Goal: Task Accomplishment & Management: Manage account settings

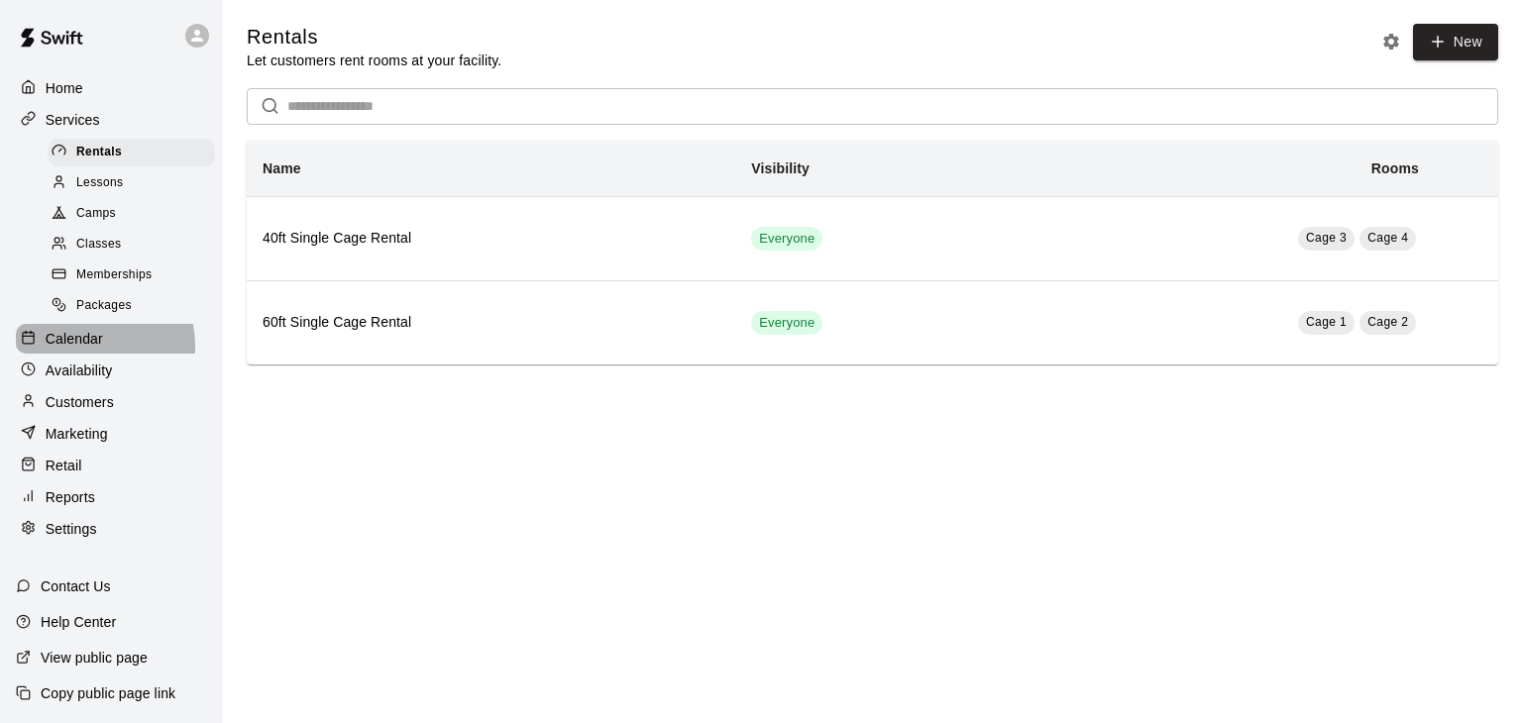
click at [86, 349] on p "Calendar" at bounding box center [74, 339] width 57 height 20
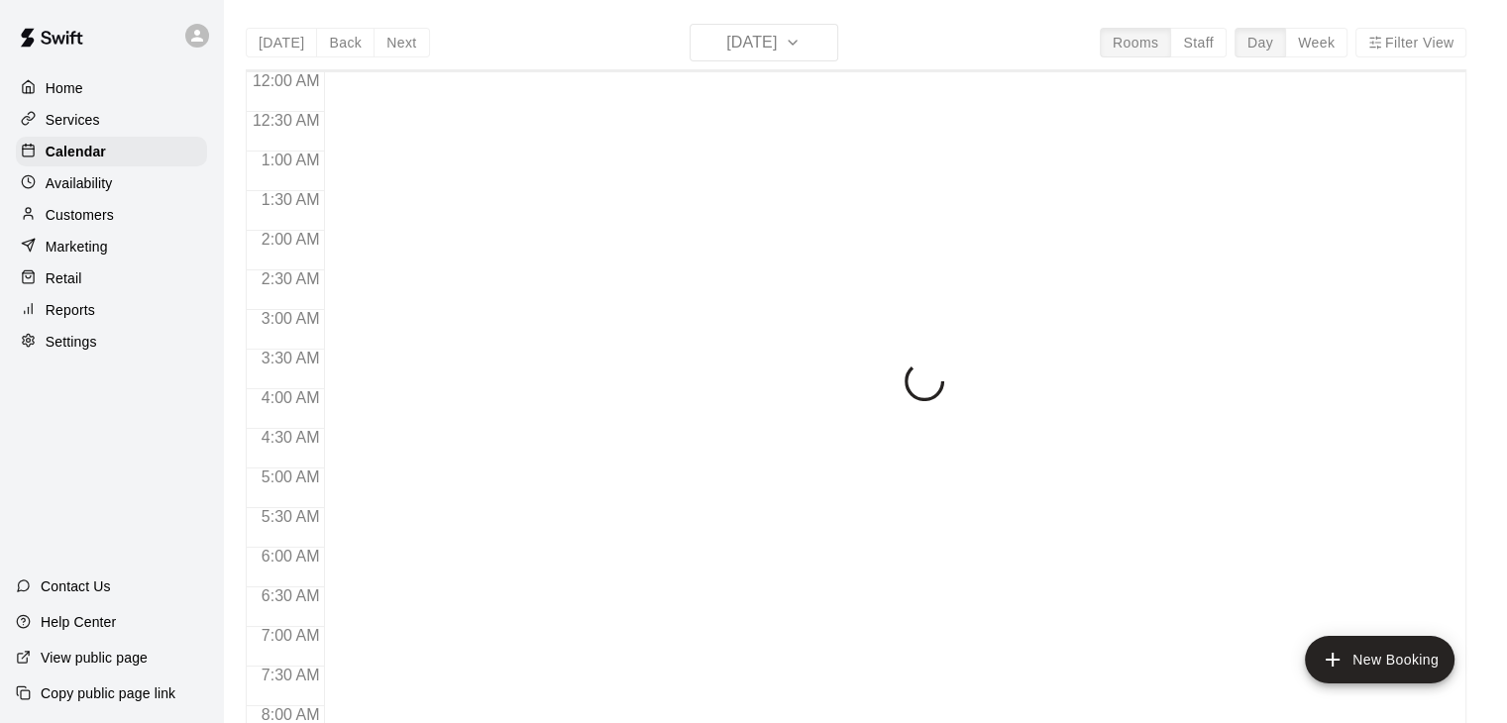
scroll to position [1228, 0]
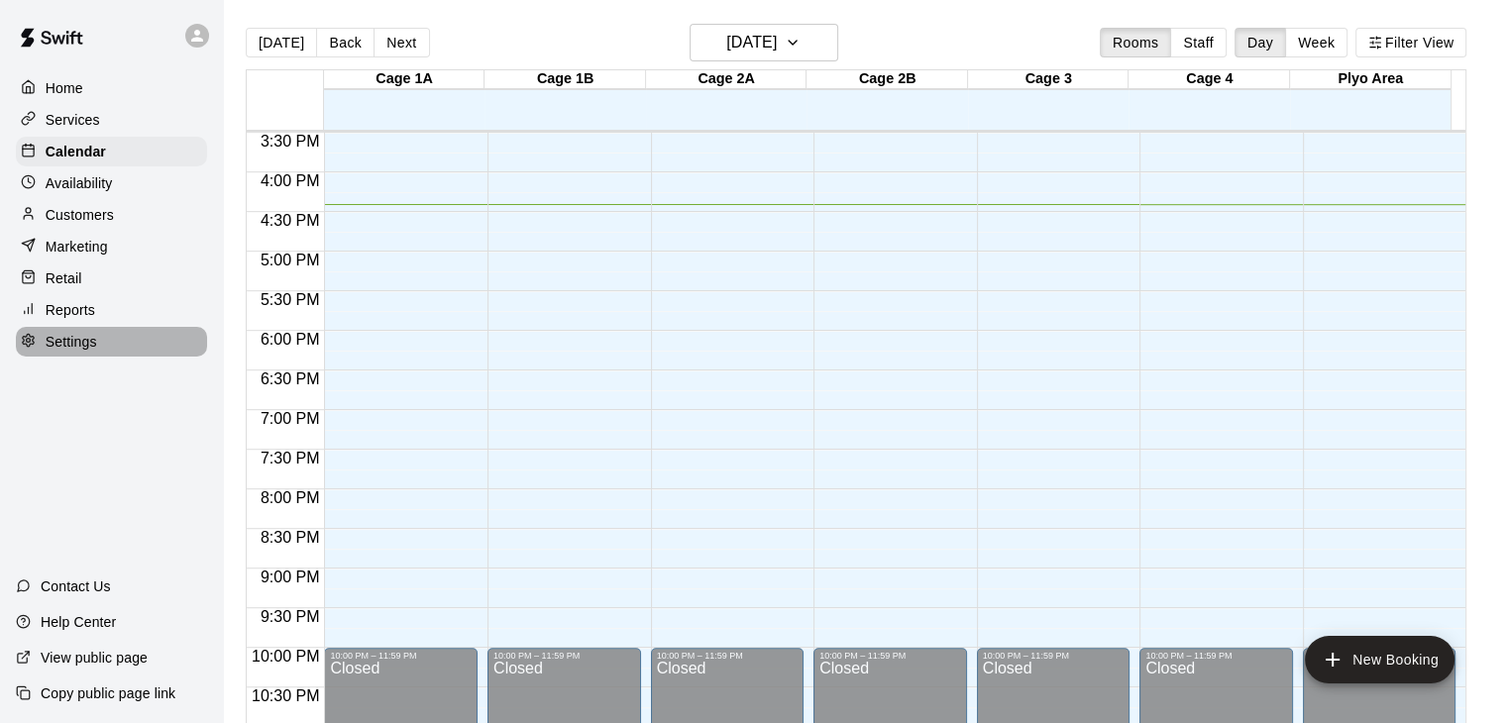
click at [90, 352] on p "Settings" at bounding box center [72, 342] width 52 height 20
select select "**"
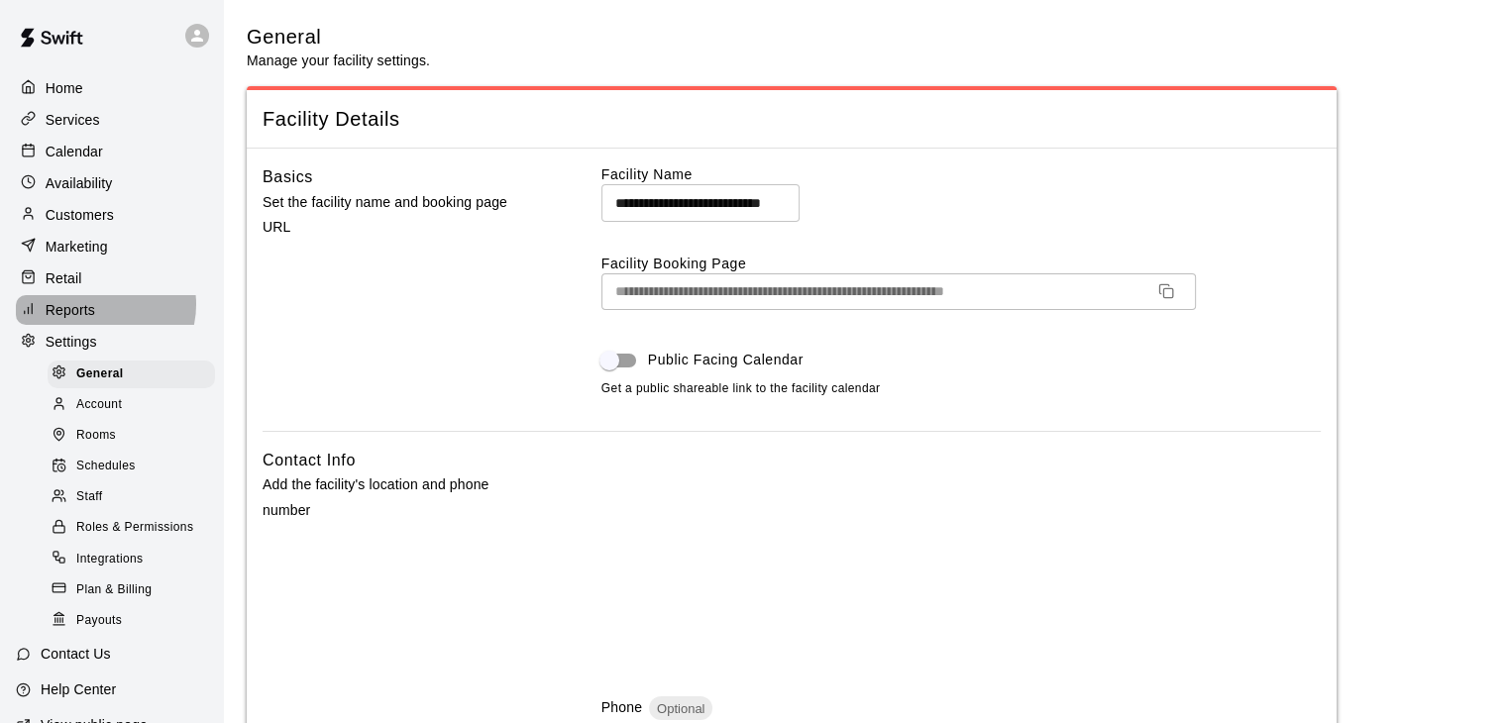
click at [99, 316] on div "Reports" at bounding box center [111, 310] width 191 height 30
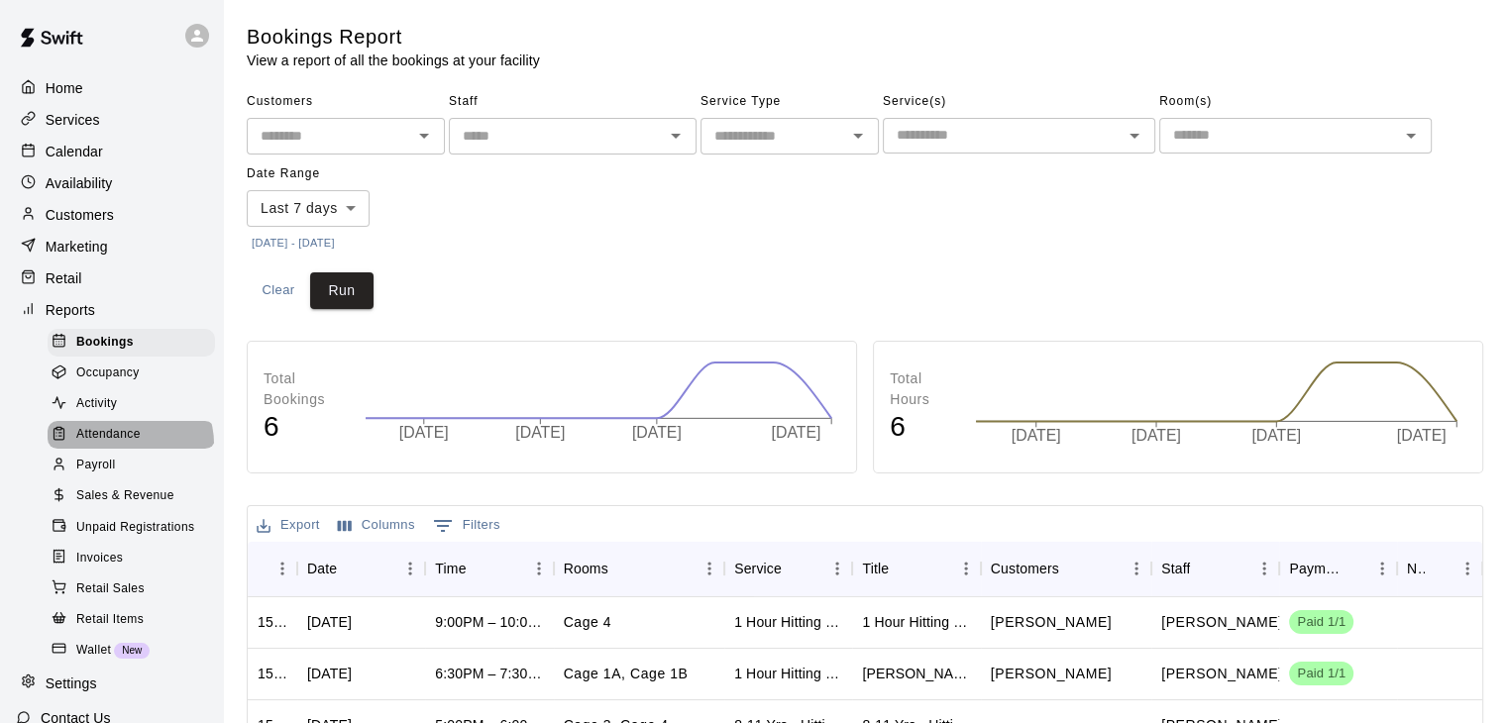
click at [129, 445] on span "Attendance" at bounding box center [108, 435] width 64 height 20
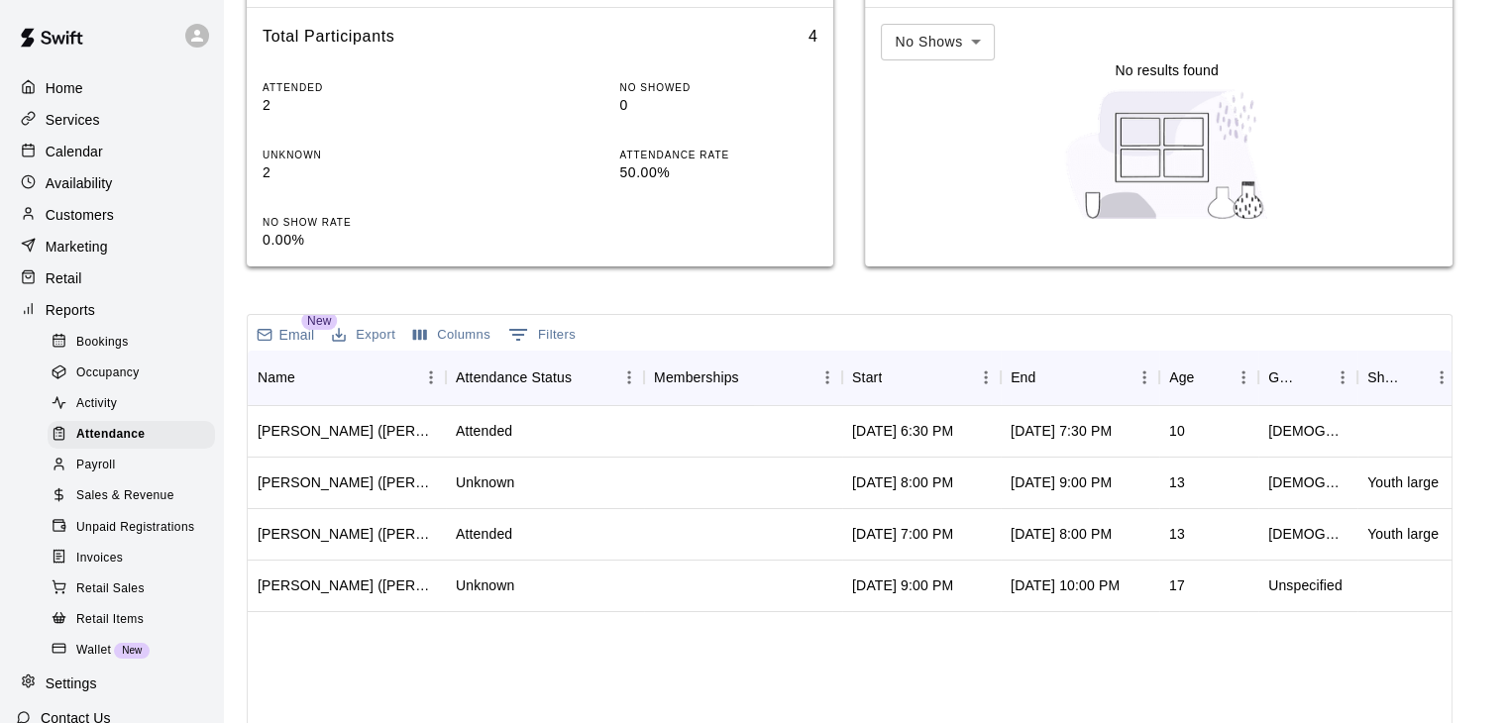
scroll to position [285, 0]
click at [413, 485] on div "James Cronin (Robert Cronin )" at bounding box center [347, 485] width 178 height 20
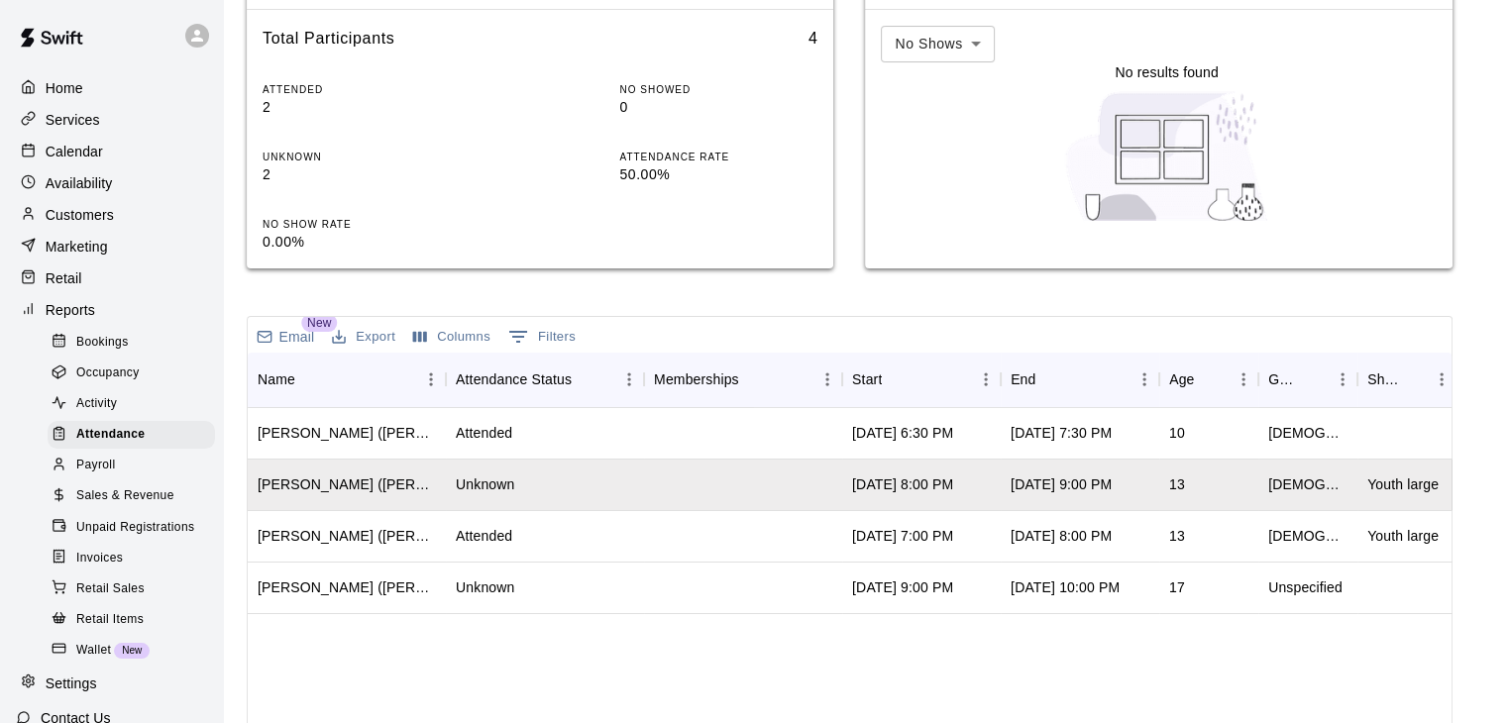
click at [79, 161] on p "Calendar" at bounding box center [74, 152] width 57 height 20
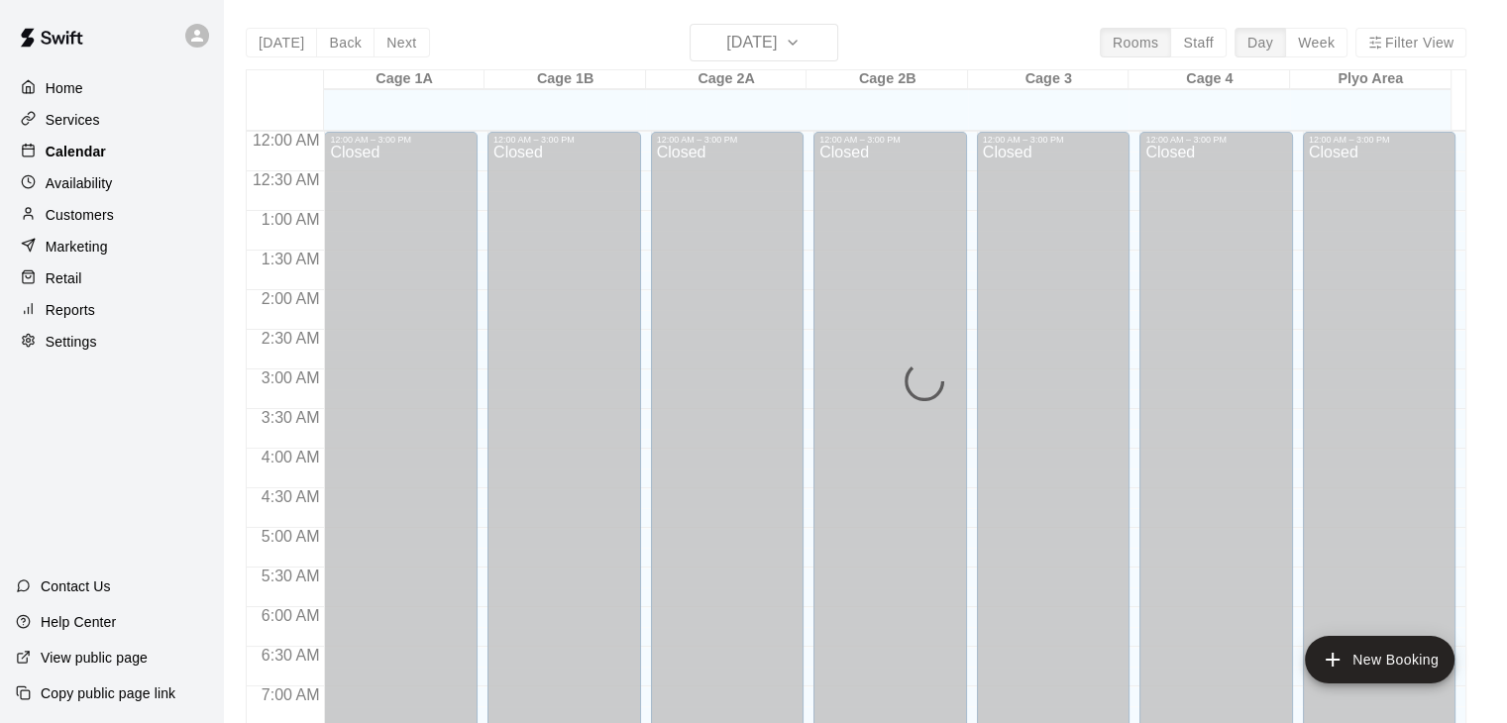
scroll to position [1228, 0]
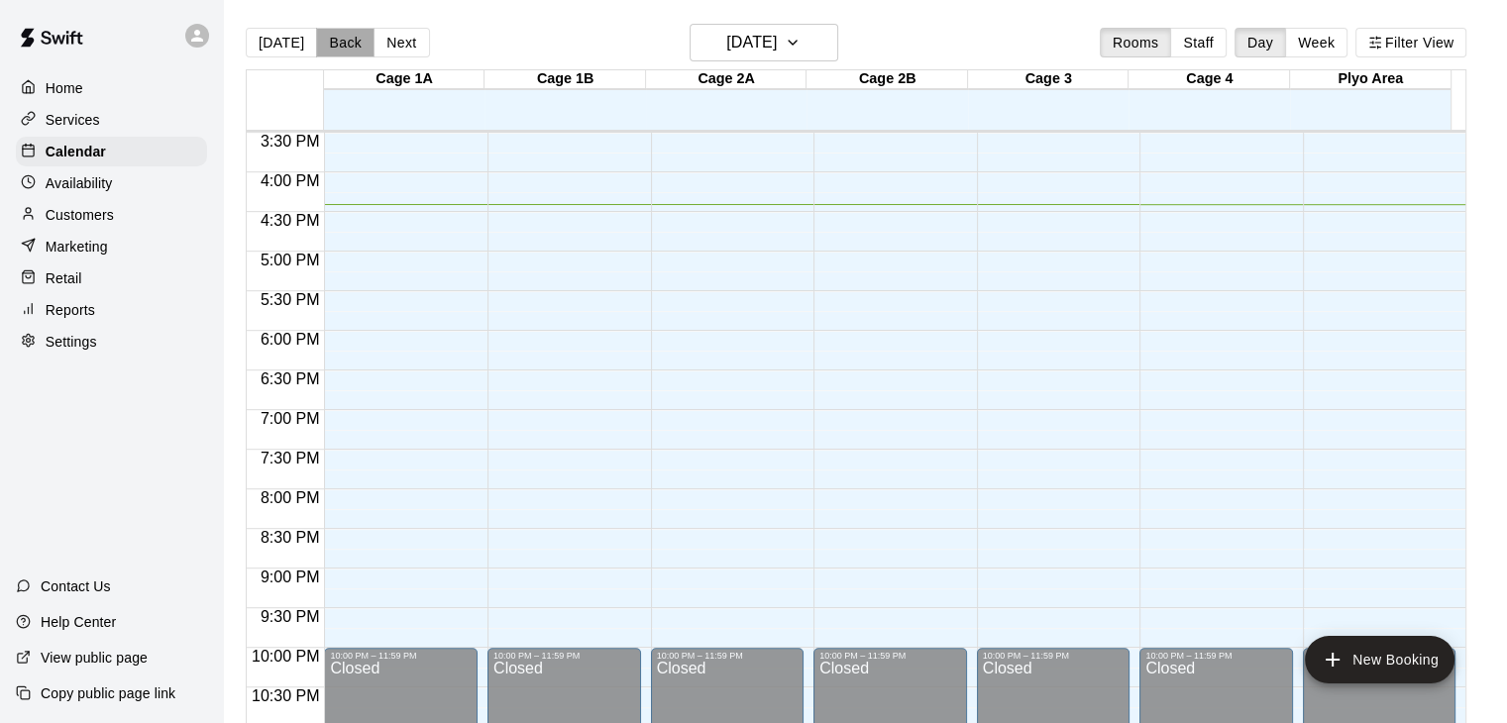
click at [341, 41] on button "Back" at bounding box center [345, 43] width 58 height 30
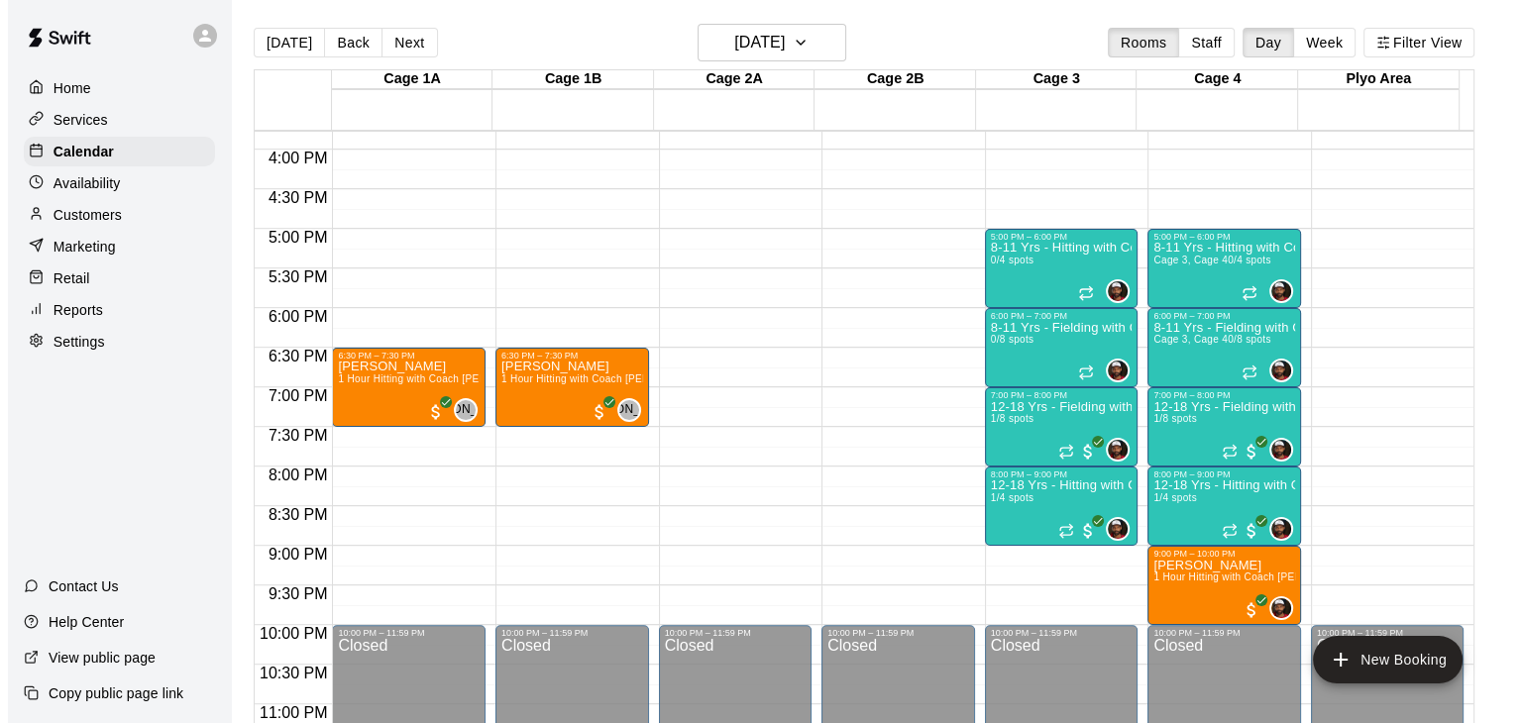
scroll to position [1252, 0]
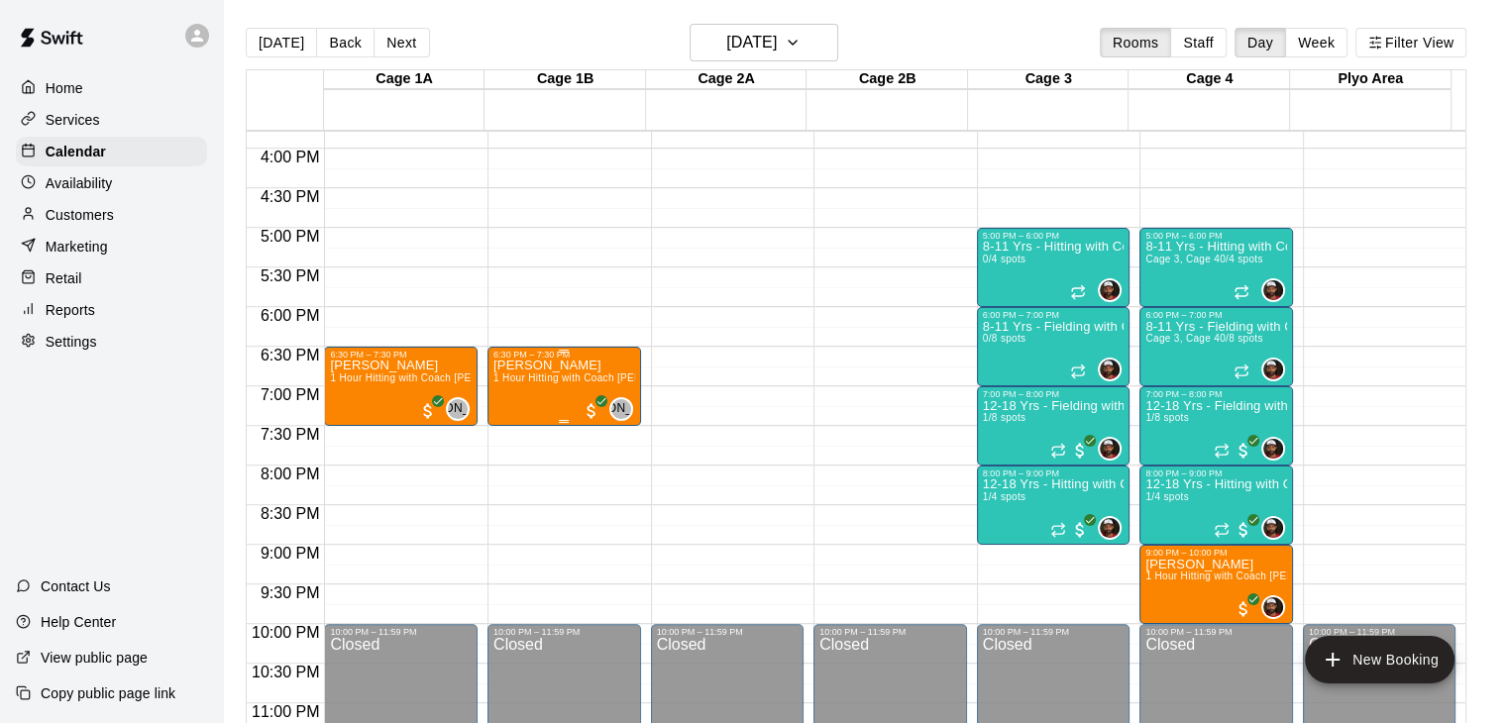
click at [545, 386] on div "[PERSON_NAME] 1 Hour Hitting with Coach [PERSON_NAME]" at bounding box center [564, 721] width 142 height 723
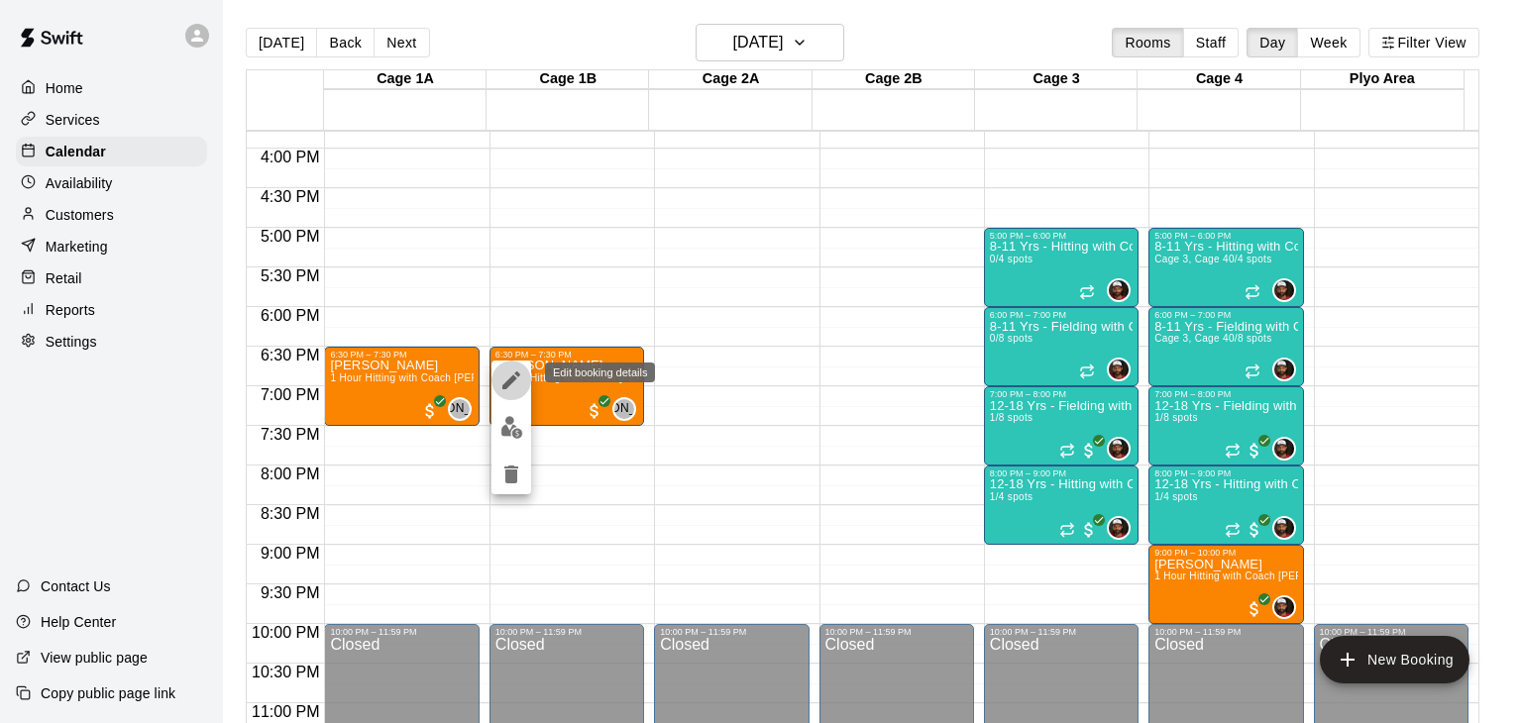
click at [513, 383] on icon "edit" at bounding box center [511, 381] width 24 height 24
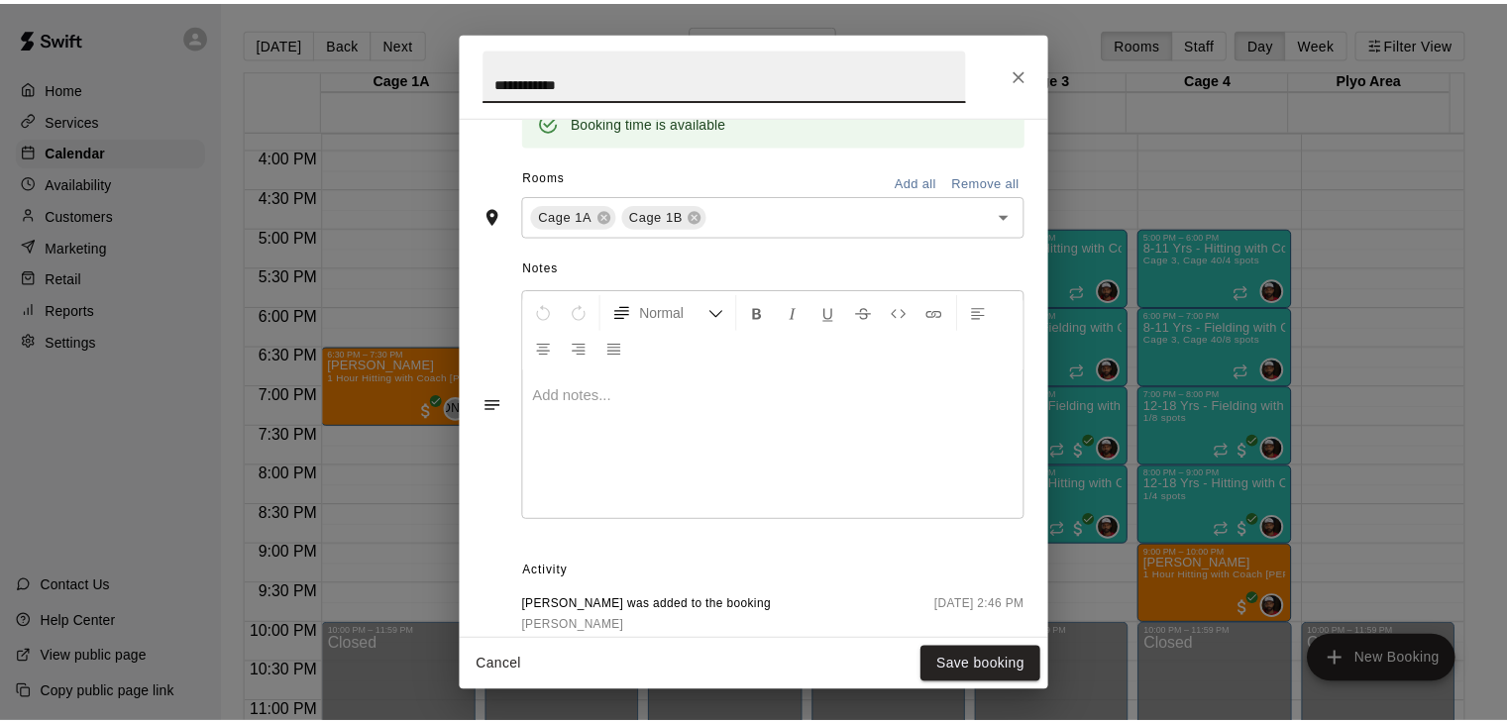
scroll to position [596, 0]
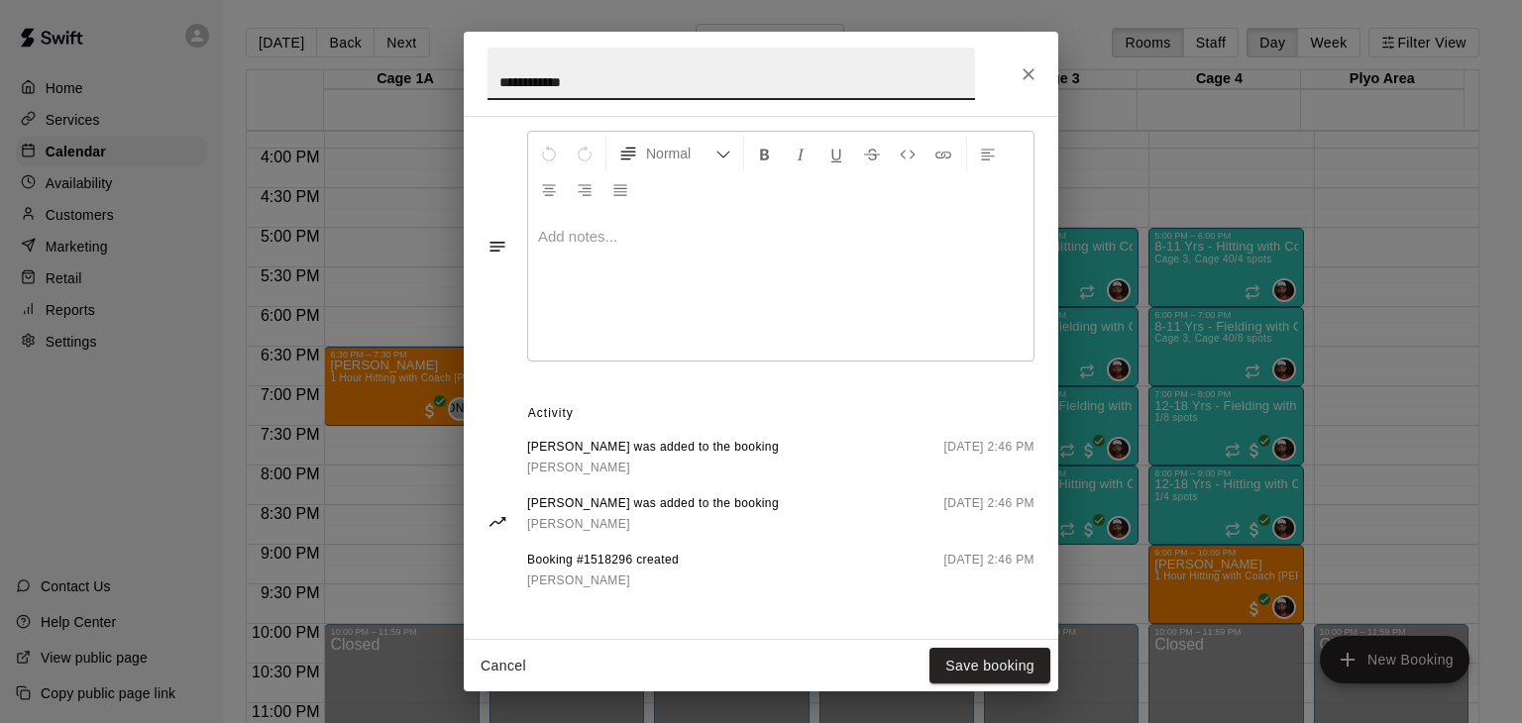
click at [1157, 367] on div "**********" at bounding box center [761, 361] width 1522 height 723
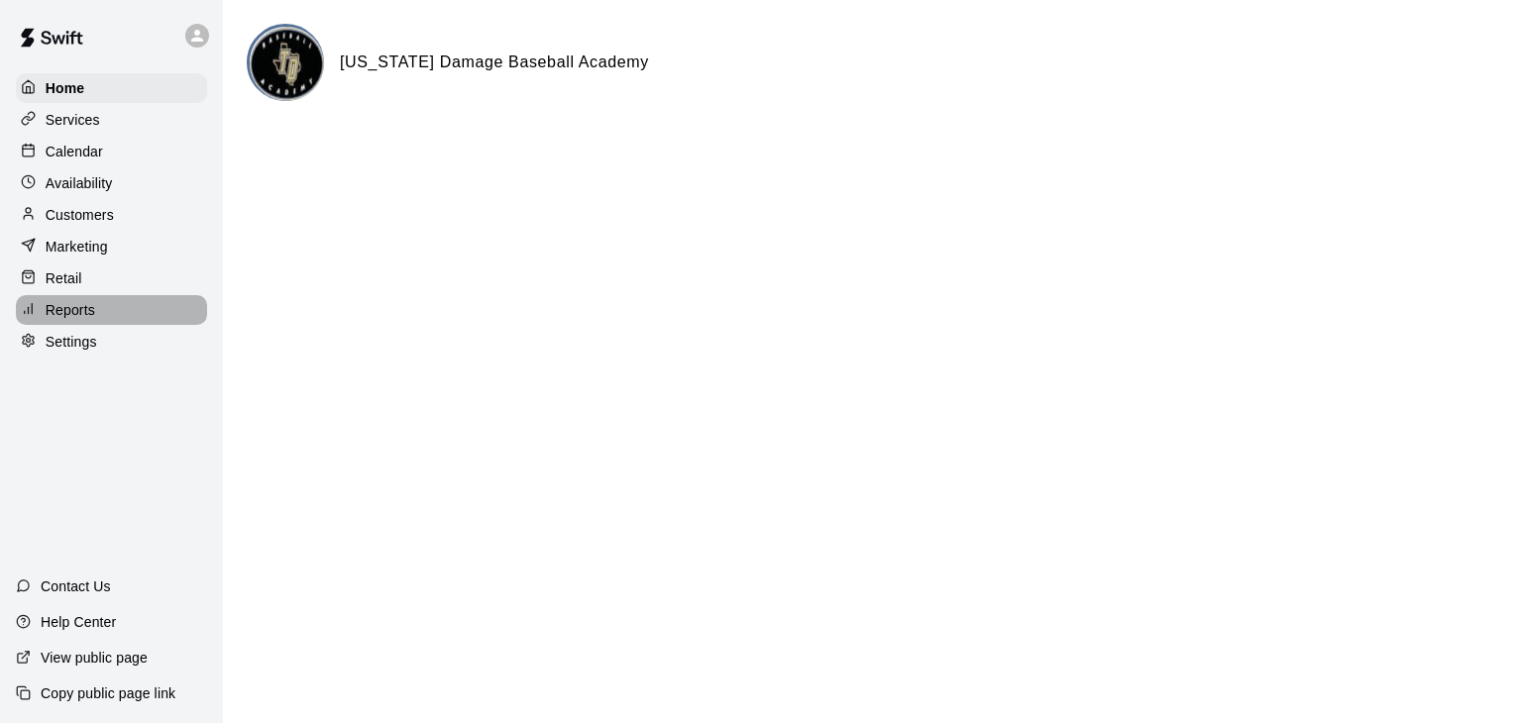
click at [79, 320] on p "Reports" at bounding box center [71, 310] width 50 height 20
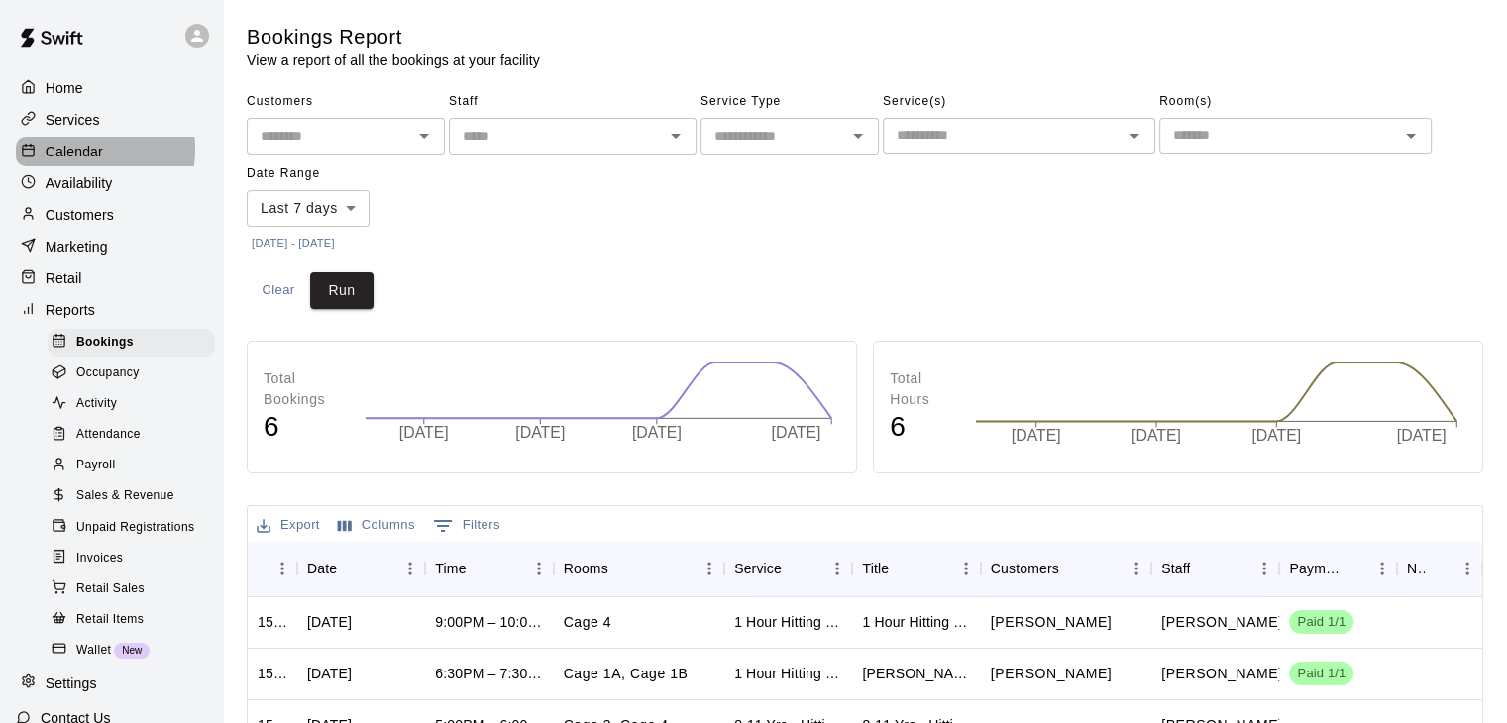
click at [69, 153] on p "Calendar" at bounding box center [74, 152] width 57 height 20
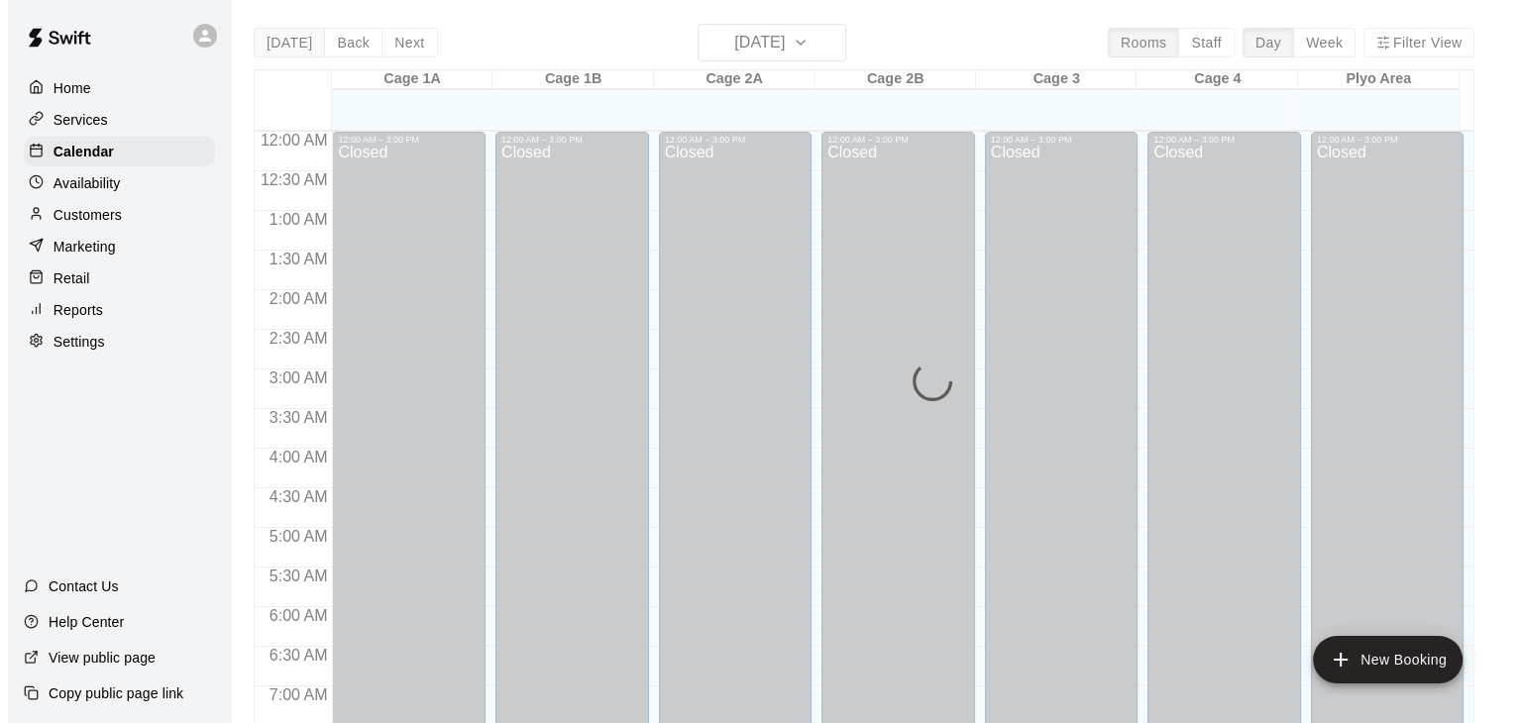
scroll to position [1228, 0]
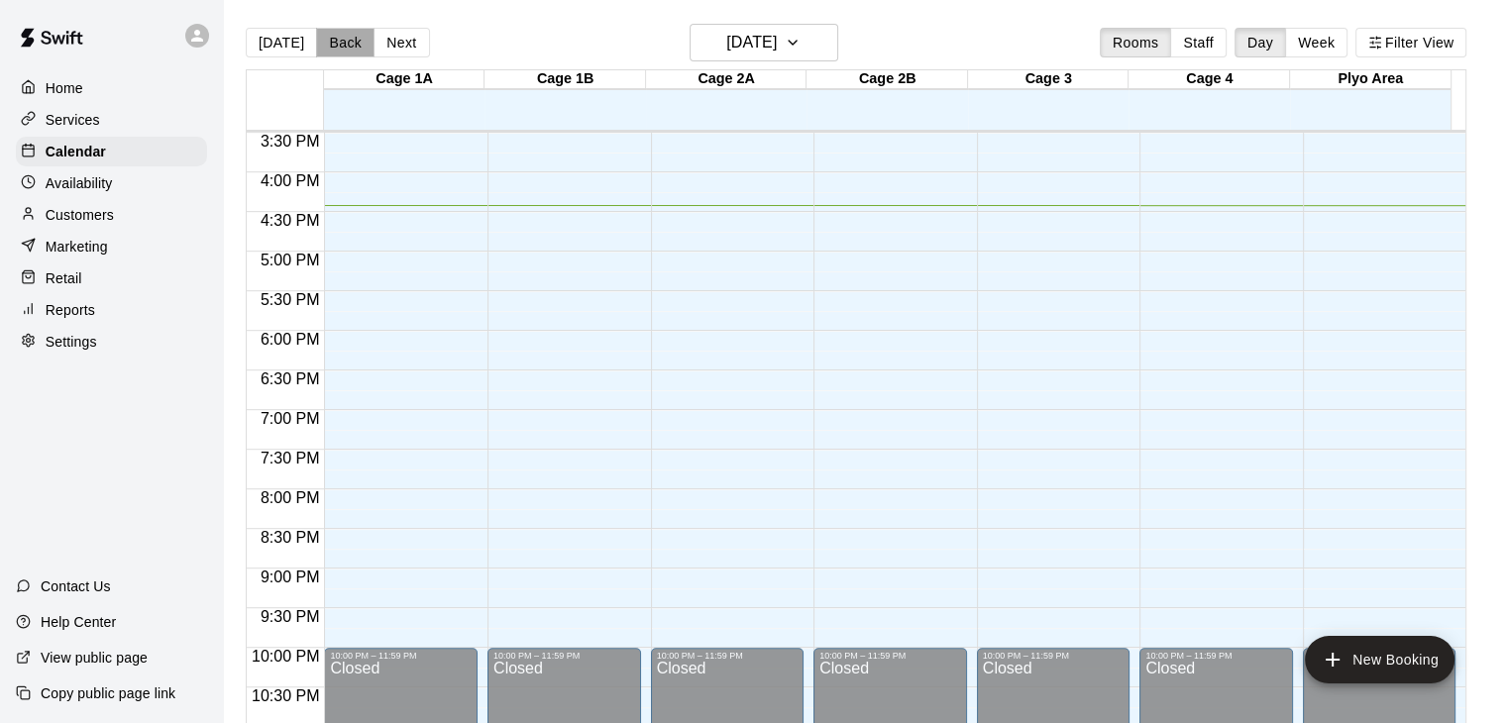
click at [325, 41] on button "Back" at bounding box center [345, 43] width 58 height 30
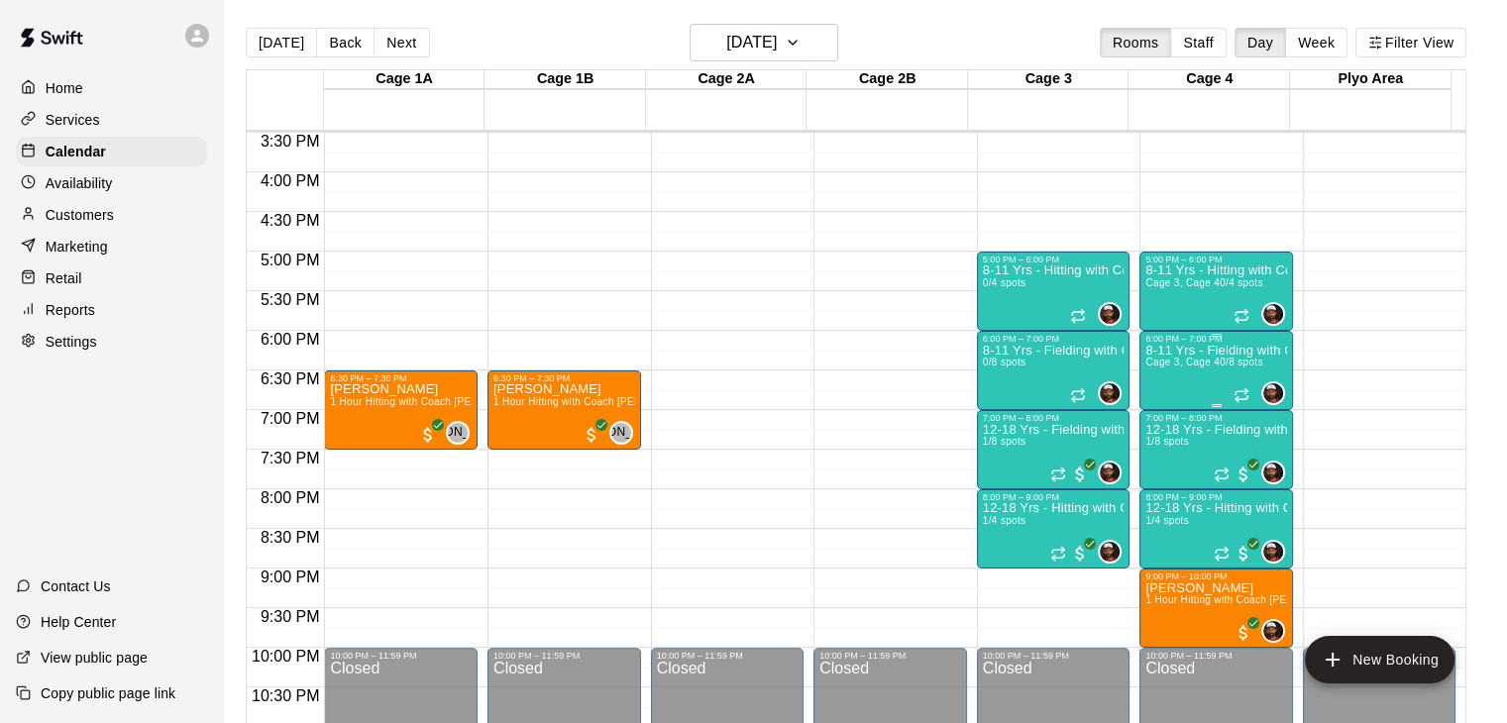
click at [1189, 371] on div "8-11 Yrs - Fielding with Coach [PERSON_NAME] 3, Cage 4 0/8 spots" at bounding box center [1217, 705] width 142 height 723
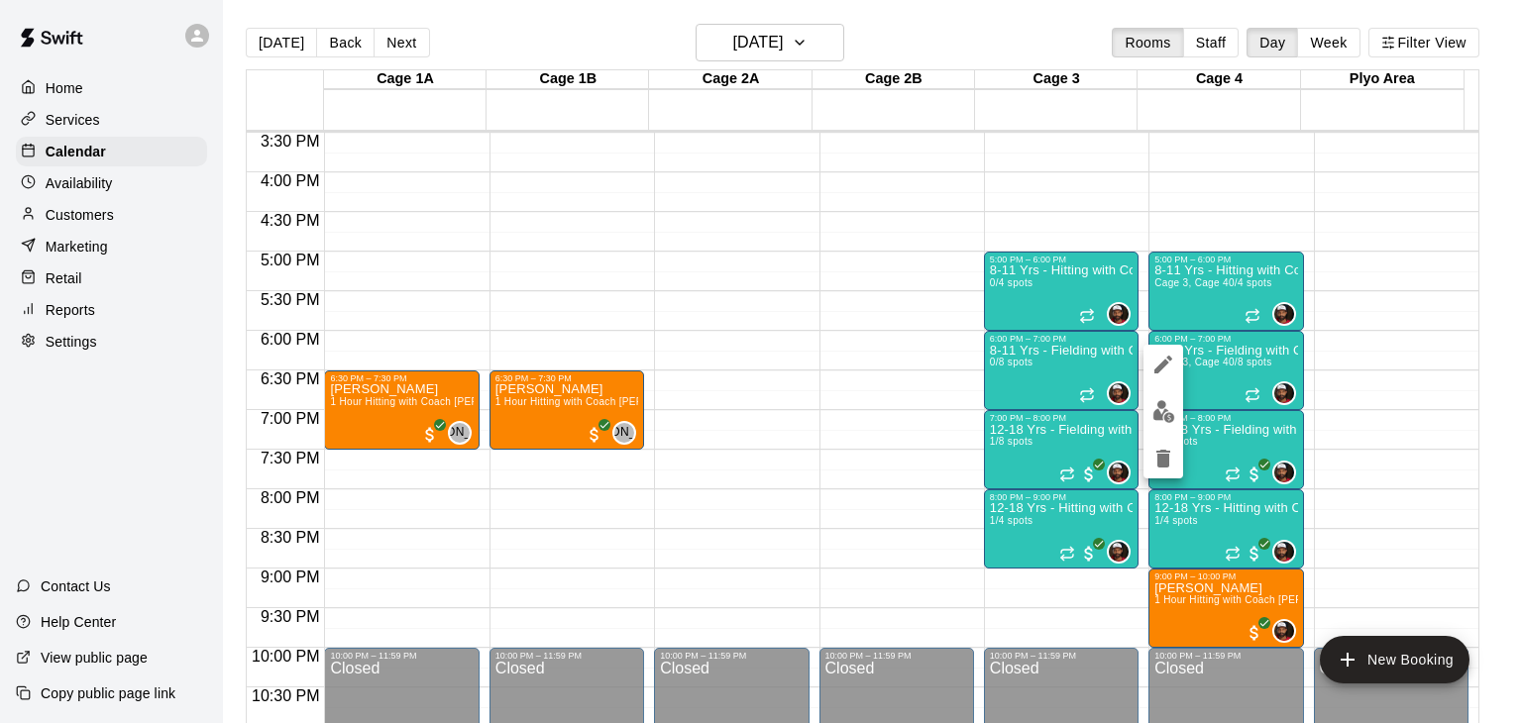
click at [1167, 366] on icon "edit" at bounding box center [1163, 365] width 24 height 24
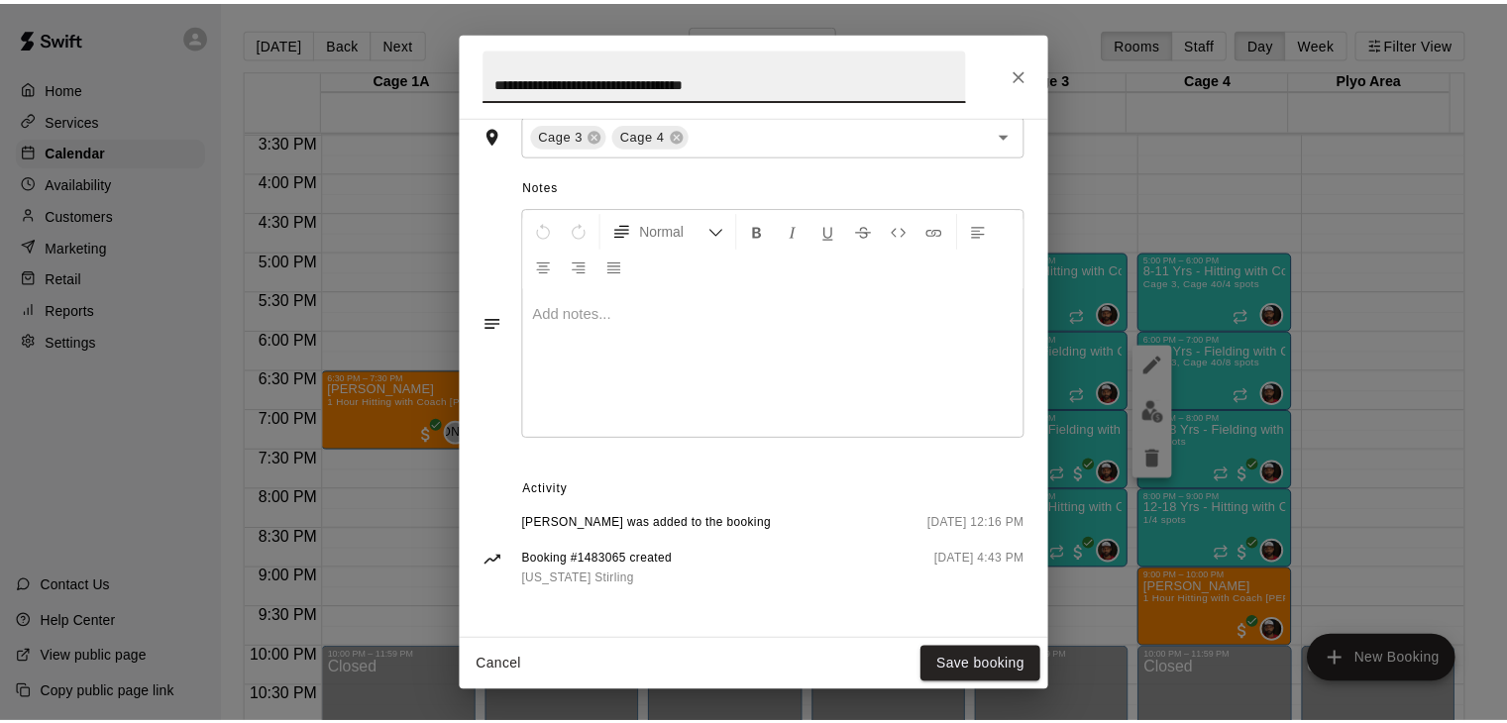
scroll to position [709, 0]
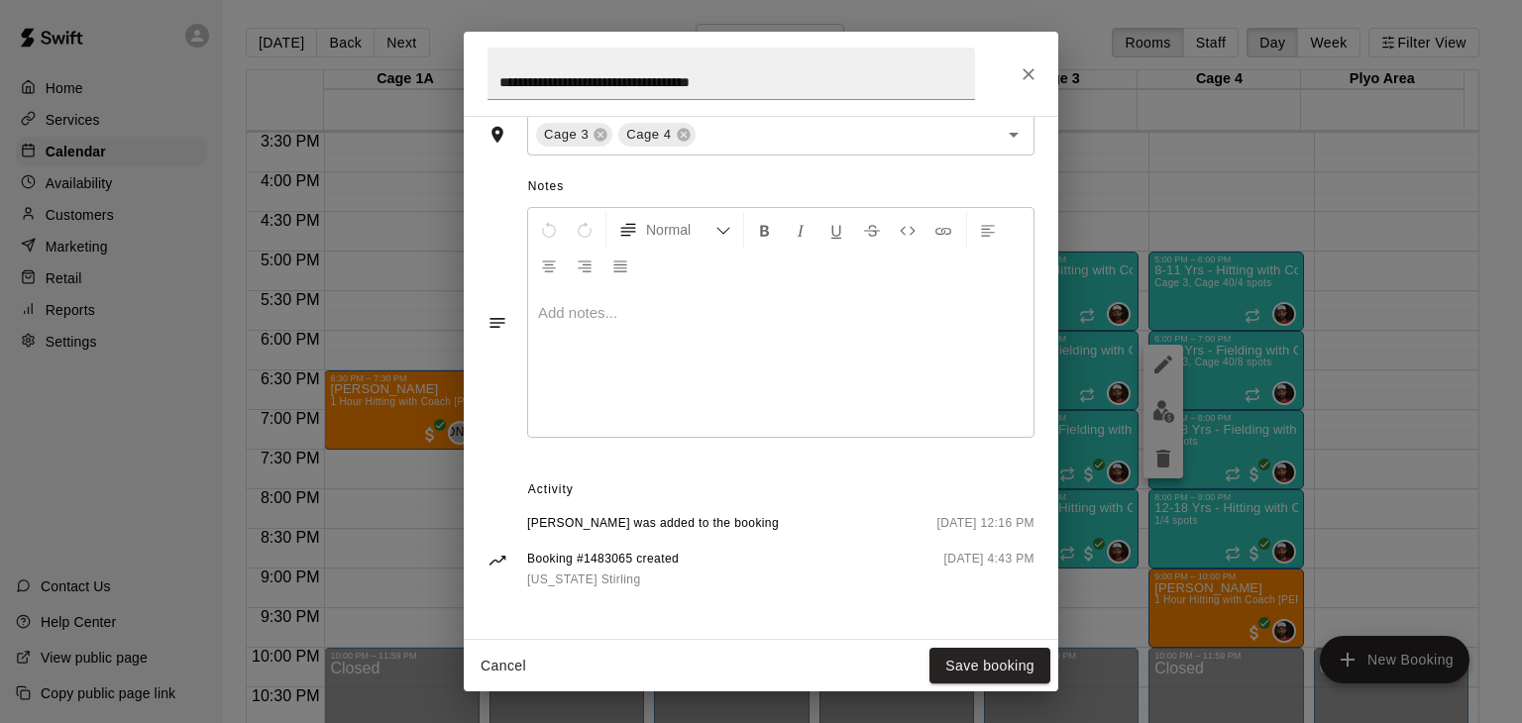
click at [1224, 542] on div "**********" at bounding box center [761, 361] width 1522 height 723
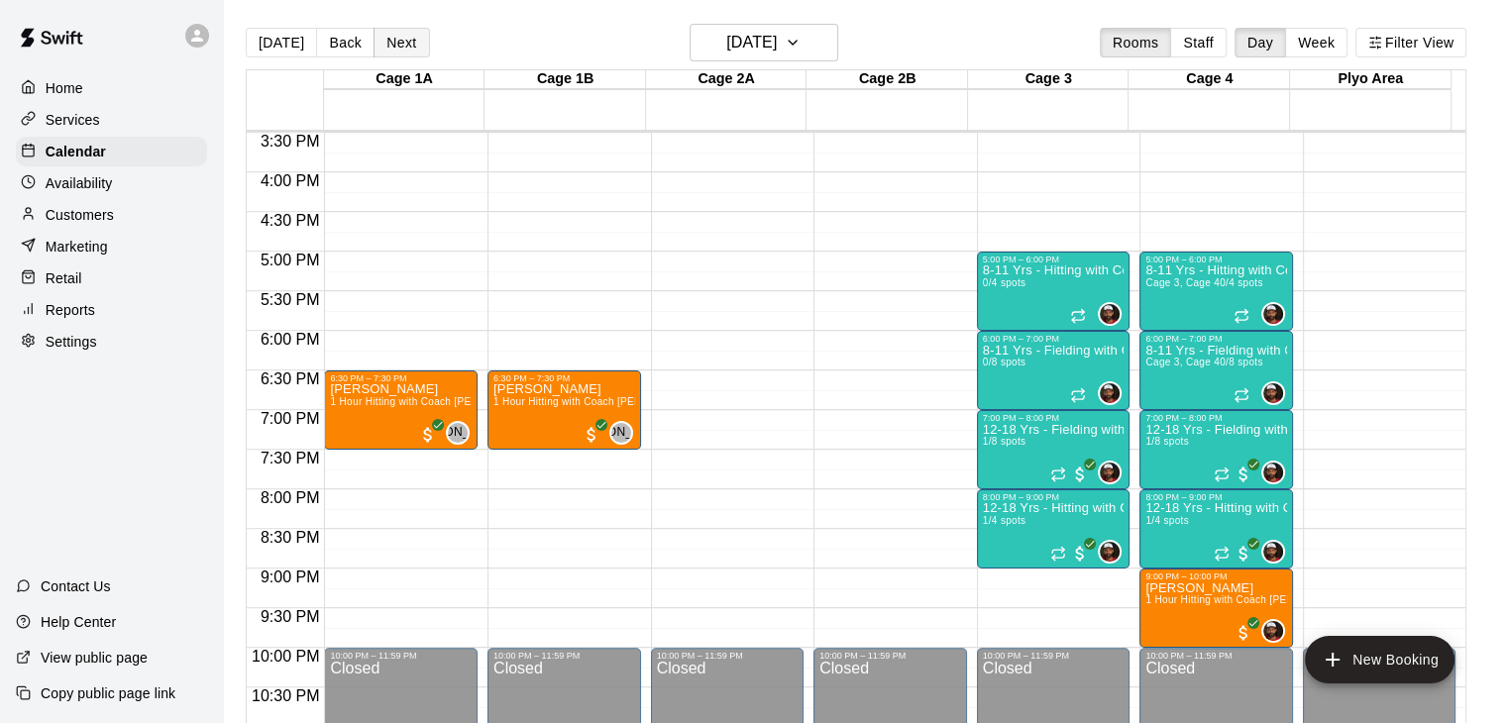
click at [404, 49] on button "Next" at bounding box center [401, 43] width 55 height 30
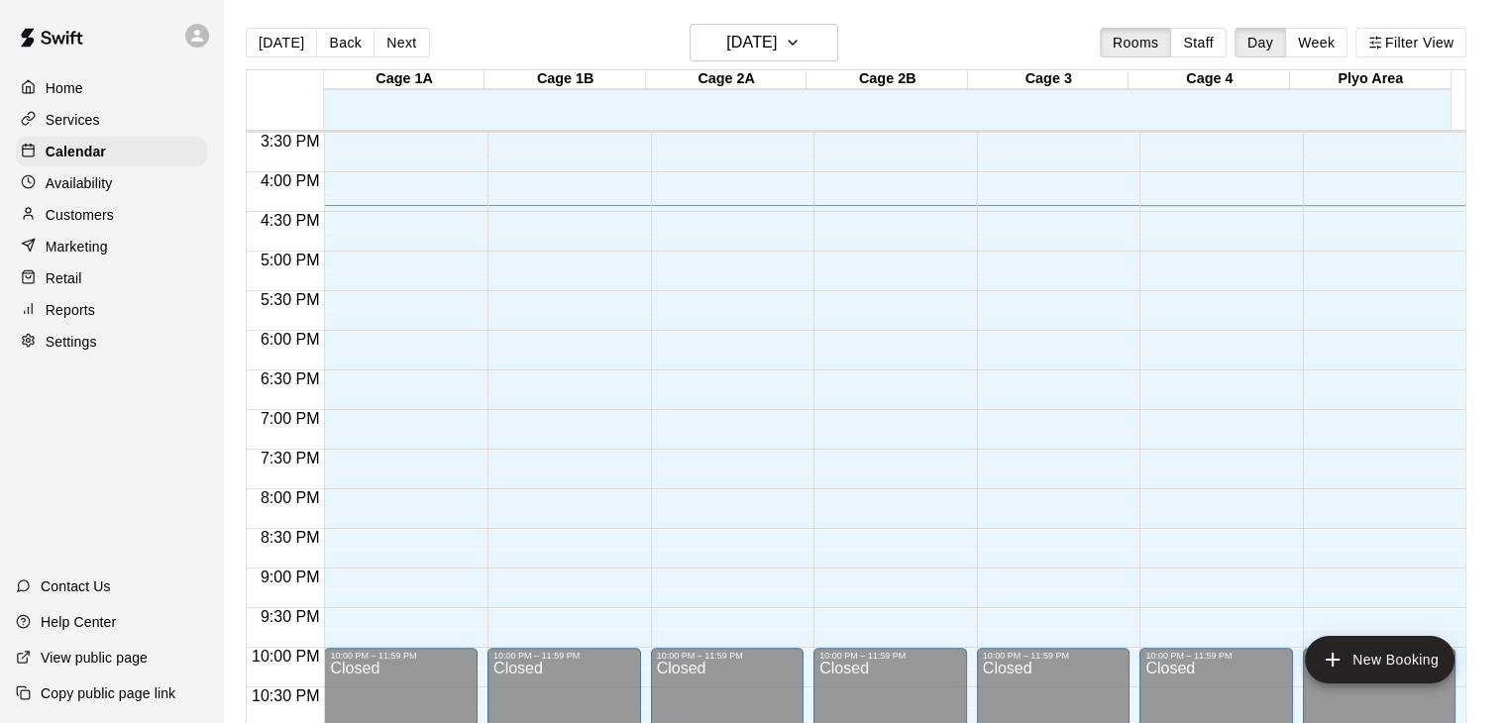
scroll to position [1288, 0]
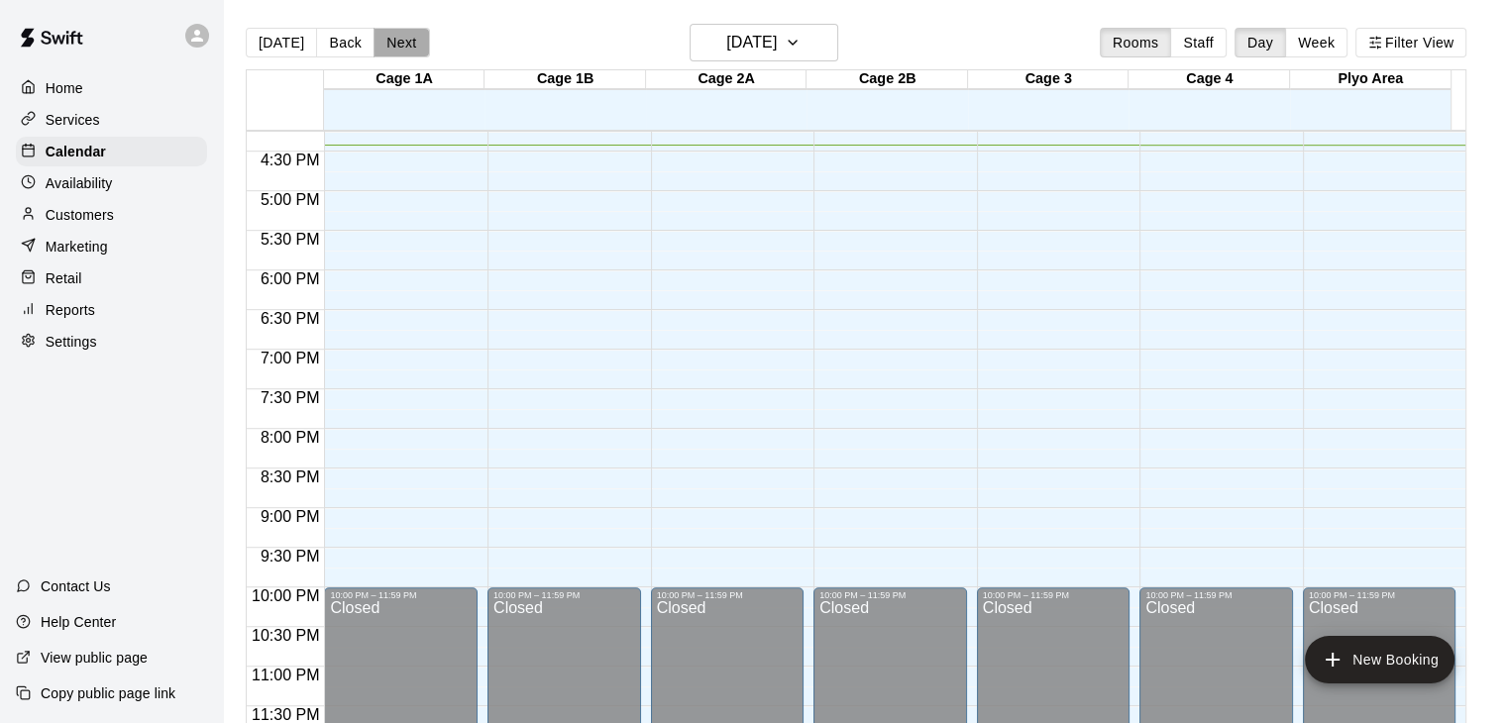
click at [398, 37] on button "Next" at bounding box center [401, 43] width 55 height 30
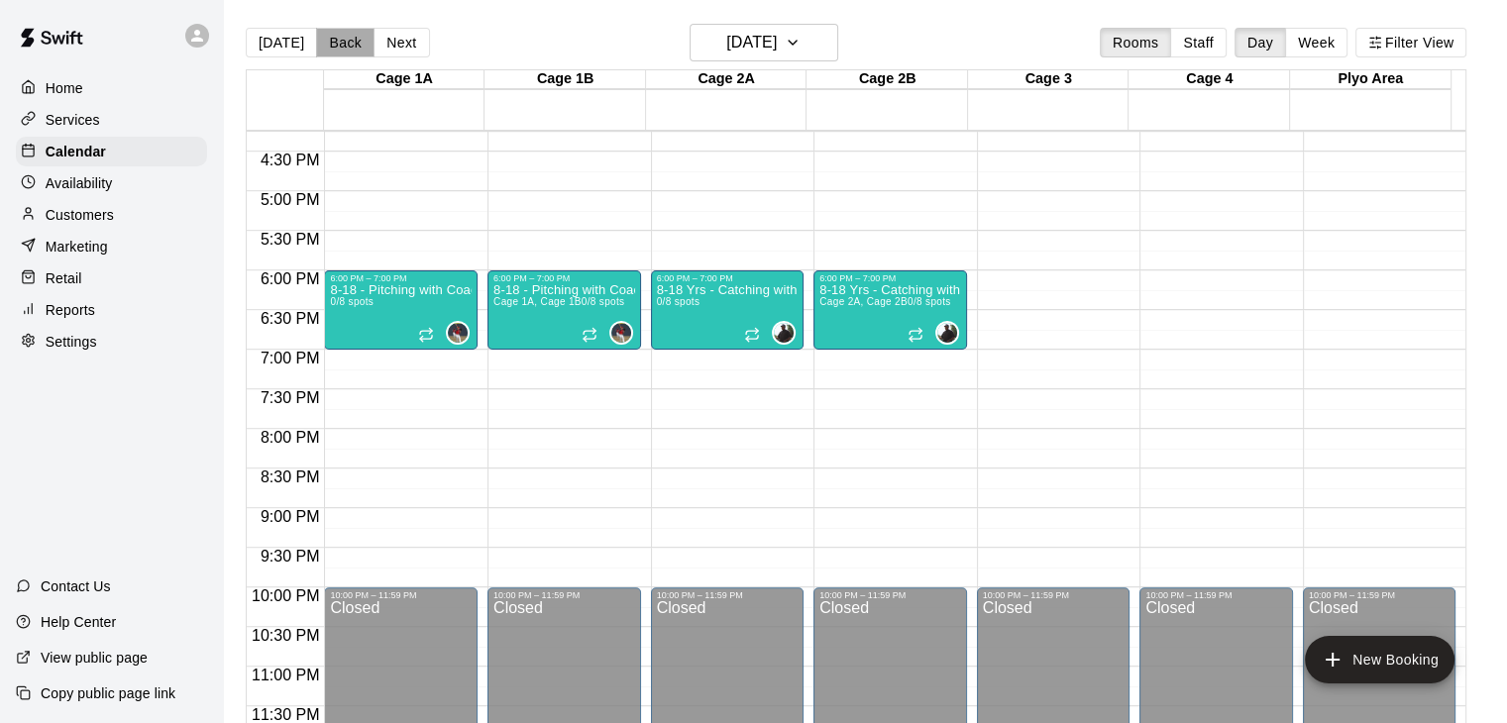
click at [351, 48] on button "Back" at bounding box center [345, 43] width 58 height 30
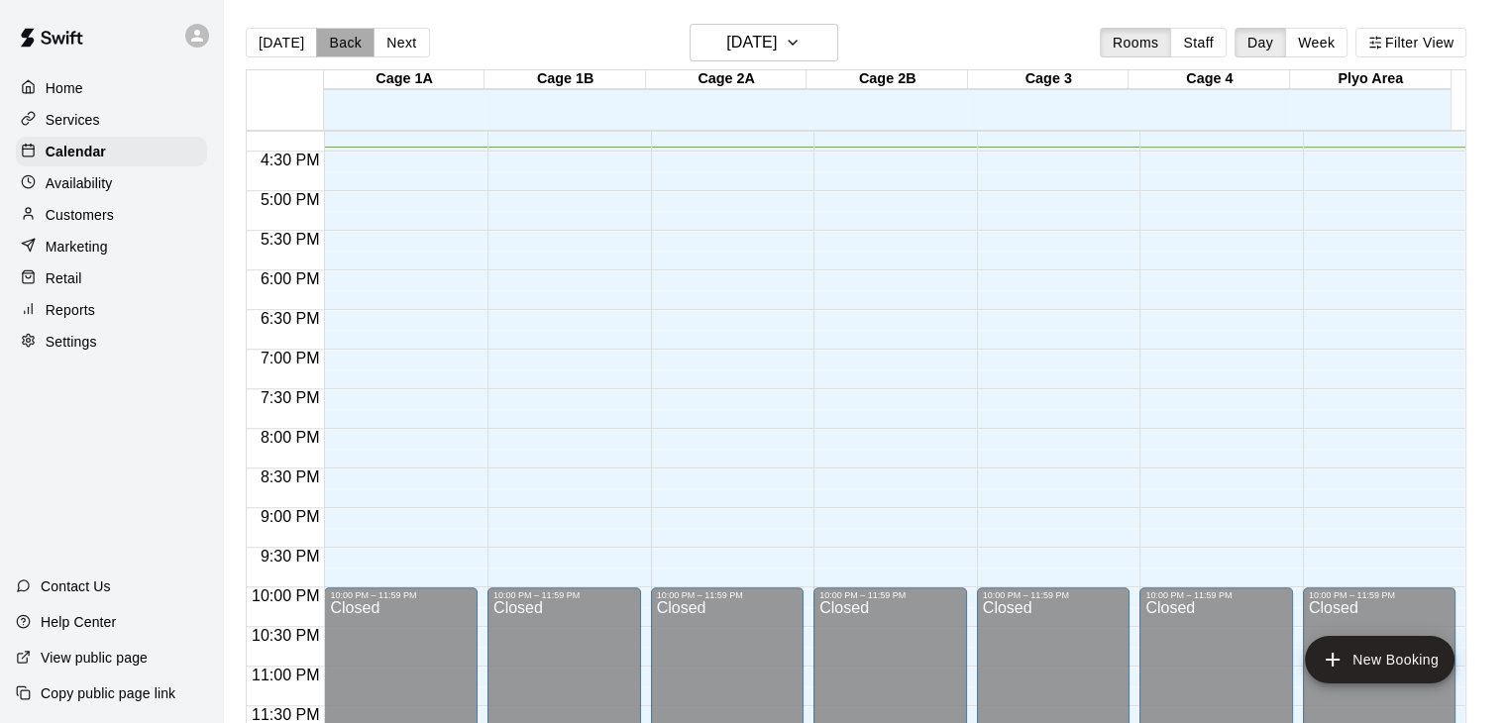
click at [351, 48] on button "Back" at bounding box center [345, 43] width 58 height 30
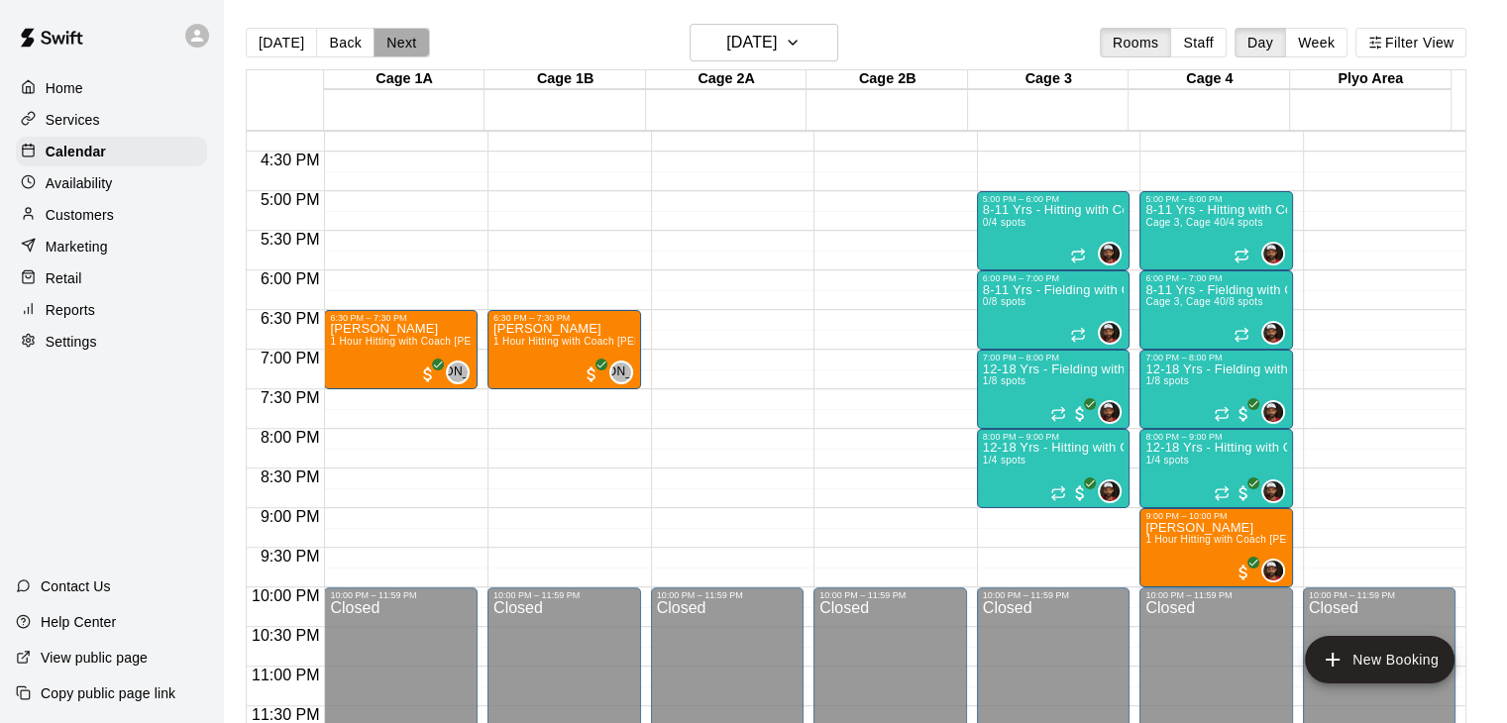
click at [386, 40] on button "Next" at bounding box center [401, 43] width 55 height 30
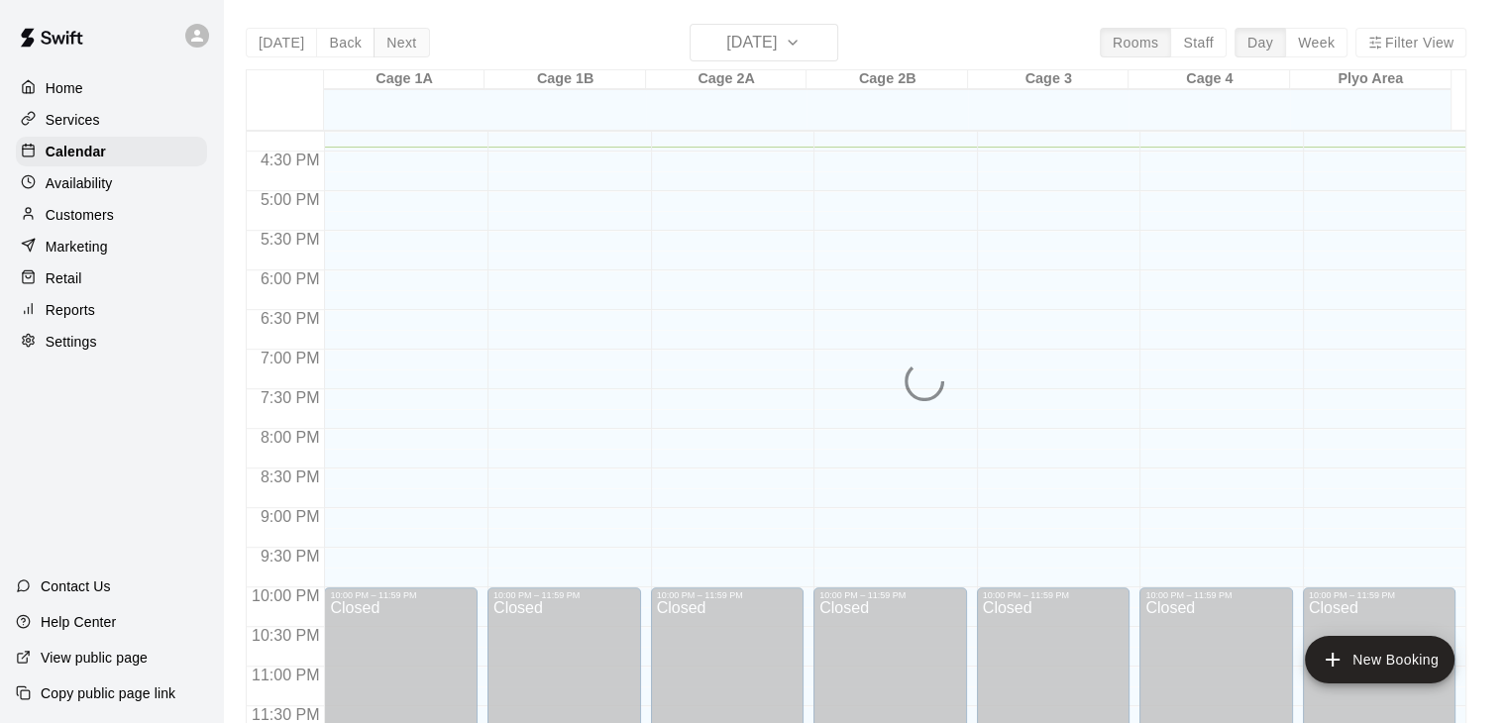
click at [386, 40] on div "[DATE] Back [DATE][DATE] Rooms Staff Day Week Filter View Cage 1A 14 Tue Cage 1…" at bounding box center [856, 385] width 1221 height 723
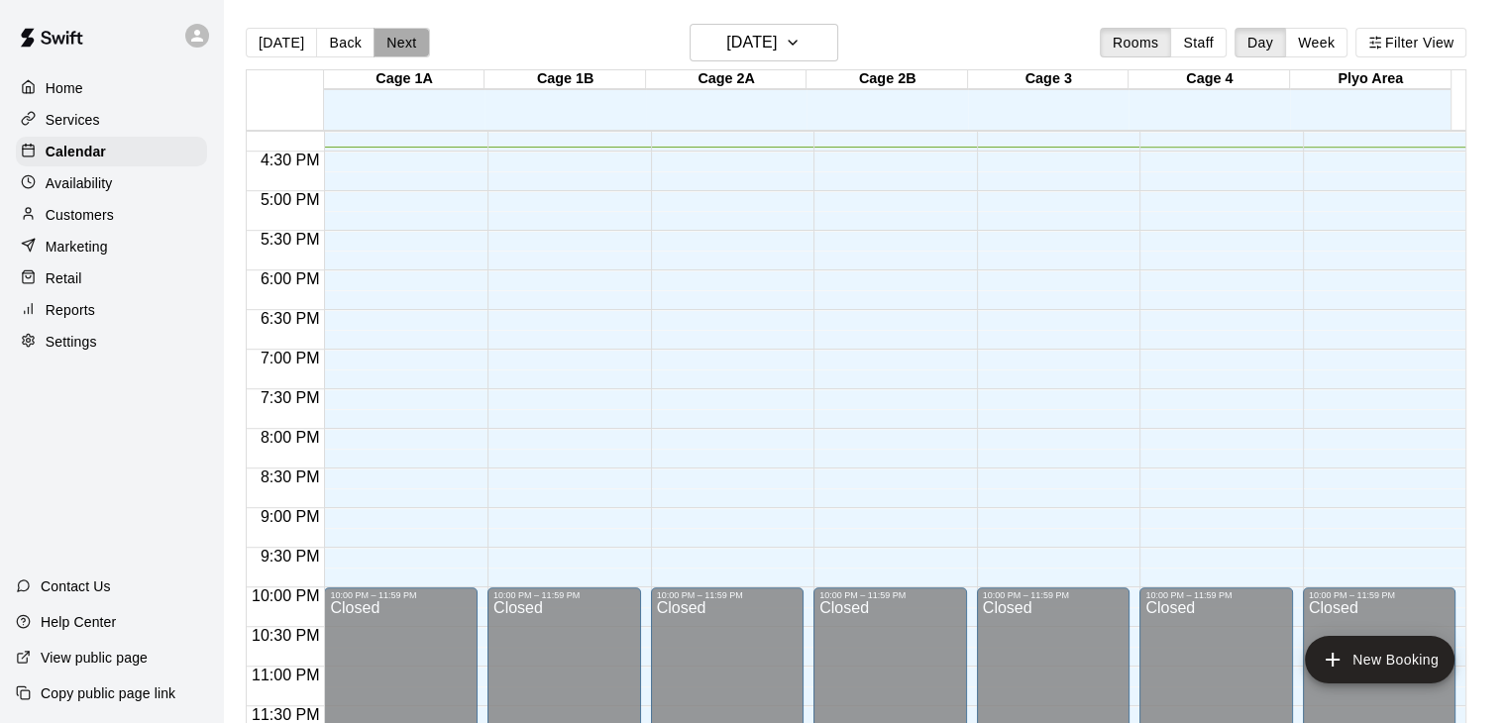
click at [386, 40] on button "Next" at bounding box center [401, 43] width 55 height 30
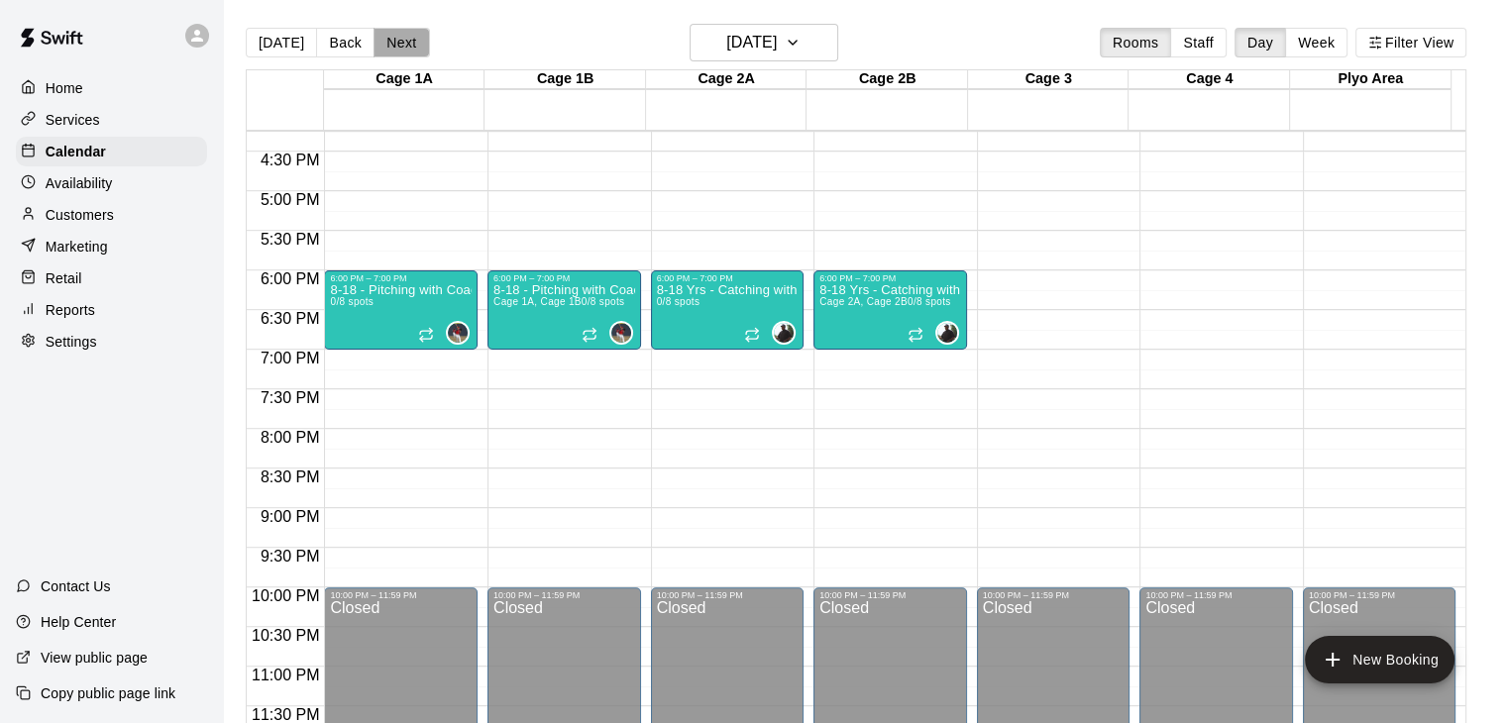
click at [386, 40] on button "Next" at bounding box center [401, 43] width 55 height 30
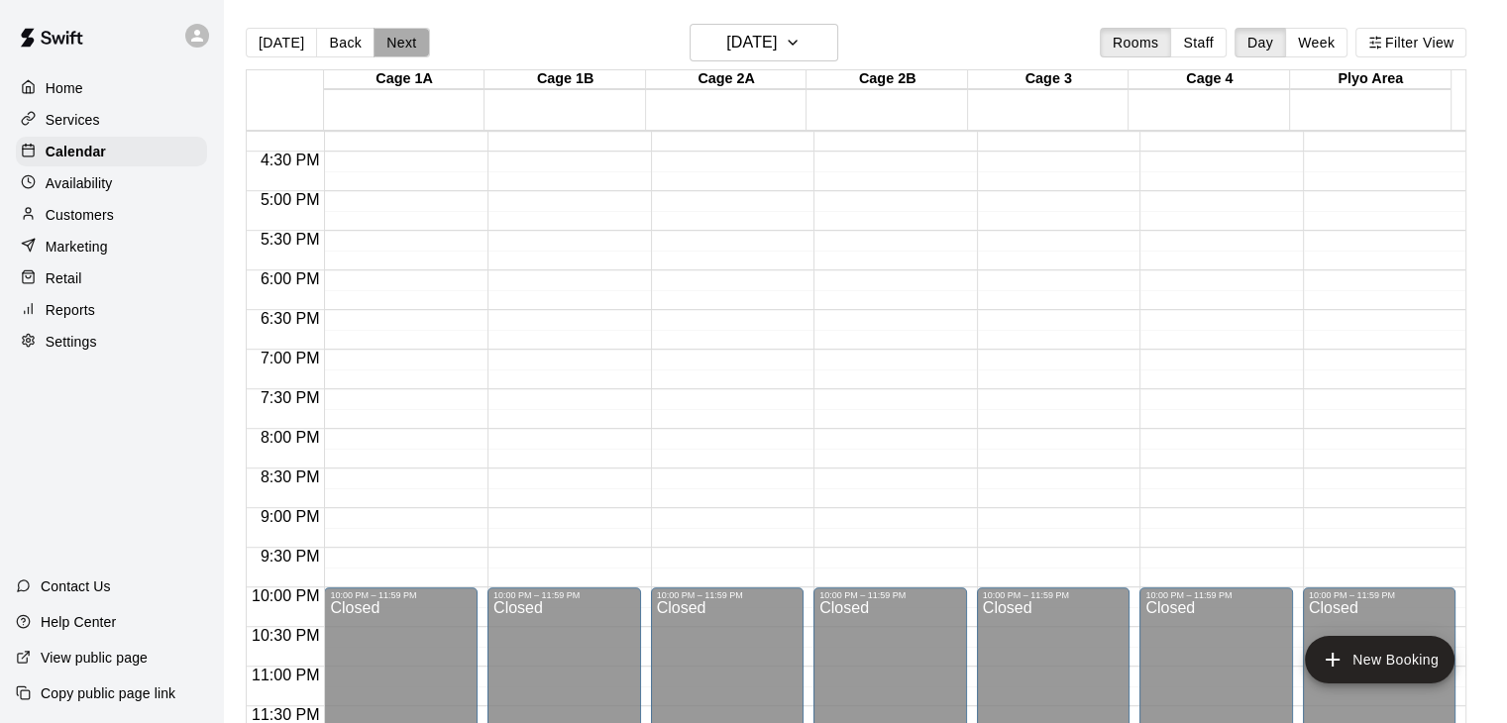
click at [386, 40] on button "Next" at bounding box center [401, 43] width 55 height 30
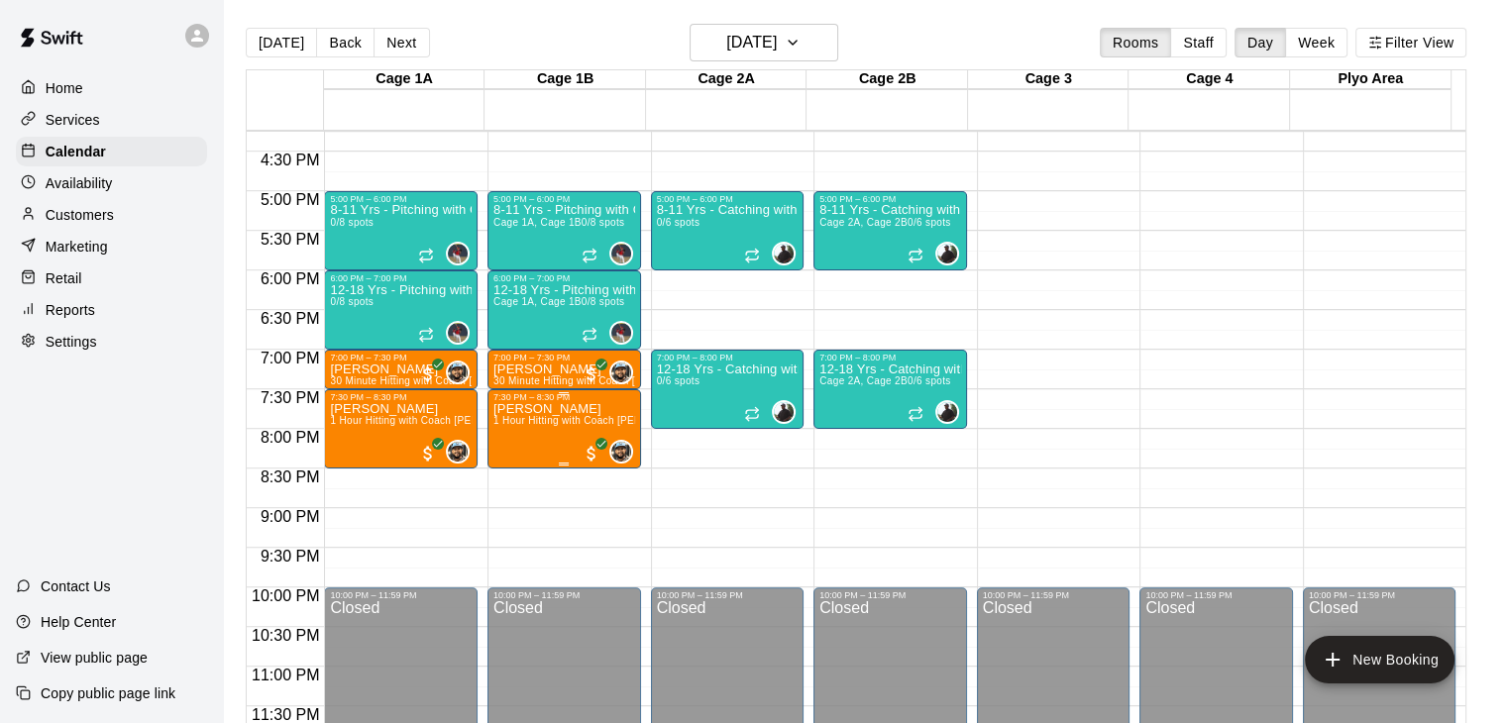
click at [539, 426] on span "1 Hour Hitting with Coach [PERSON_NAME]" at bounding box center [597, 420] width 209 height 11
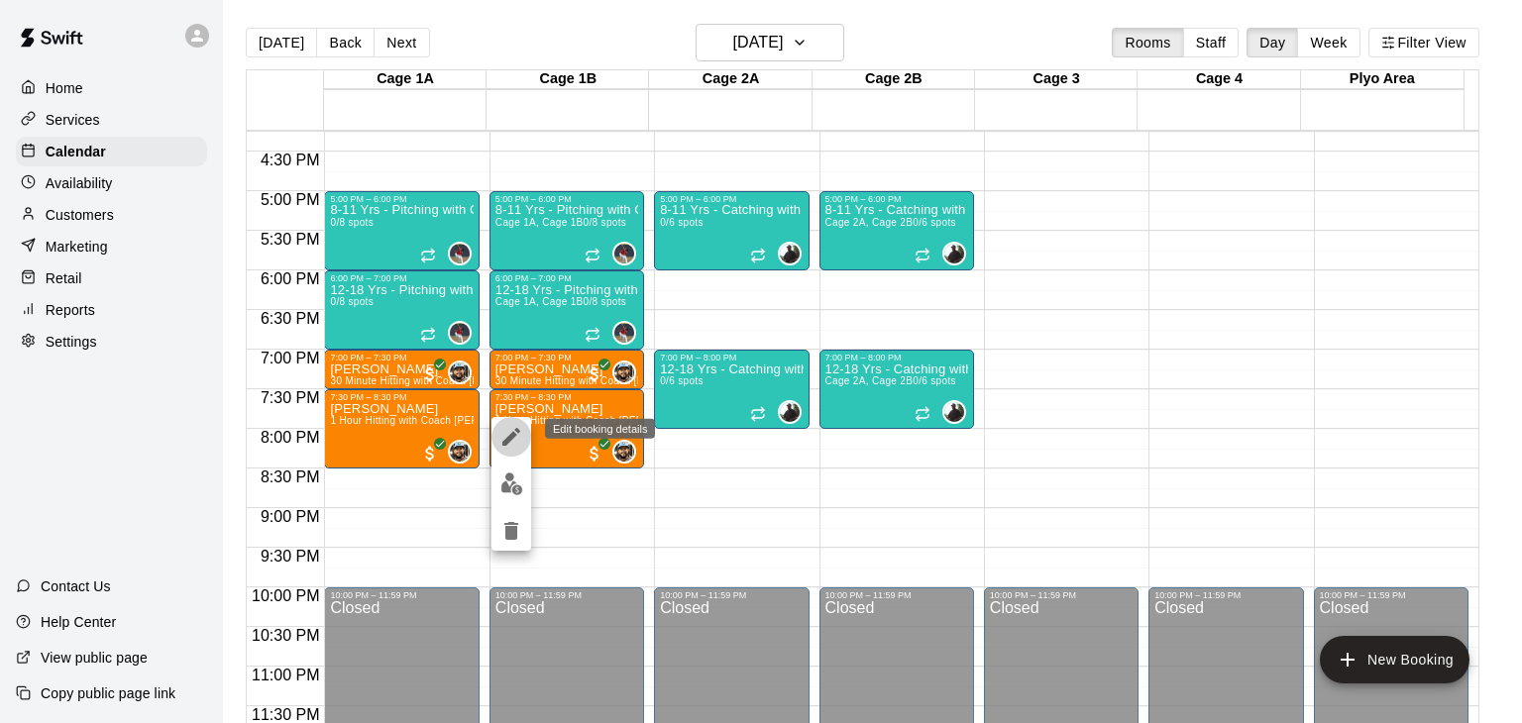
click at [514, 435] on icon "edit" at bounding box center [511, 437] width 18 height 18
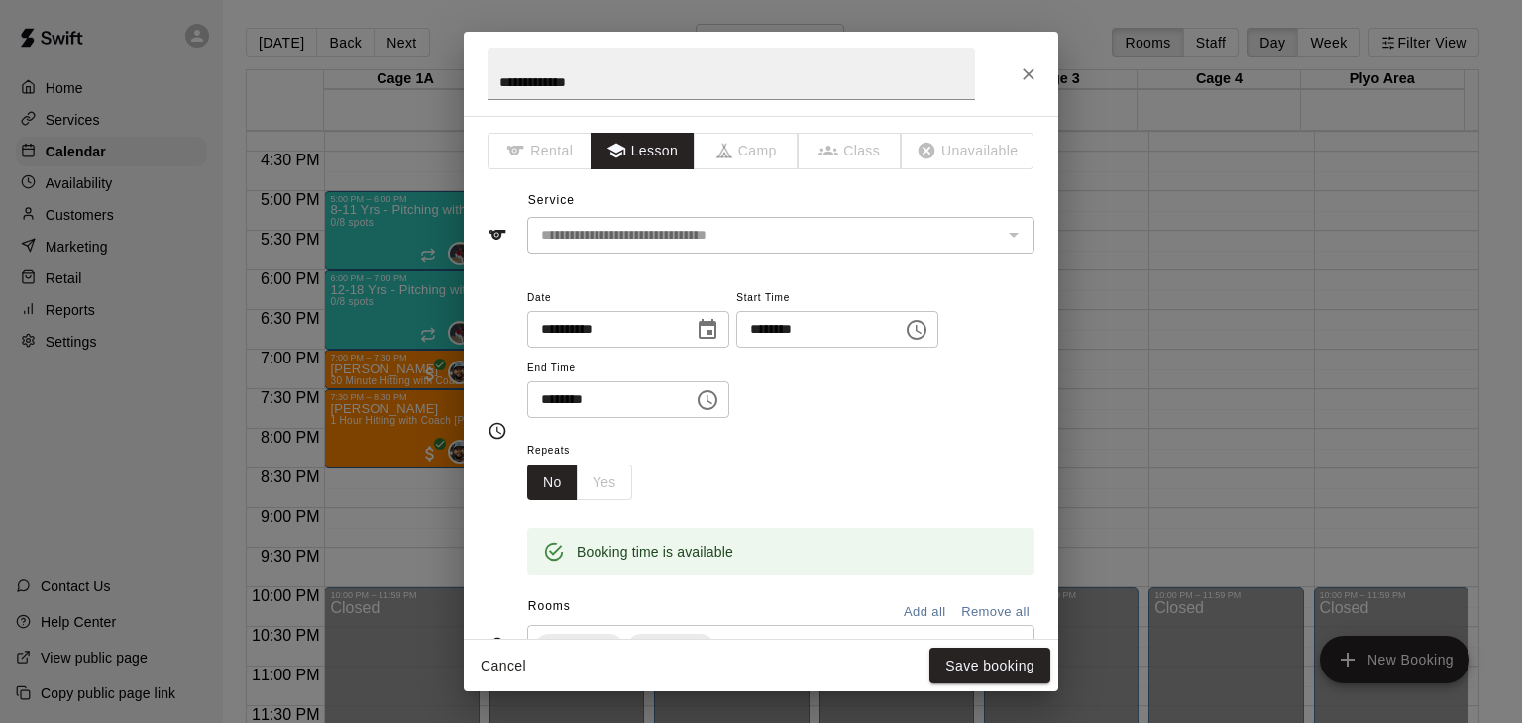
click at [1162, 525] on div "**********" at bounding box center [761, 361] width 1522 height 723
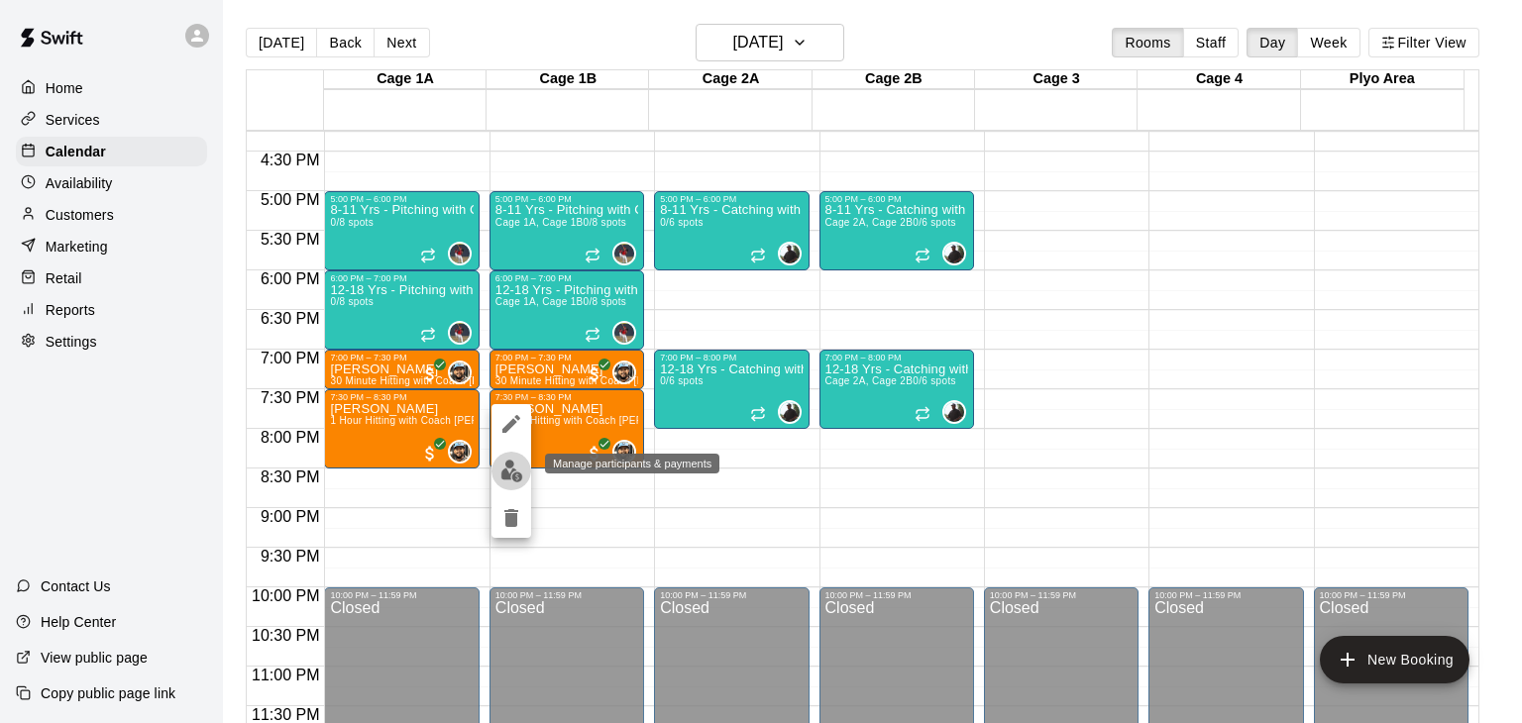
click at [507, 471] on img "edit" at bounding box center [511, 471] width 23 height 23
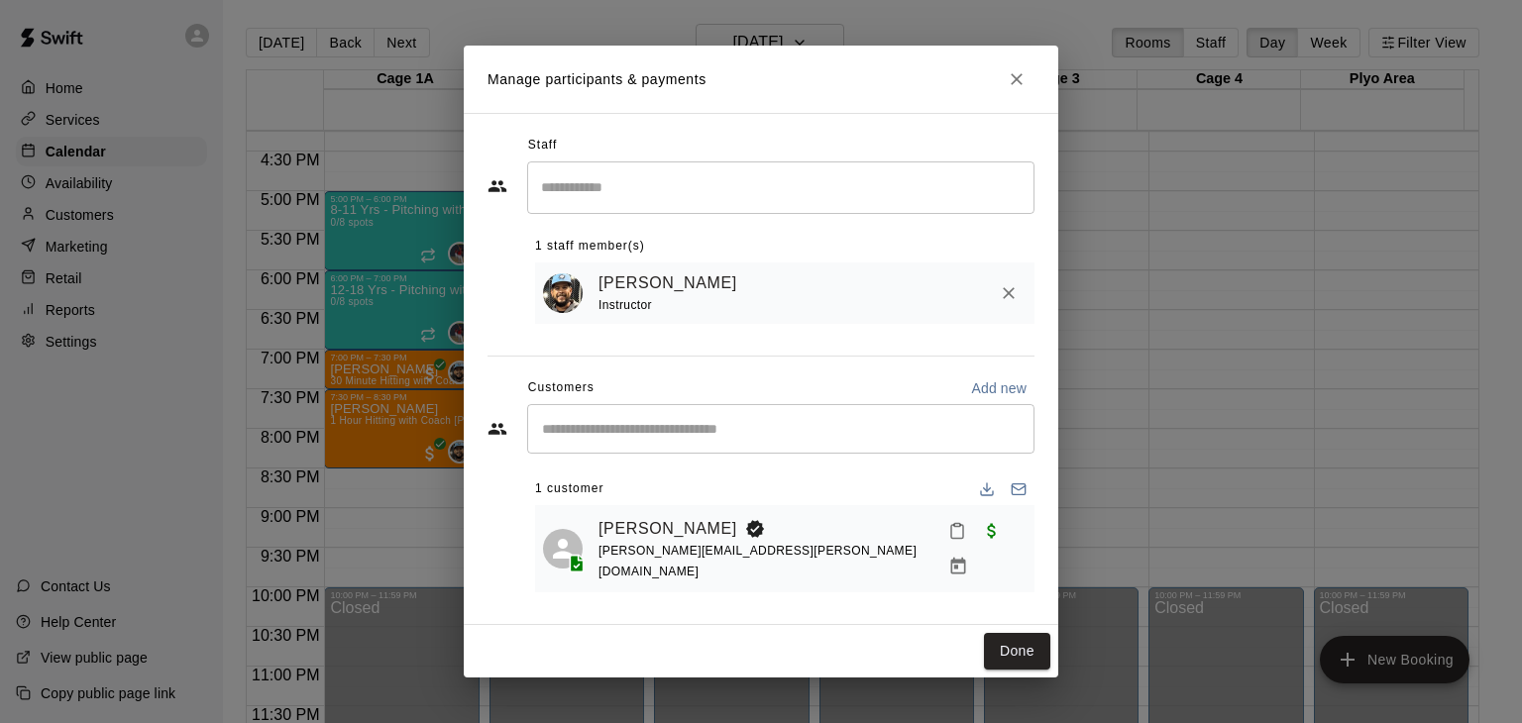
click at [1120, 330] on div "Manage participants & payments Staff ​ 1 staff member(s) [PERSON_NAME] Instruct…" at bounding box center [761, 361] width 1522 height 723
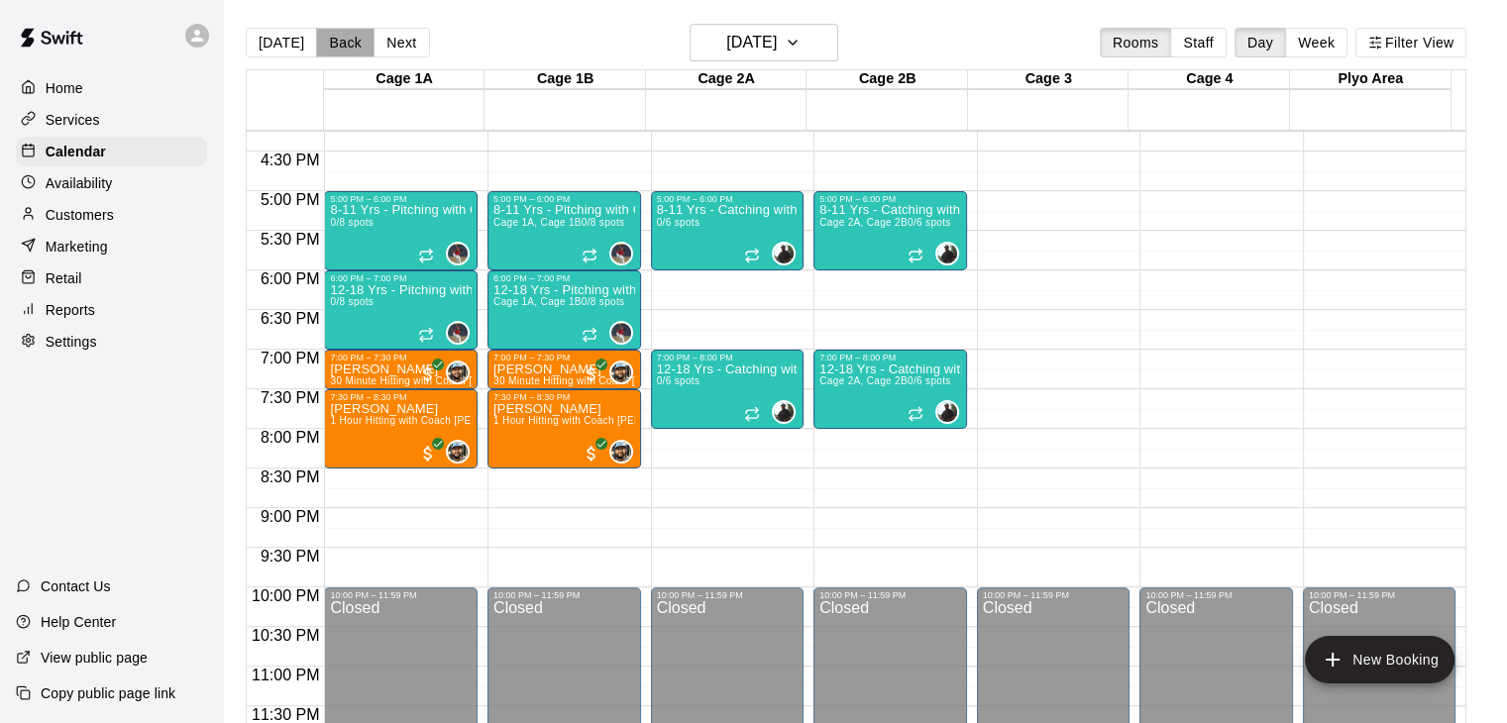
click at [324, 49] on button "Back" at bounding box center [345, 43] width 58 height 30
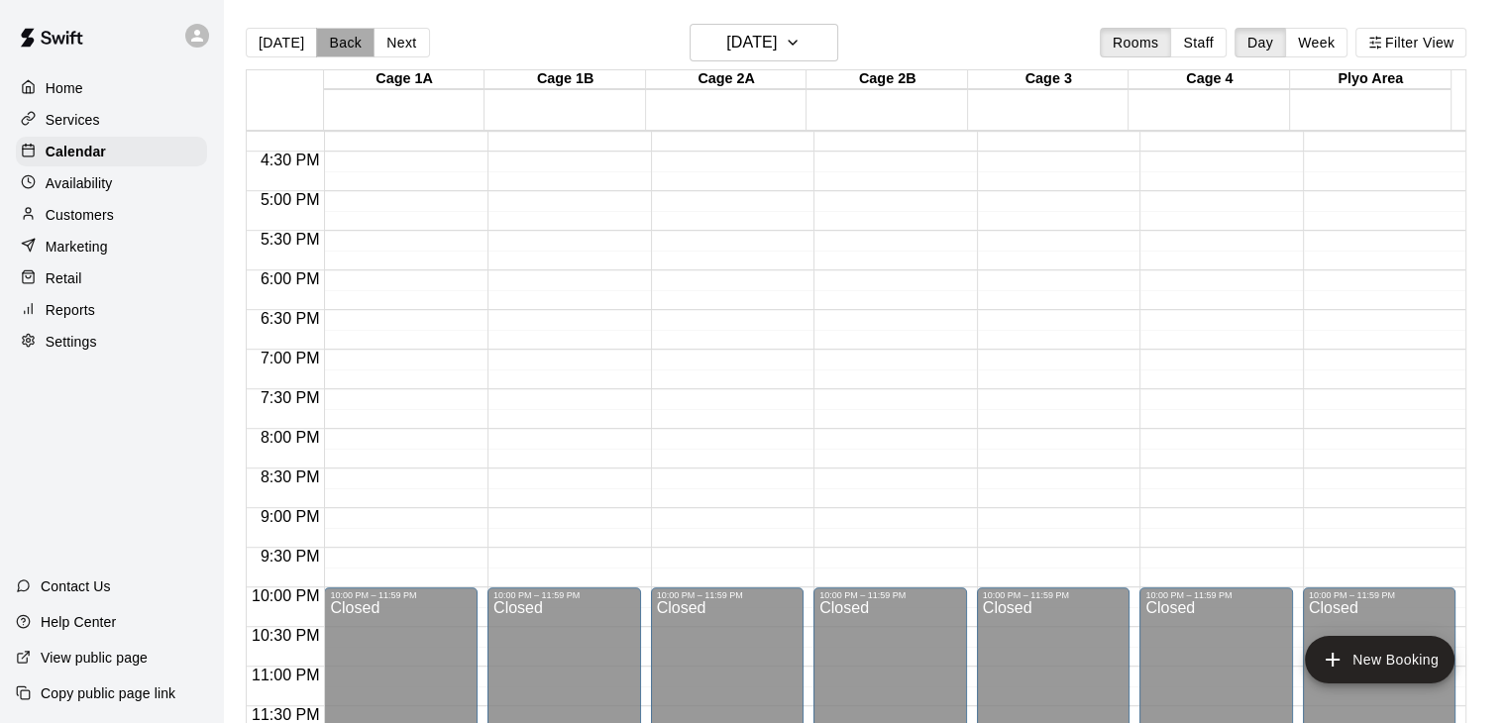
click at [322, 47] on button "Back" at bounding box center [345, 43] width 58 height 30
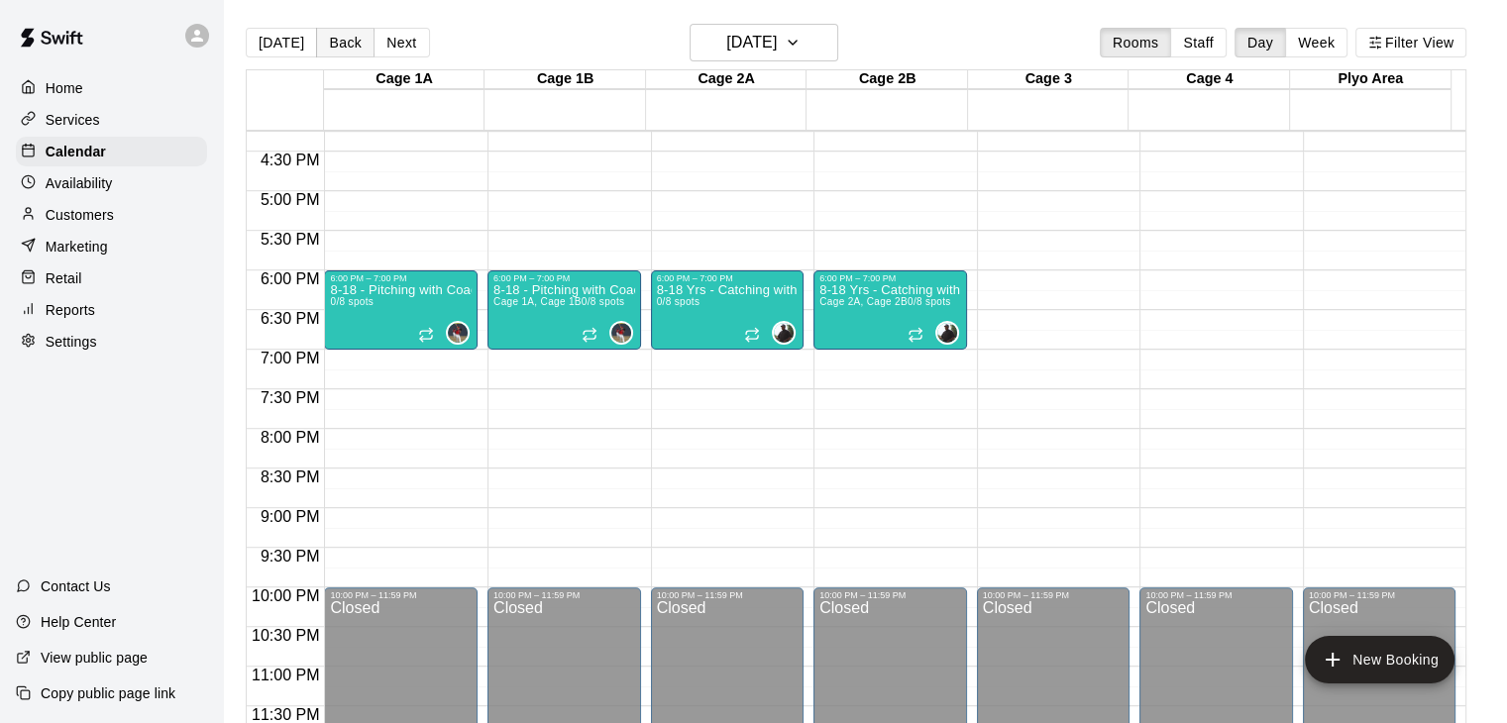
click at [322, 47] on button "Back" at bounding box center [345, 43] width 58 height 30
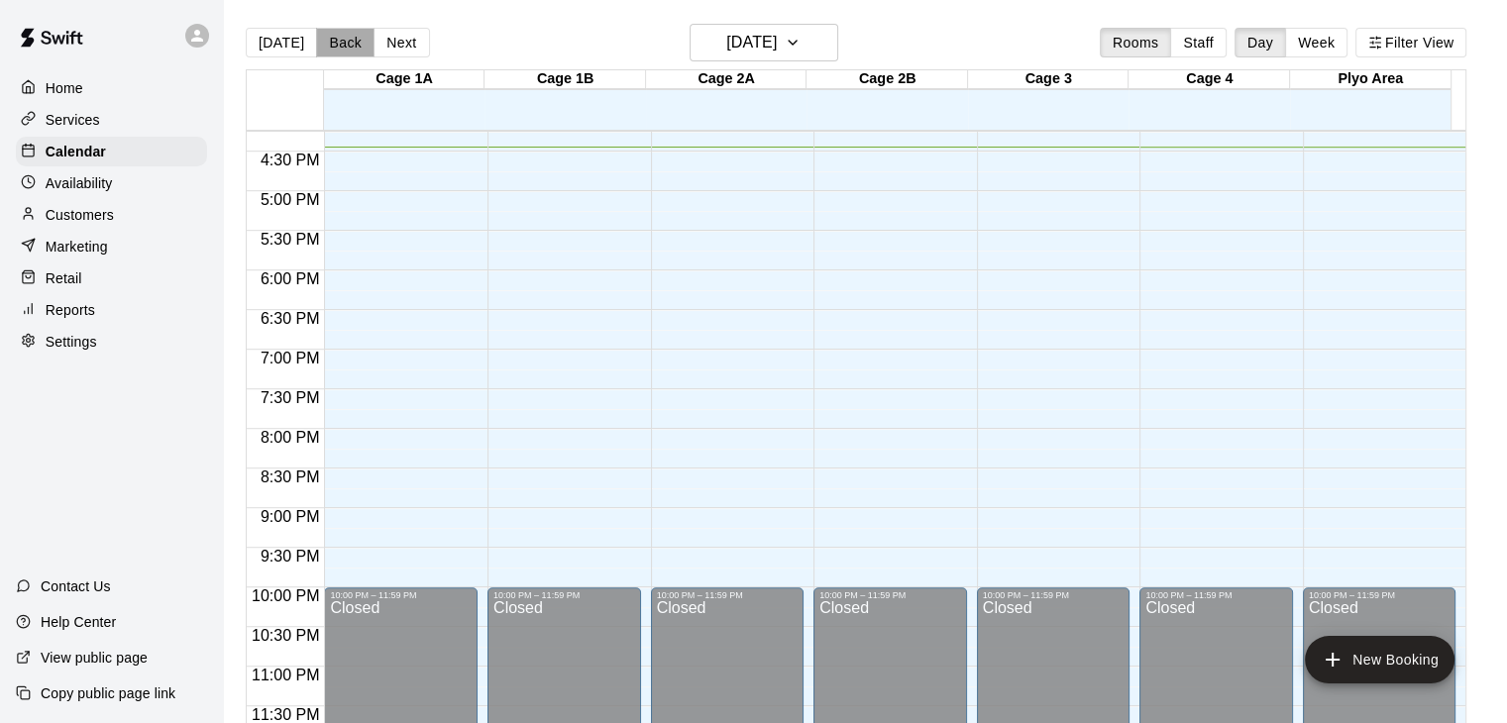
click at [322, 49] on button "Back" at bounding box center [345, 43] width 58 height 30
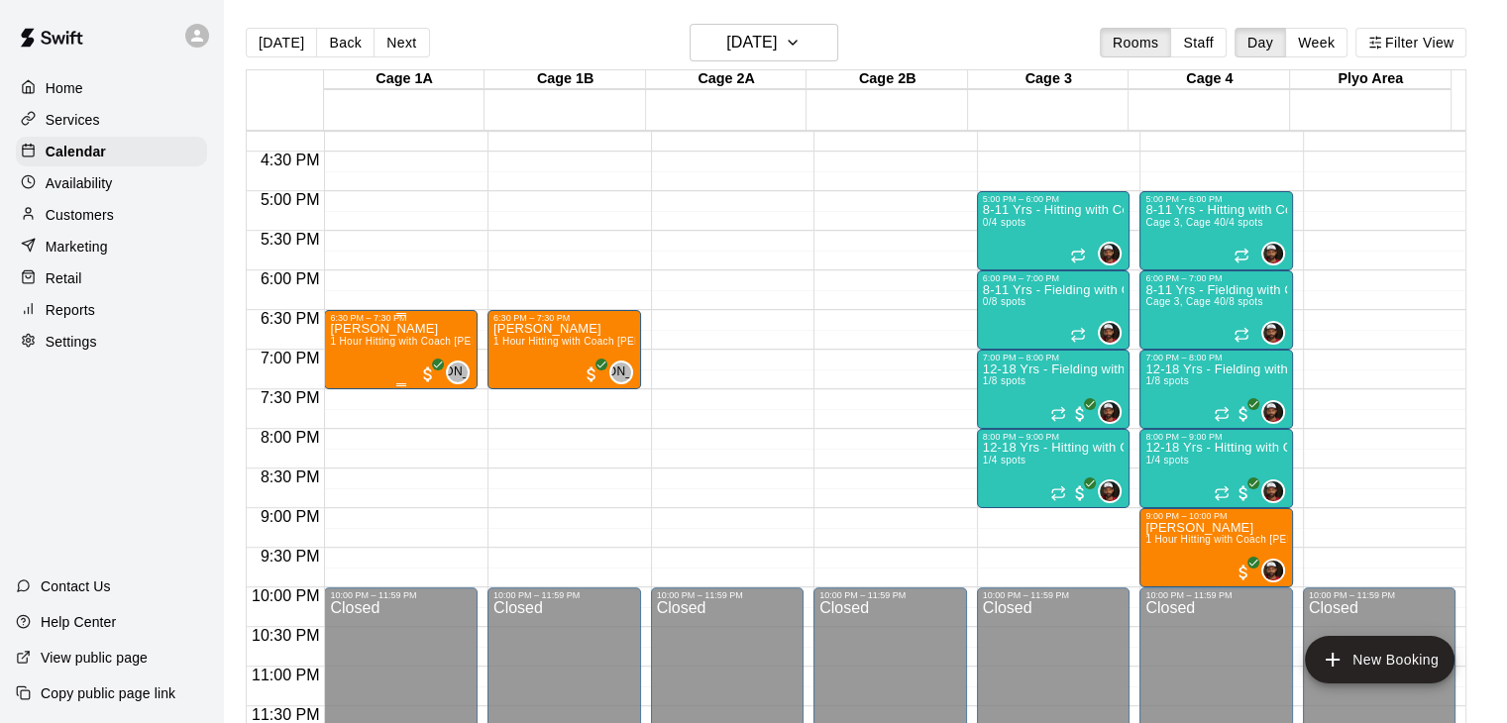
click at [402, 344] on span "1 Hour Hitting with Coach [PERSON_NAME]" at bounding box center [434, 341] width 209 height 11
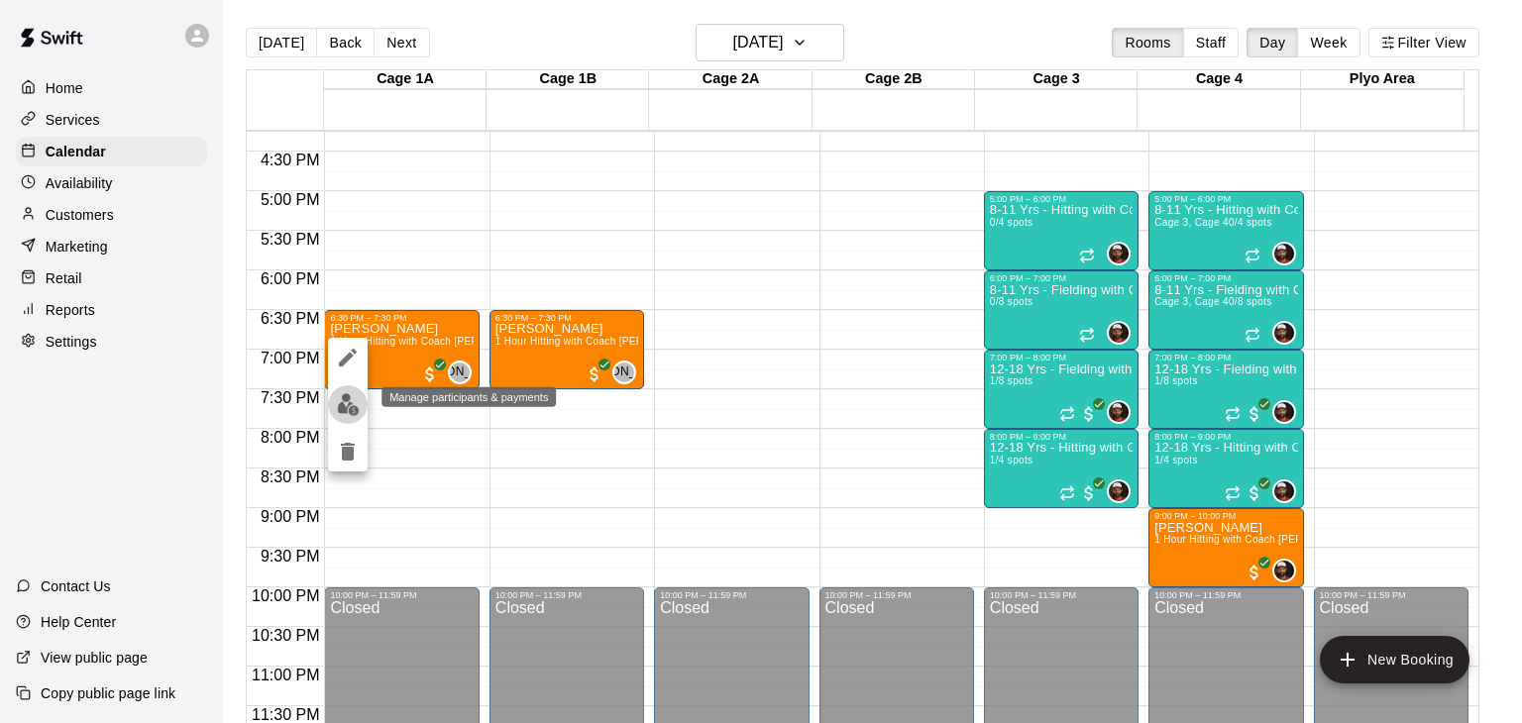
click at [349, 403] on img "edit" at bounding box center [348, 404] width 23 height 23
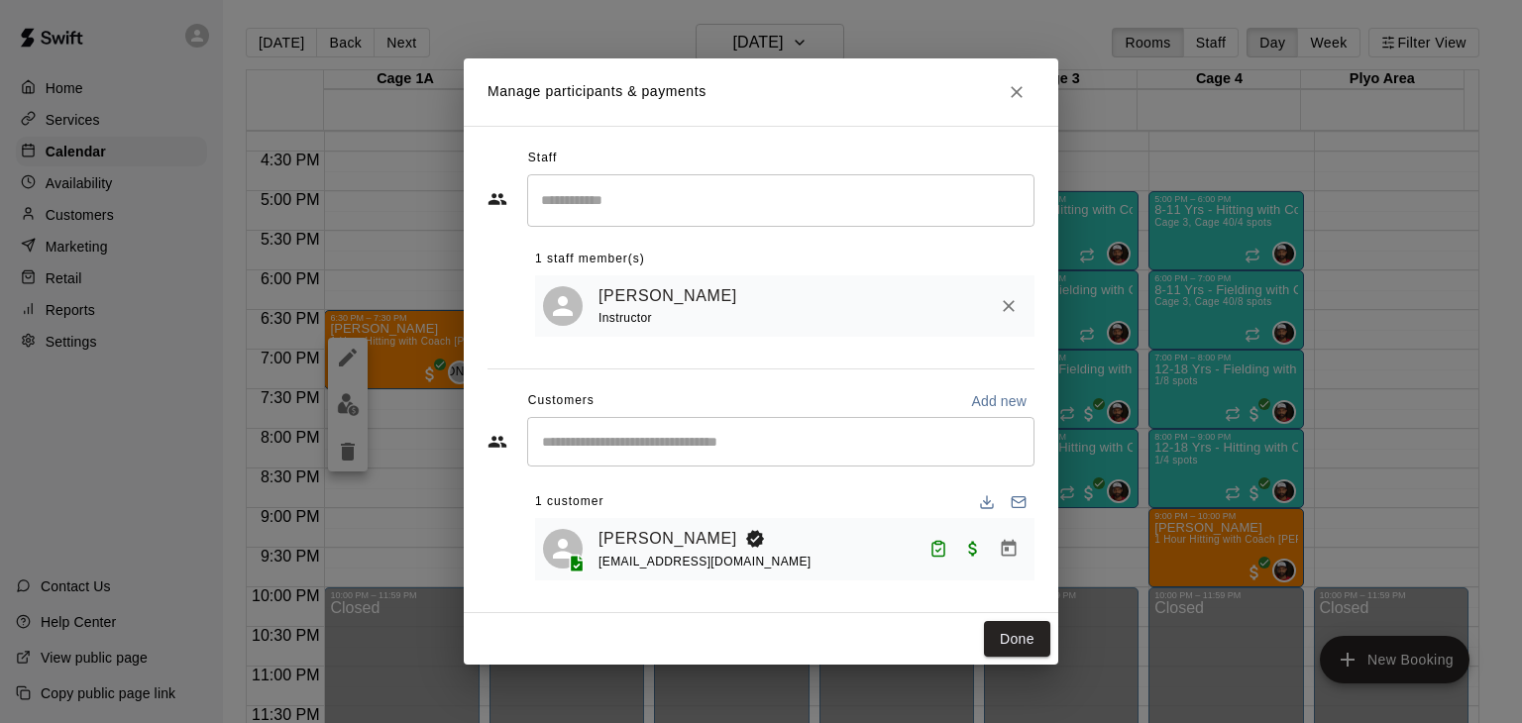
click at [1157, 494] on div "Manage participants & payments Staff ​ 1 staff member(s) [PERSON_NAME] Instruct…" at bounding box center [761, 361] width 1522 height 723
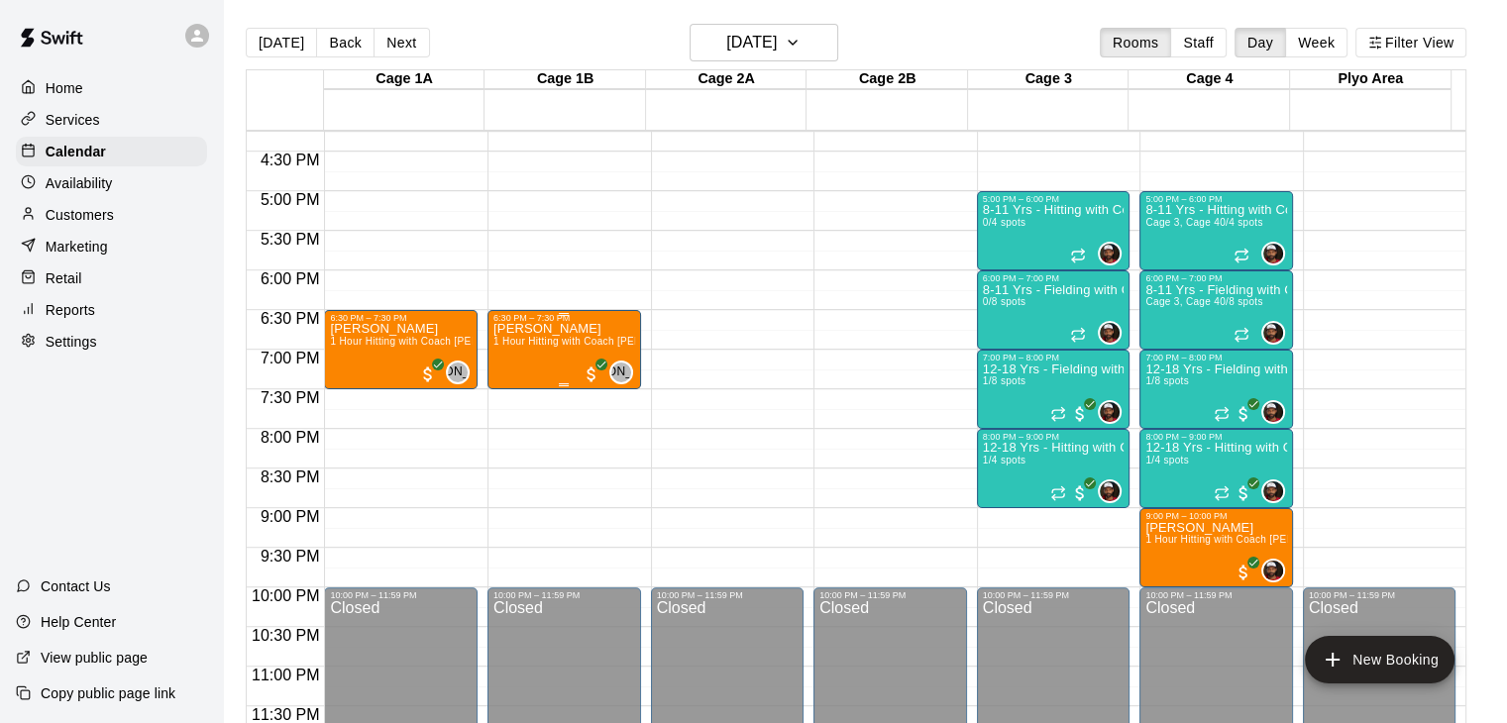
click at [549, 350] on div "[PERSON_NAME] 1 Hour Hitting with Coach [PERSON_NAME]" at bounding box center [564, 684] width 142 height 723
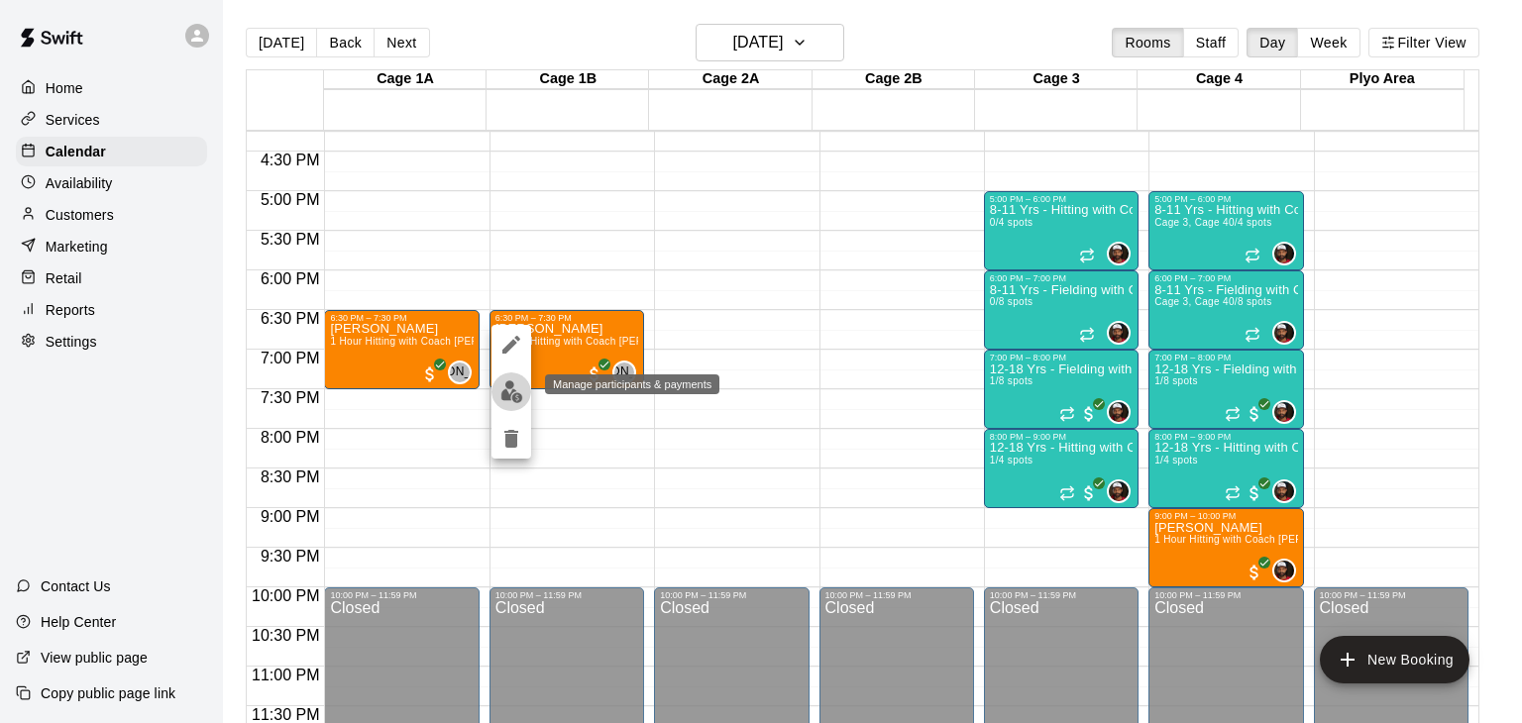
click at [508, 397] on img "edit" at bounding box center [511, 392] width 23 height 23
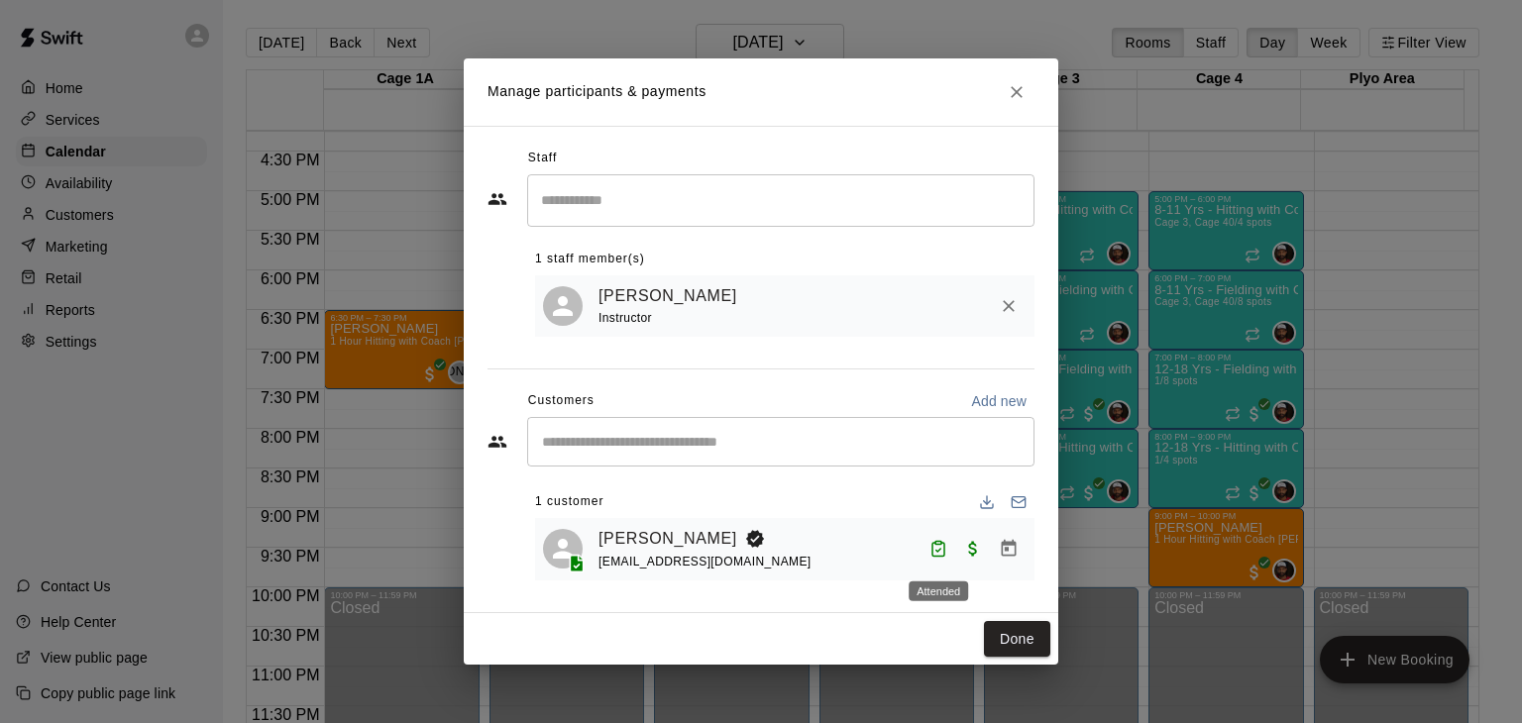
click at [945, 558] on icon "Attended" at bounding box center [939, 549] width 18 height 18
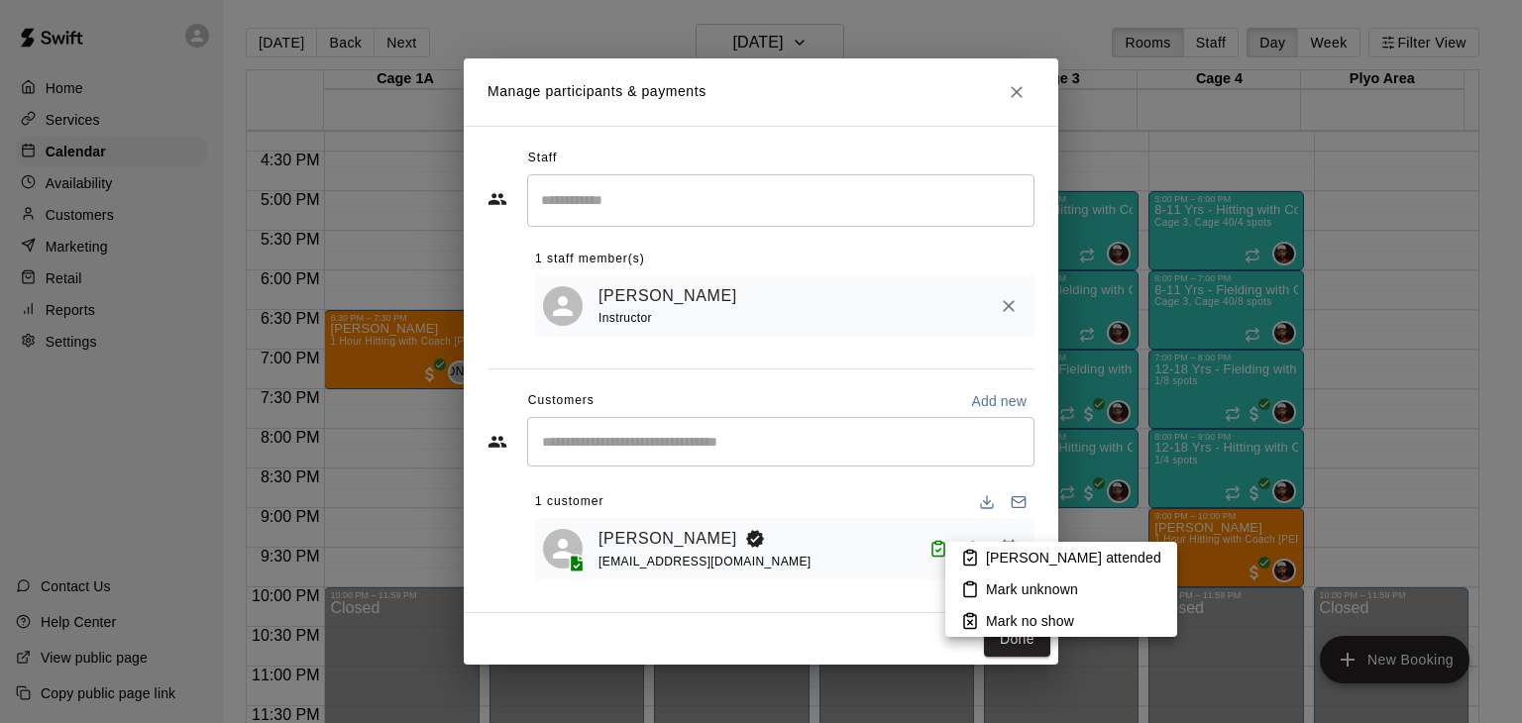
click at [834, 383] on div at bounding box center [761, 361] width 1522 height 723
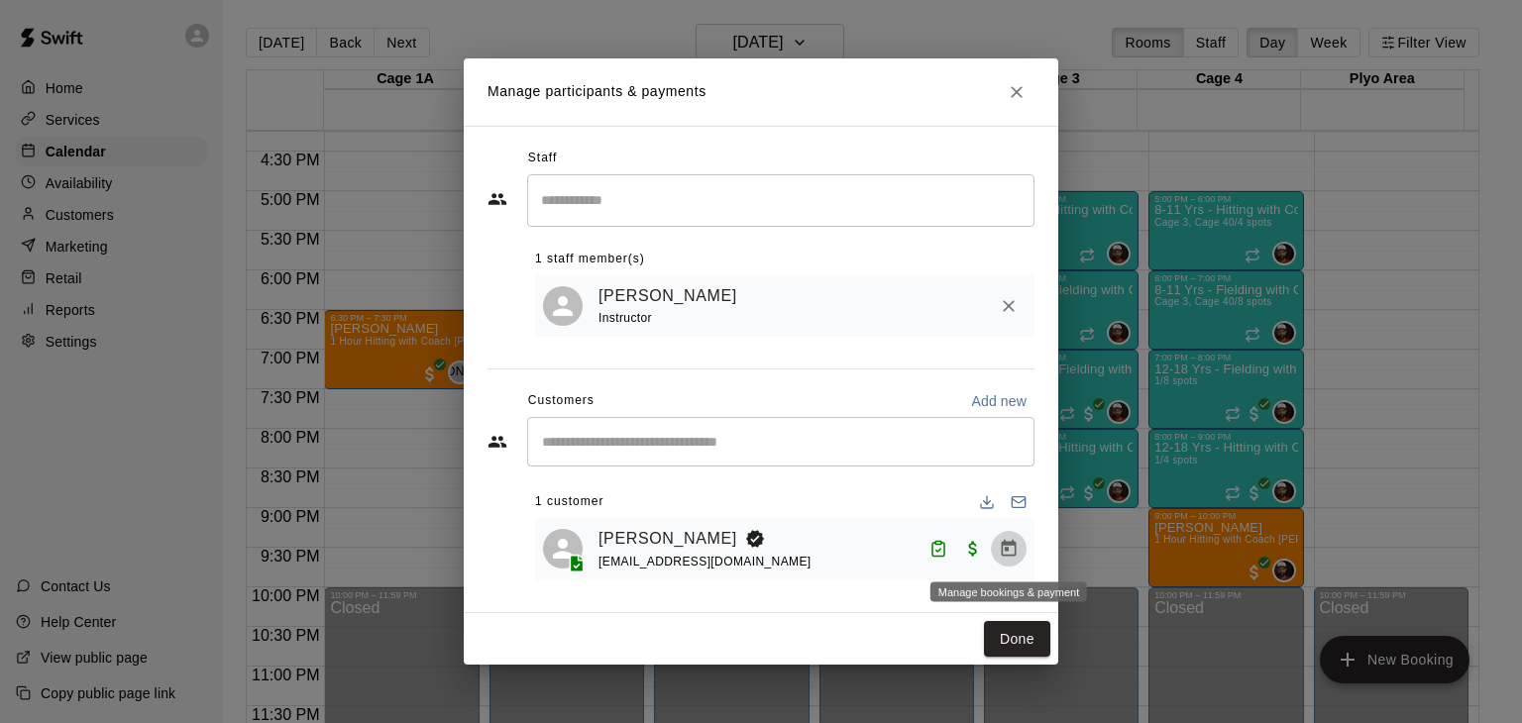
click at [1011, 559] on icon "Manage bookings & payment" at bounding box center [1009, 549] width 20 height 20
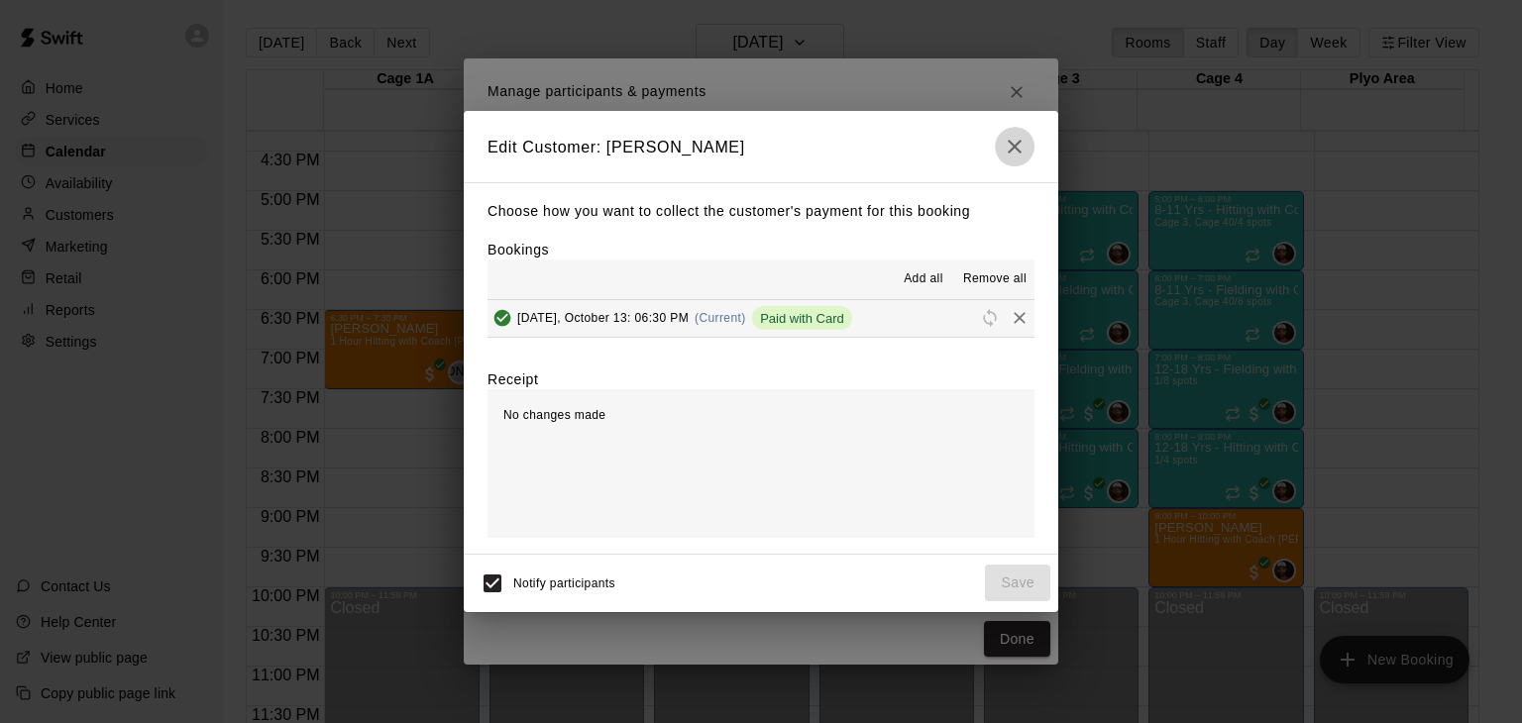
click at [1014, 140] on icon "button" at bounding box center [1015, 147] width 24 height 24
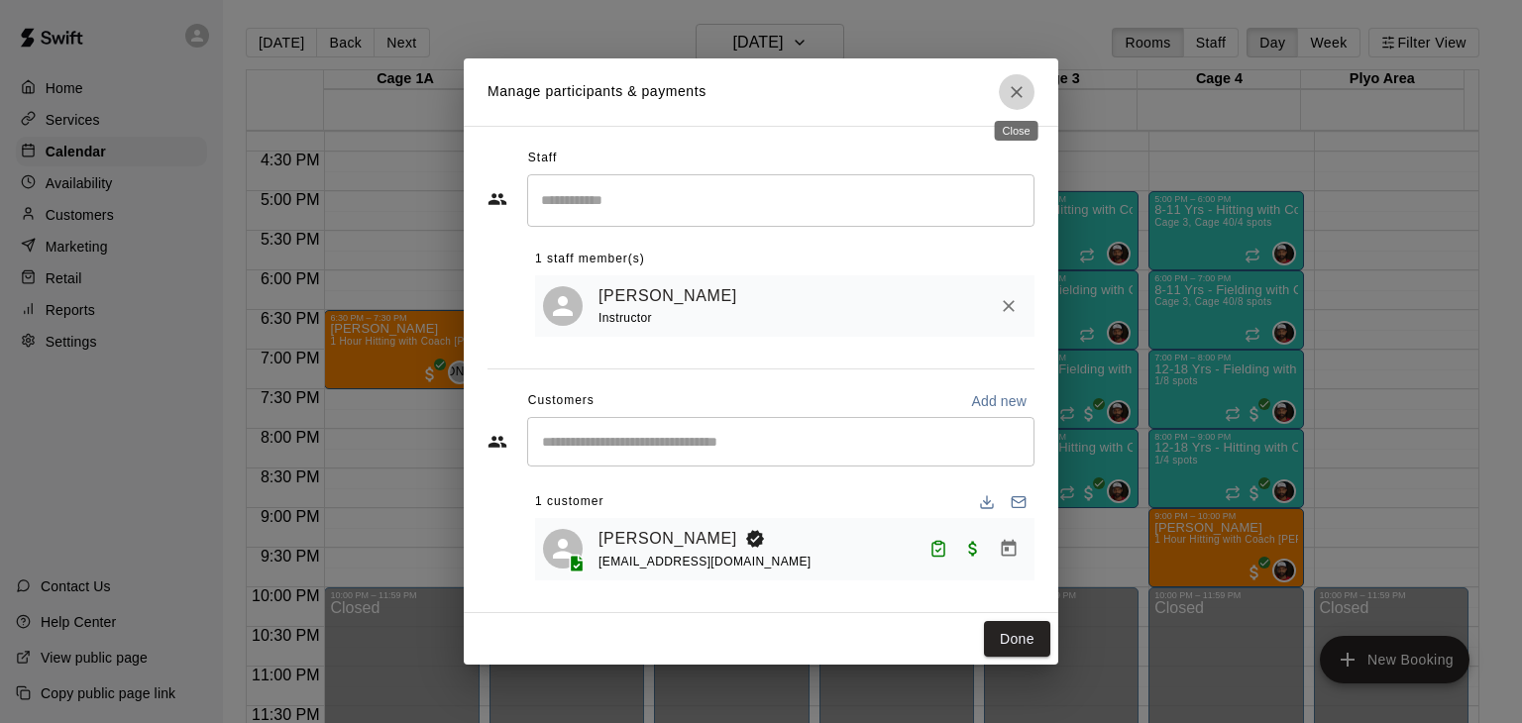
click at [1019, 87] on icon "Close" at bounding box center [1017, 92] width 12 height 12
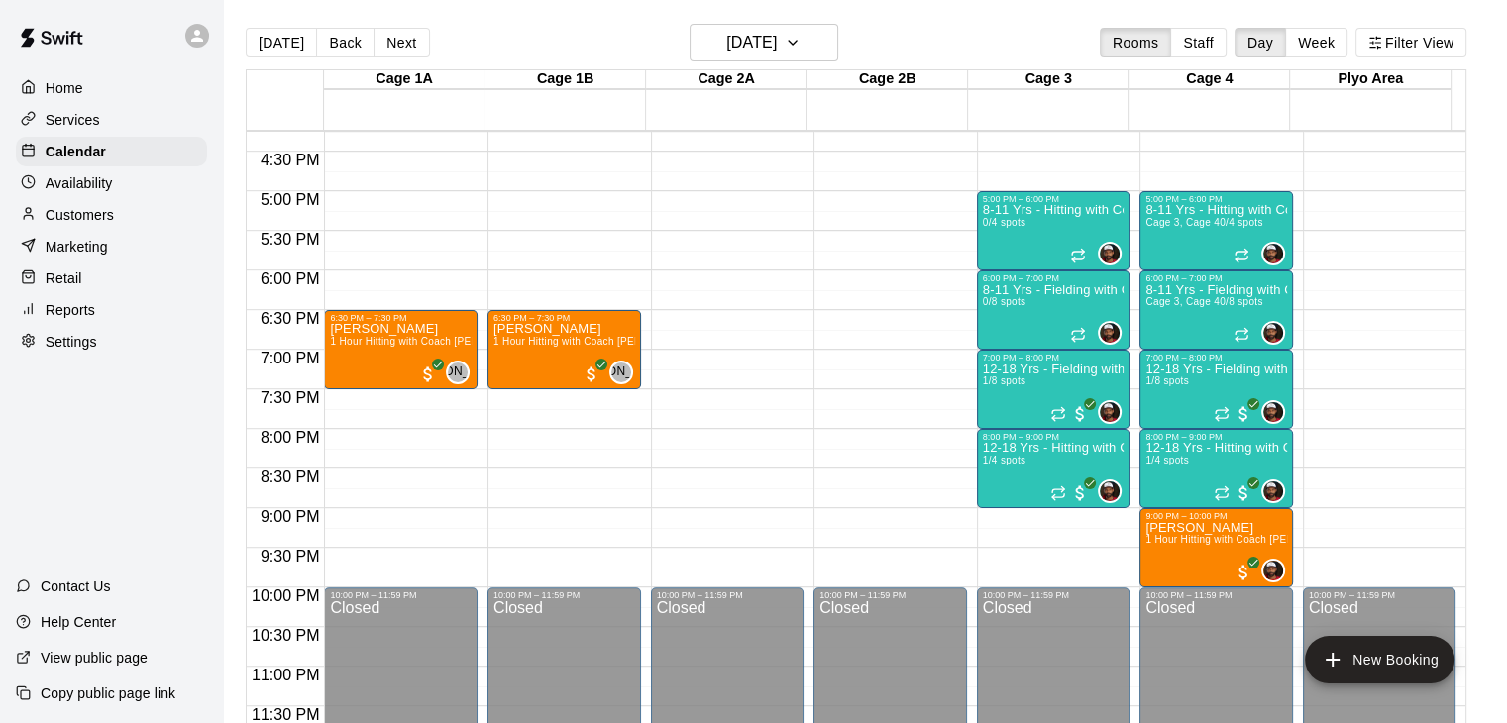
click at [100, 355] on div "Settings" at bounding box center [111, 342] width 191 height 30
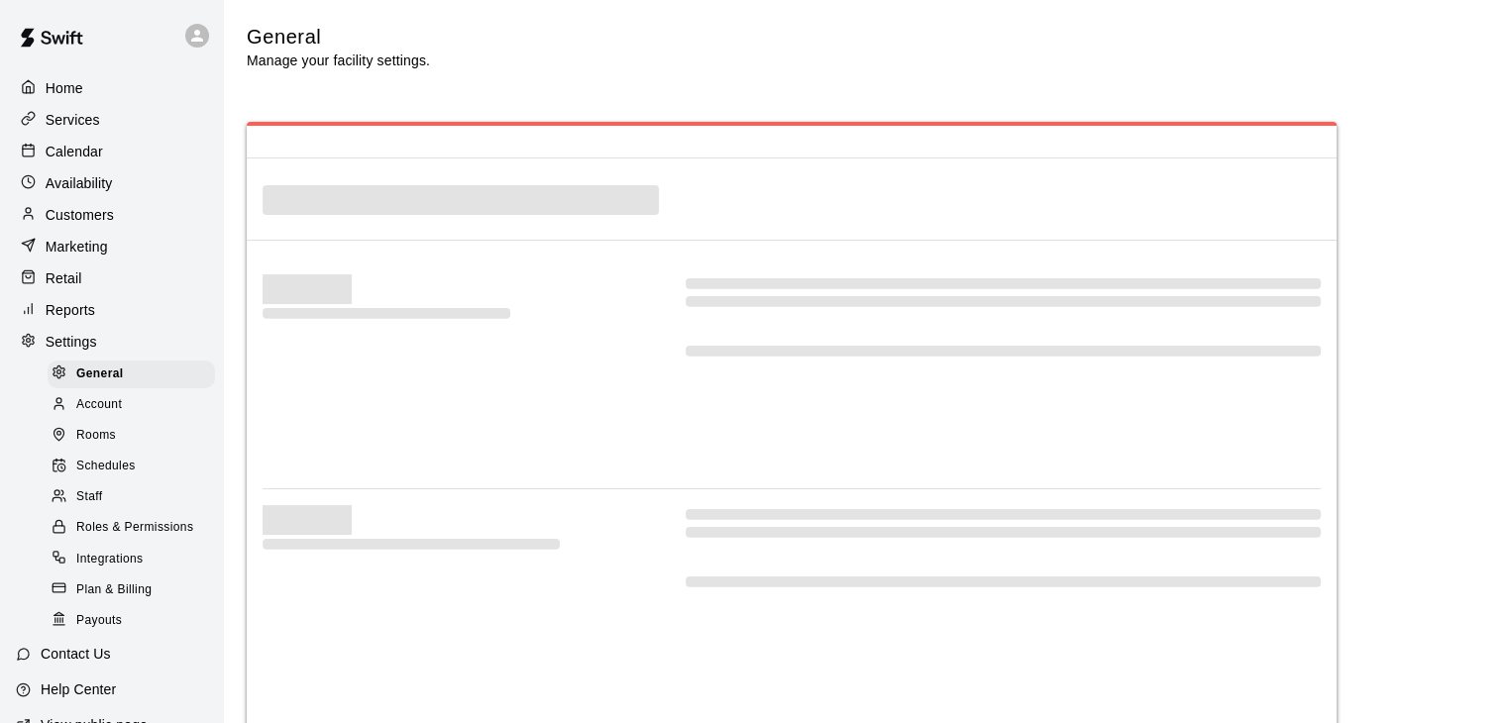
select select "**"
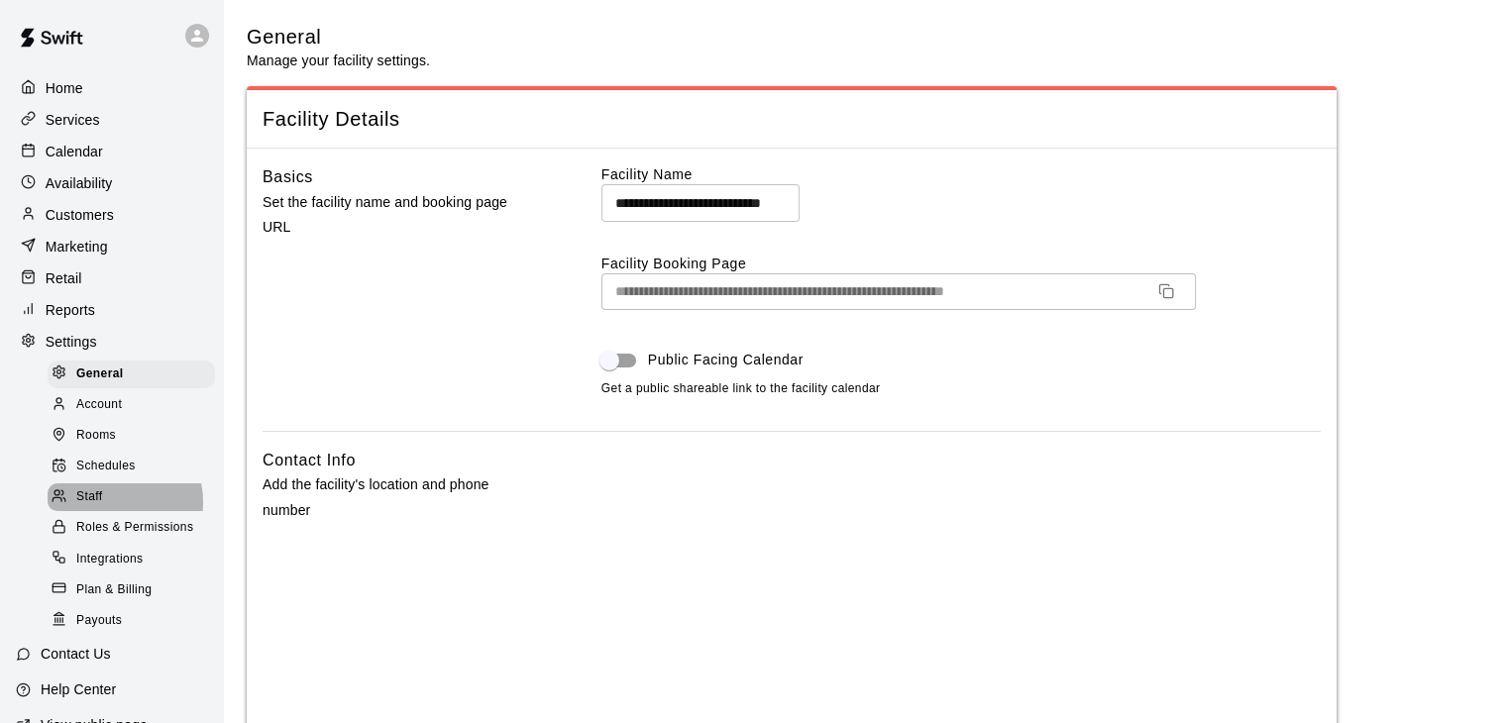
click at [120, 511] on div "Staff" at bounding box center [131, 498] width 167 height 28
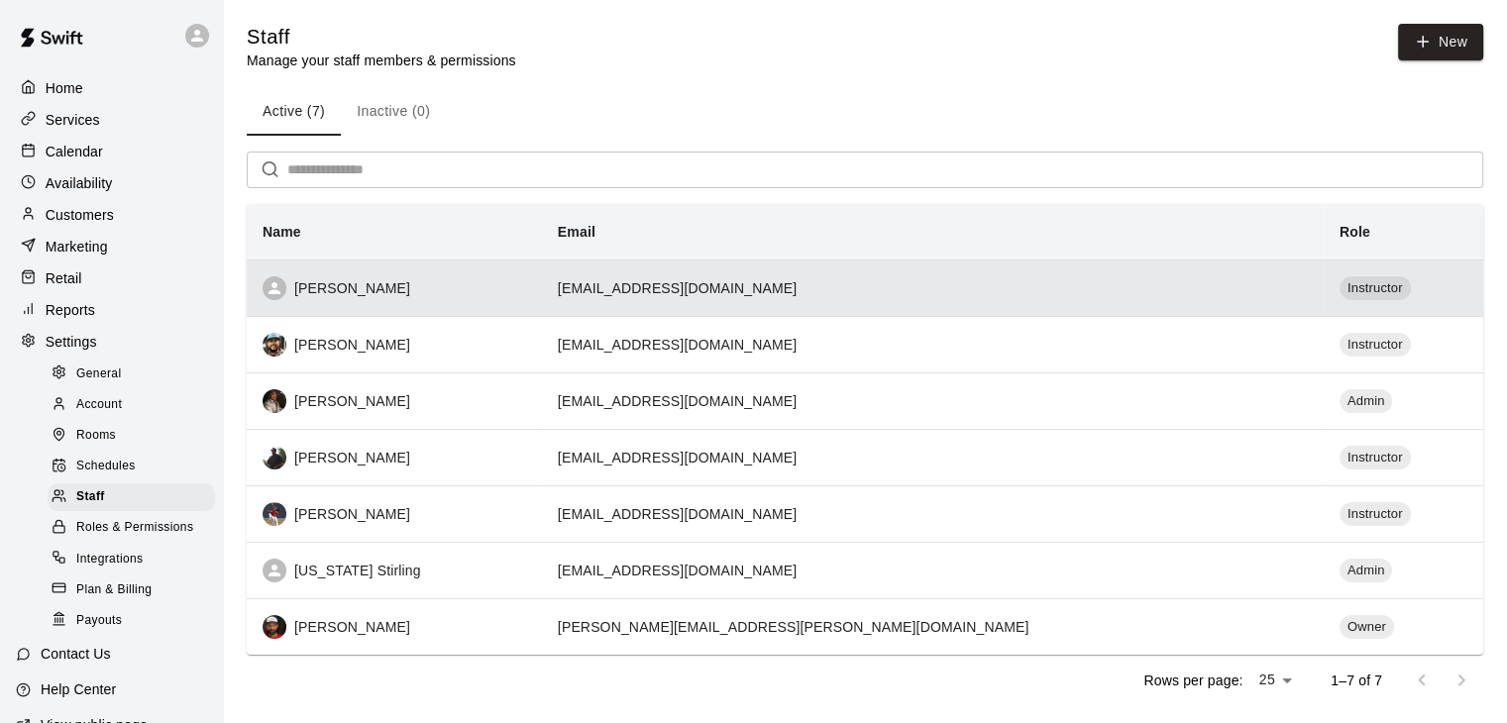
click at [403, 300] on div "[PERSON_NAME]" at bounding box center [395, 288] width 264 height 24
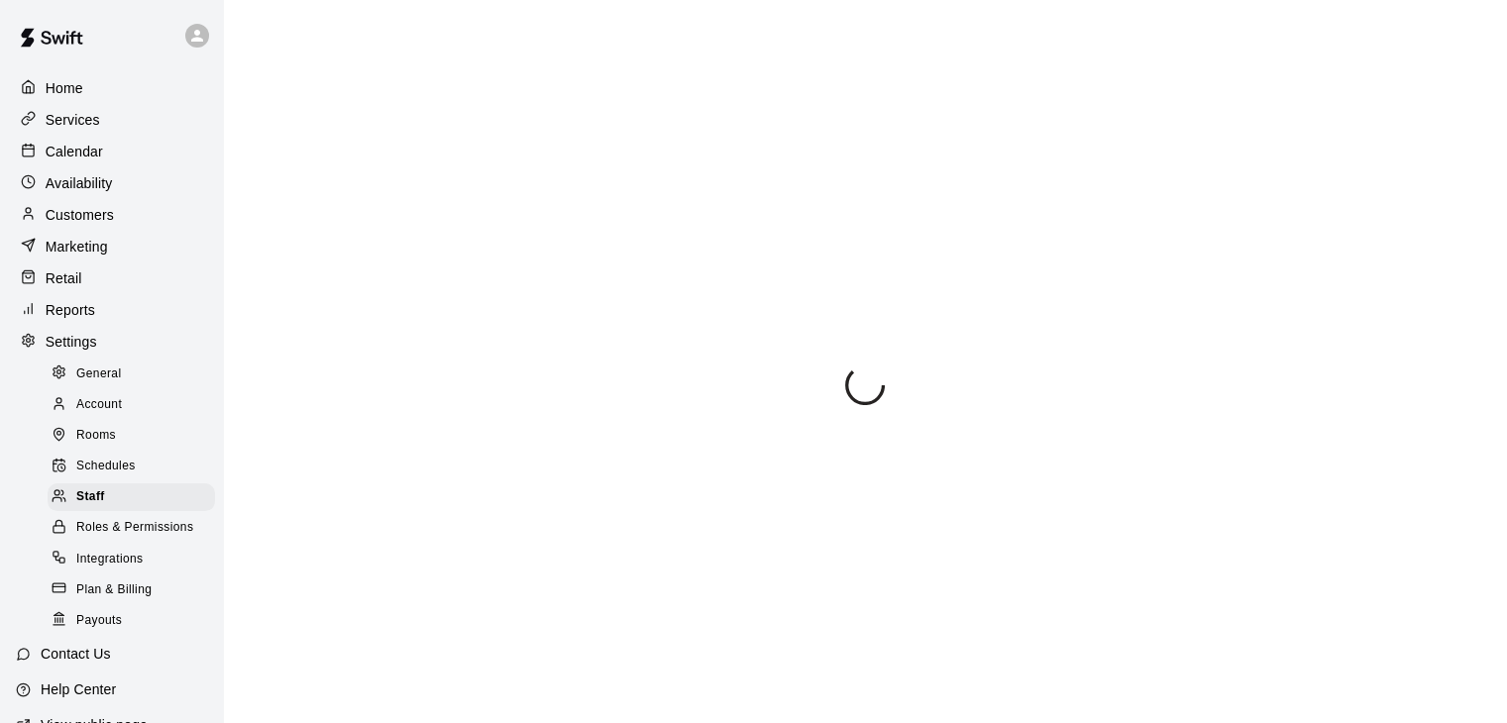
select select "**"
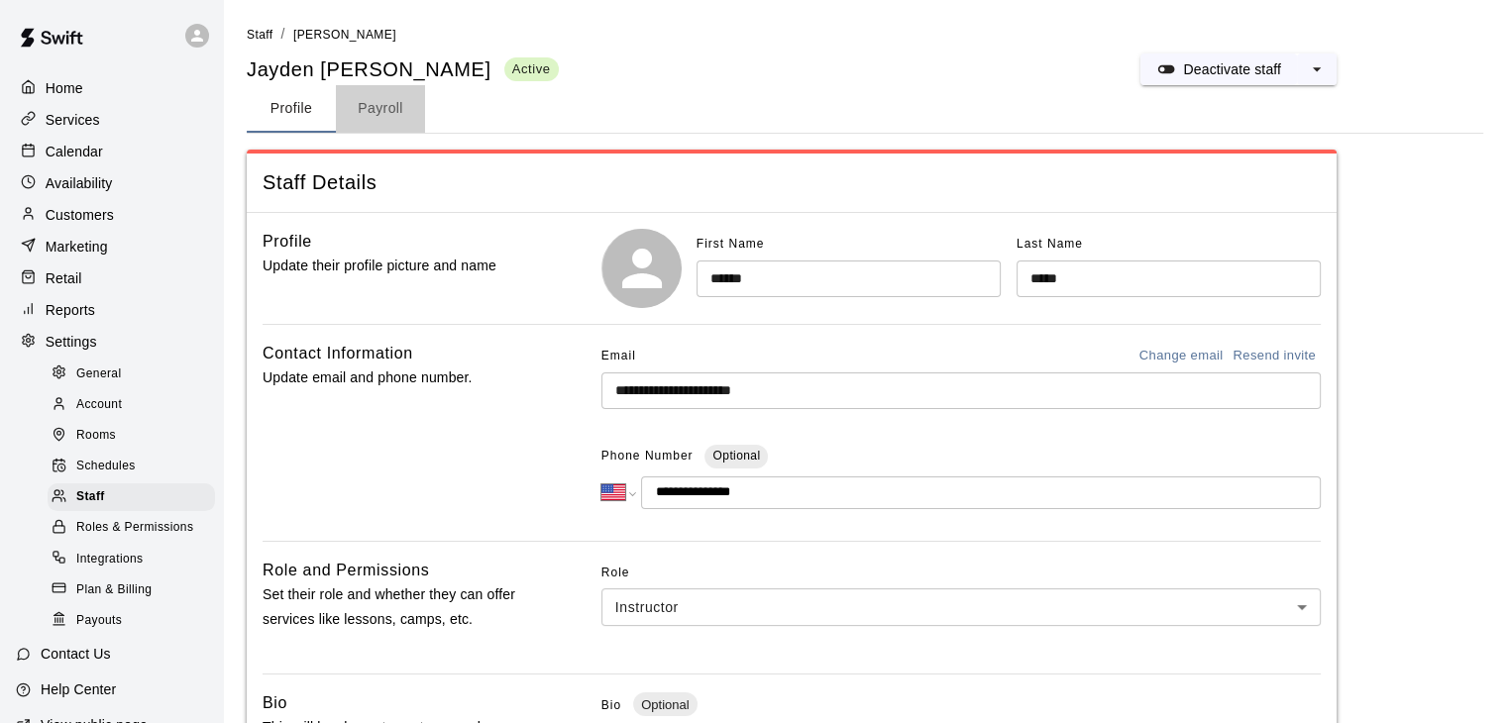
click at [384, 111] on button "Payroll" at bounding box center [380, 109] width 89 height 48
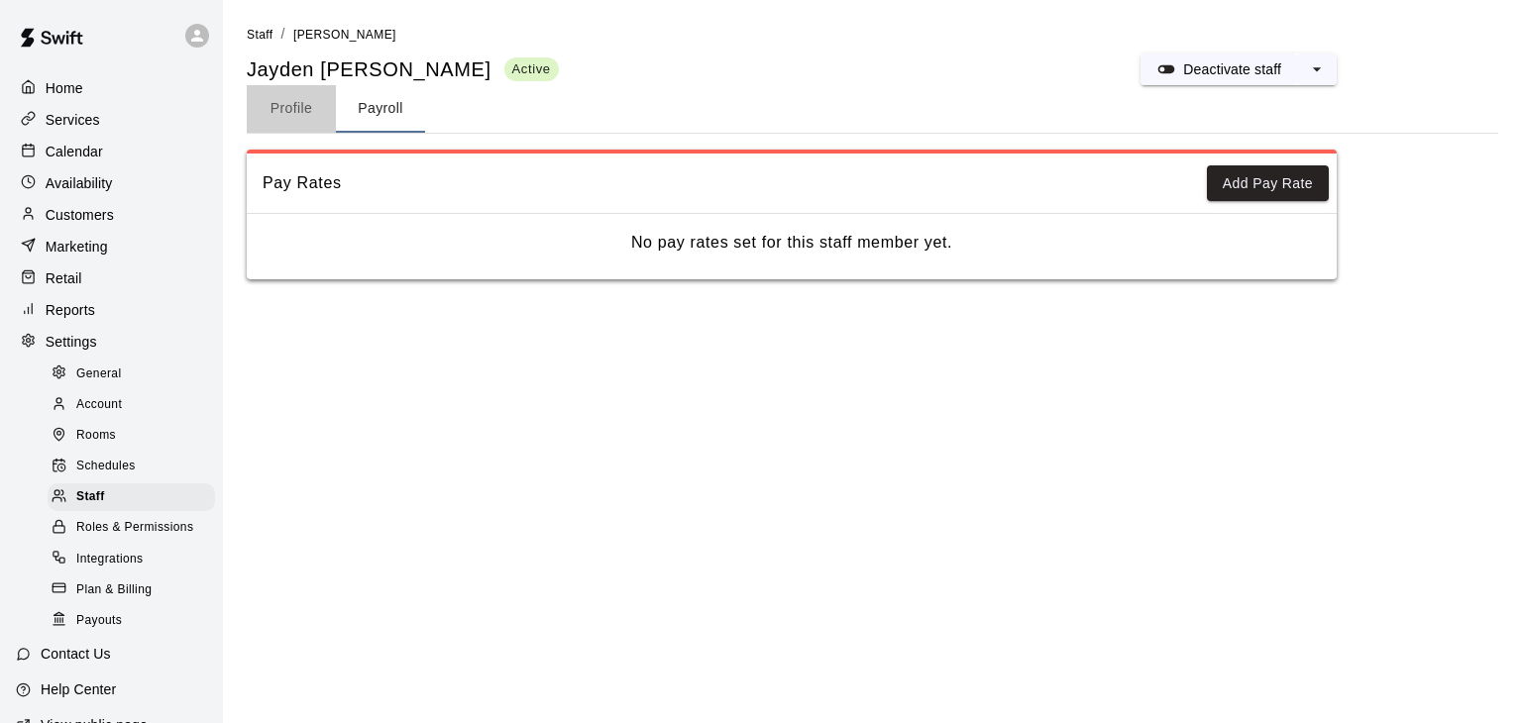
click at [290, 120] on button "Profile" at bounding box center [291, 109] width 89 height 48
select select "**"
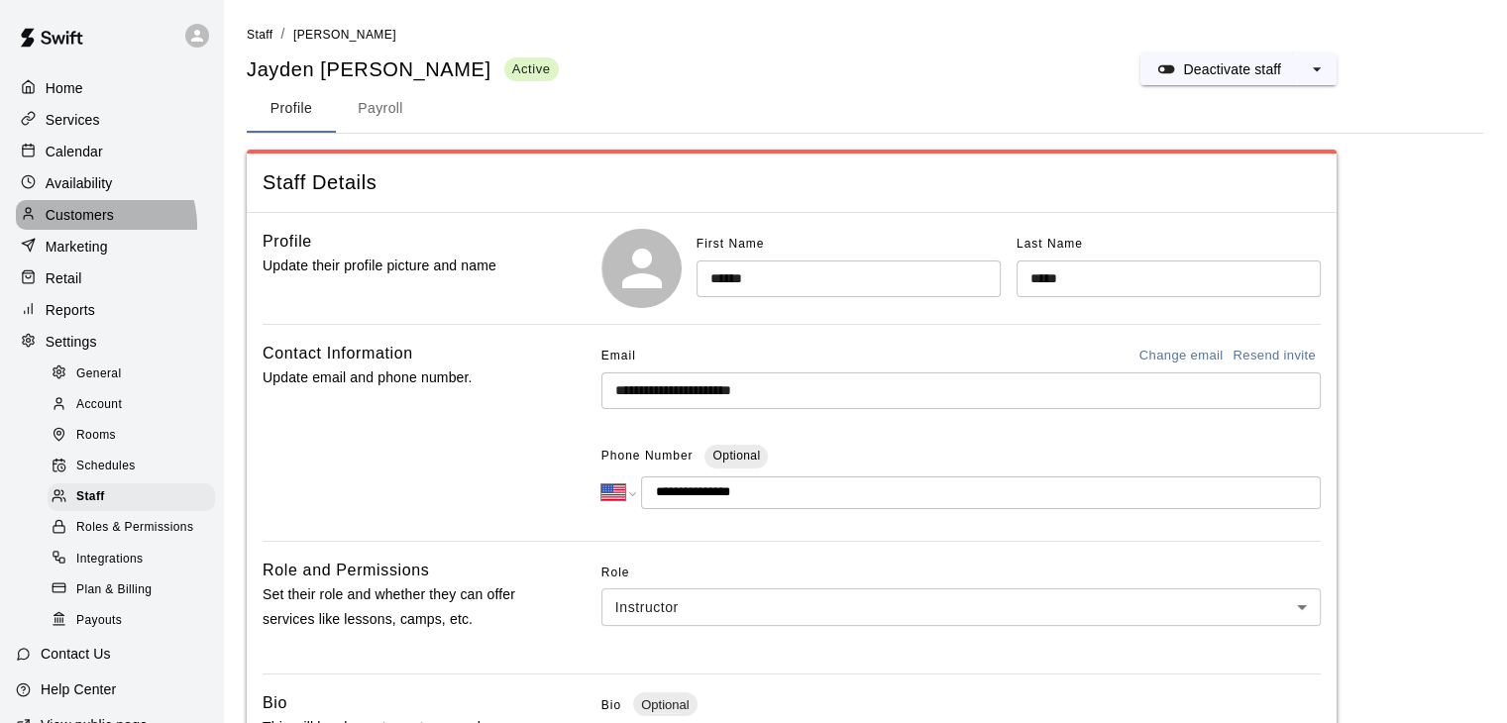
click at [100, 230] on div "Customers" at bounding box center [111, 215] width 191 height 30
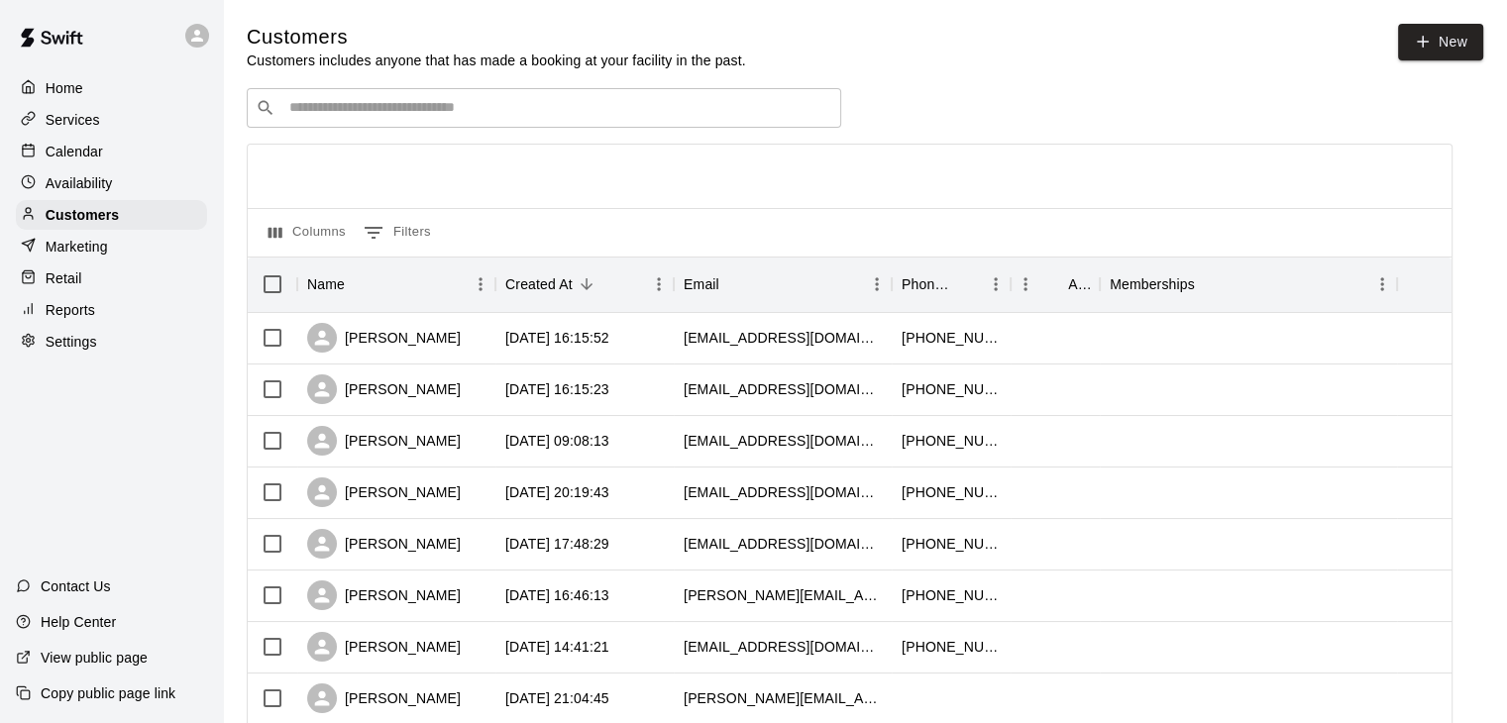
scroll to position [989, 0]
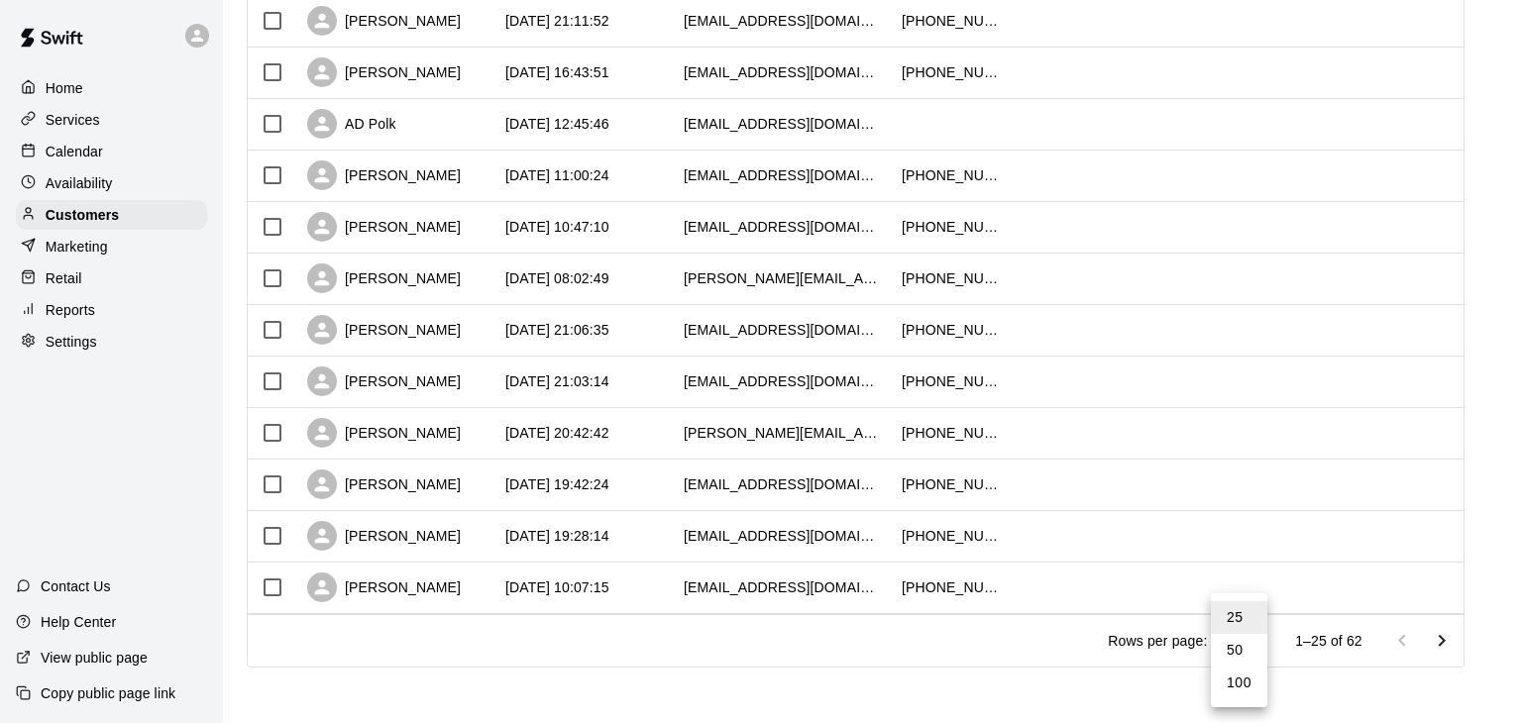
click at [1224, 678] on li "100" at bounding box center [1239, 683] width 56 height 33
type input "***"
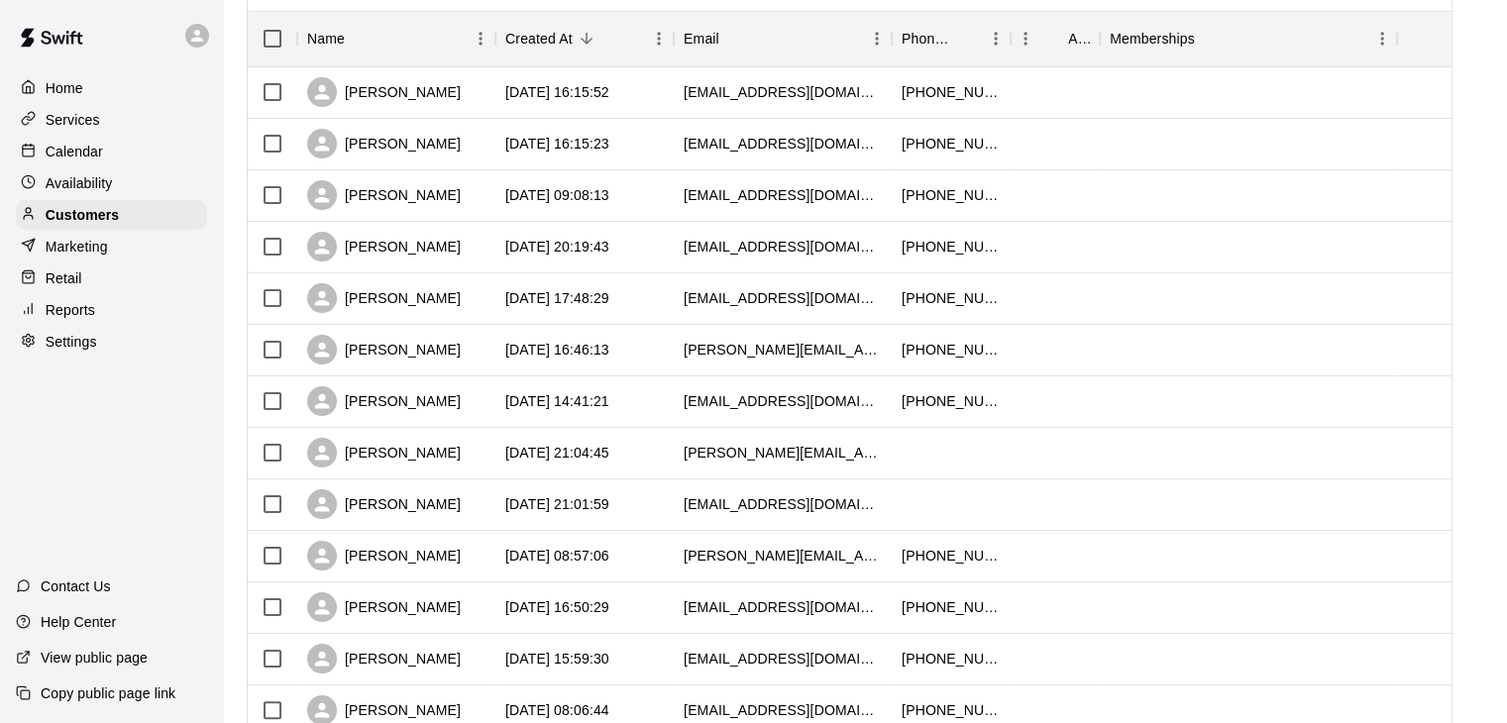
scroll to position [246, 0]
click at [60, 121] on p "Services" at bounding box center [73, 120] width 55 height 20
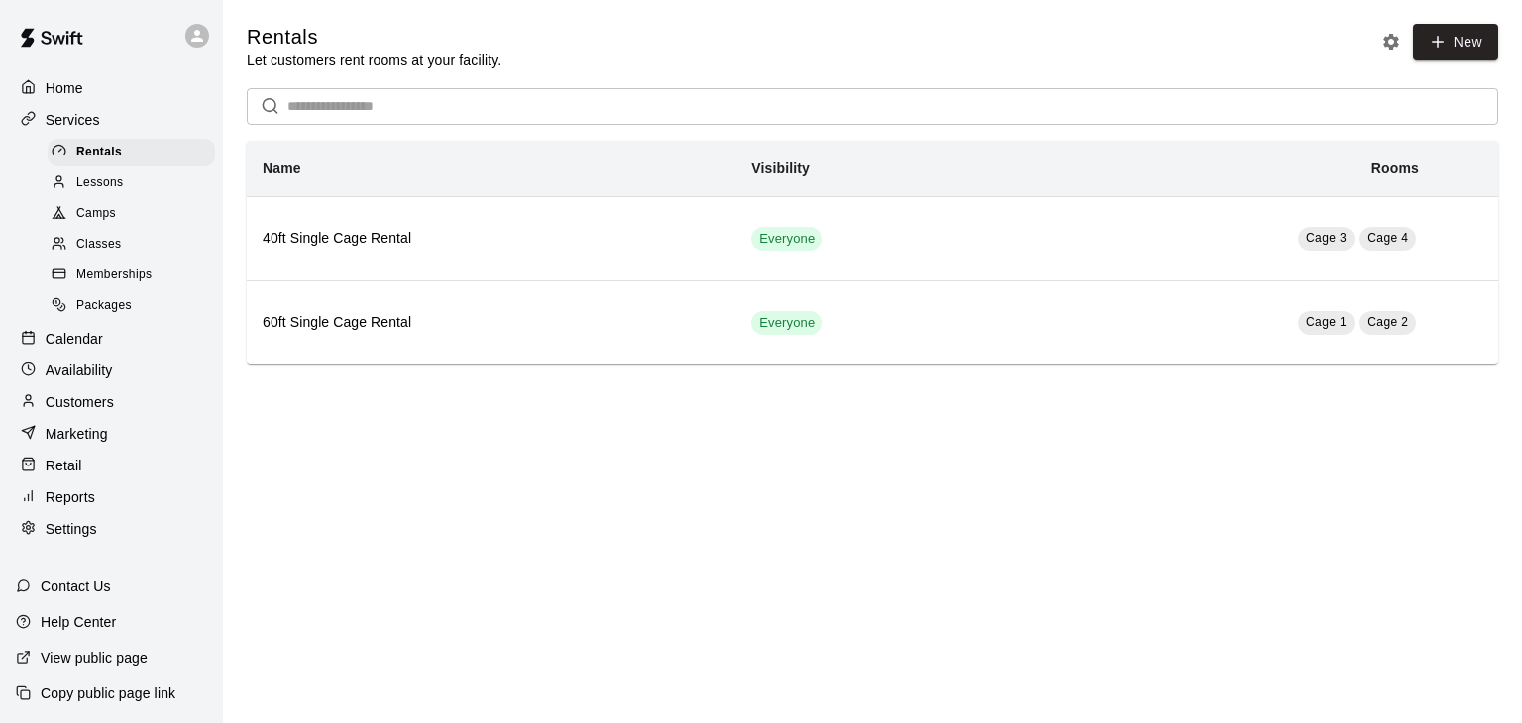
click at [116, 285] on span "Memberships" at bounding box center [113, 276] width 75 height 20
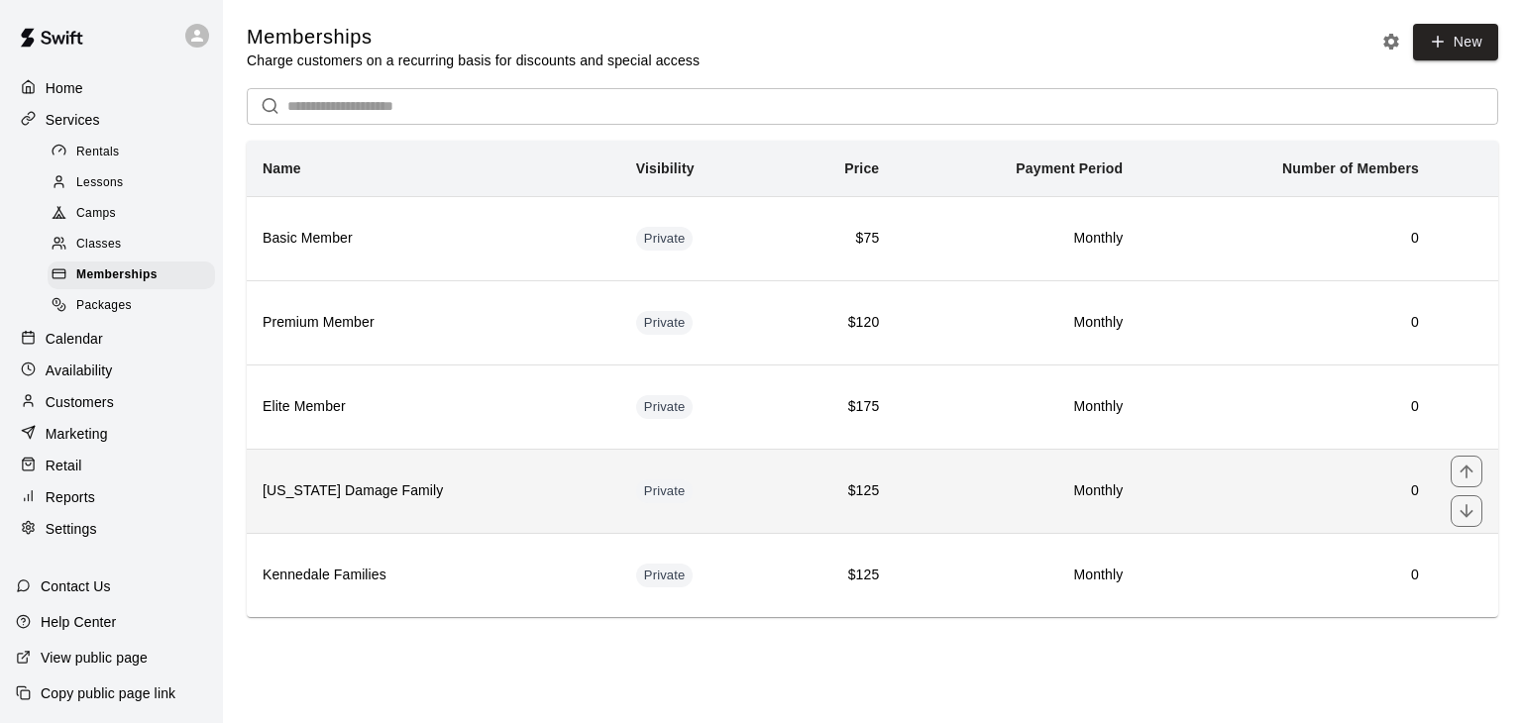
click at [383, 514] on th "[US_STATE] Damage Family" at bounding box center [434, 491] width 374 height 84
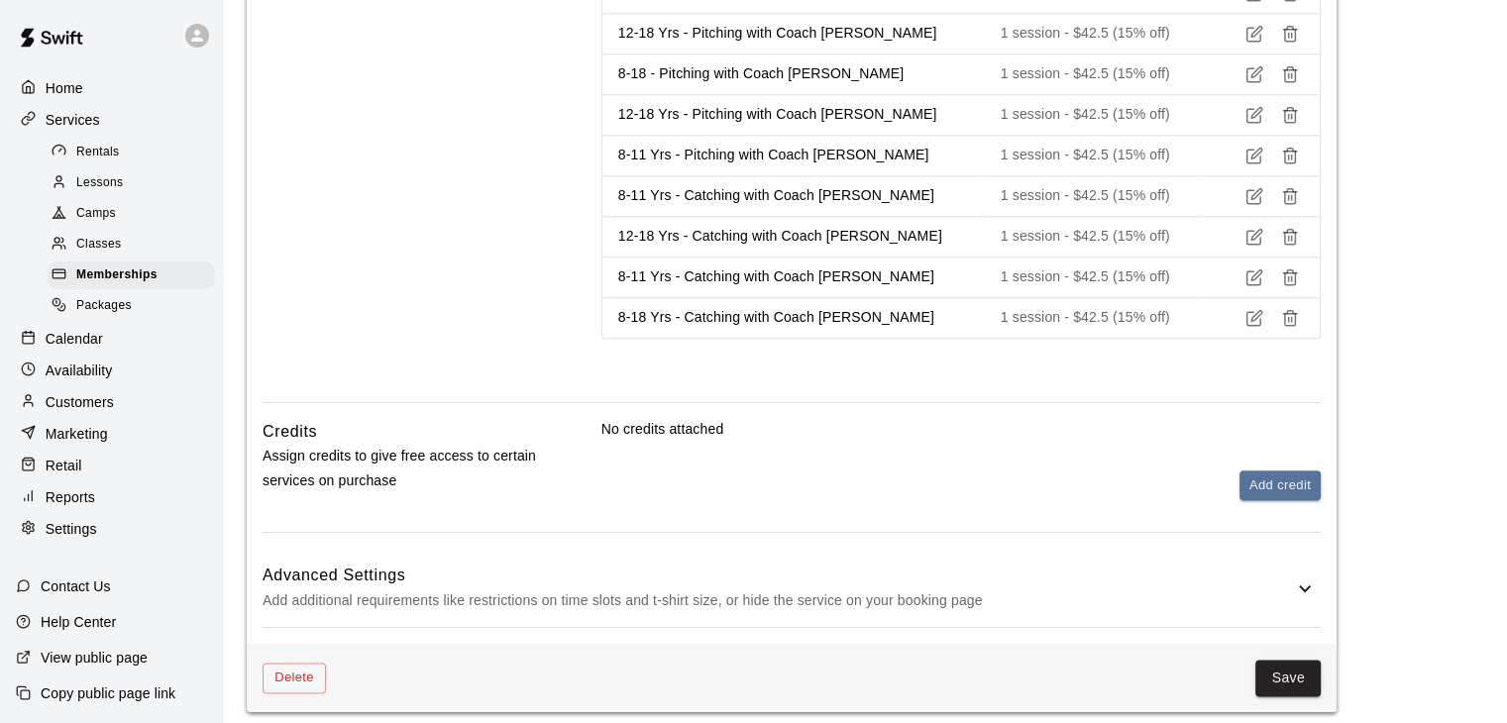
scroll to position [2360, 0]
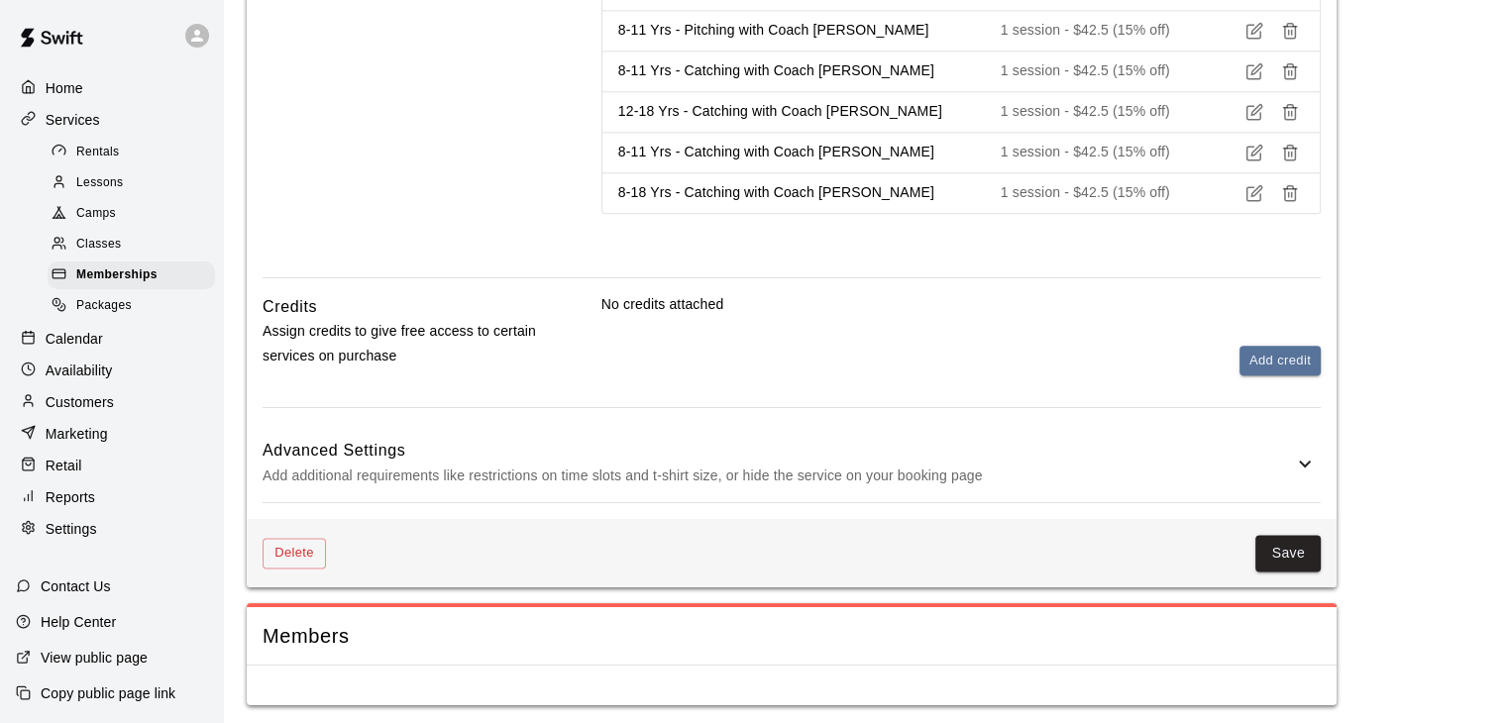
click at [100, 114] on div "Services" at bounding box center [111, 120] width 191 height 30
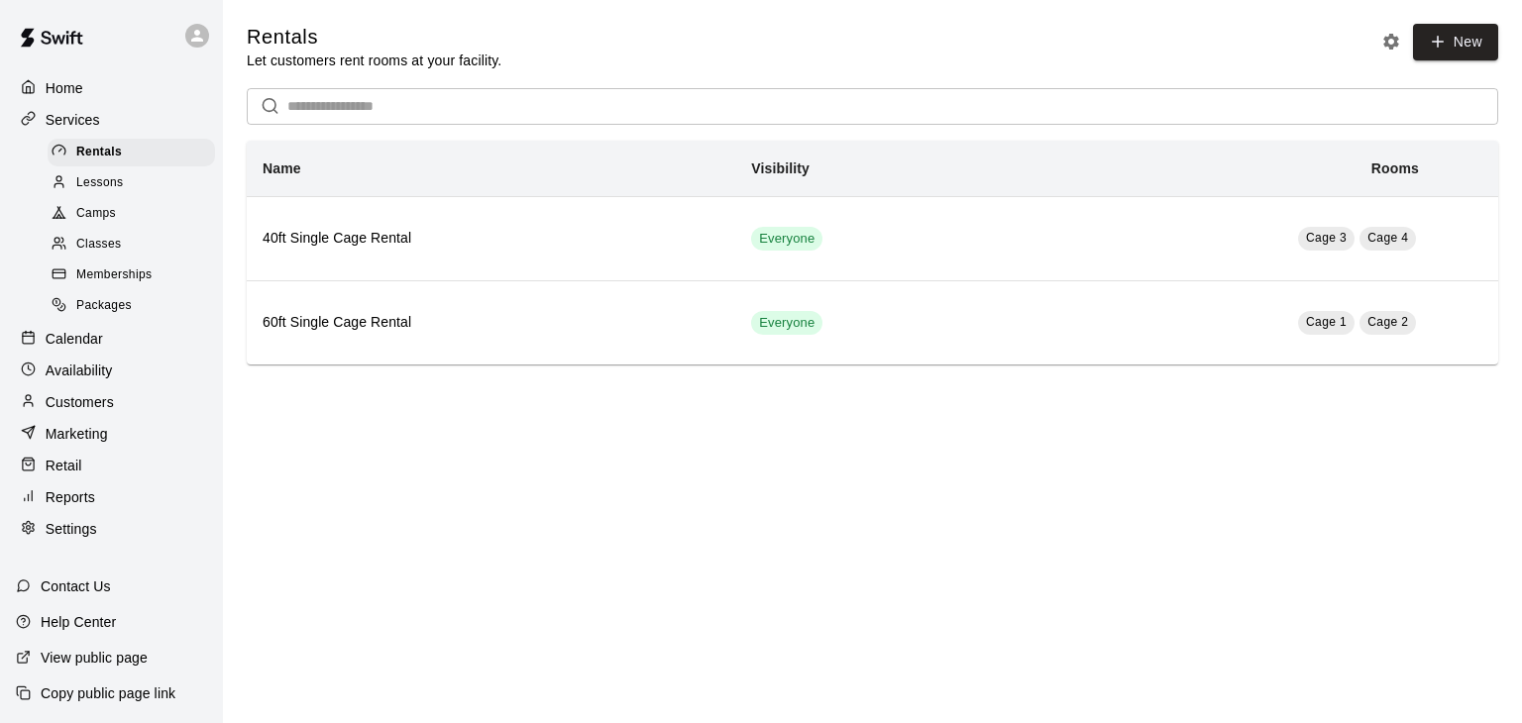
click at [143, 187] on div "Lessons" at bounding box center [131, 183] width 167 height 28
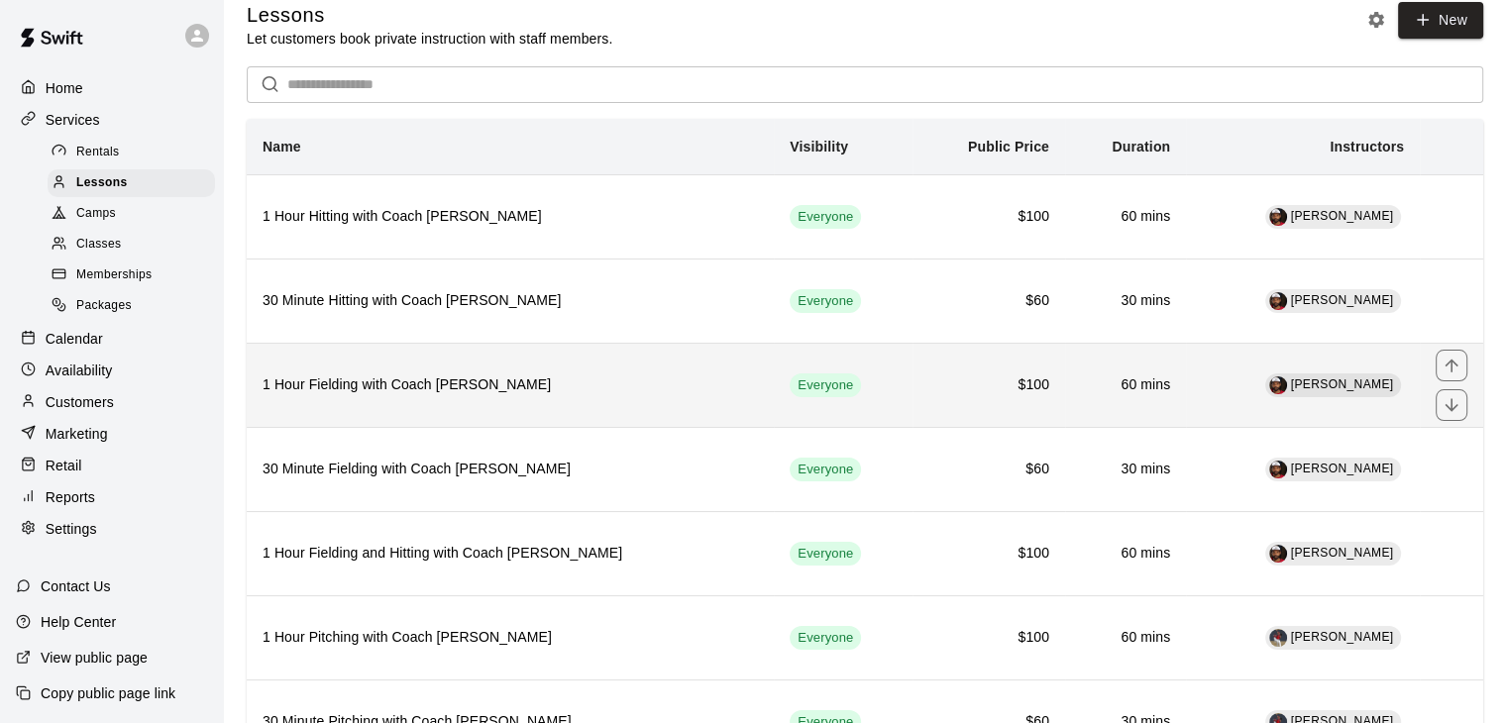
scroll to position [23, 0]
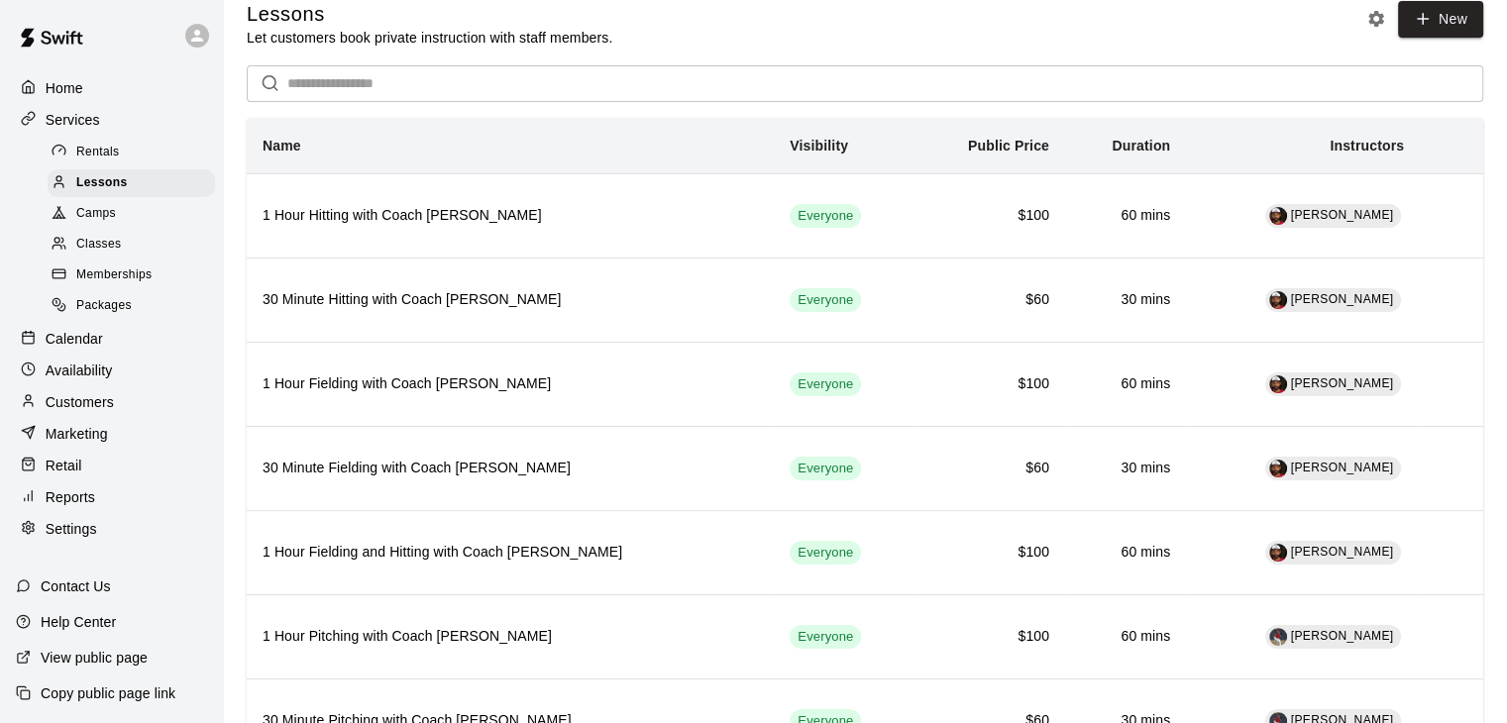
click at [28, 433] on icon at bounding box center [31, 429] width 7 height 7
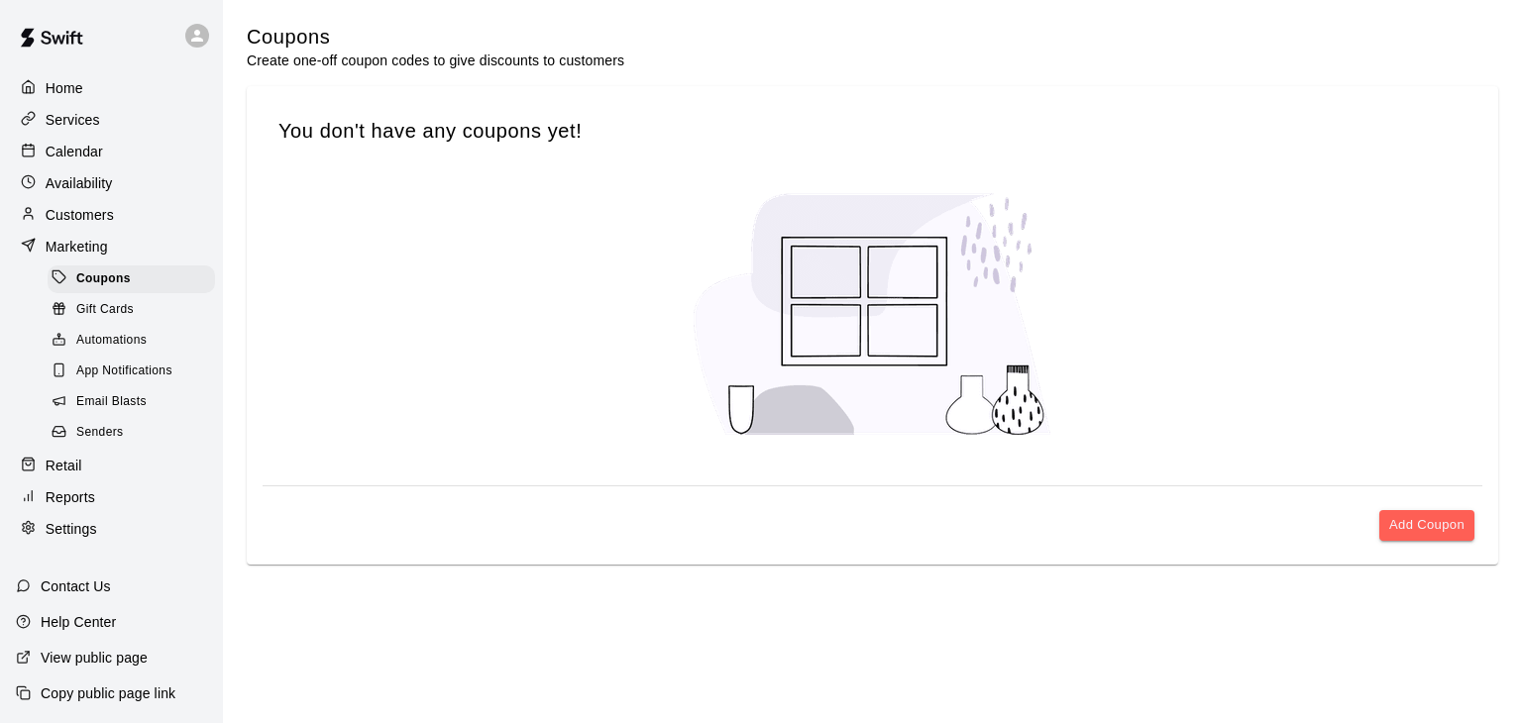
click at [133, 350] on span "Automations" at bounding box center [111, 341] width 70 height 20
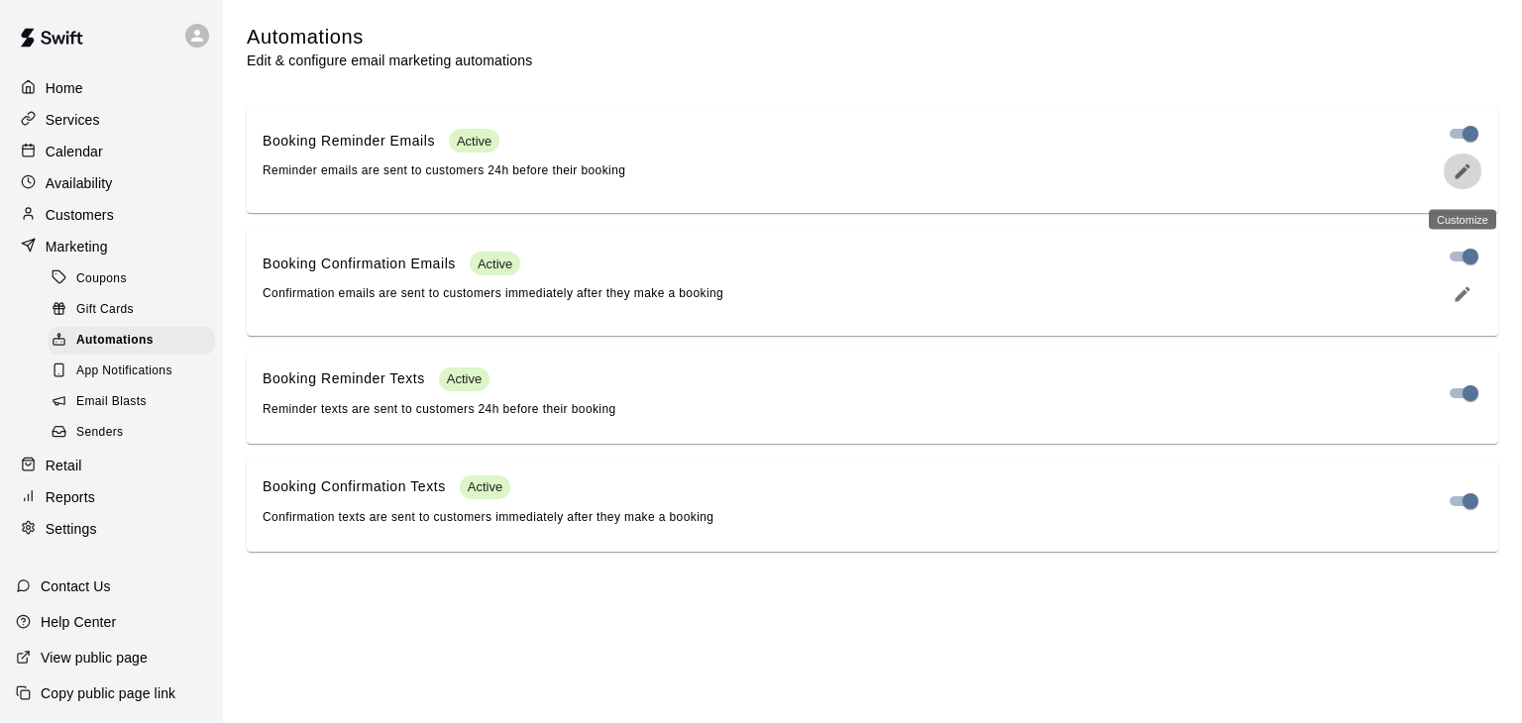
click at [1461, 181] on icon "edit" at bounding box center [1463, 172] width 20 height 20
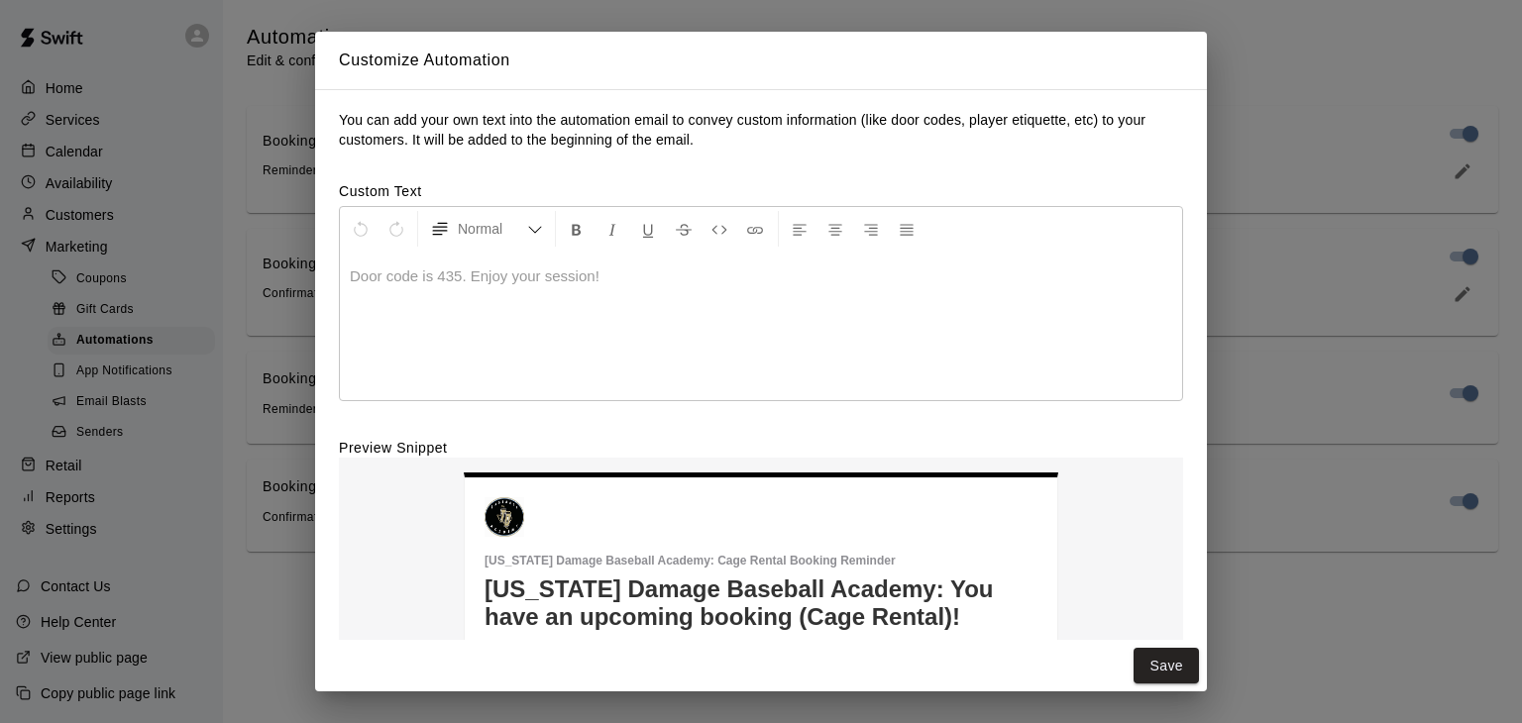
click at [1236, 374] on div "Customize Automation You can add your own text into the automation email to con…" at bounding box center [761, 361] width 1522 height 723
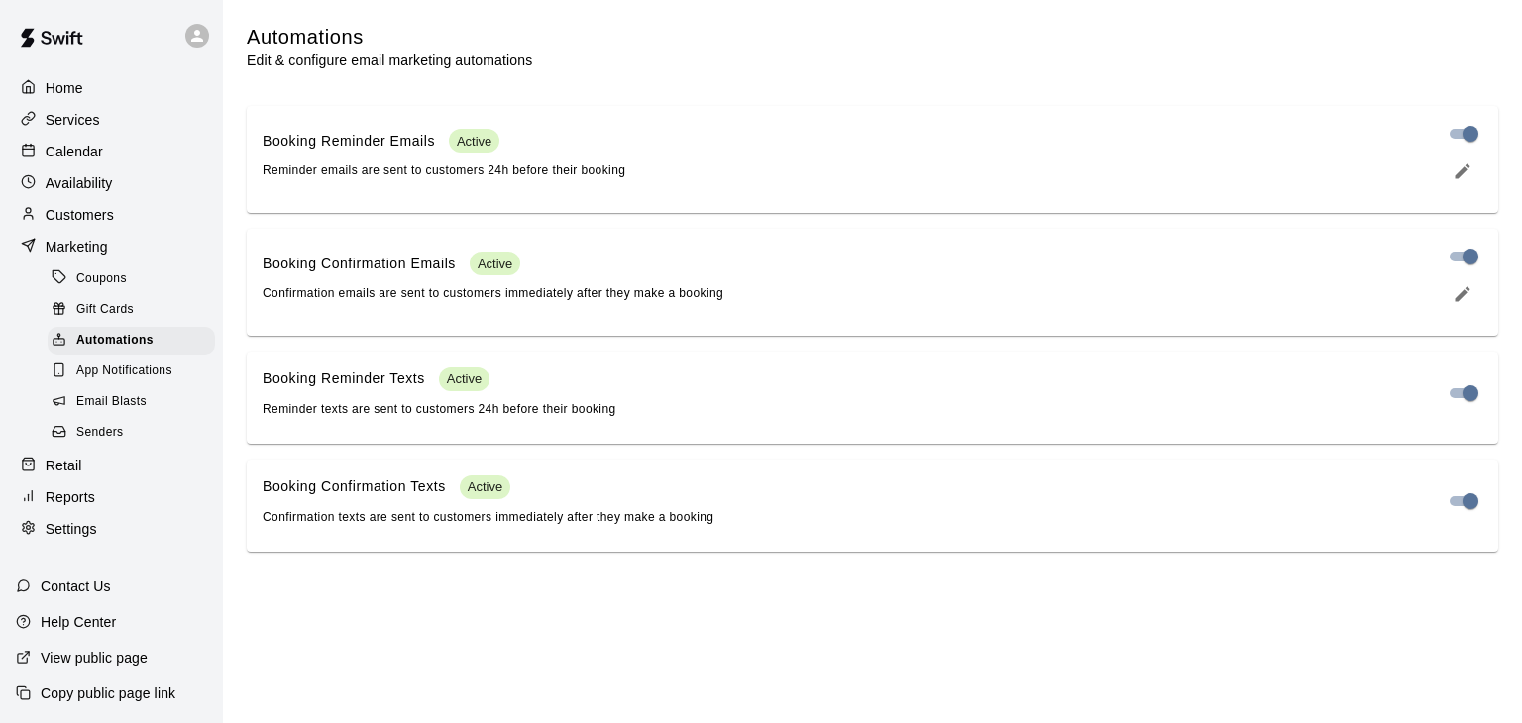
click at [128, 382] on span "App Notifications" at bounding box center [124, 372] width 96 height 20
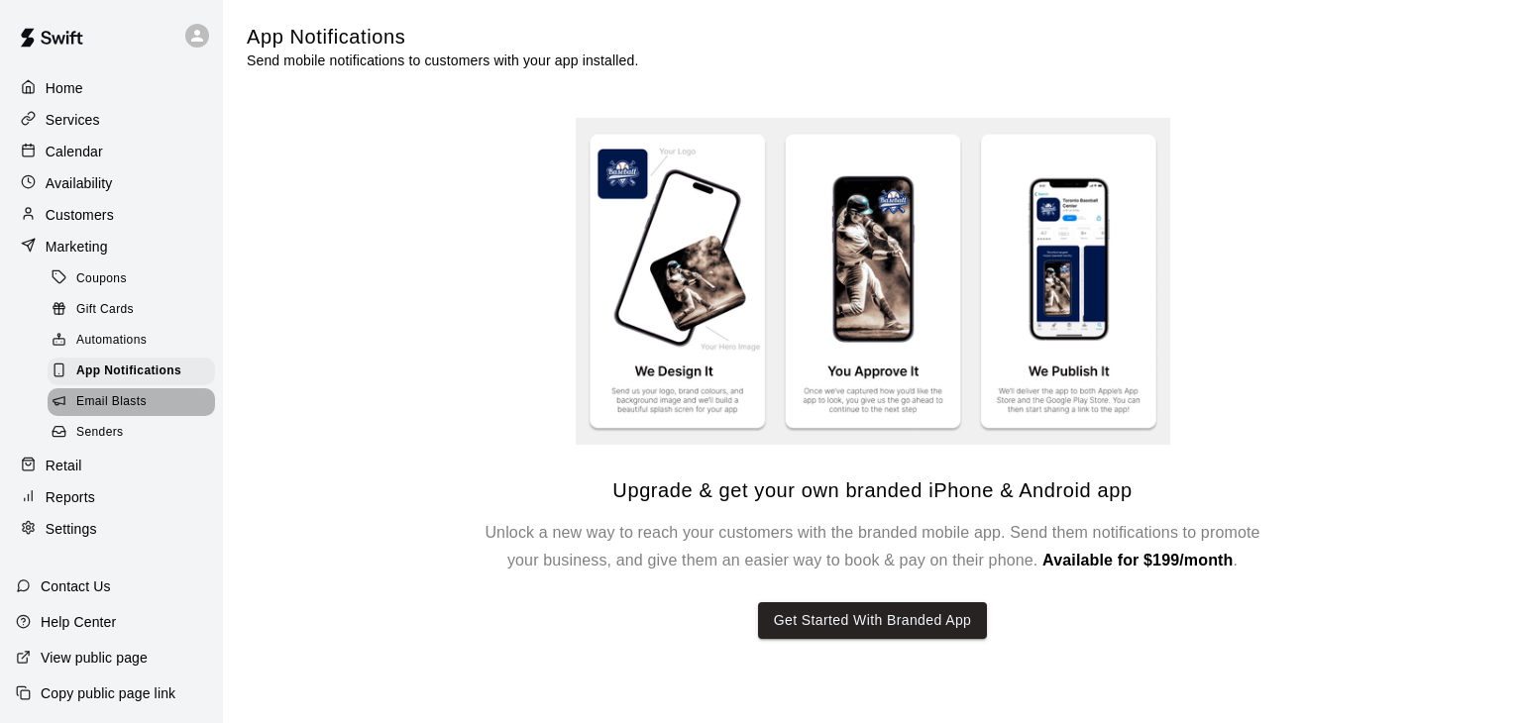
click at [161, 416] on div "Email Blasts" at bounding box center [131, 402] width 167 height 28
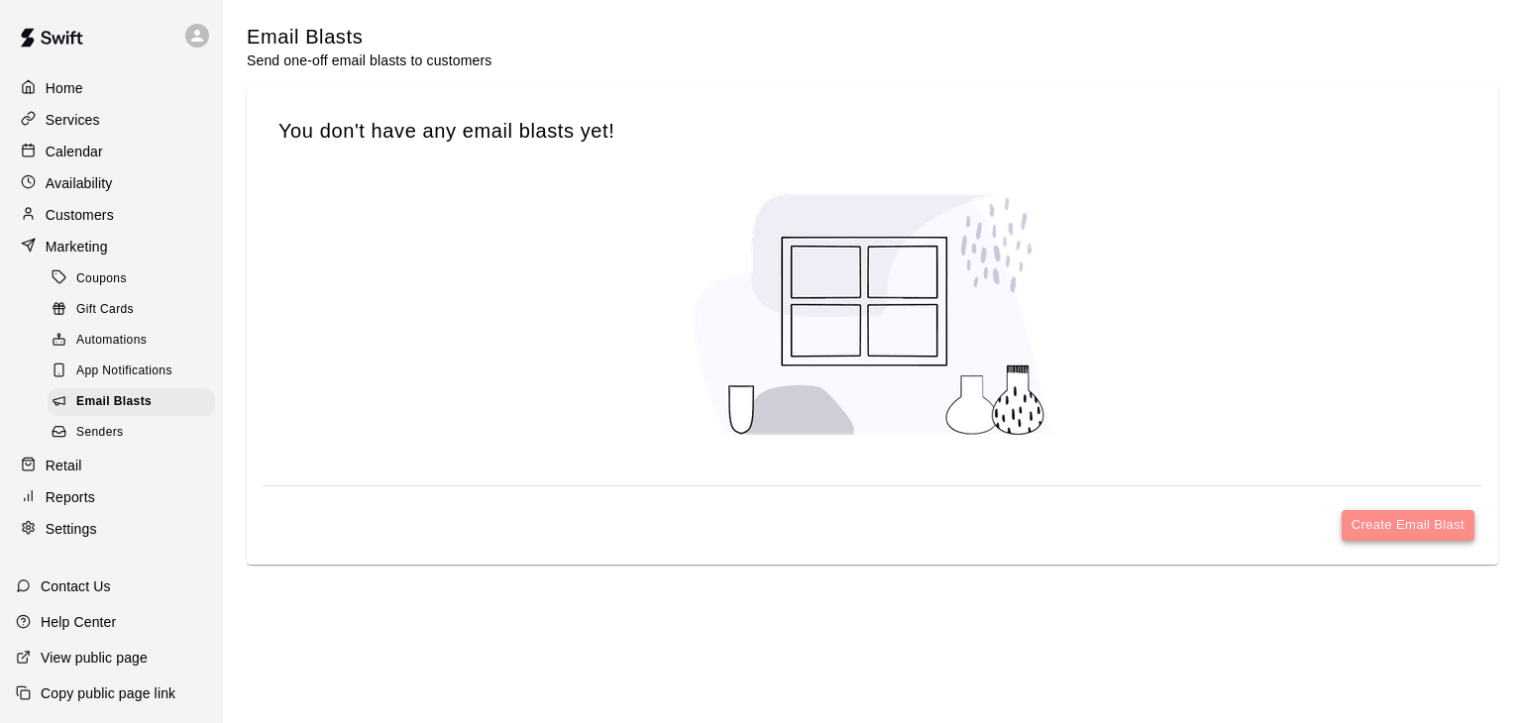
click at [1394, 518] on button "Create Email Blast" at bounding box center [1408, 525] width 133 height 31
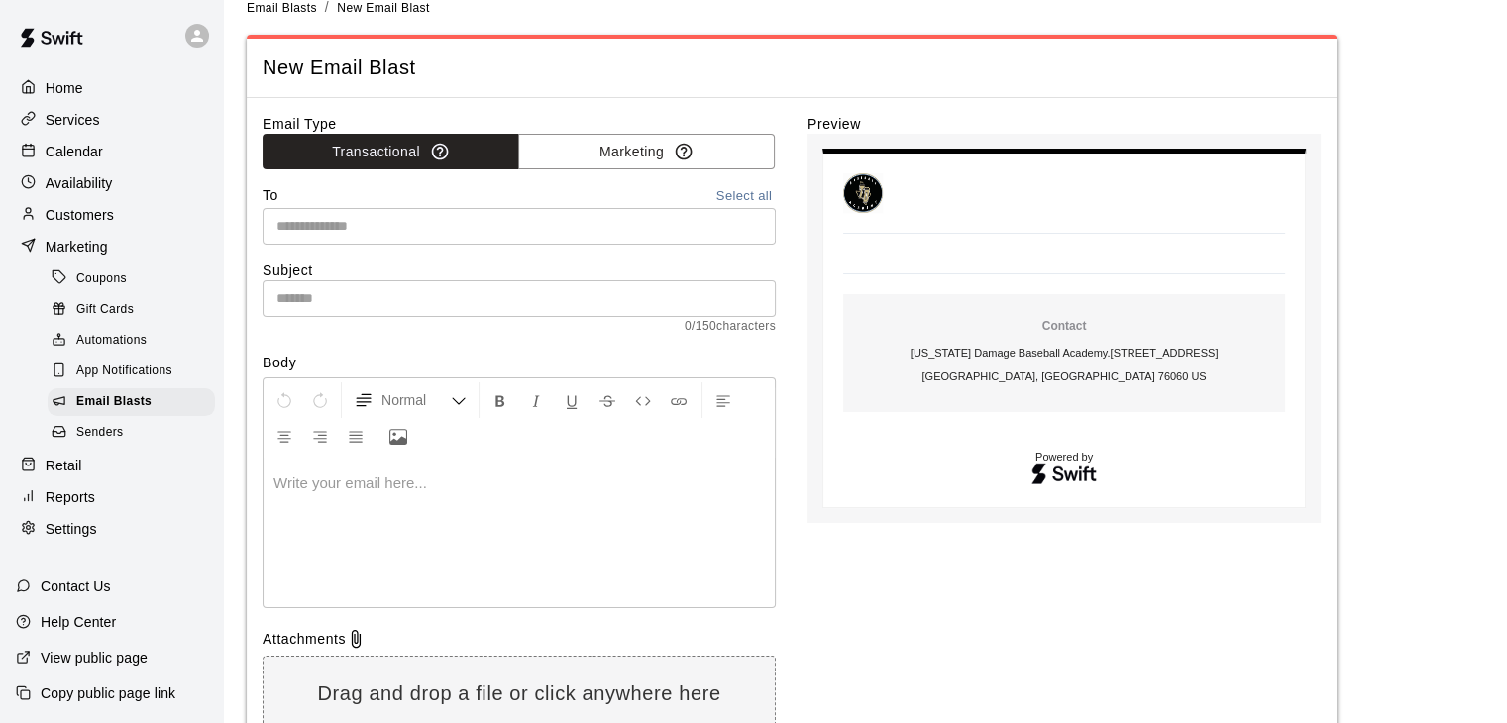
scroll to position [28, 0]
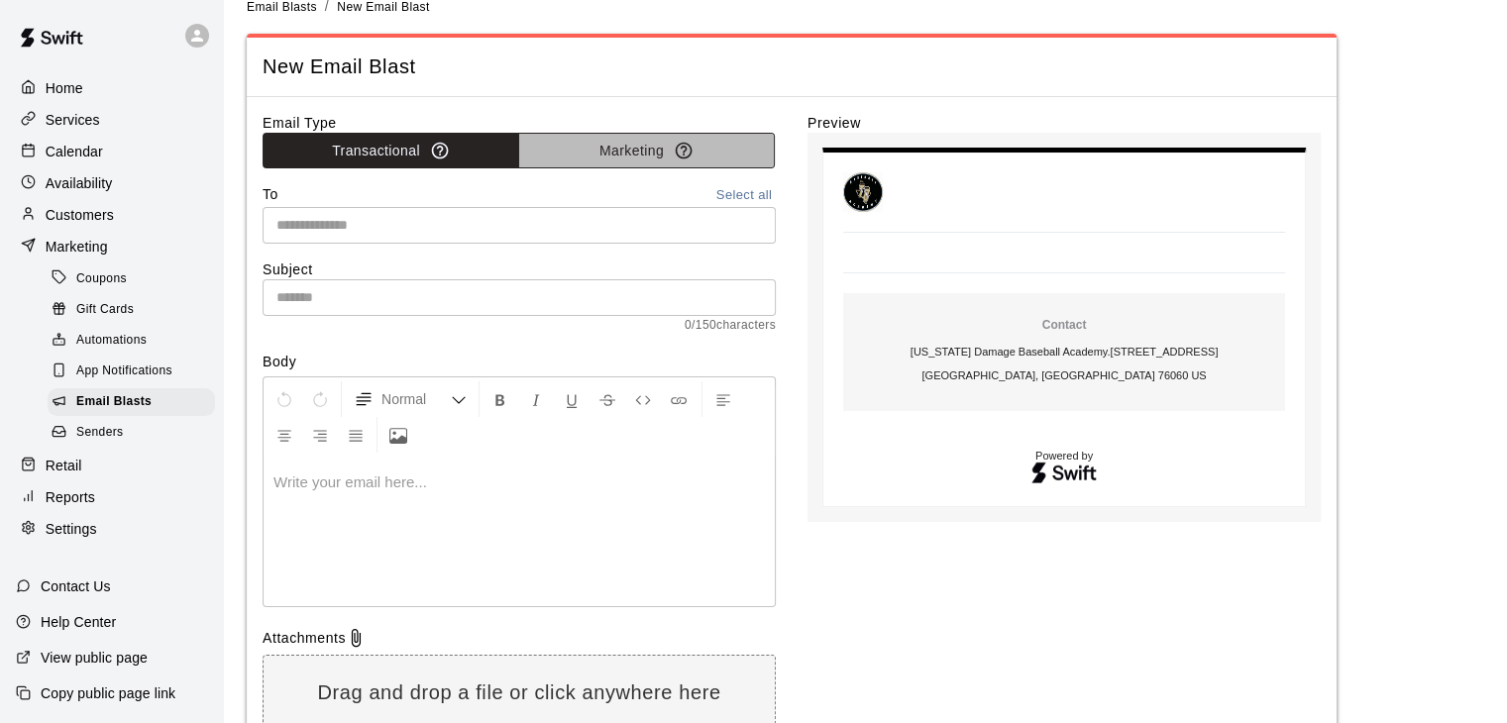
click at [609, 143] on button "Marketing" at bounding box center [646, 151] width 257 height 37
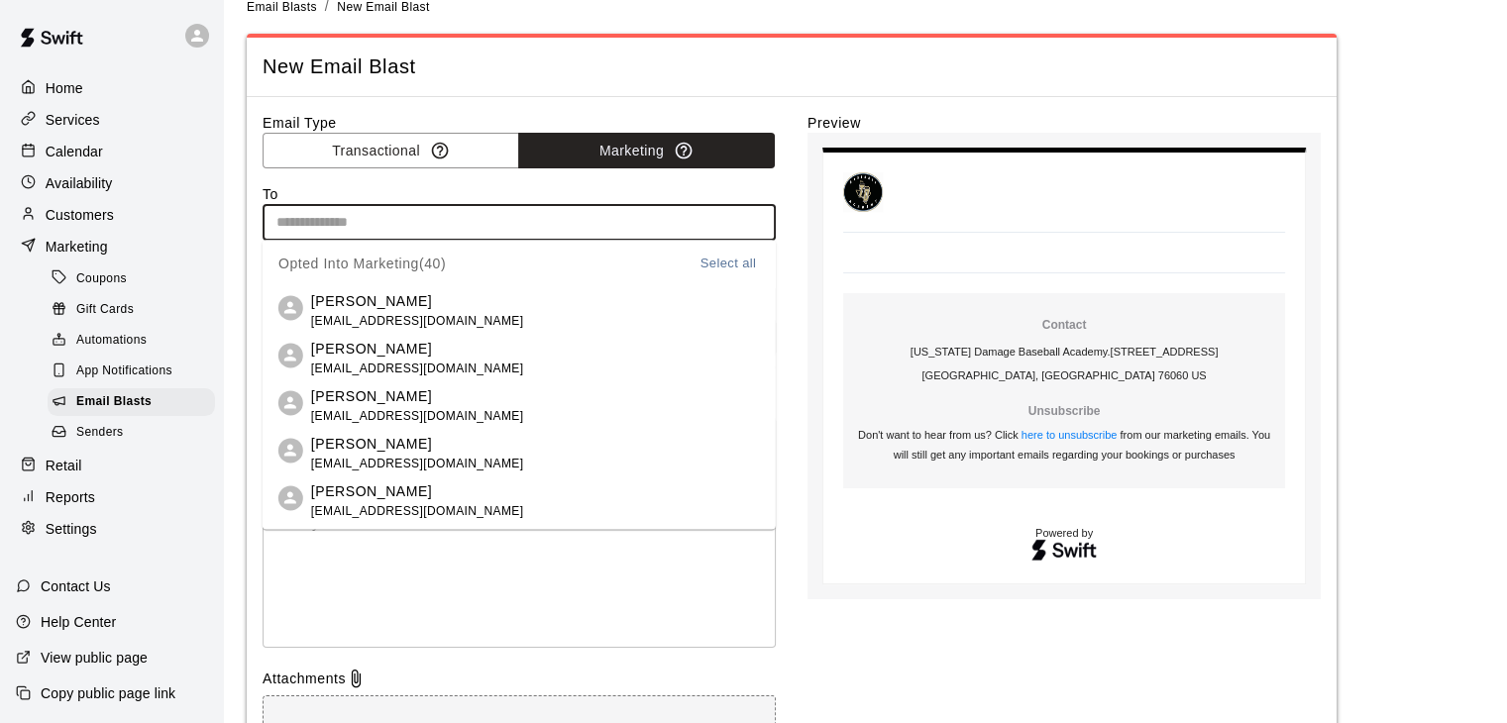
click at [369, 227] on input "text" at bounding box center [518, 222] width 498 height 25
click at [814, 229] on body "Contact [US_STATE] Damage Baseball Academy . [STREET_ADDRESS] [GEOGRAPHIC_DATA]…" at bounding box center [1064, 367] width 513 height 468
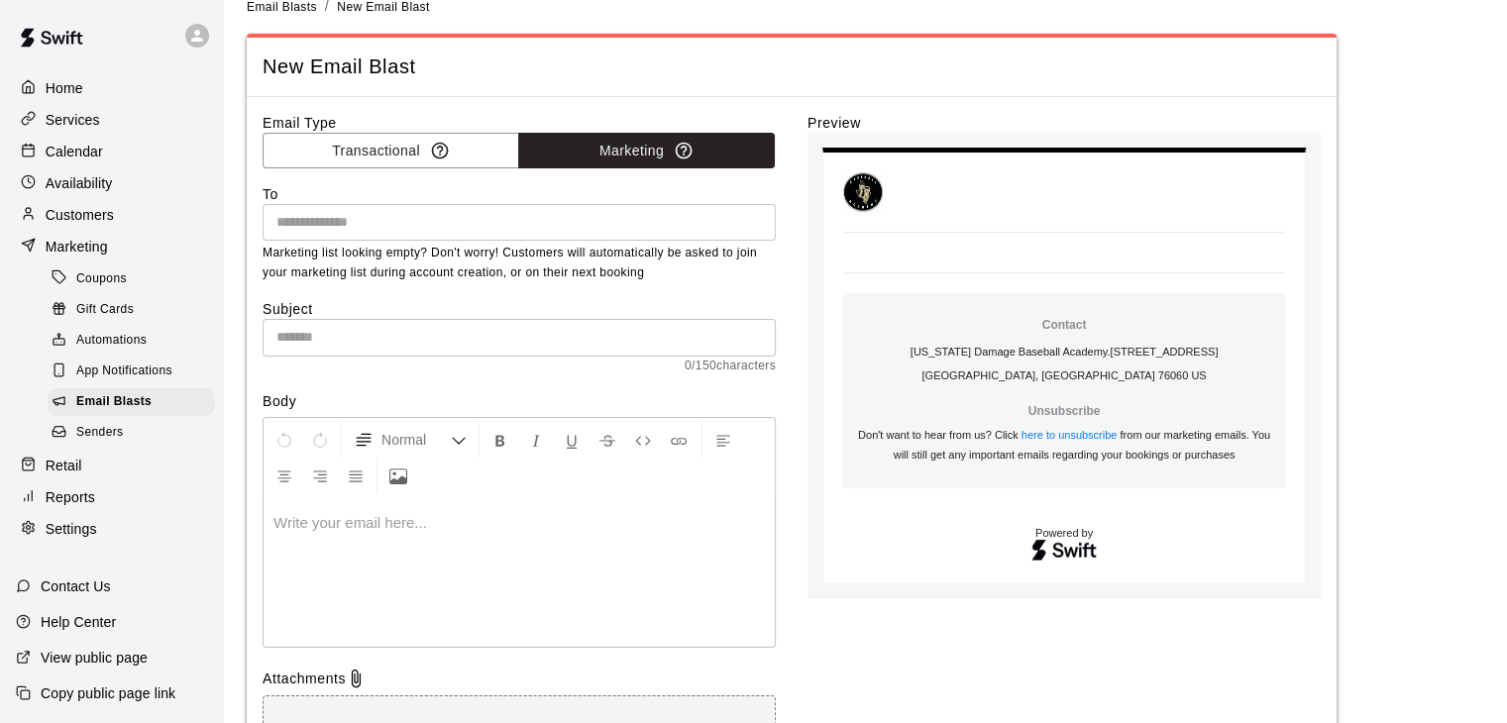
click at [786, 235] on div "Email Type Transactional Marketing To ​ Marketing list looking empty? Don't wor…" at bounding box center [792, 489] width 1058 height 752
click at [342, 231] on input "text" at bounding box center [518, 222] width 498 height 25
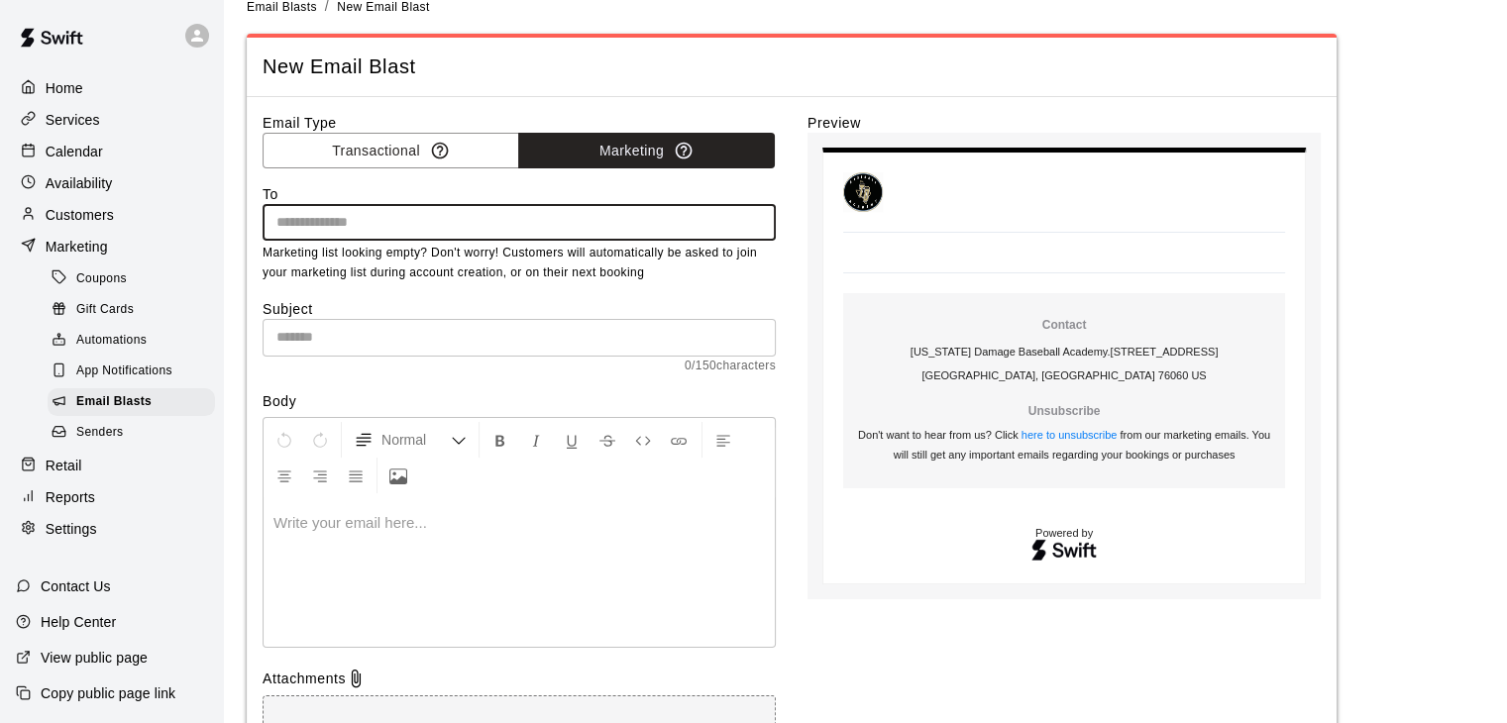
click at [343, 223] on div "To ​ Marketing list looking empty? Don't worry! Customers will automatically be…" at bounding box center [519, 233] width 513 height 99
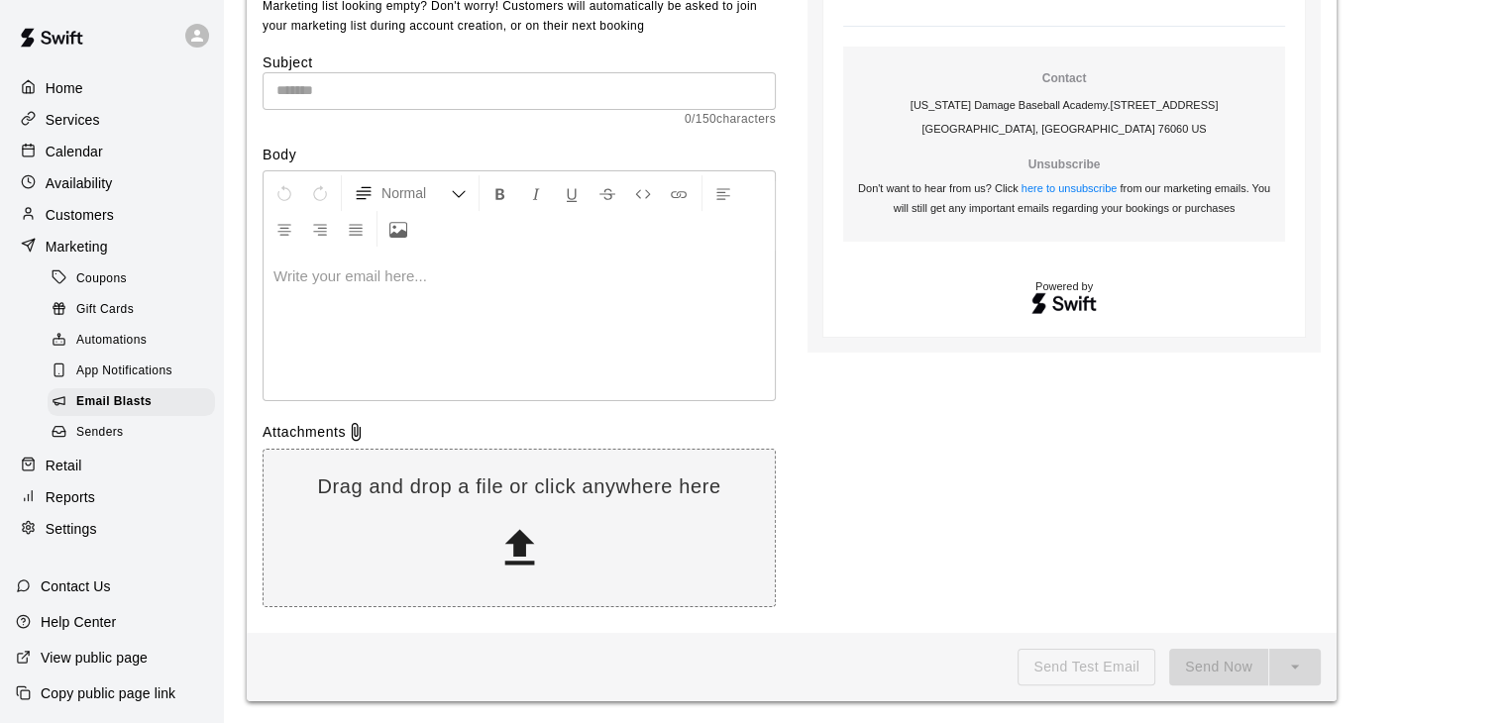
scroll to position [212, 0]
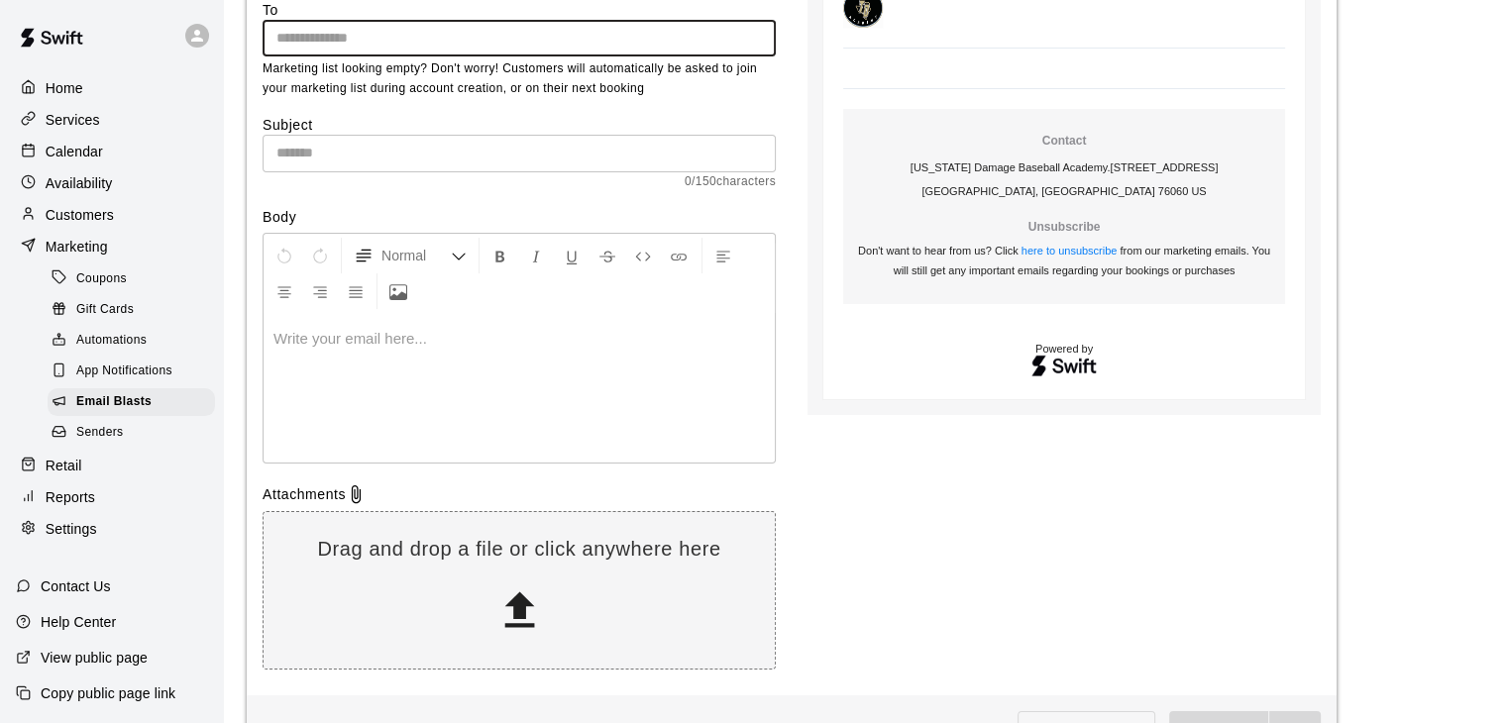
click at [341, 148] on input "text" at bounding box center [519, 153] width 513 height 37
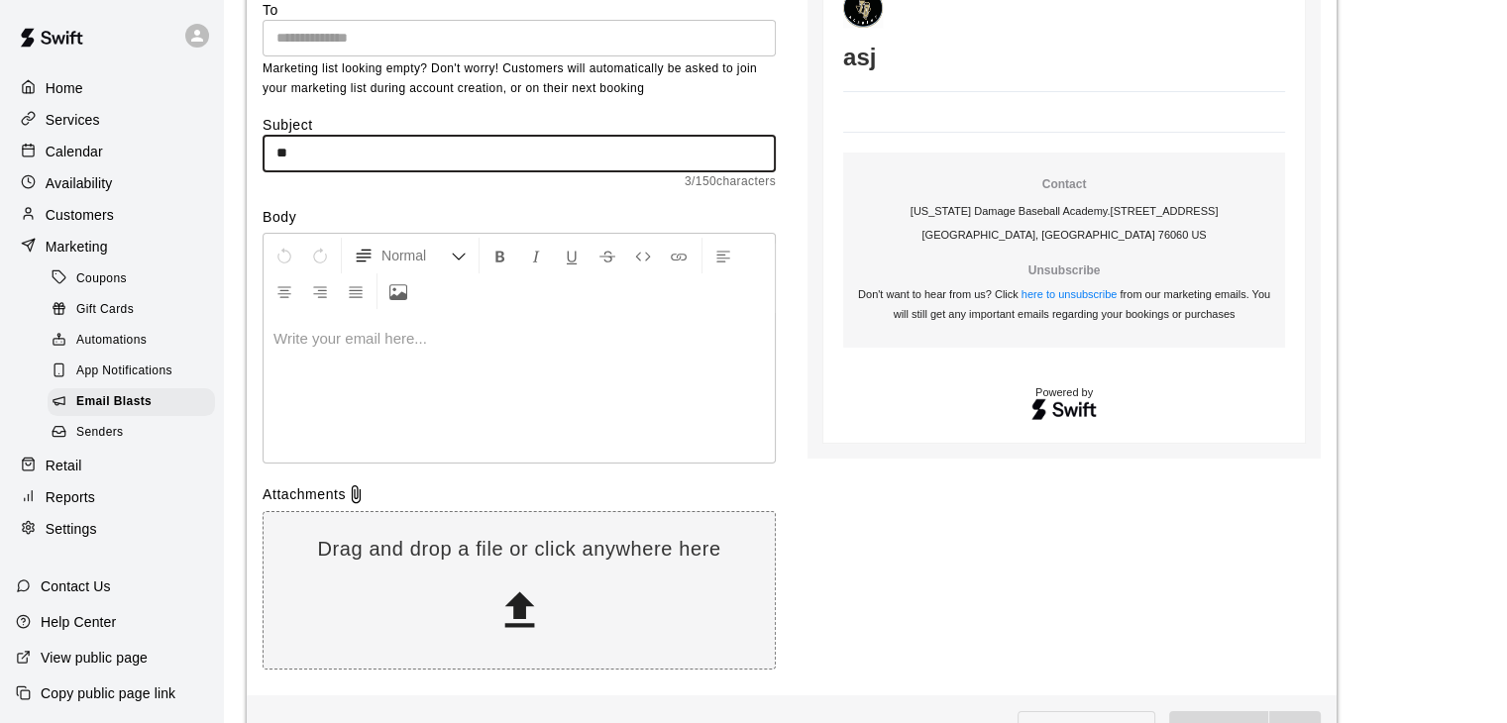
type input "*"
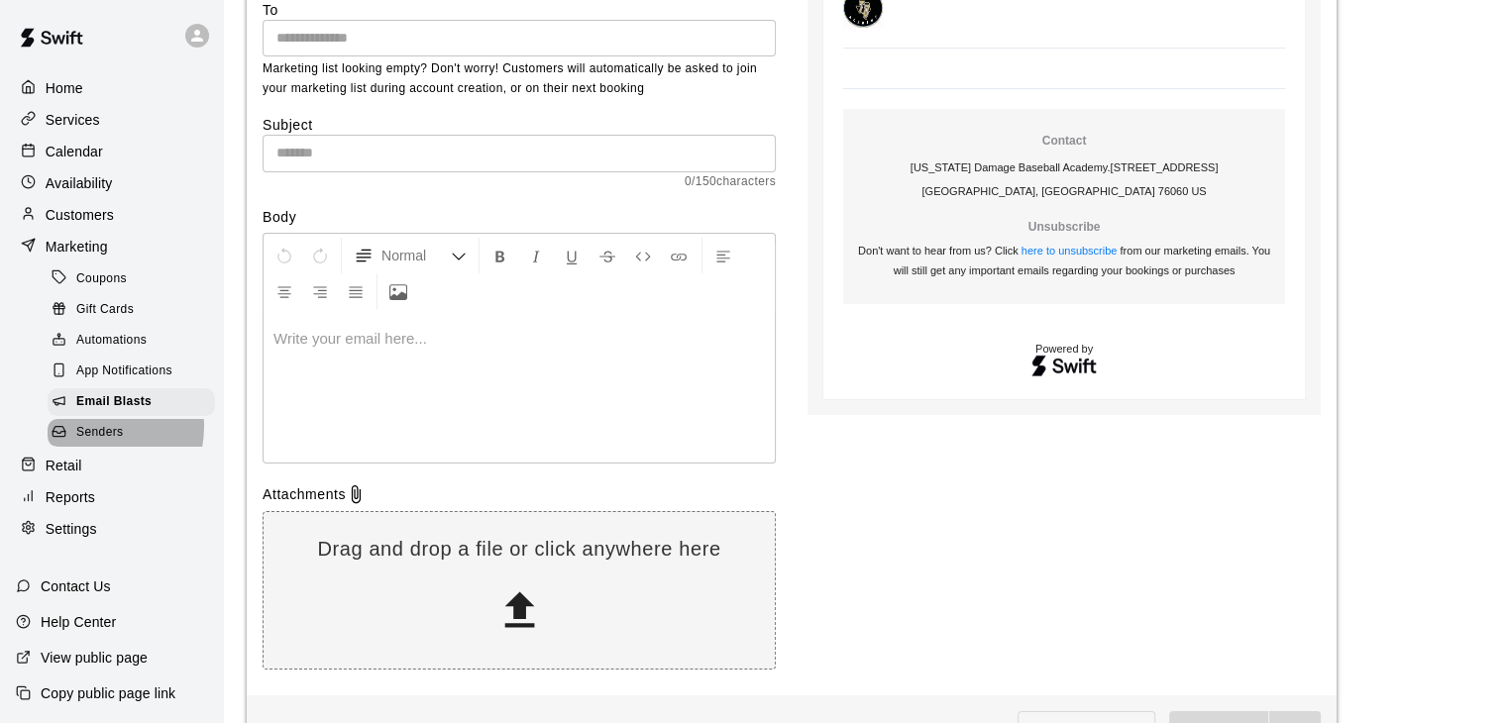
click at [89, 443] on span "Senders" at bounding box center [100, 433] width 48 height 20
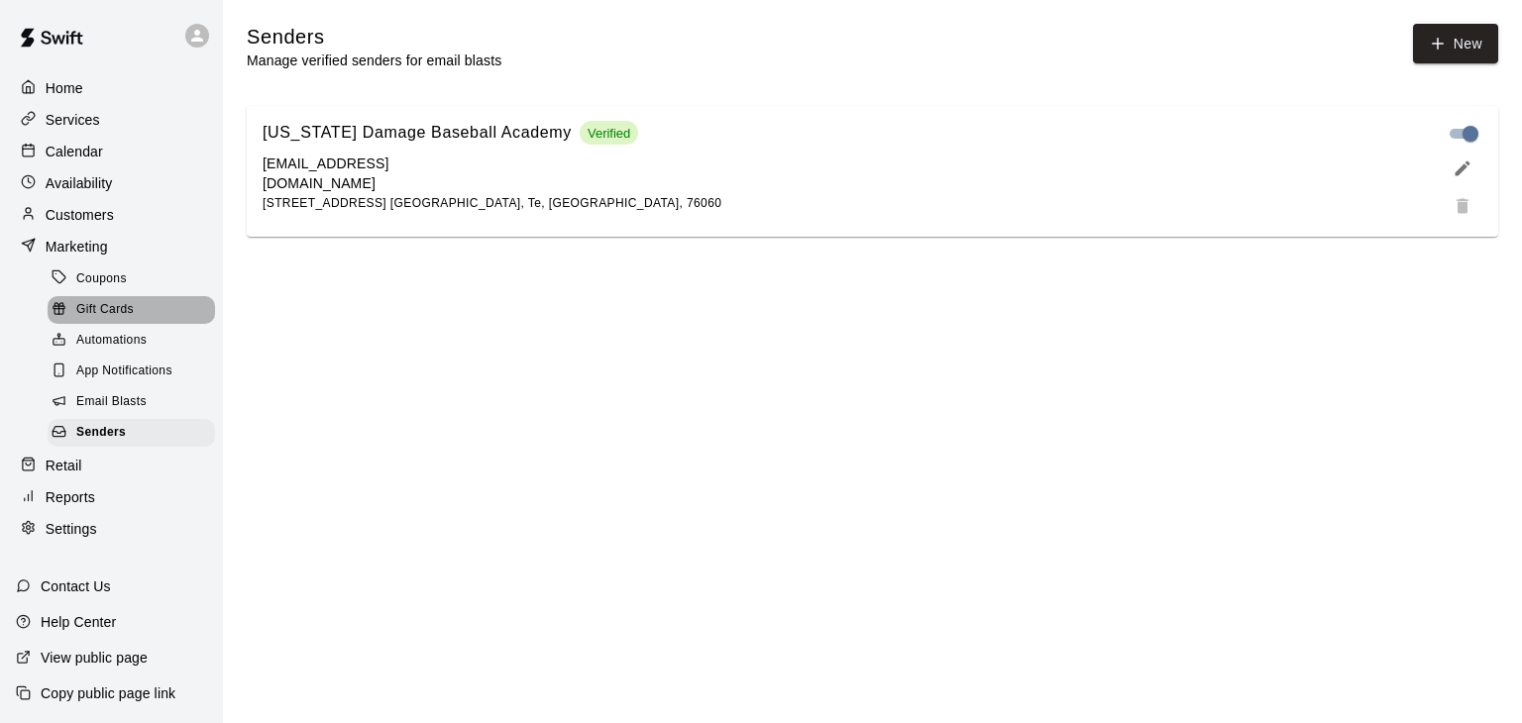
click at [134, 324] on div "Gift Cards" at bounding box center [131, 310] width 167 height 28
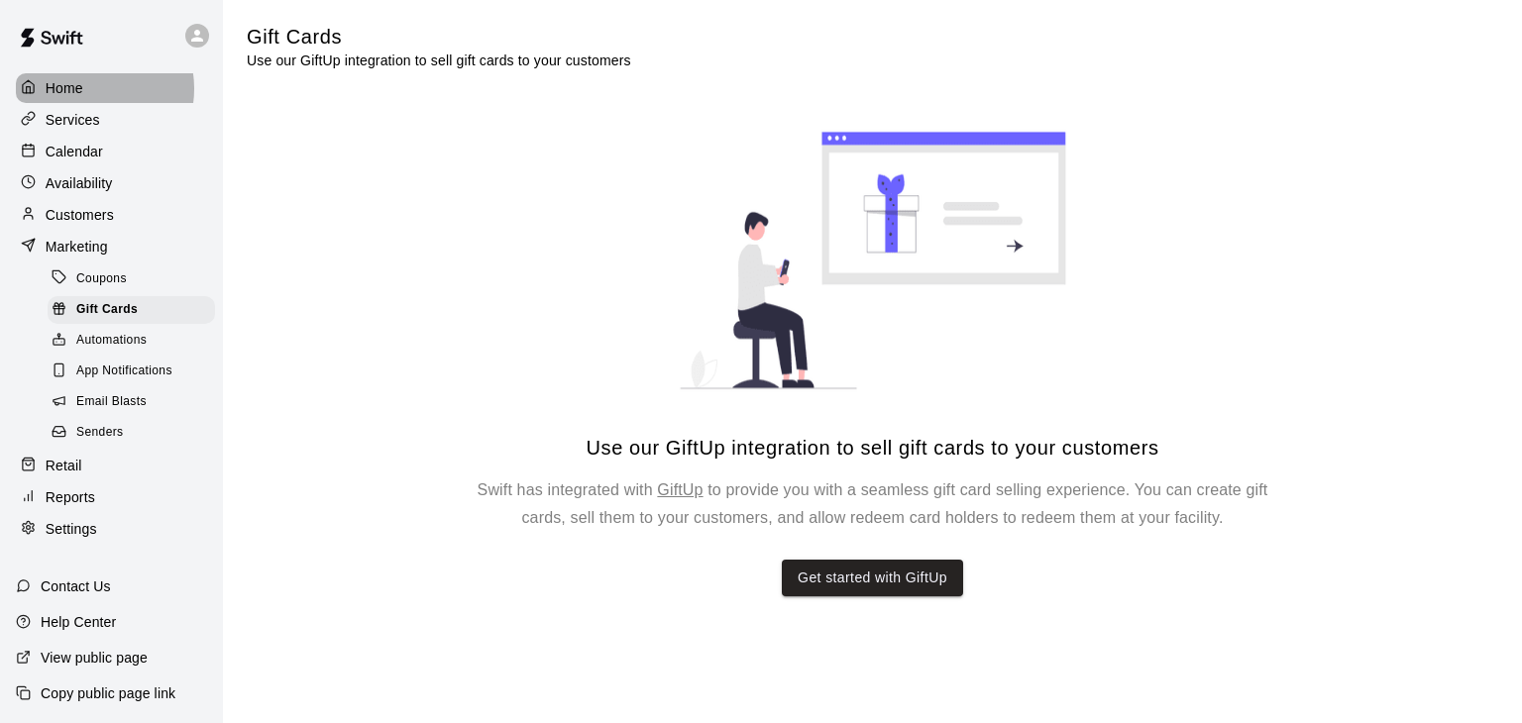
click at [91, 88] on div "Home" at bounding box center [111, 88] width 191 height 30
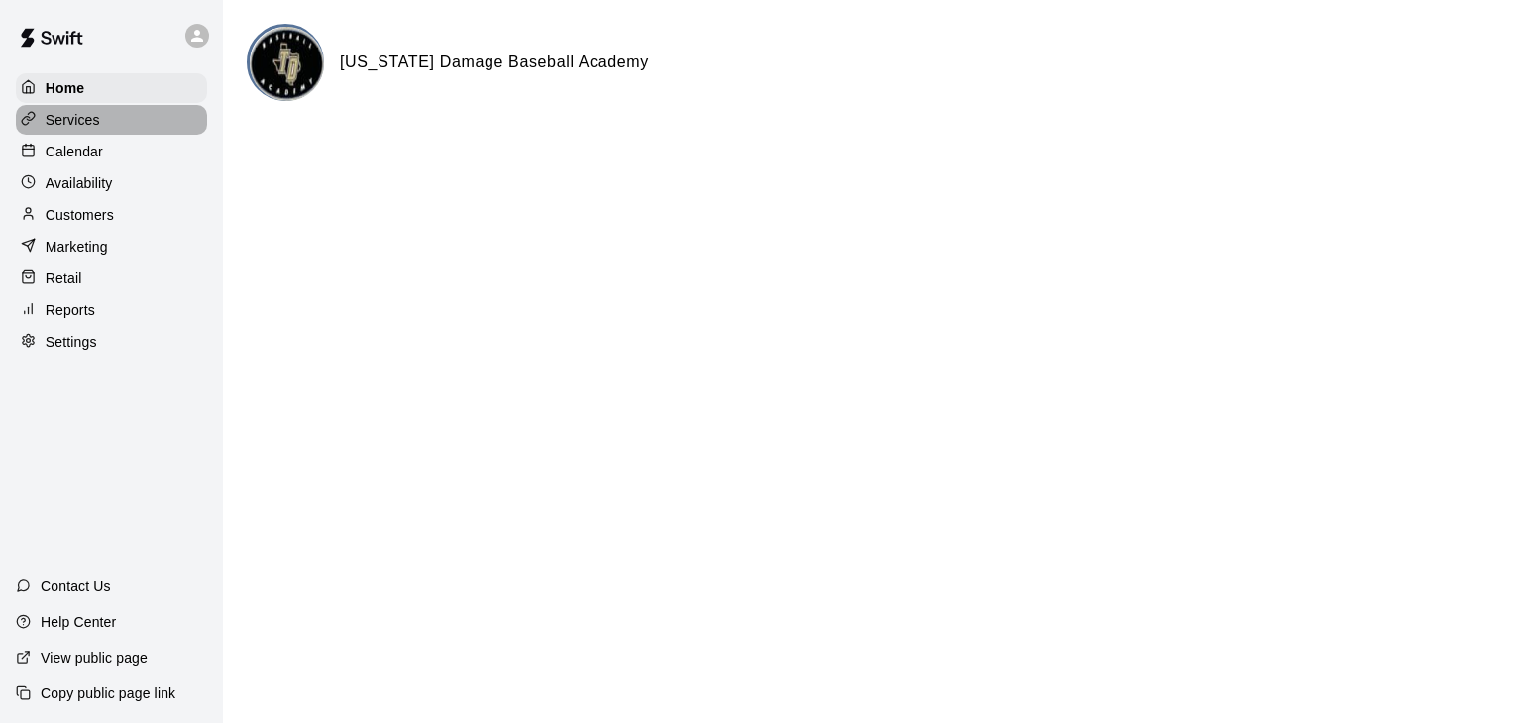
click at [118, 108] on div "Services" at bounding box center [111, 120] width 191 height 30
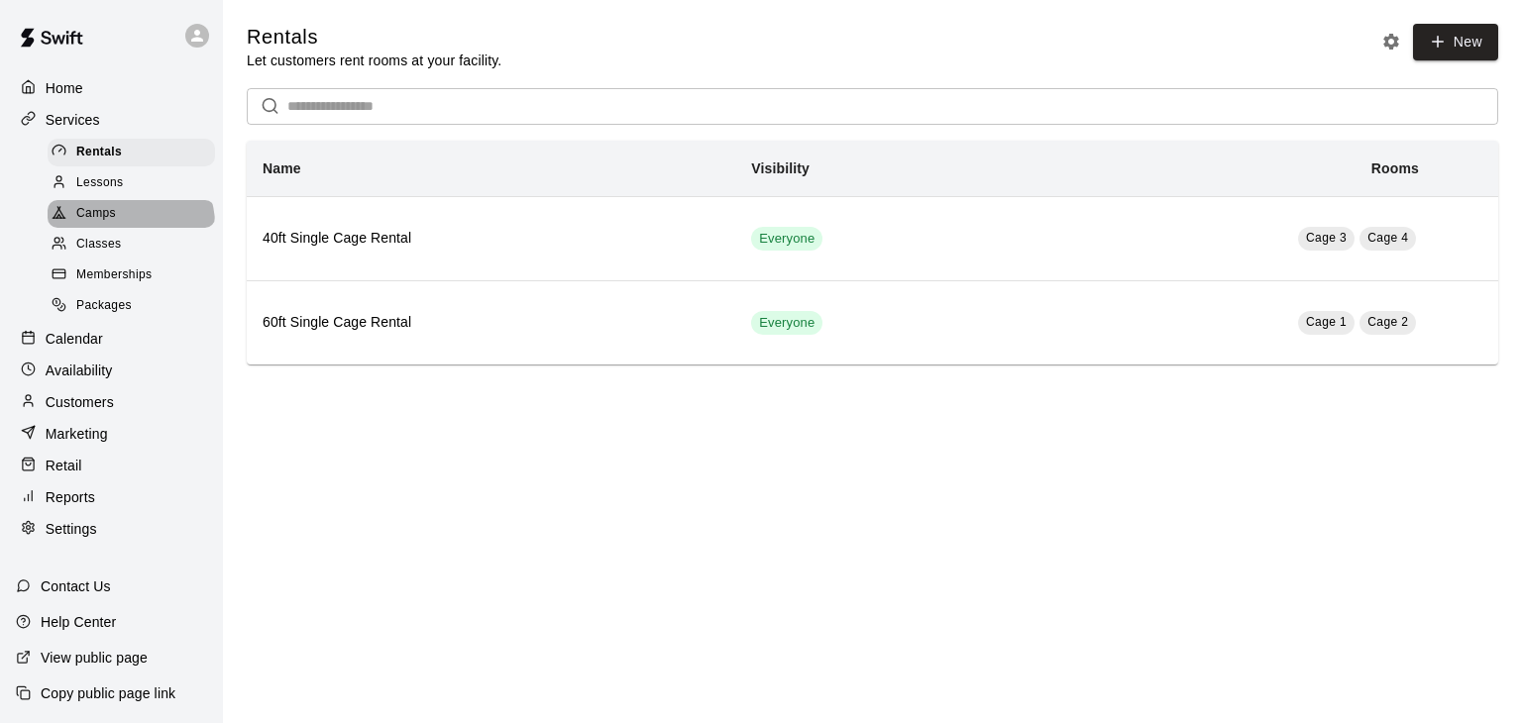
click at [129, 228] on div "Camps" at bounding box center [131, 214] width 167 height 28
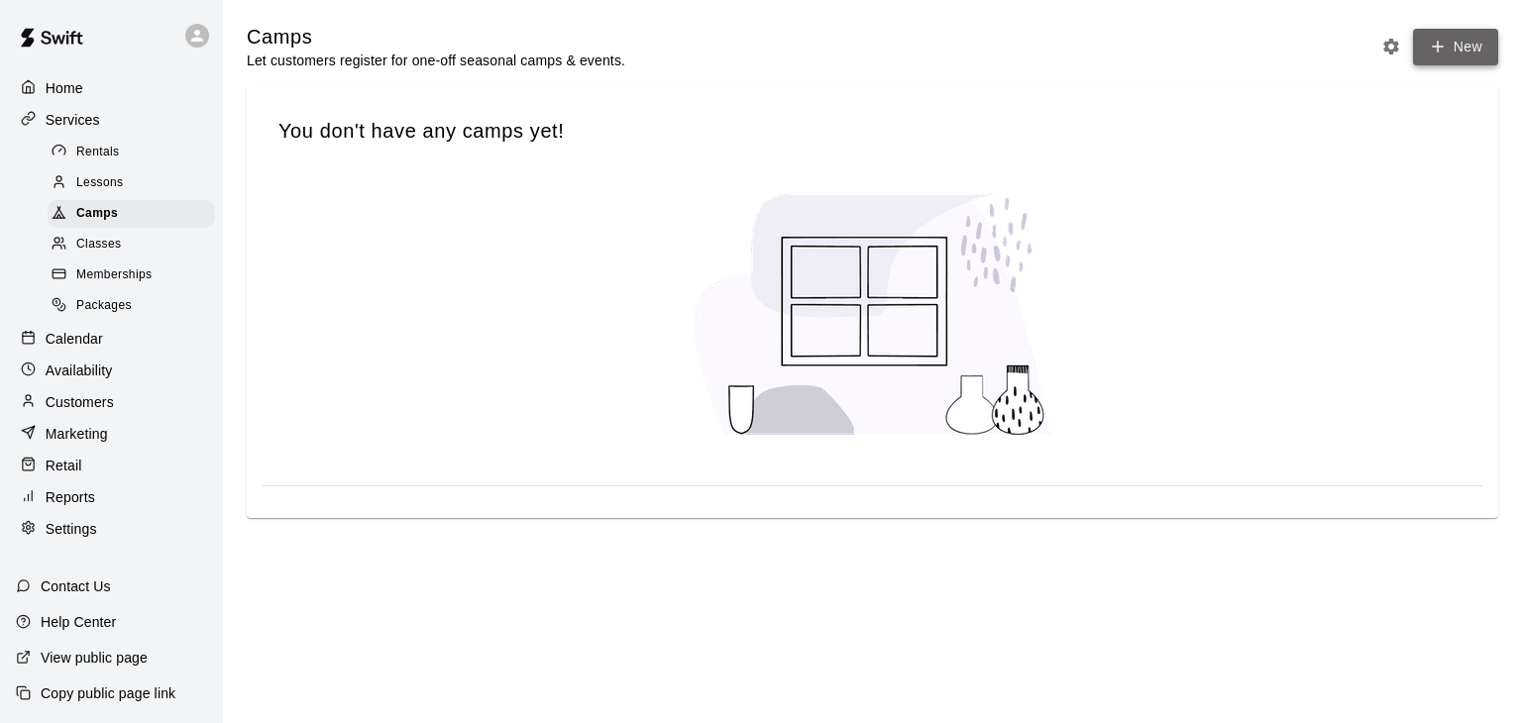
click at [1427, 60] on button "New" at bounding box center [1455, 47] width 85 height 37
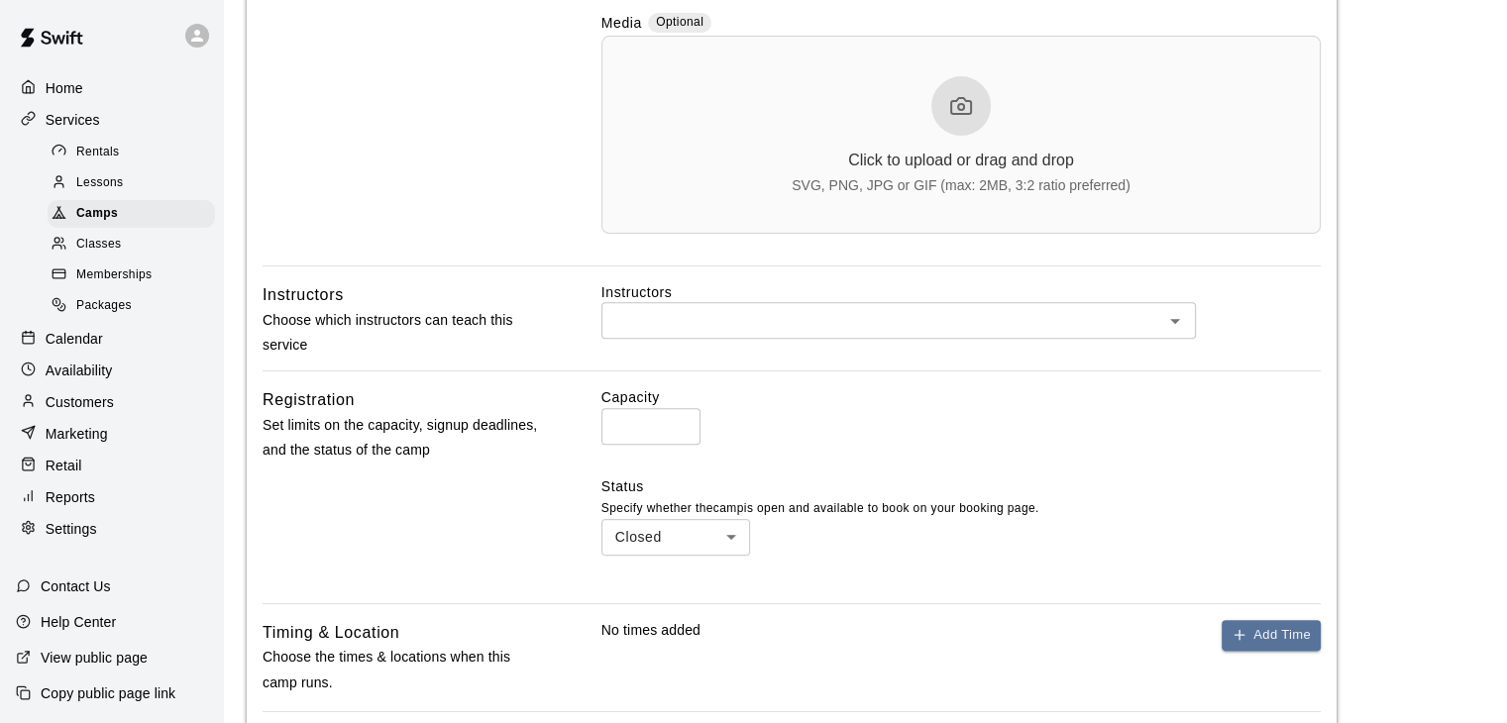
scroll to position [640, 0]
click at [85, 95] on div "Home" at bounding box center [111, 88] width 191 height 30
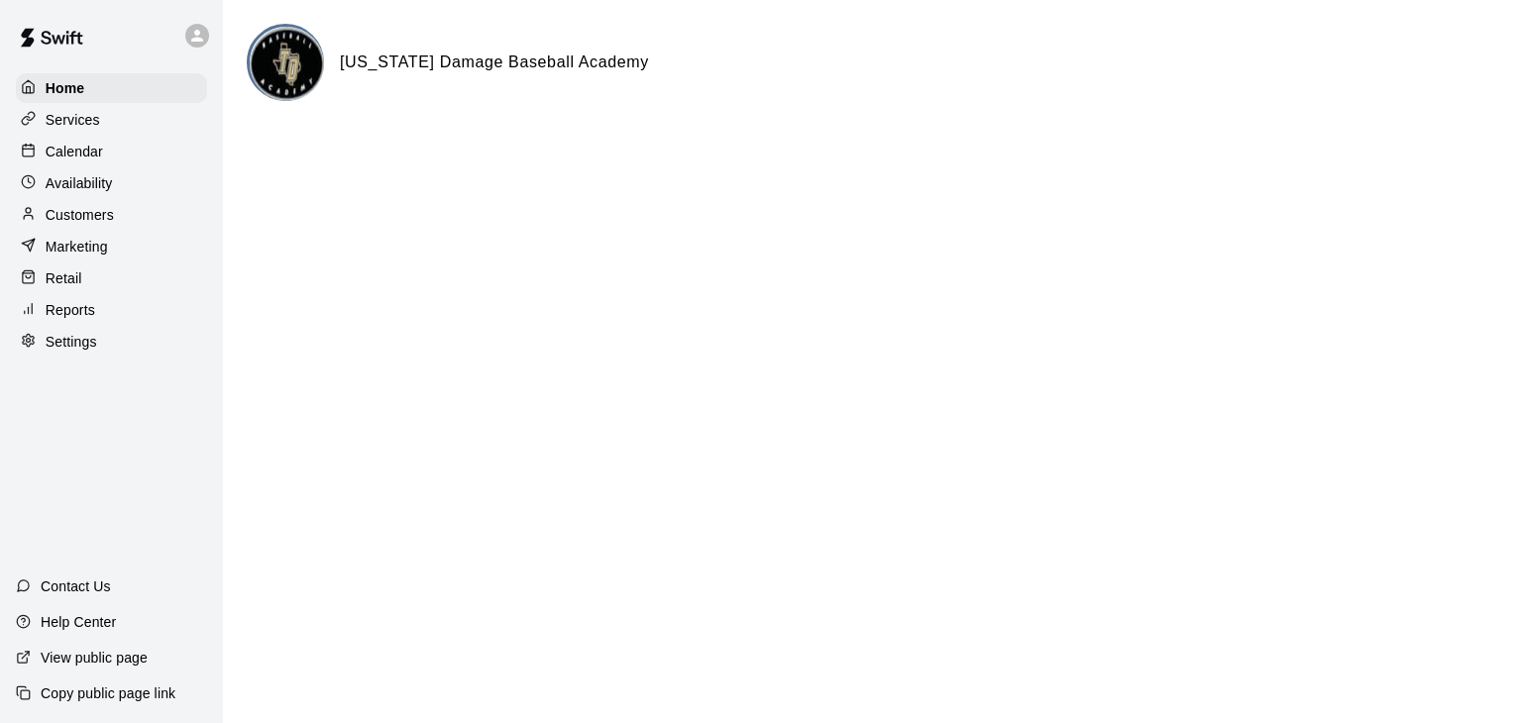
click at [118, 193] on div "Availability" at bounding box center [111, 183] width 191 height 30
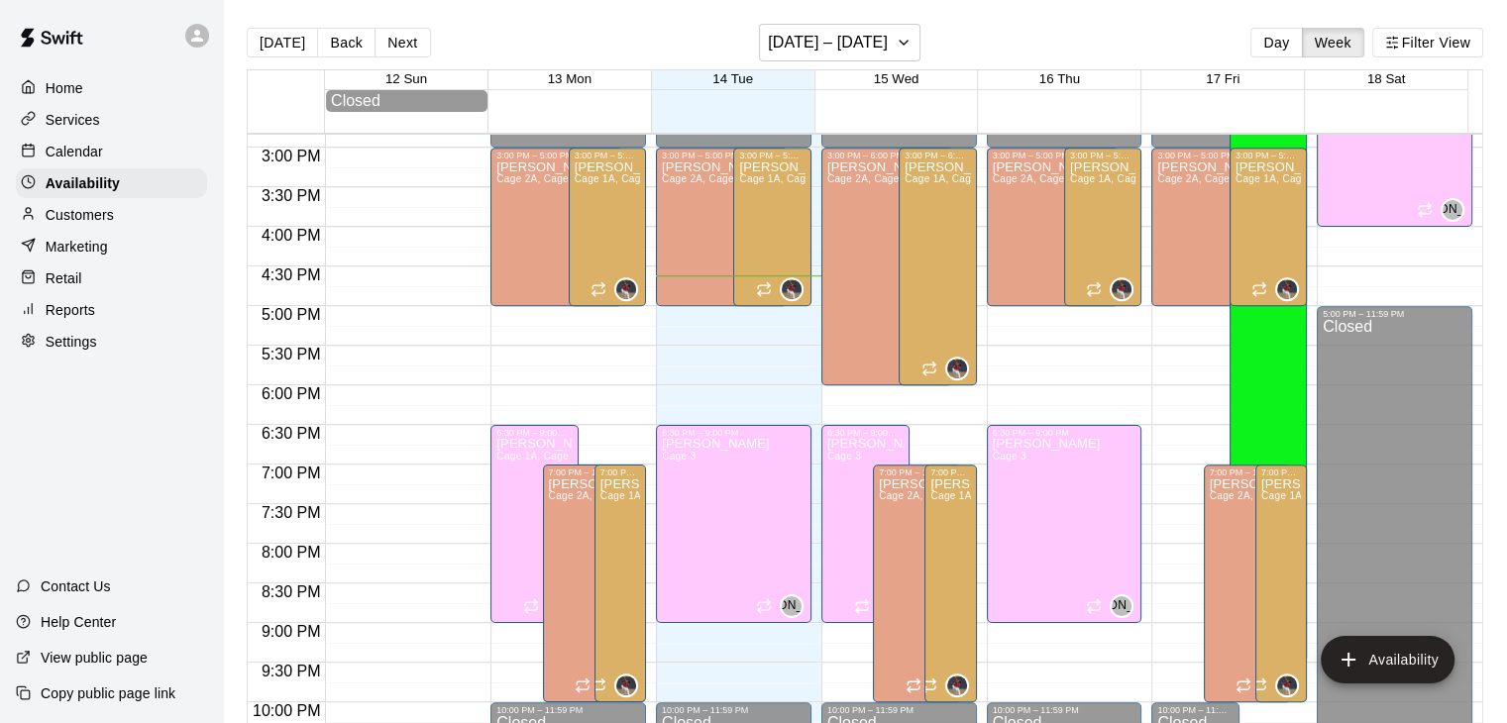
scroll to position [1180, 0]
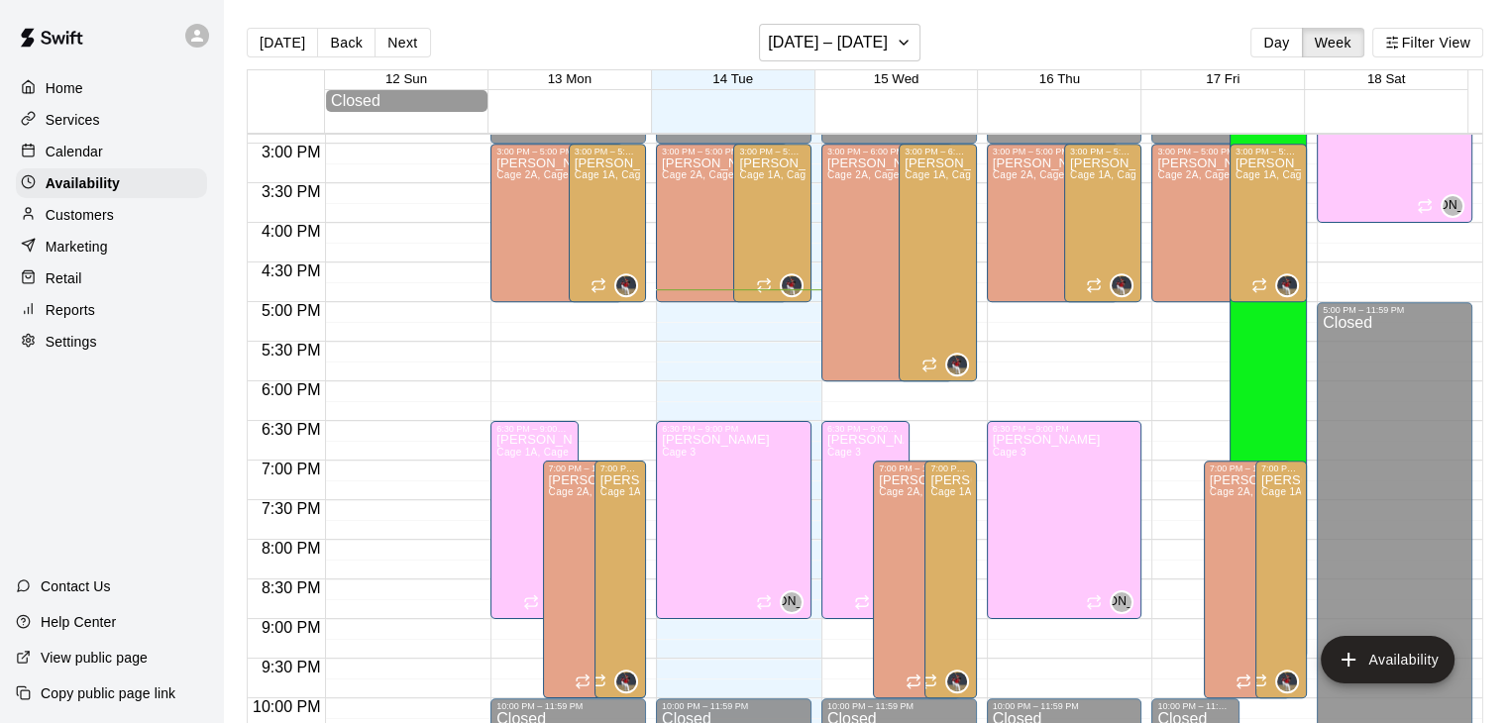
click at [70, 223] on p "Customers" at bounding box center [80, 215] width 68 height 20
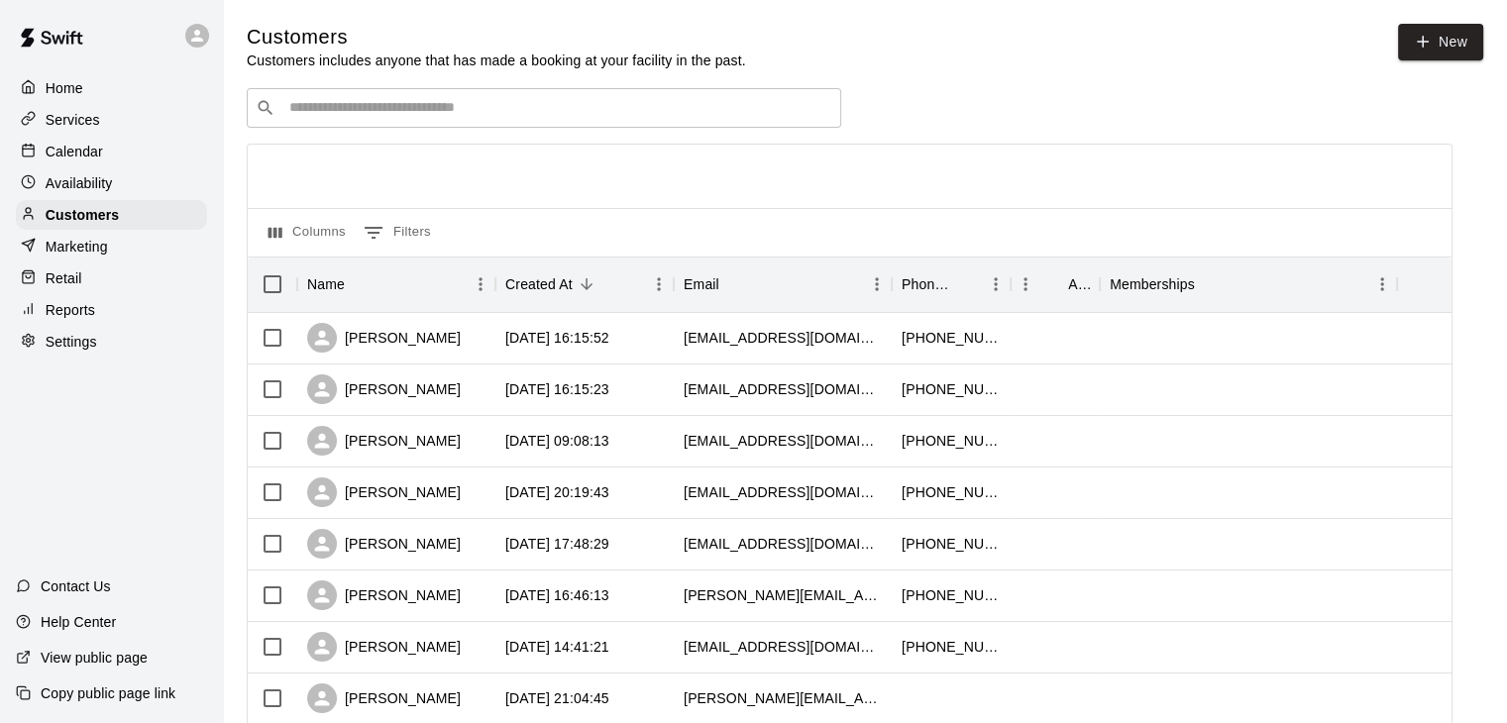
click at [563, 118] on input "Search customers by name or email" at bounding box center [557, 108] width 549 height 20
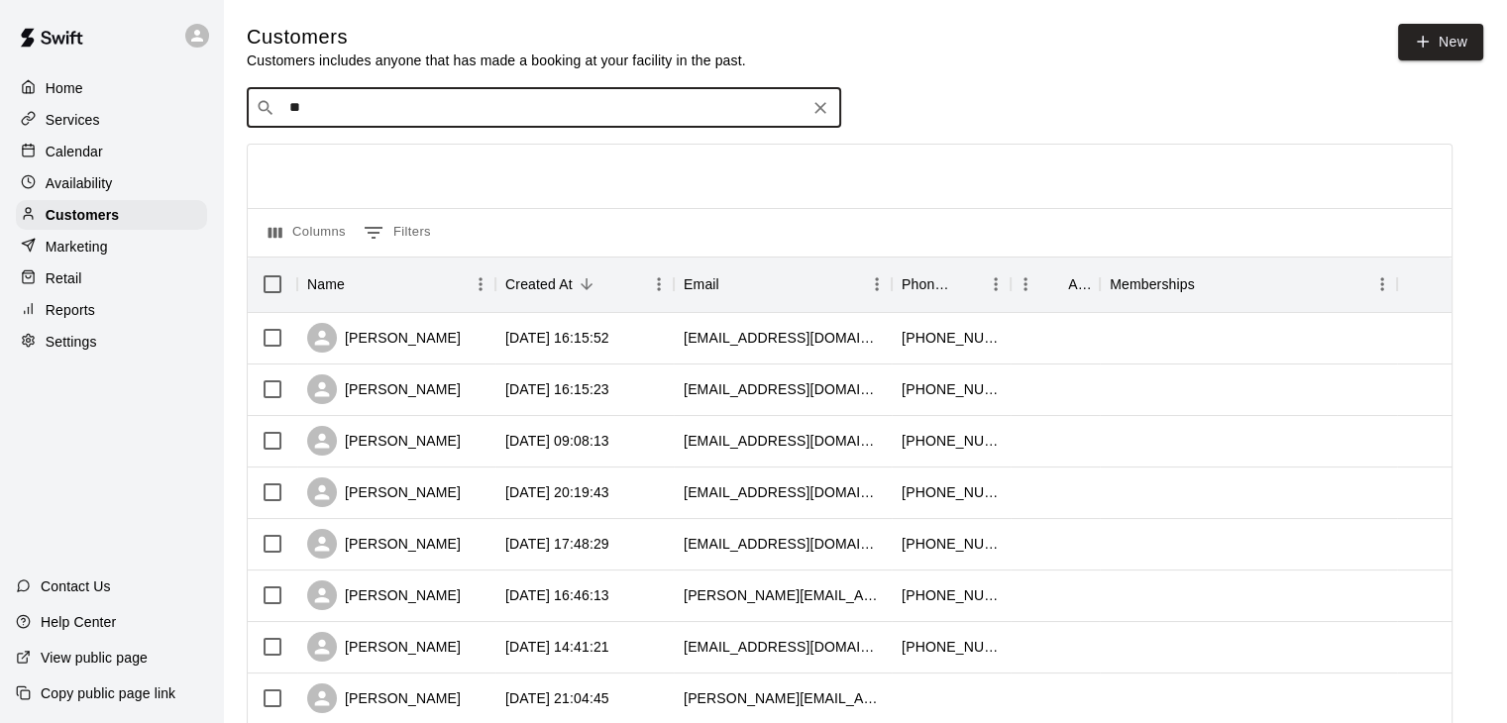
type input "*"
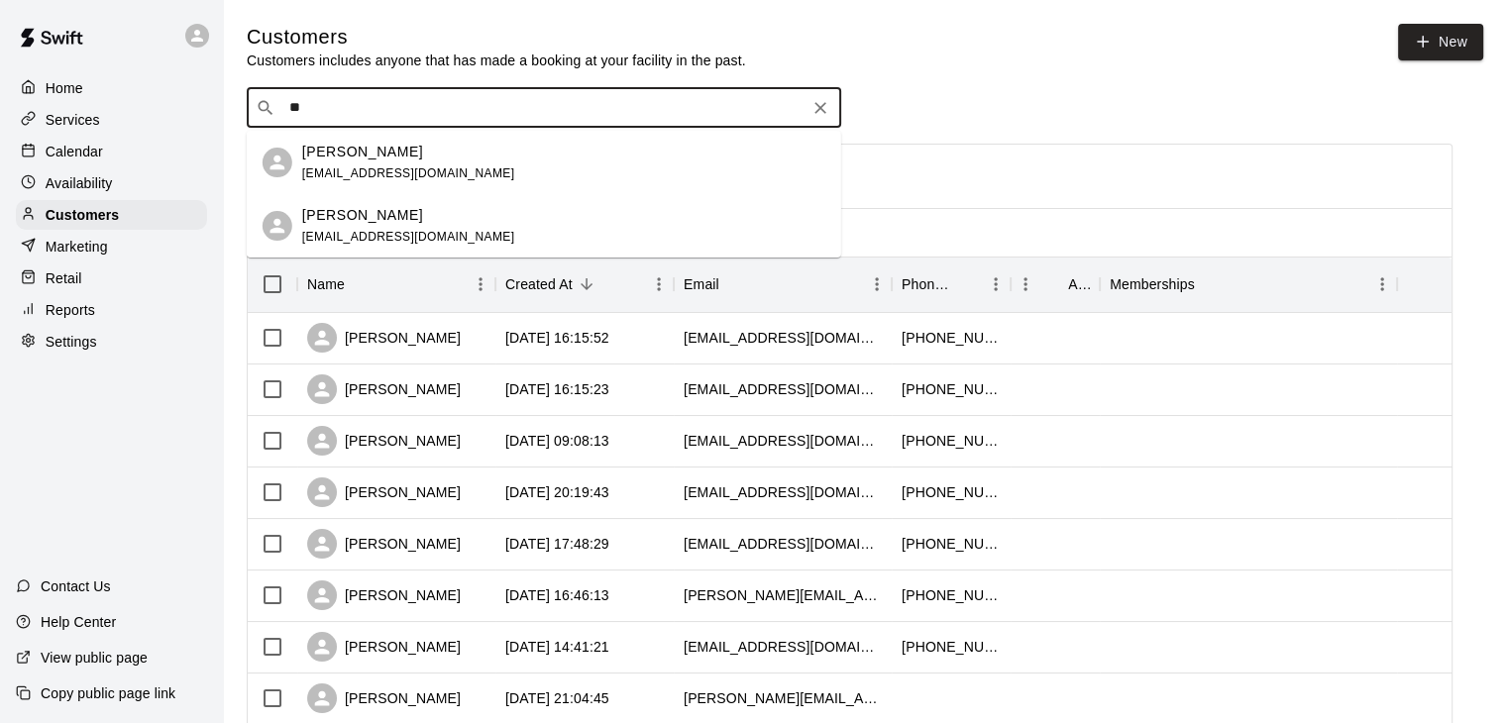
type input "*"
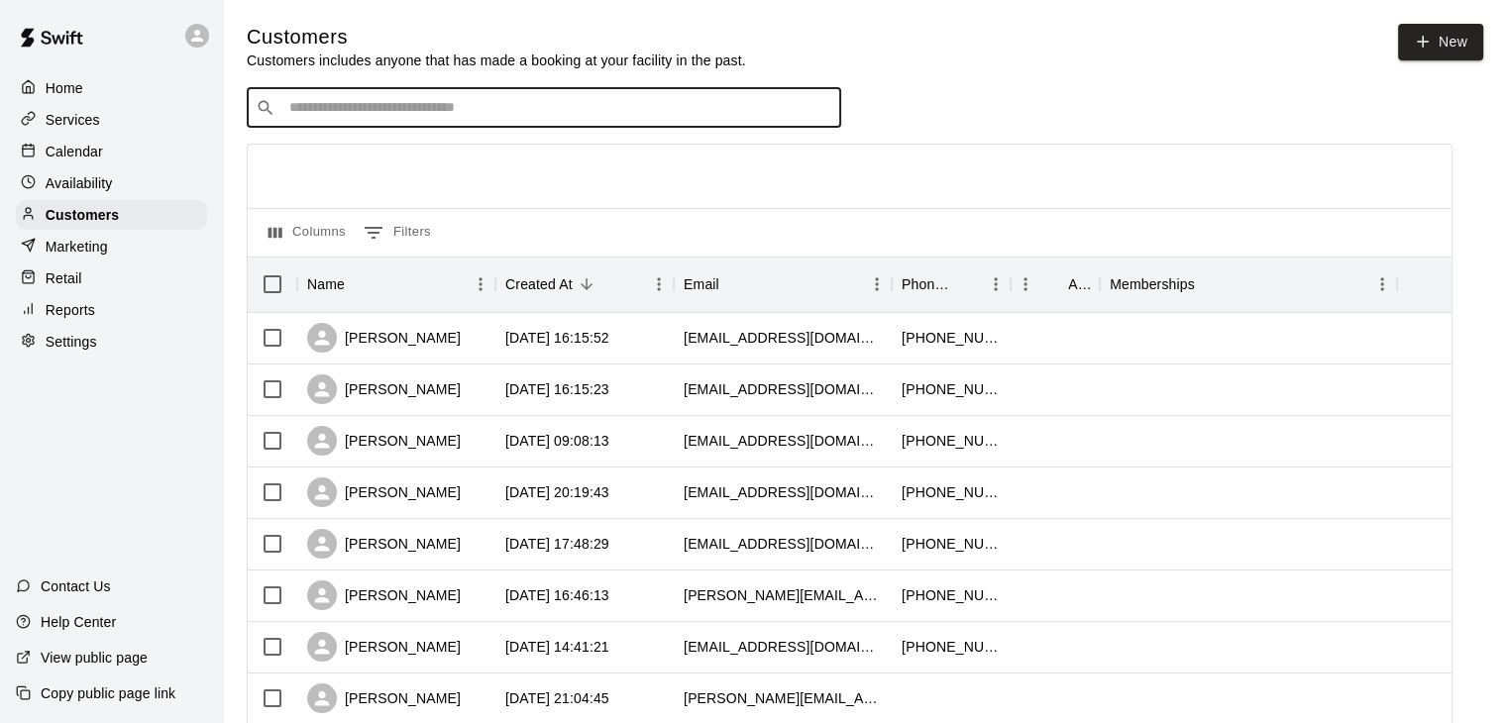
click at [108, 198] on div "Availability" at bounding box center [111, 183] width 191 height 30
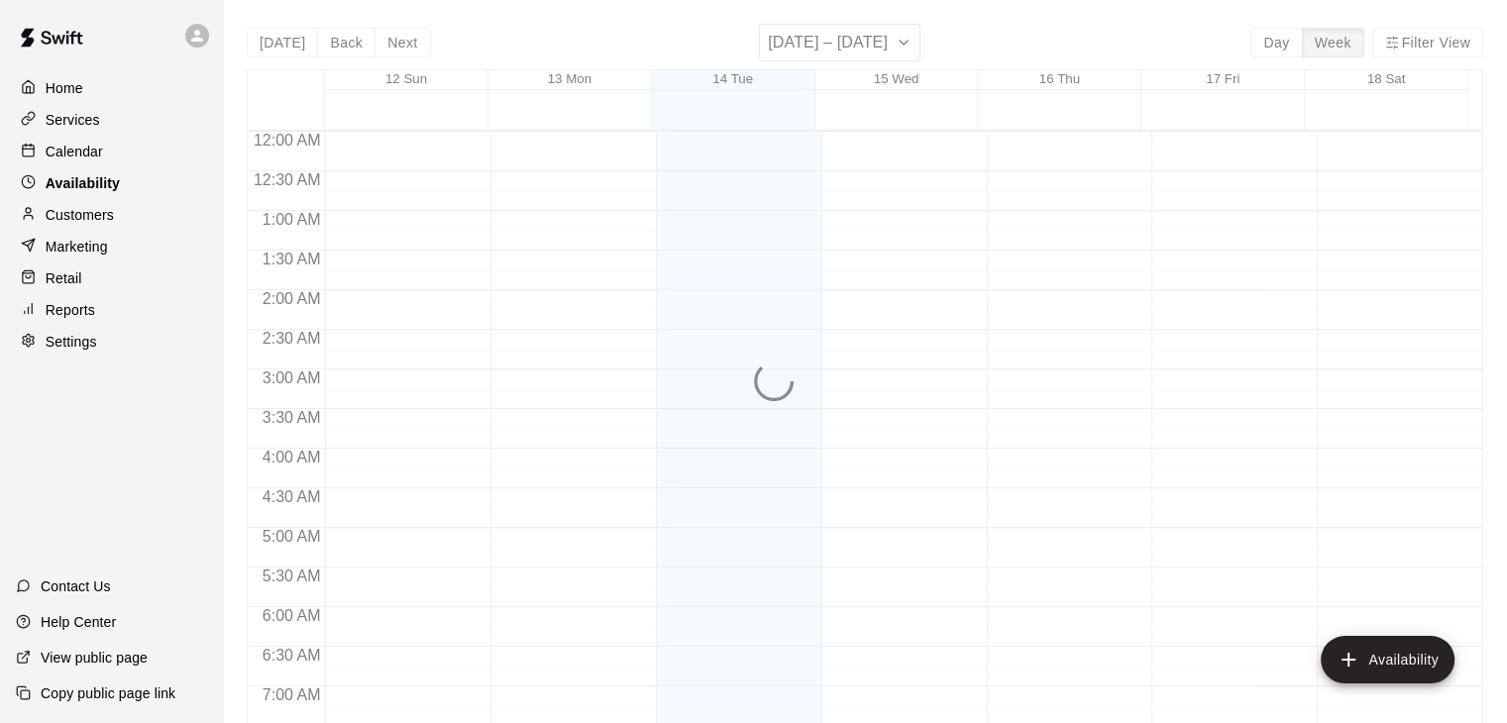
scroll to position [1287, 0]
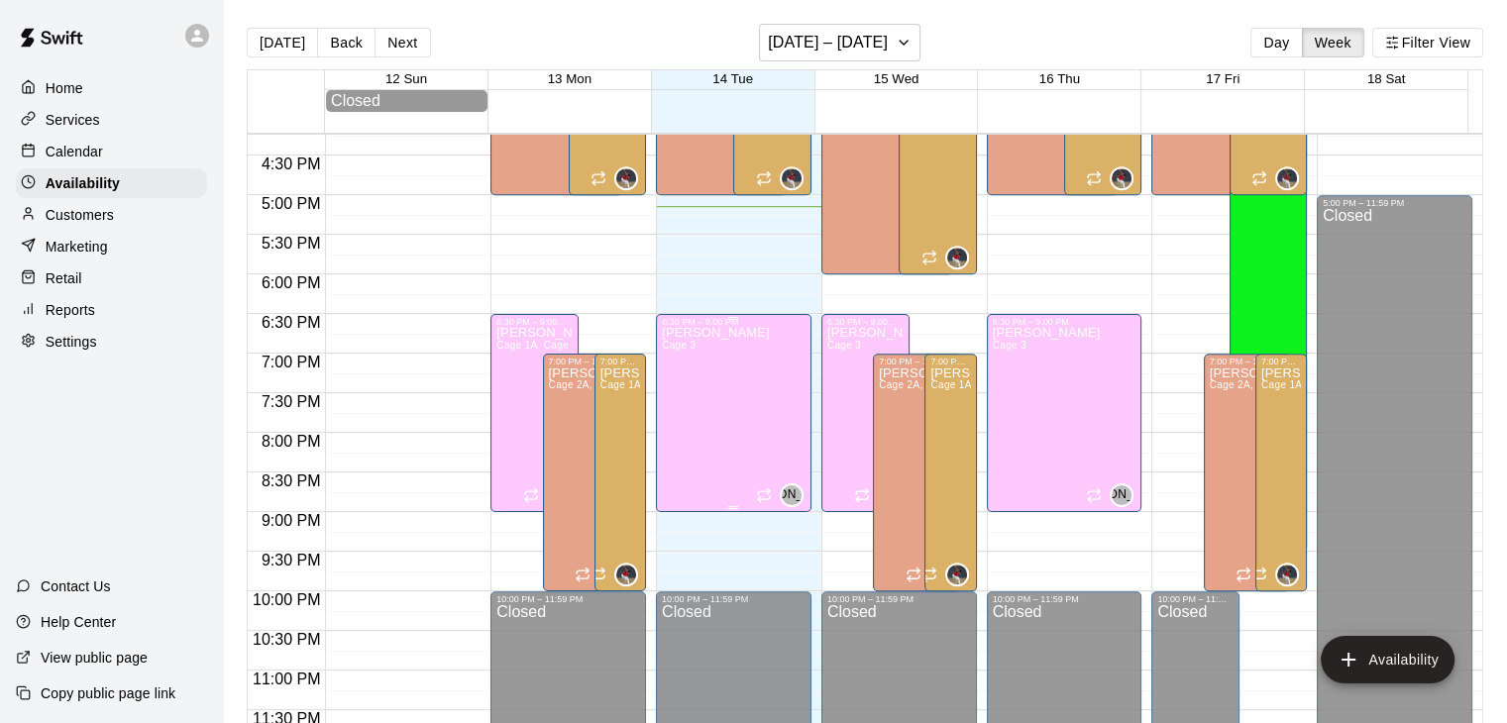
click at [737, 404] on div "[PERSON_NAME] 3 JA" at bounding box center [734, 688] width 144 height 723
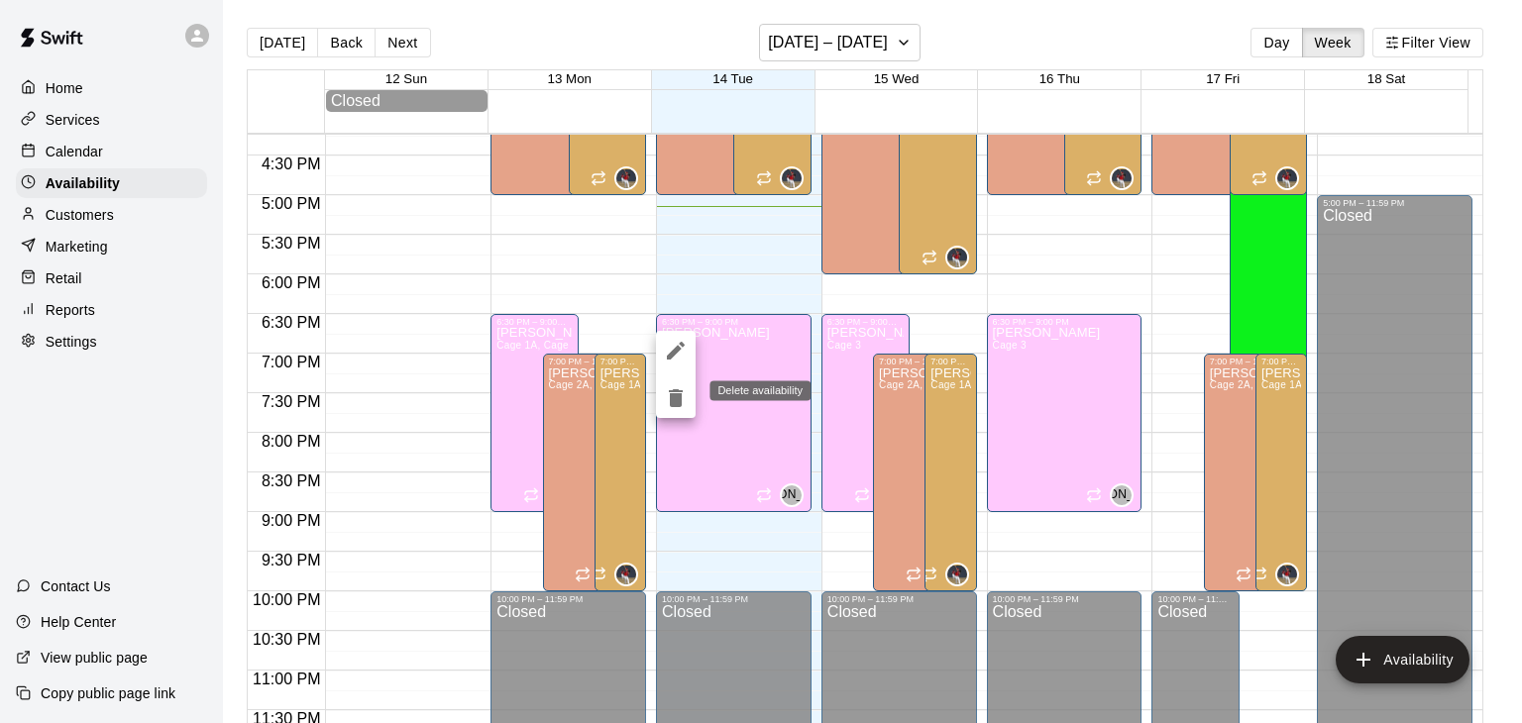
click at [676, 391] on icon "delete" at bounding box center [676, 398] width 14 height 18
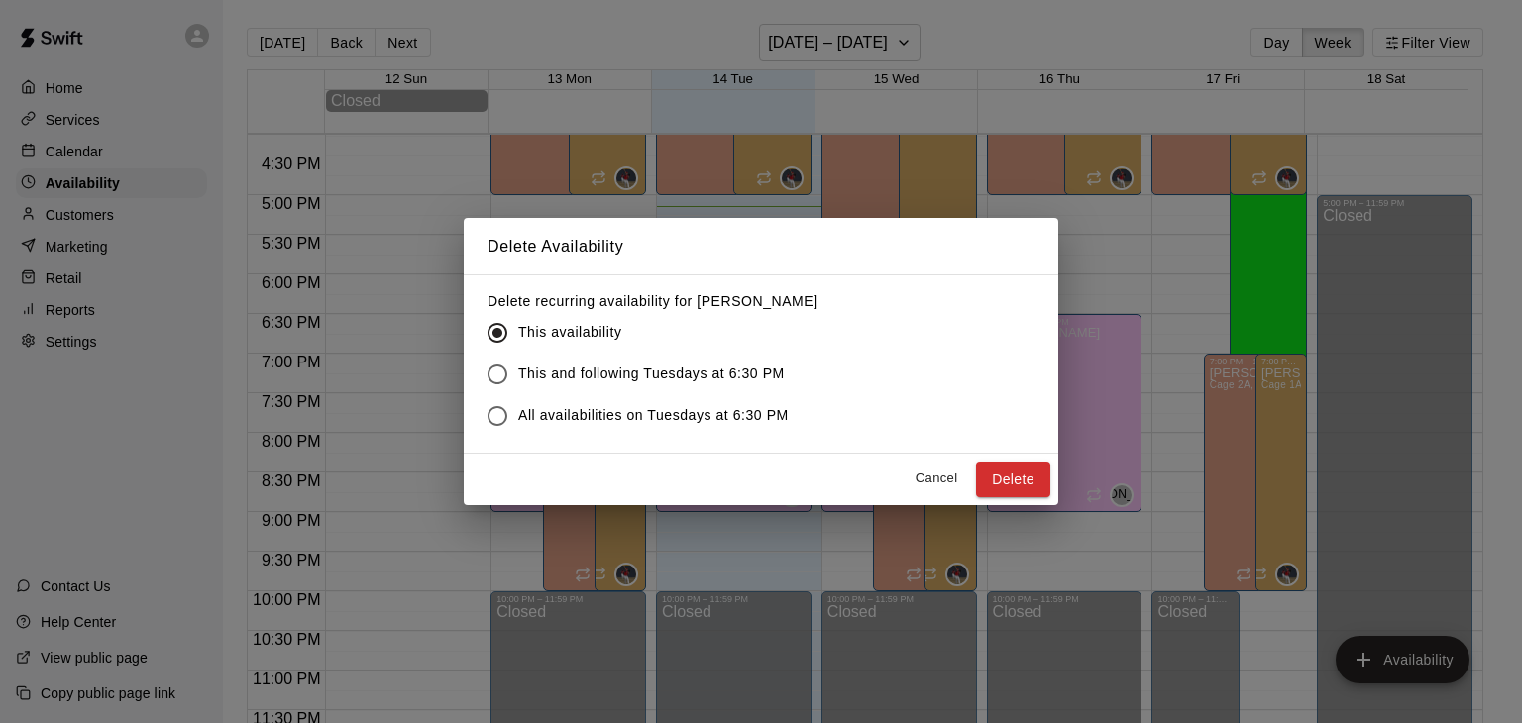
click at [646, 418] on span "All availabilities on Tuesdays at 6:30 PM" at bounding box center [653, 415] width 271 height 21
click at [1024, 482] on button "Delete" at bounding box center [1013, 480] width 74 height 37
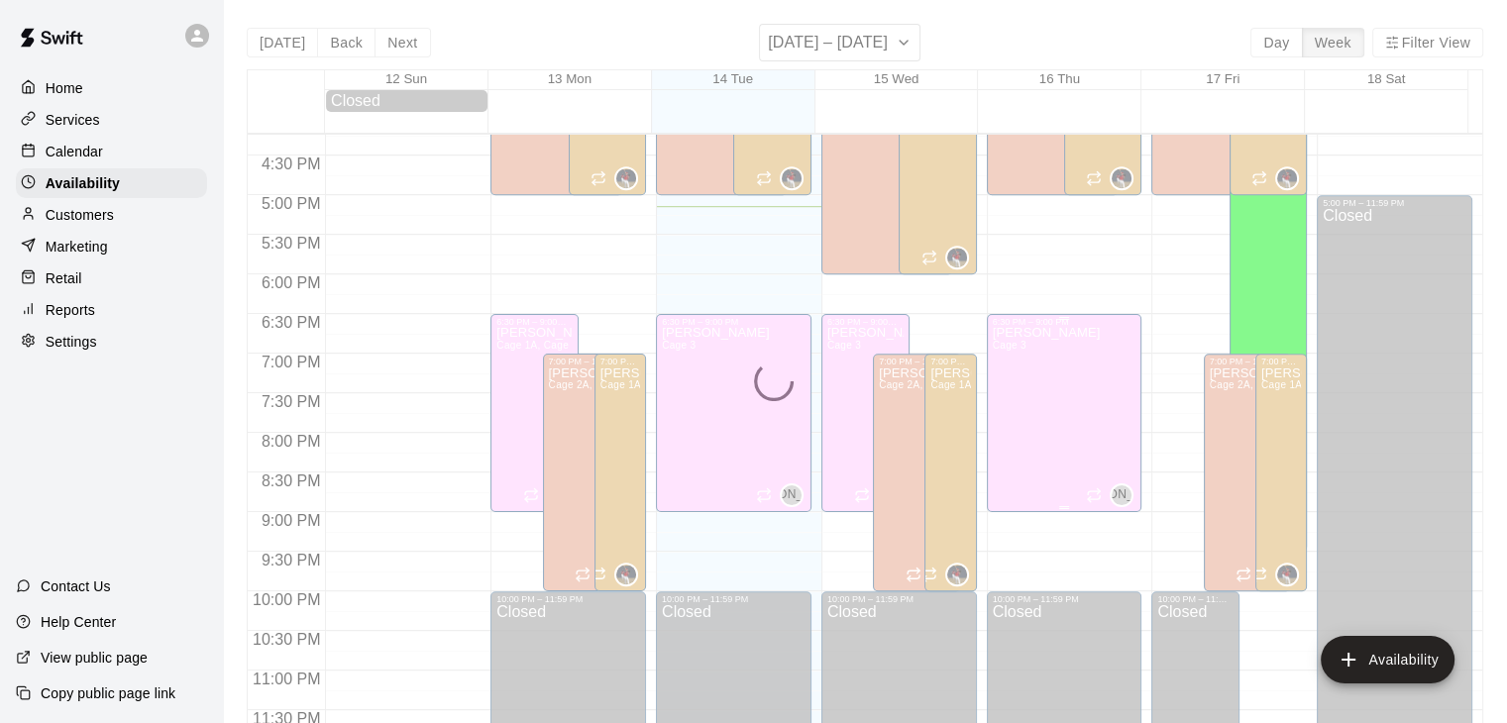
click at [1064, 410] on div "[PERSON_NAME] 3 JA" at bounding box center [1065, 688] width 144 height 723
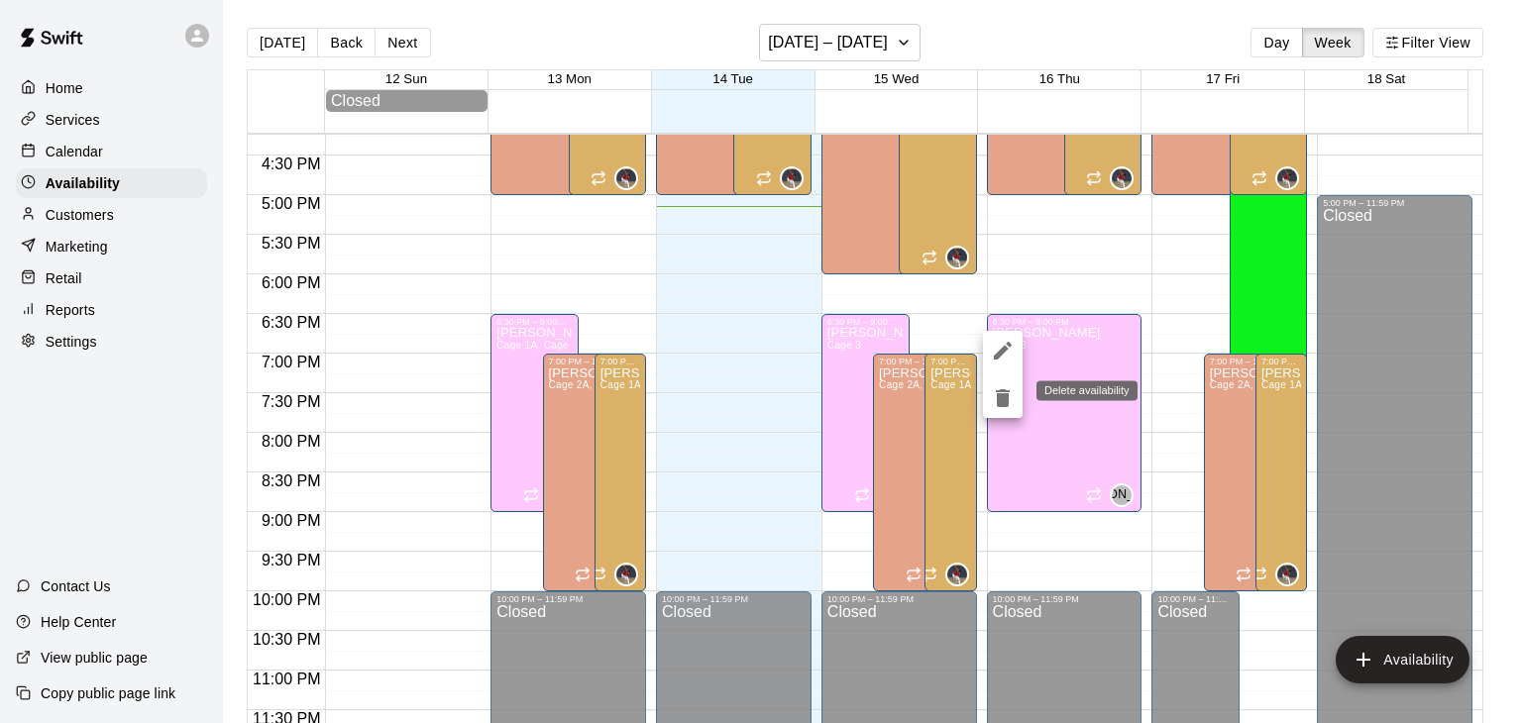
click at [1003, 394] on icon "delete" at bounding box center [1003, 398] width 14 height 18
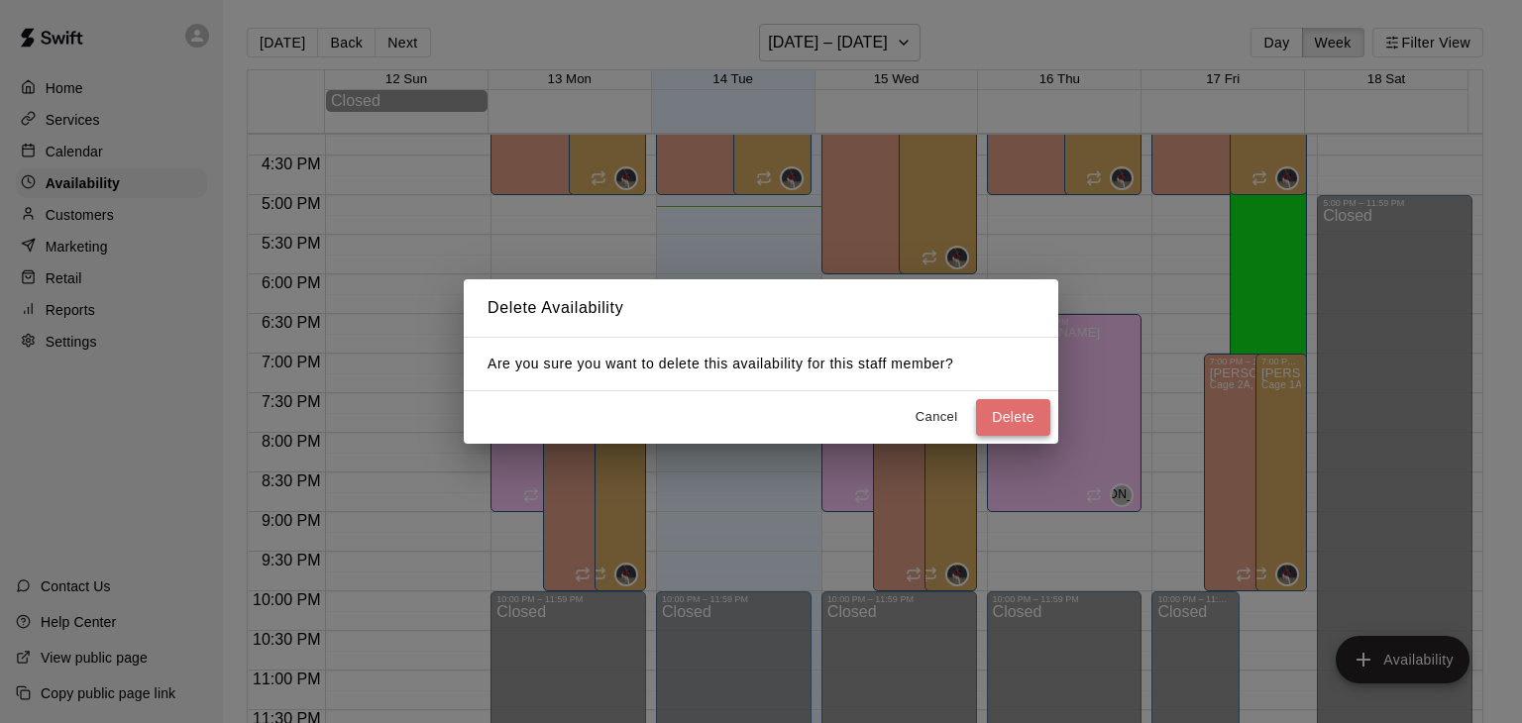
click at [993, 420] on button "Delete" at bounding box center [1013, 417] width 74 height 37
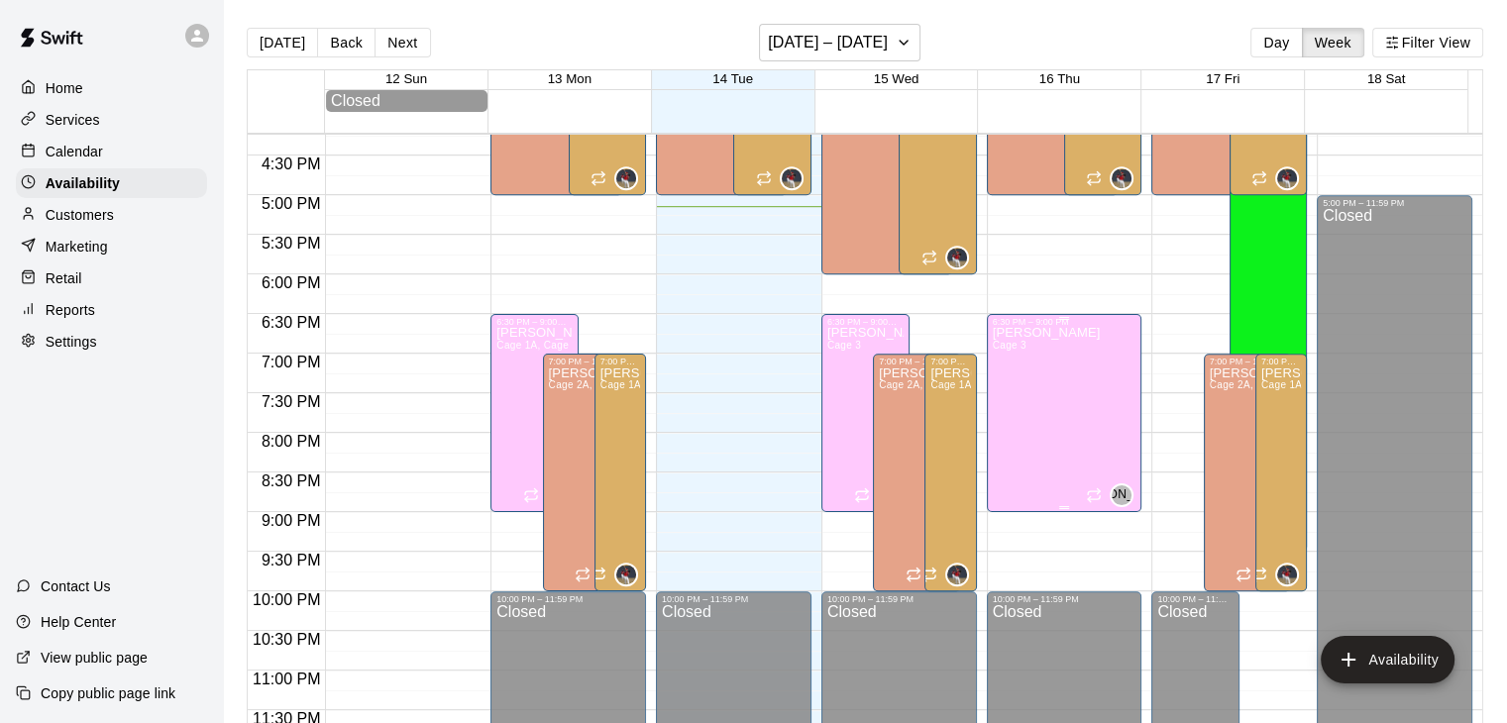
click at [1039, 452] on div "[PERSON_NAME] 3" at bounding box center [1047, 688] width 108 height 723
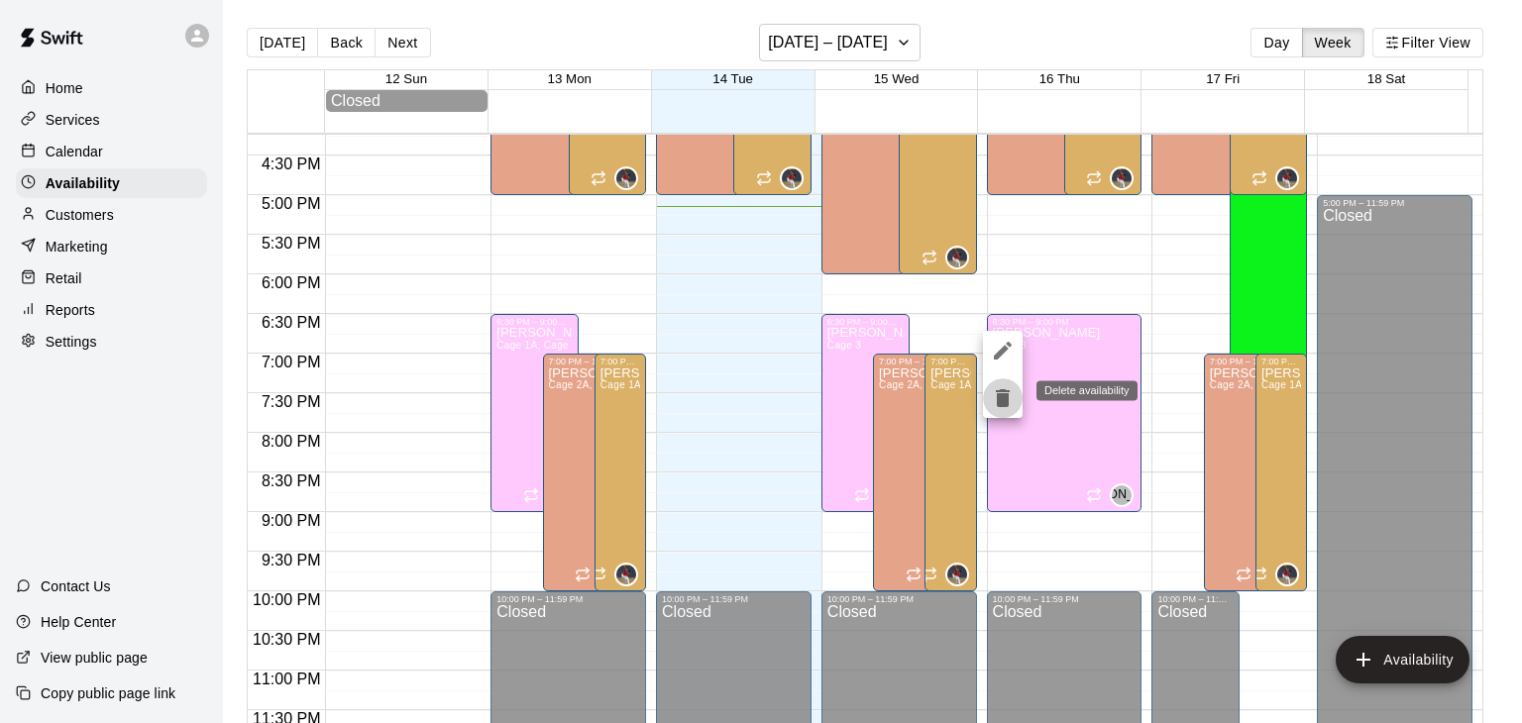
click at [1007, 403] on icon "delete" at bounding box center [1003, 398] width 14 height 18
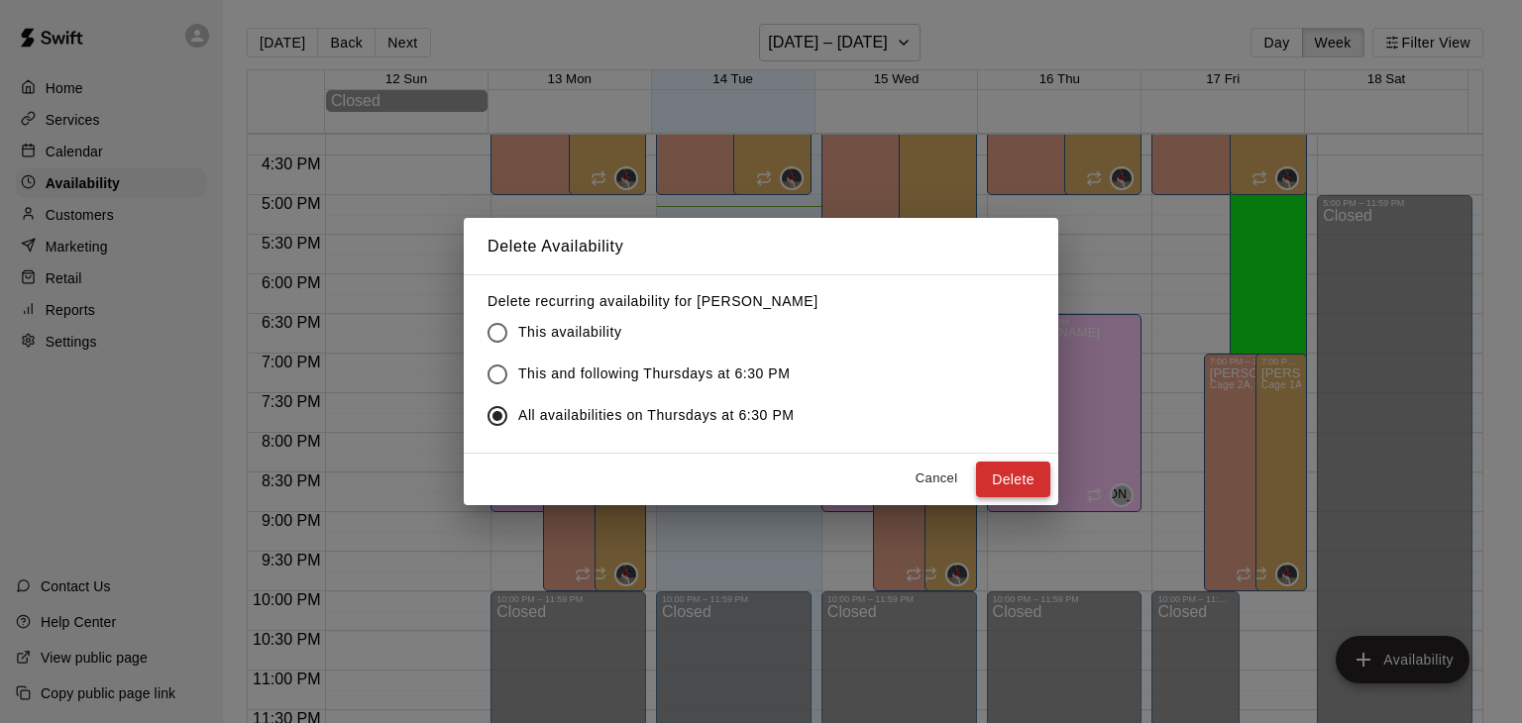
click at [992, 486] on button "Delete" at bounding box center [1013, 480] width 74 height 37
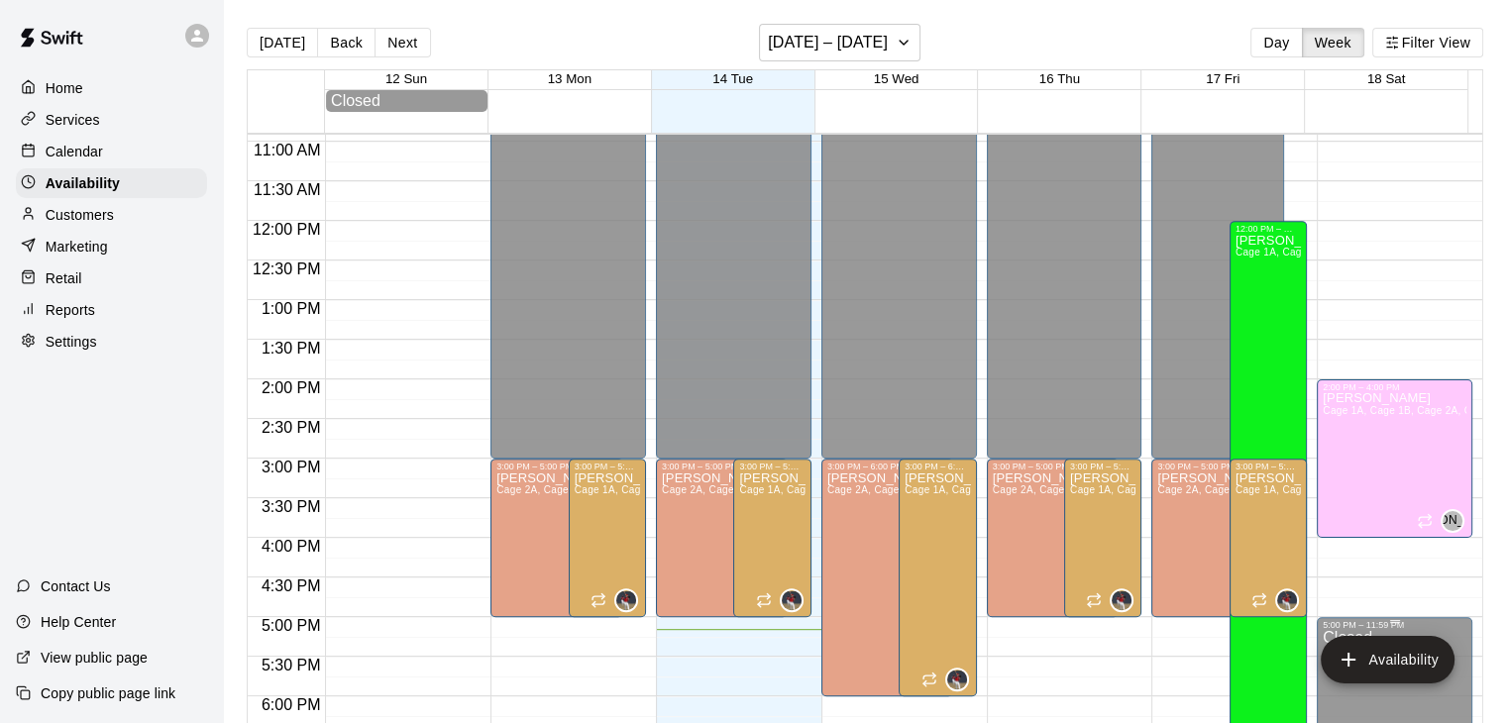
scroll to position [864, 0]
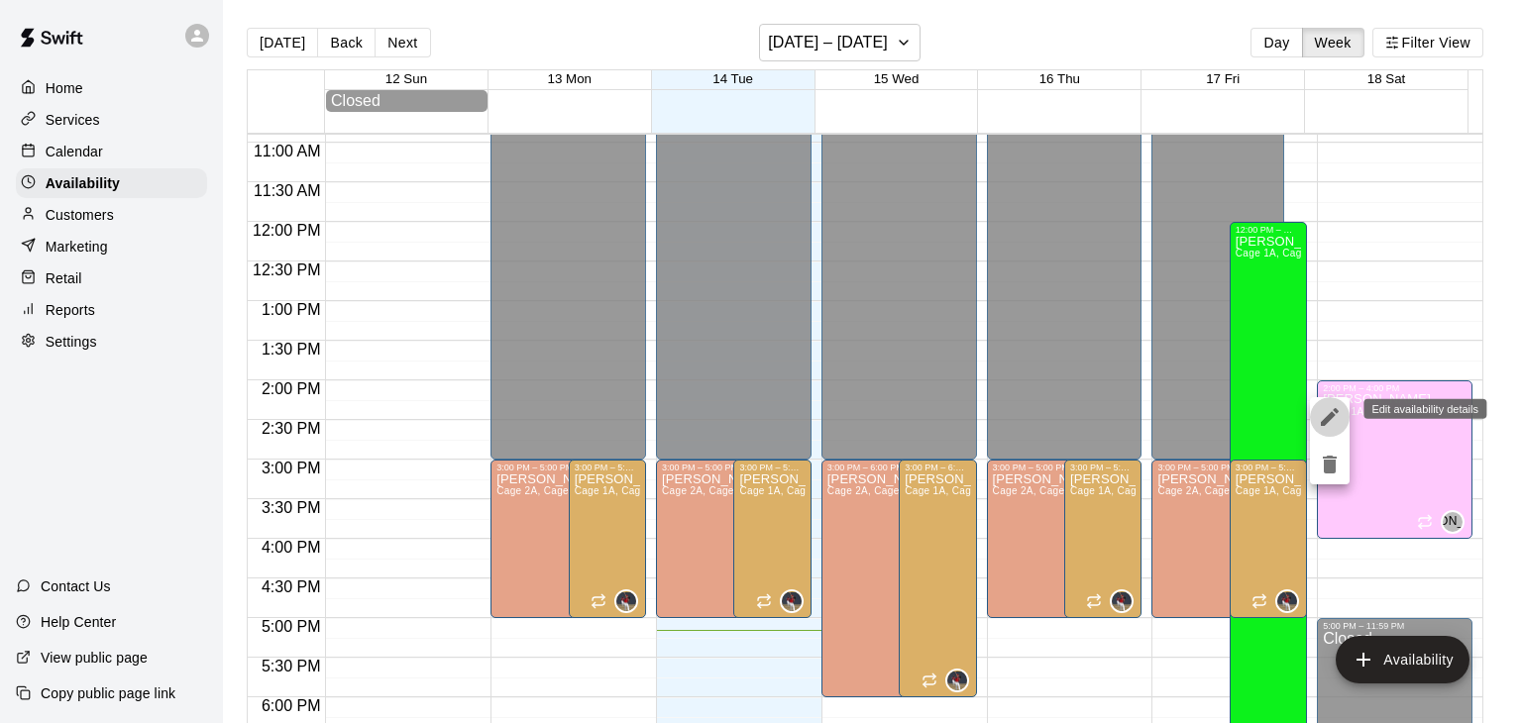
drag, startPoint x: 1317, startPoint y: 417, endPoint x: 1306, endPoint y: 410, distance: 12.9
click at [1306, 410] on div at bounding box center [761, 361] width 1522 height 723
click at [1314, 409] on button "edit" at bounding box center [1330, 417] width 40 height 40
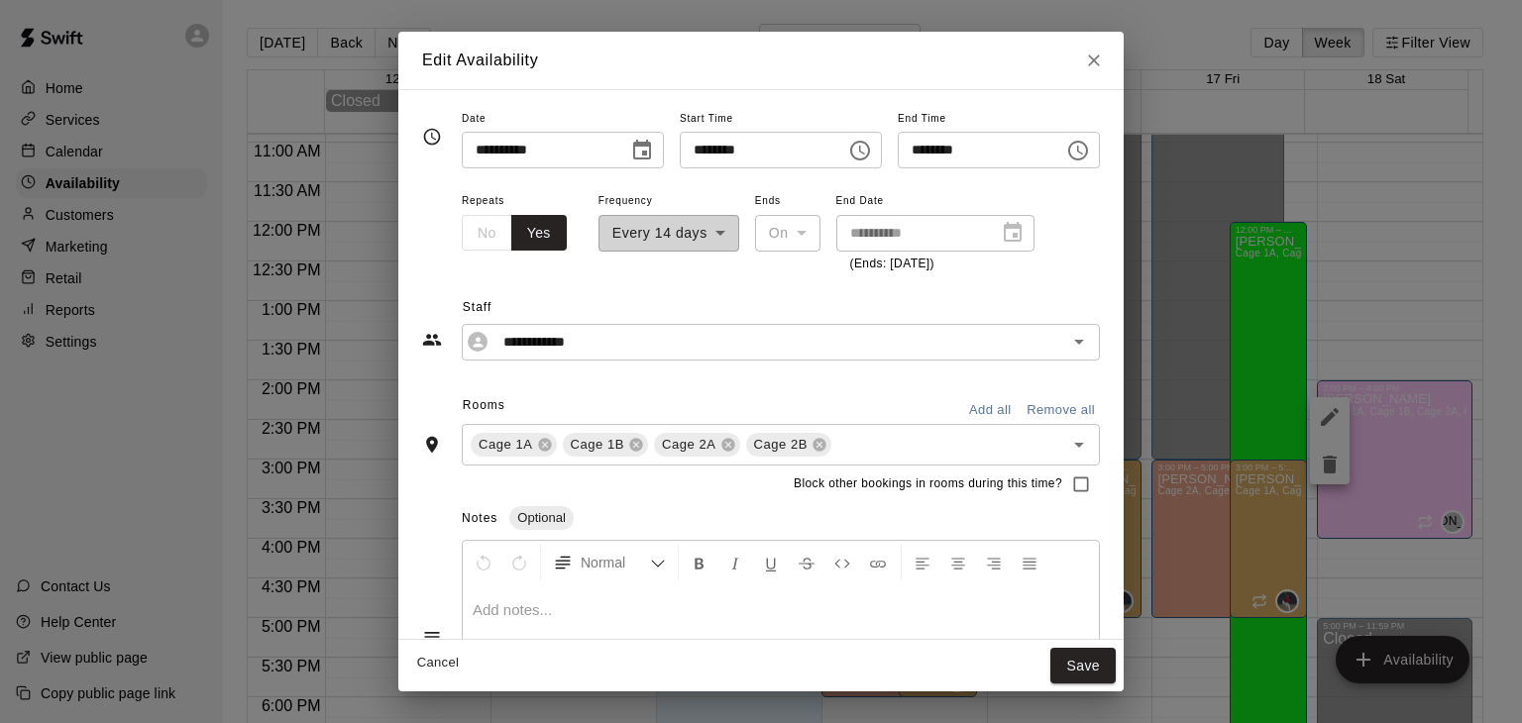
click at [1276, 324] on div "**********" at bounding box center [761, 361] width 1522 height 723
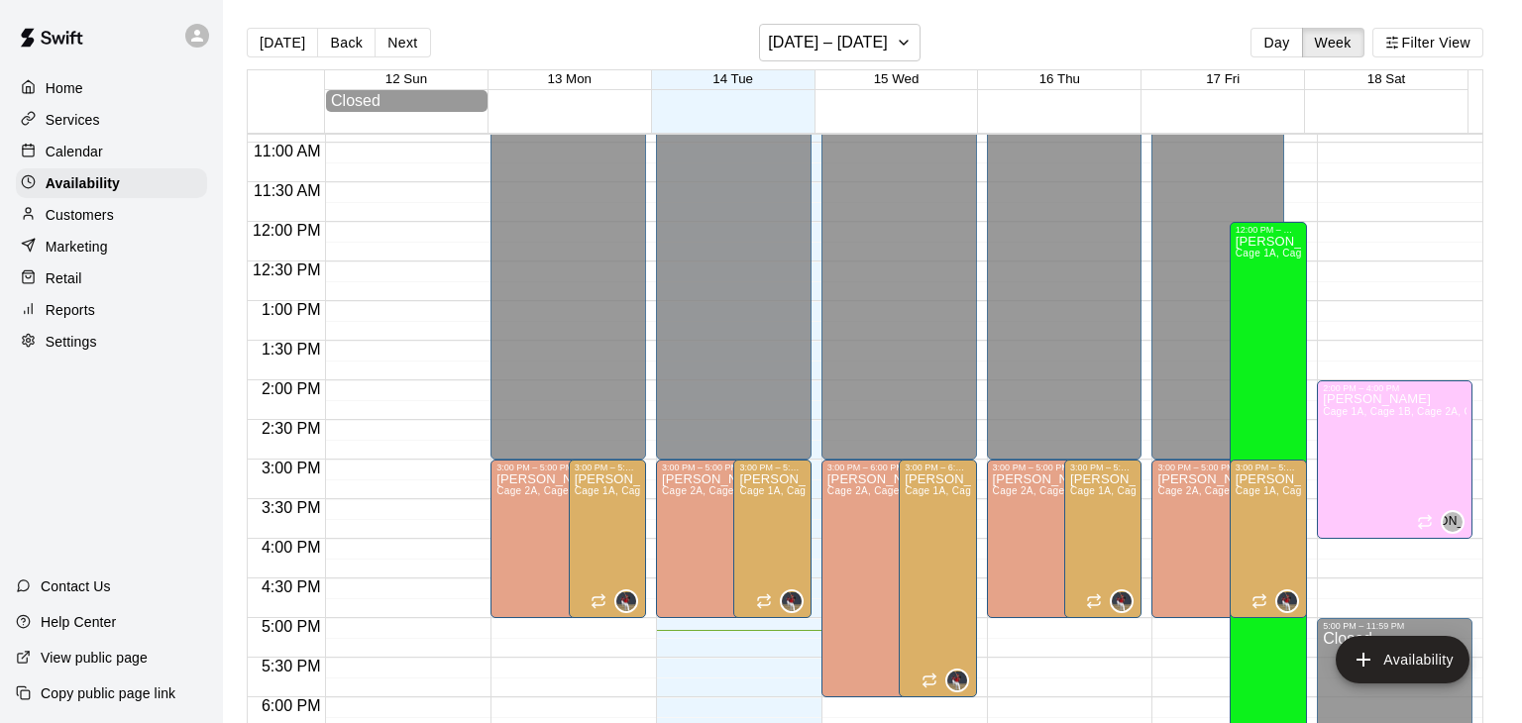
type input "**********"
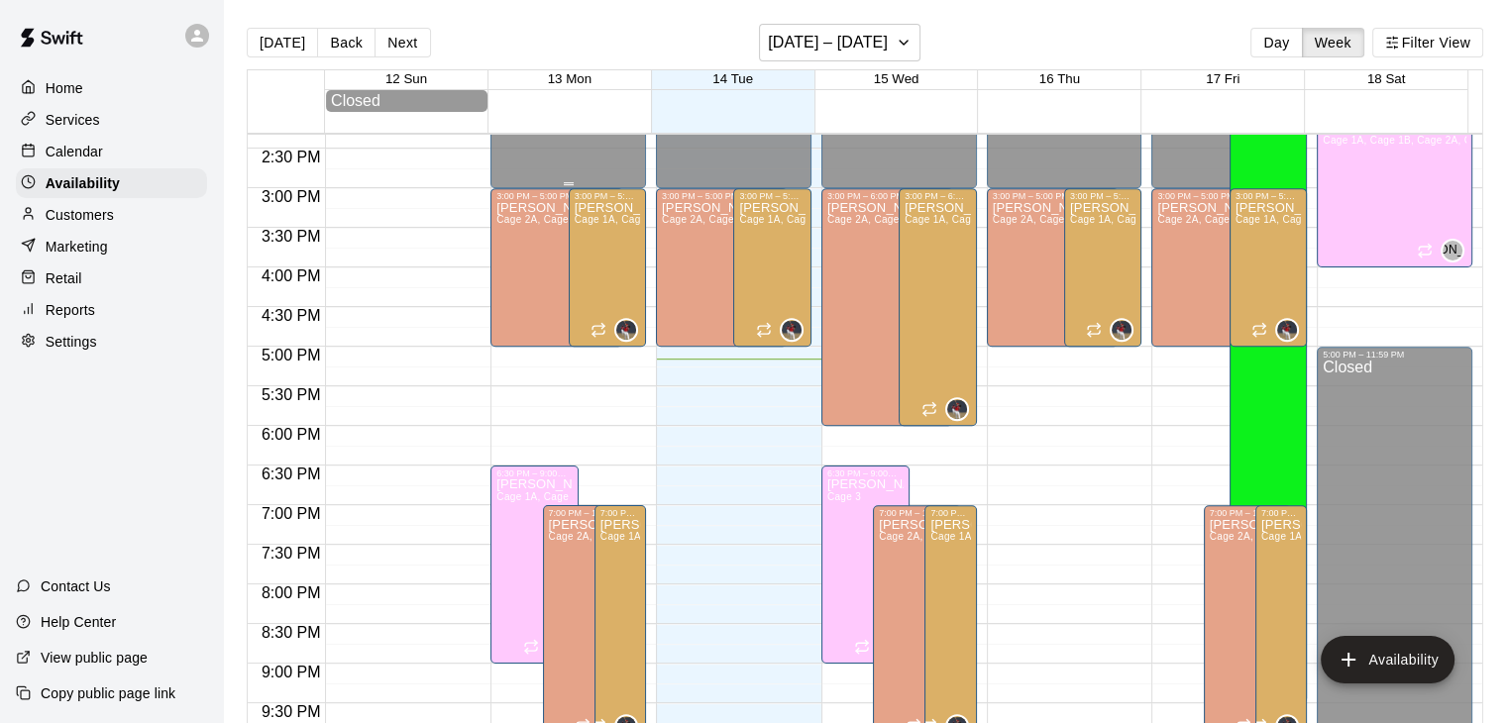
scroll to position [1137, 0]
click at [119, 129] on div "Services" at bounding box center [111, 120] width 191 height 30
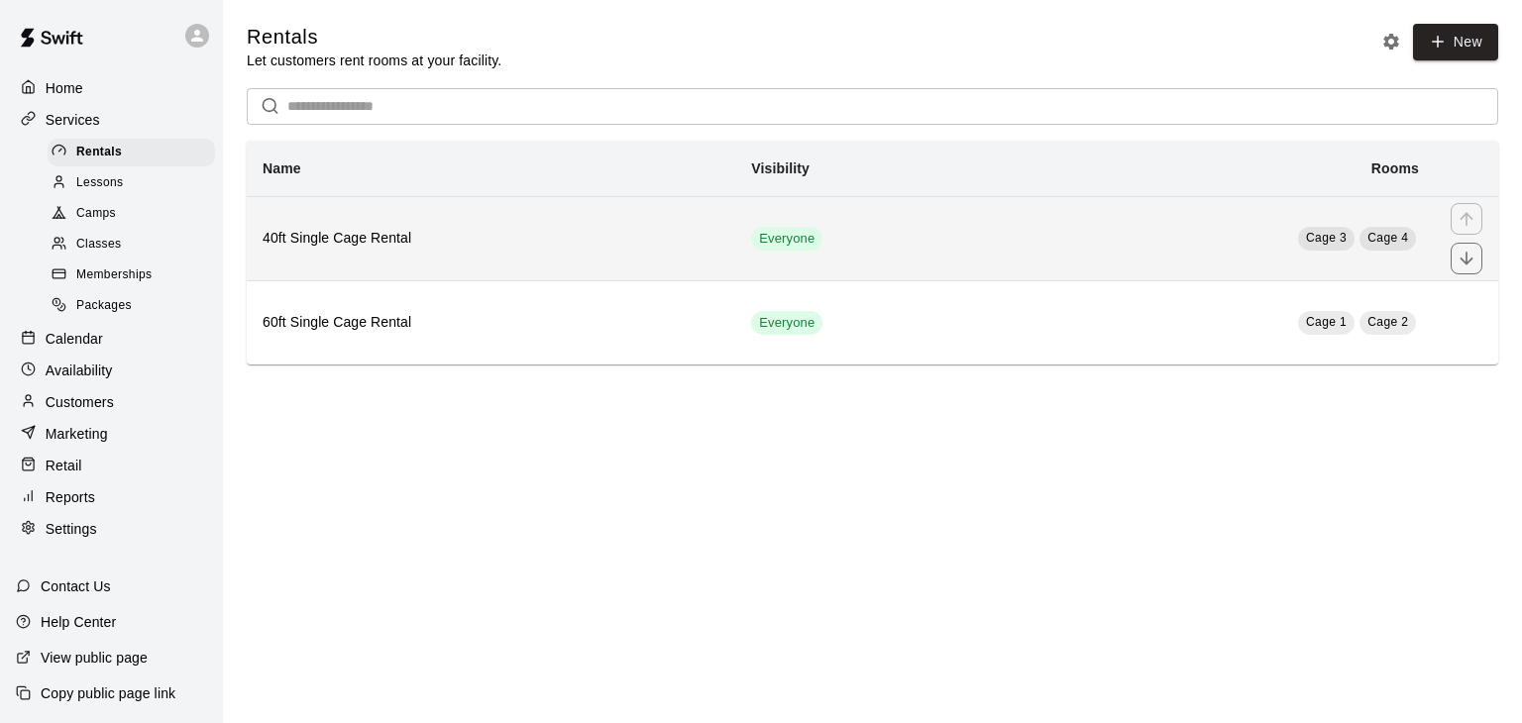
click at [332, 264] on th "40ft Single Cage Rental" at bounding box center [491, 238] width 489 height 84
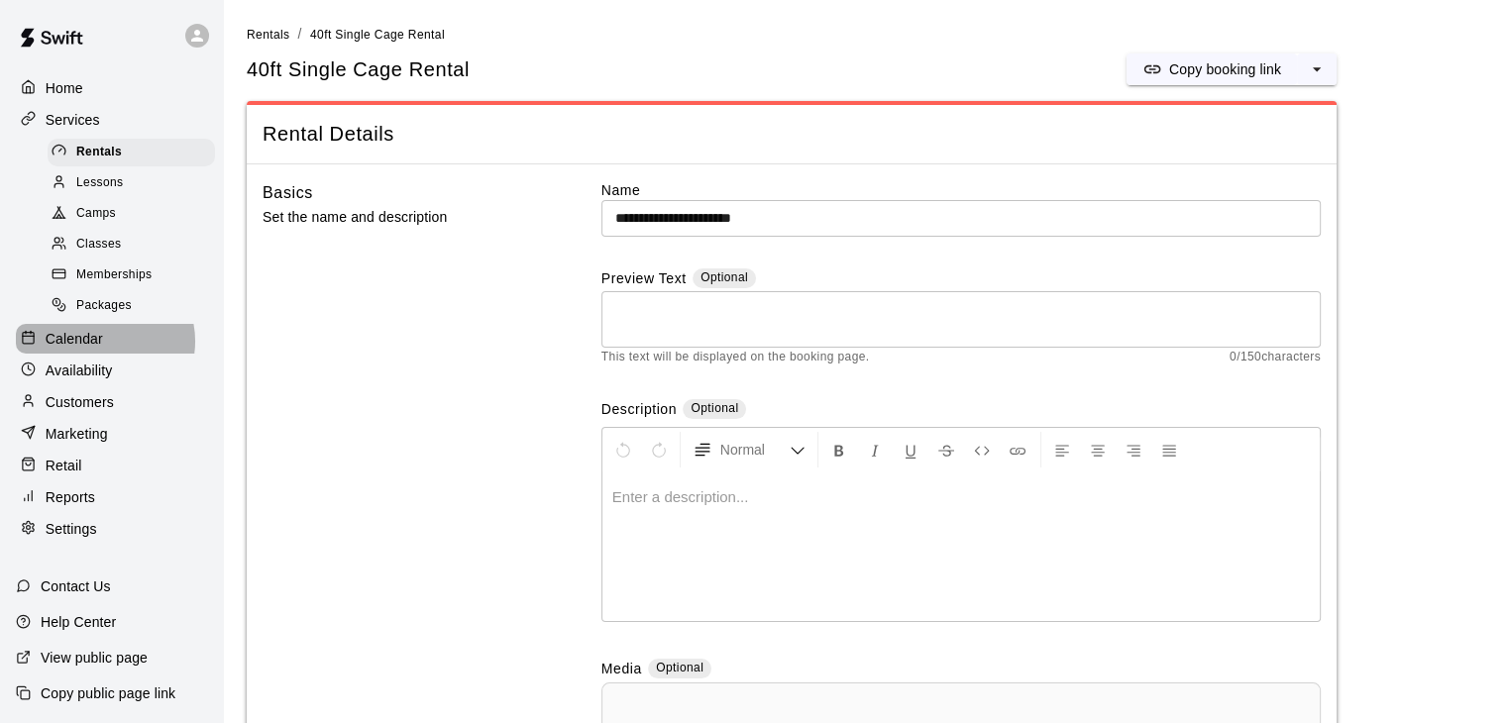
click at [100, 349] on p "Calendar" at bounding box center [74, 339] width 57 height 20
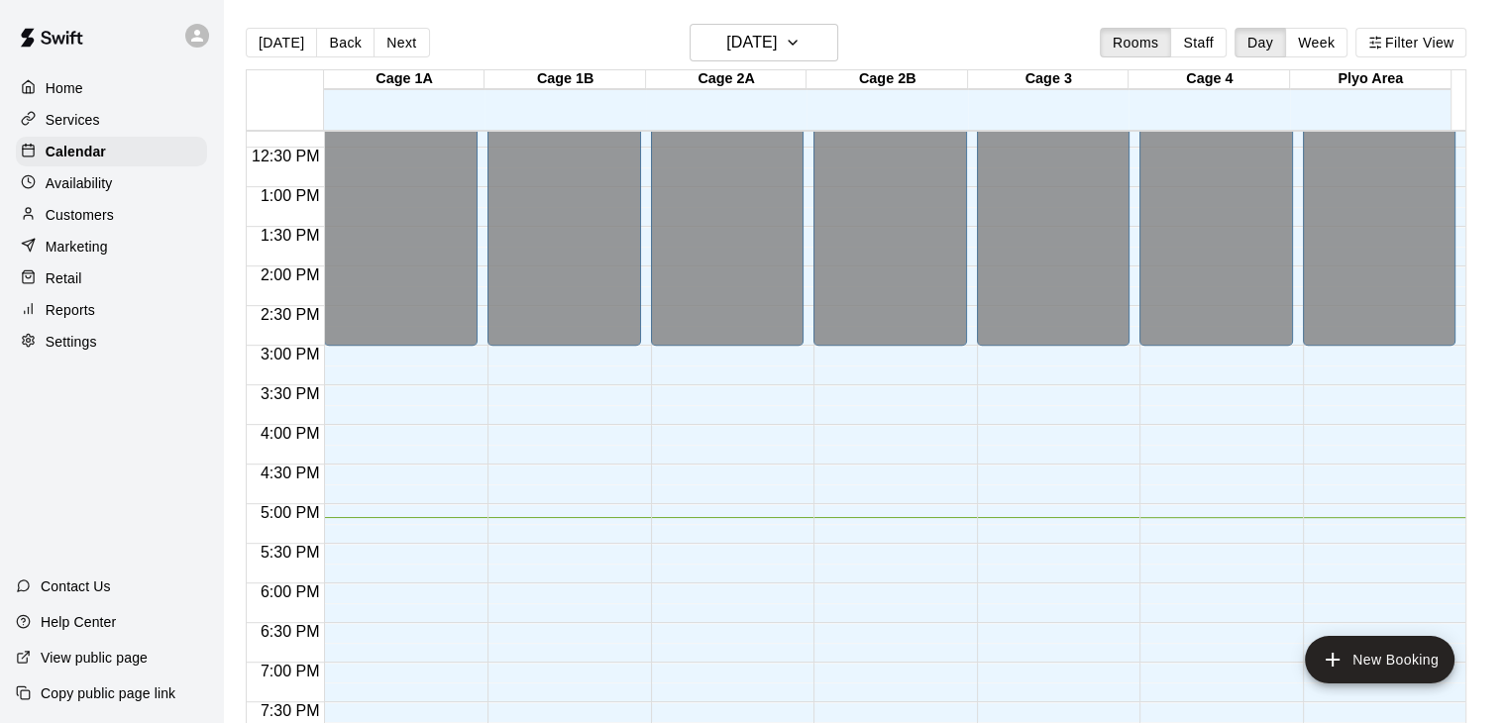
scroll to position [1288, 0]
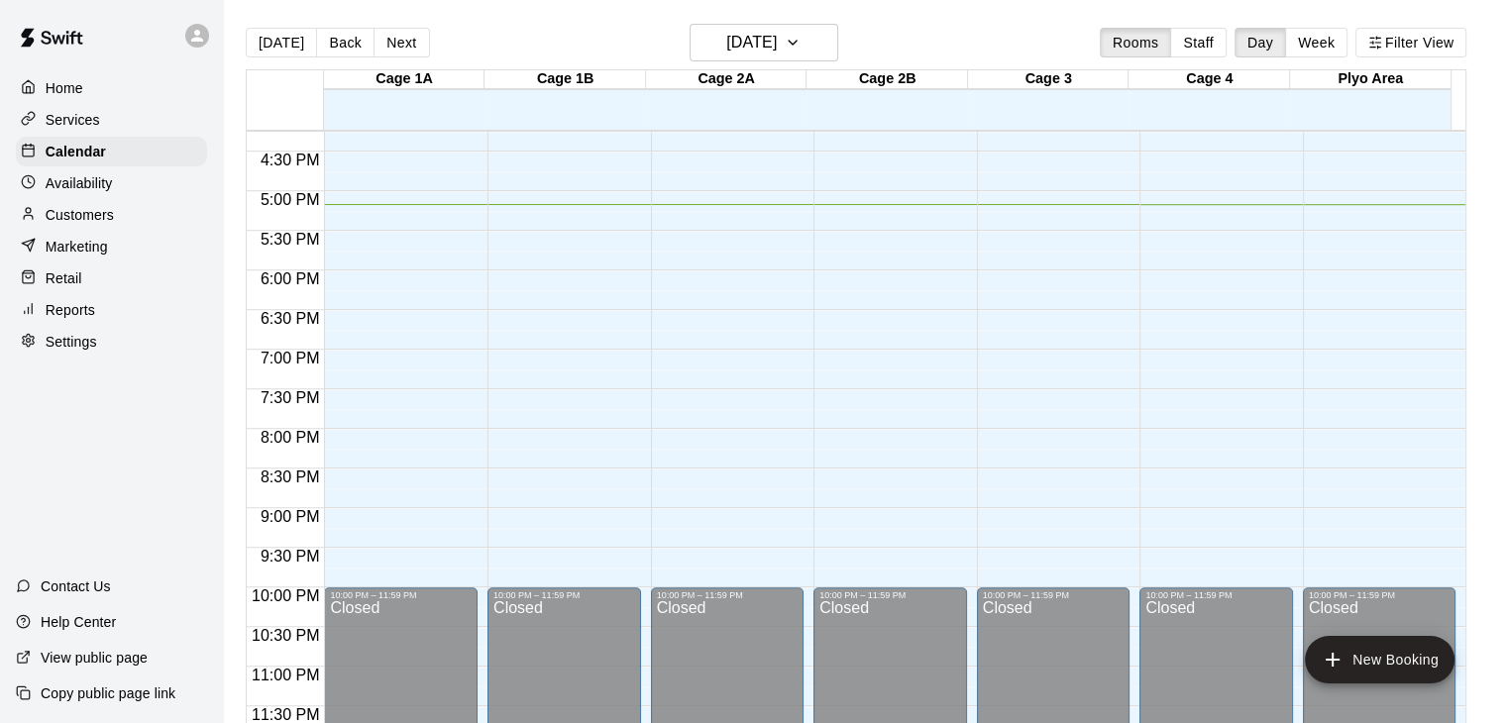
click at [111, 187] on p "Availability" at bounding box center [79, 183] width 67 height 20
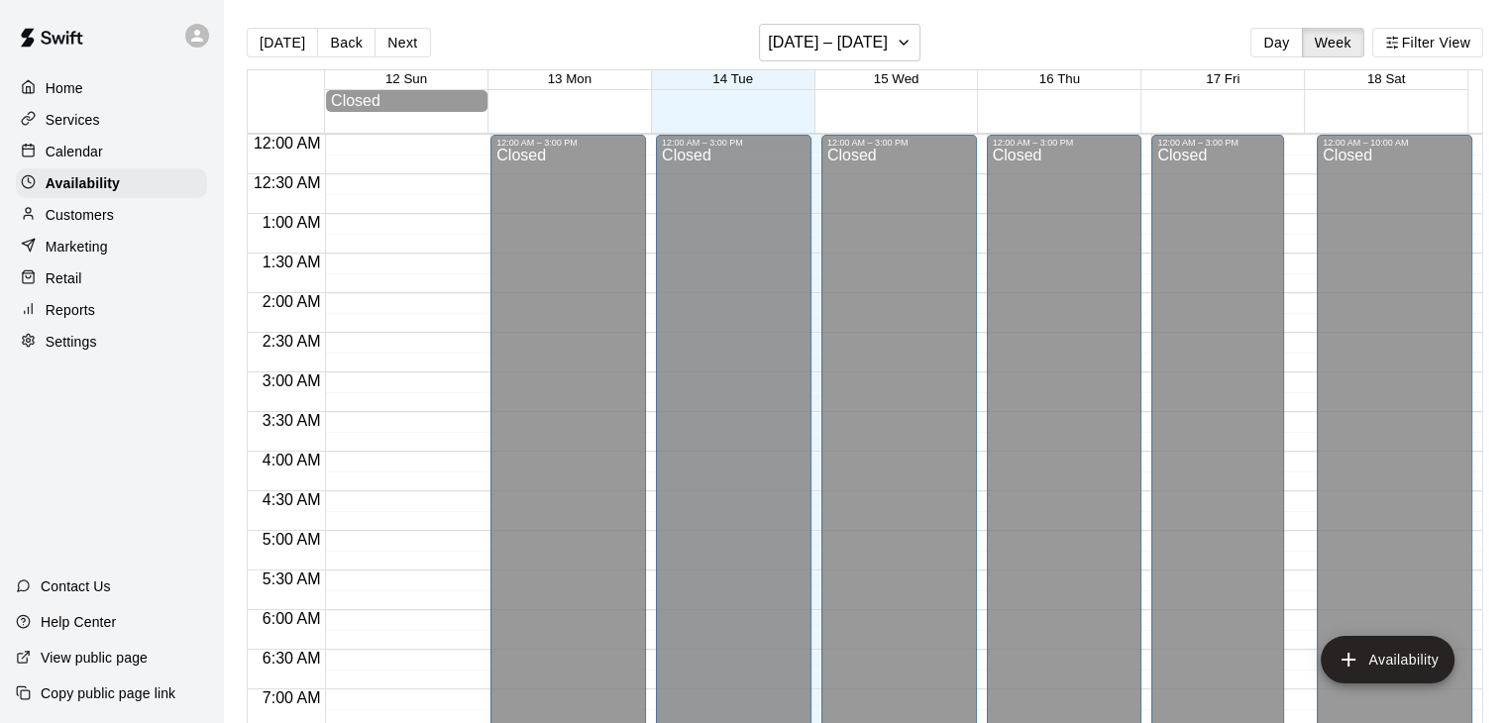
scroll to position [1287, 0]
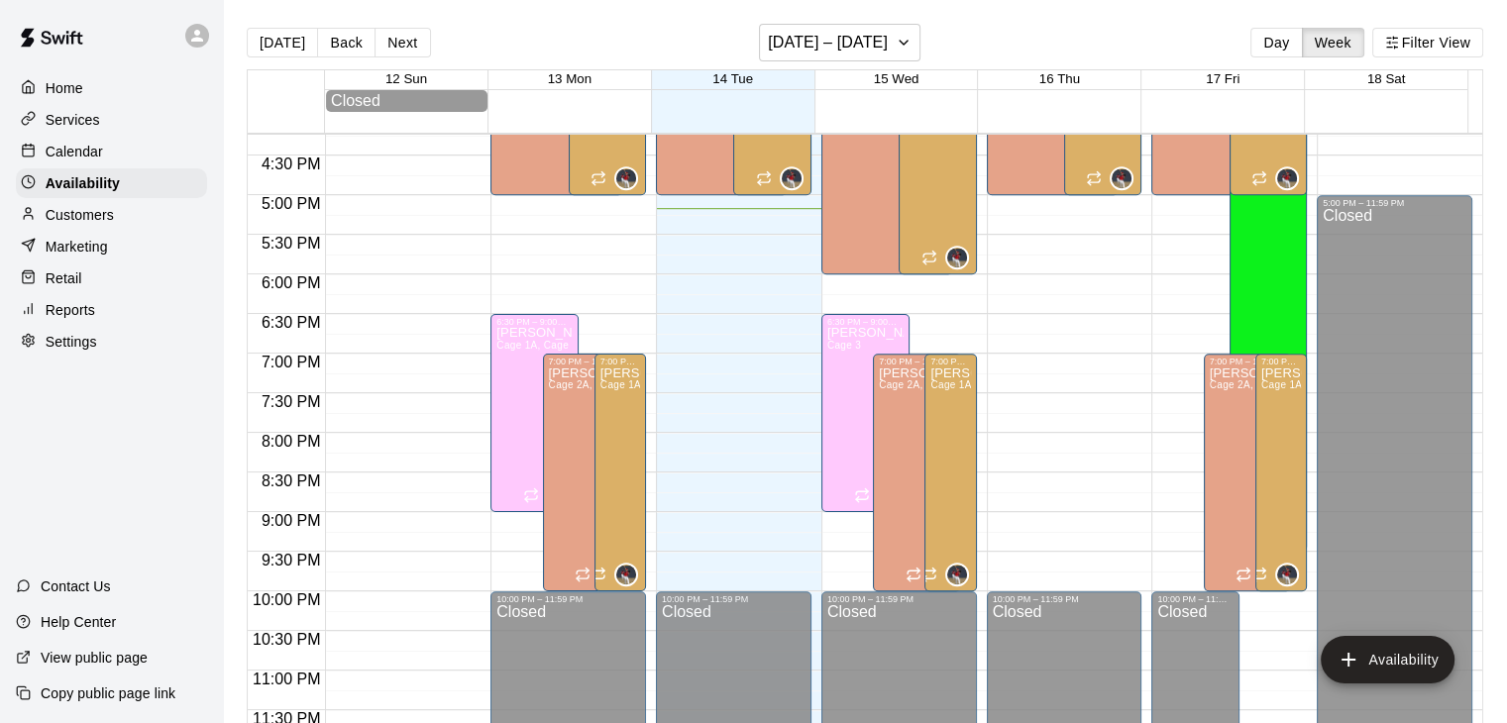
click at [108, 160] on div "Calendar" at bounding box center [111, 152] width 191 height 30
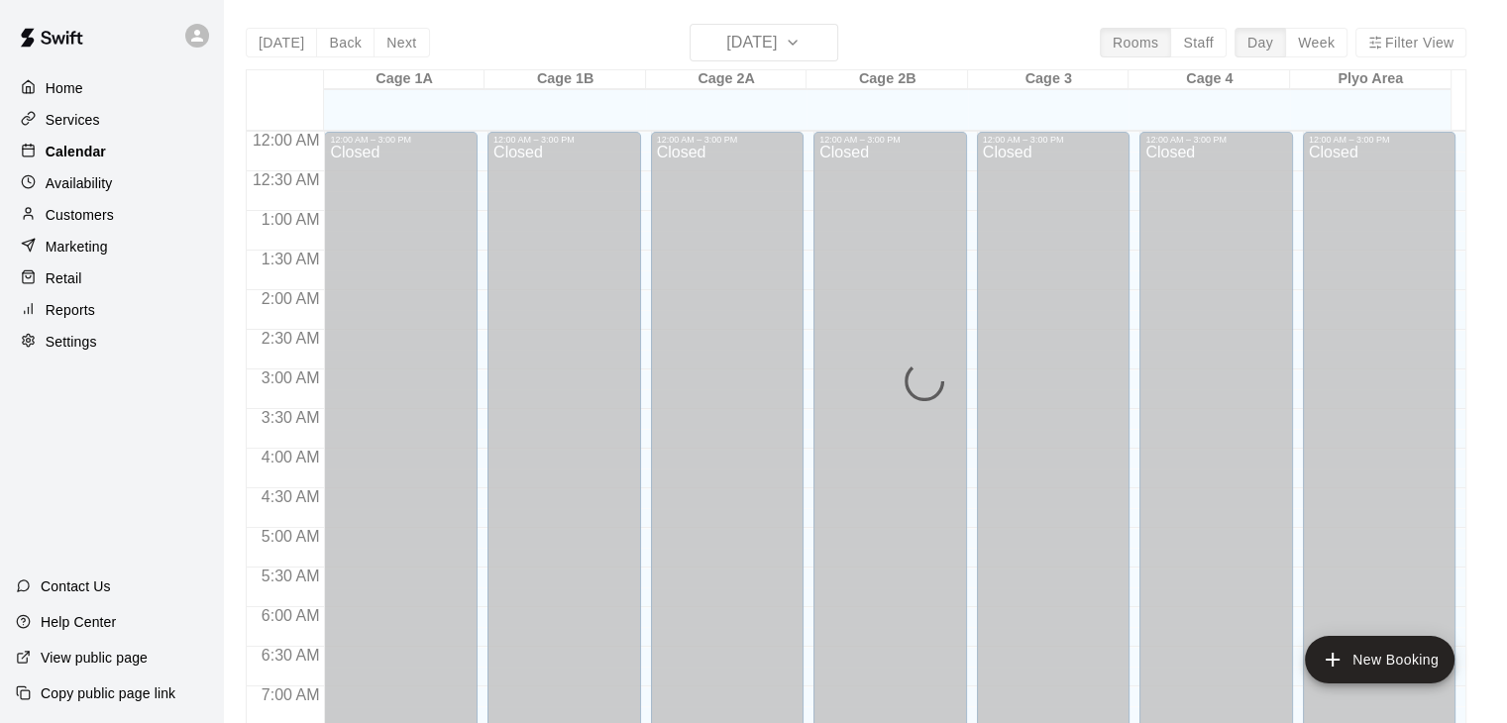
scroll to position [1228, 0]
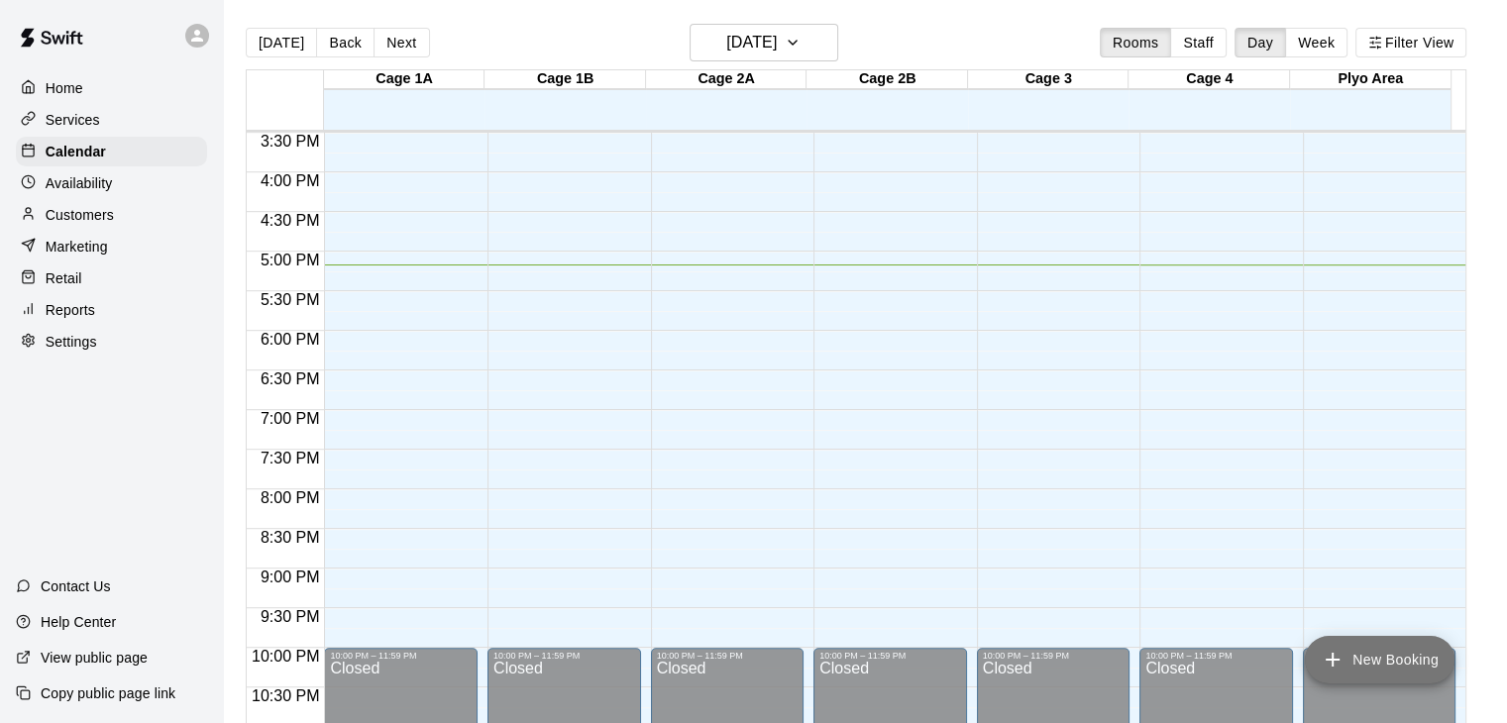
click at [1384, 658] on button "New Booking" at bounding box center [1380, 660] width 150 height 48
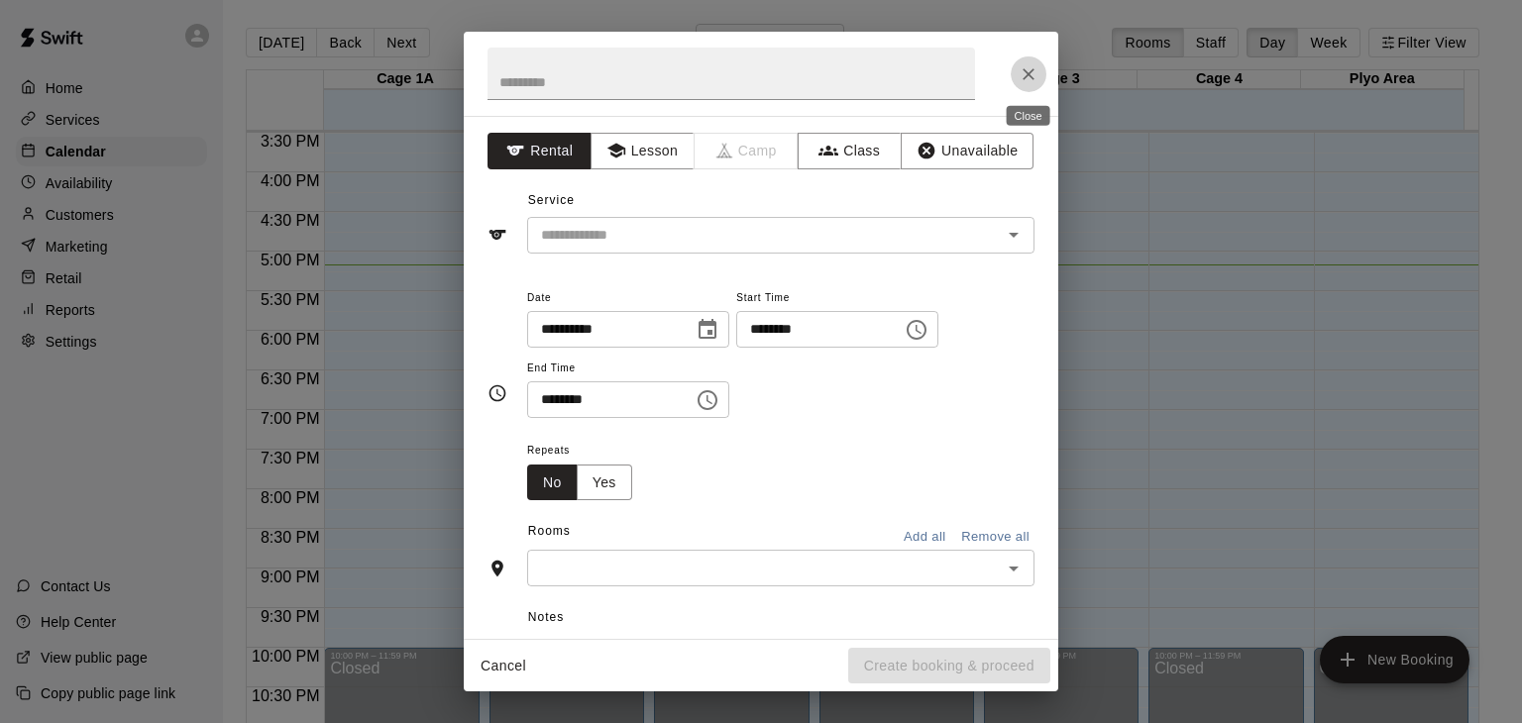
click at [1023, 73] on icon "Close" at bounding box center [1029, 74] width 20 height 20
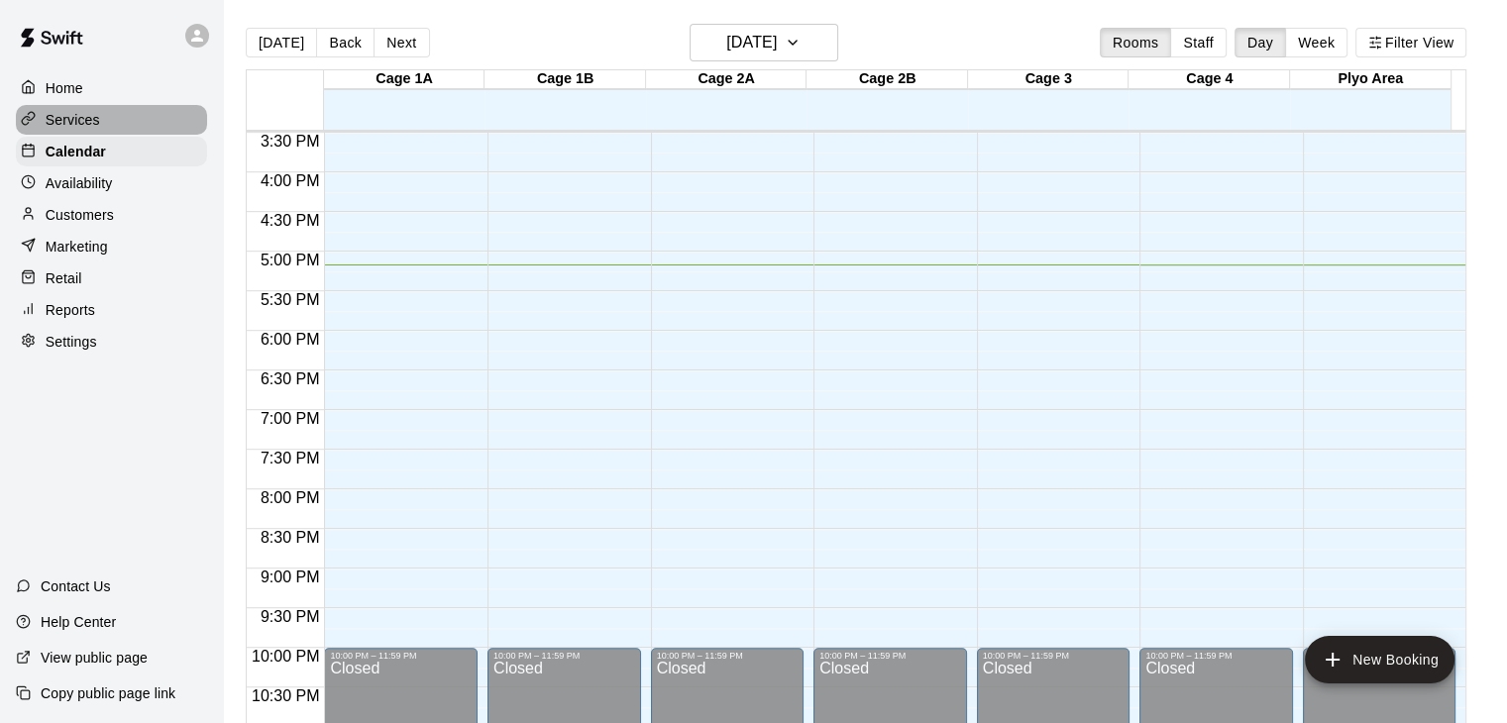
click at [82, 128] on p "Services" at bounding box center [73, 120] width 55 height 20
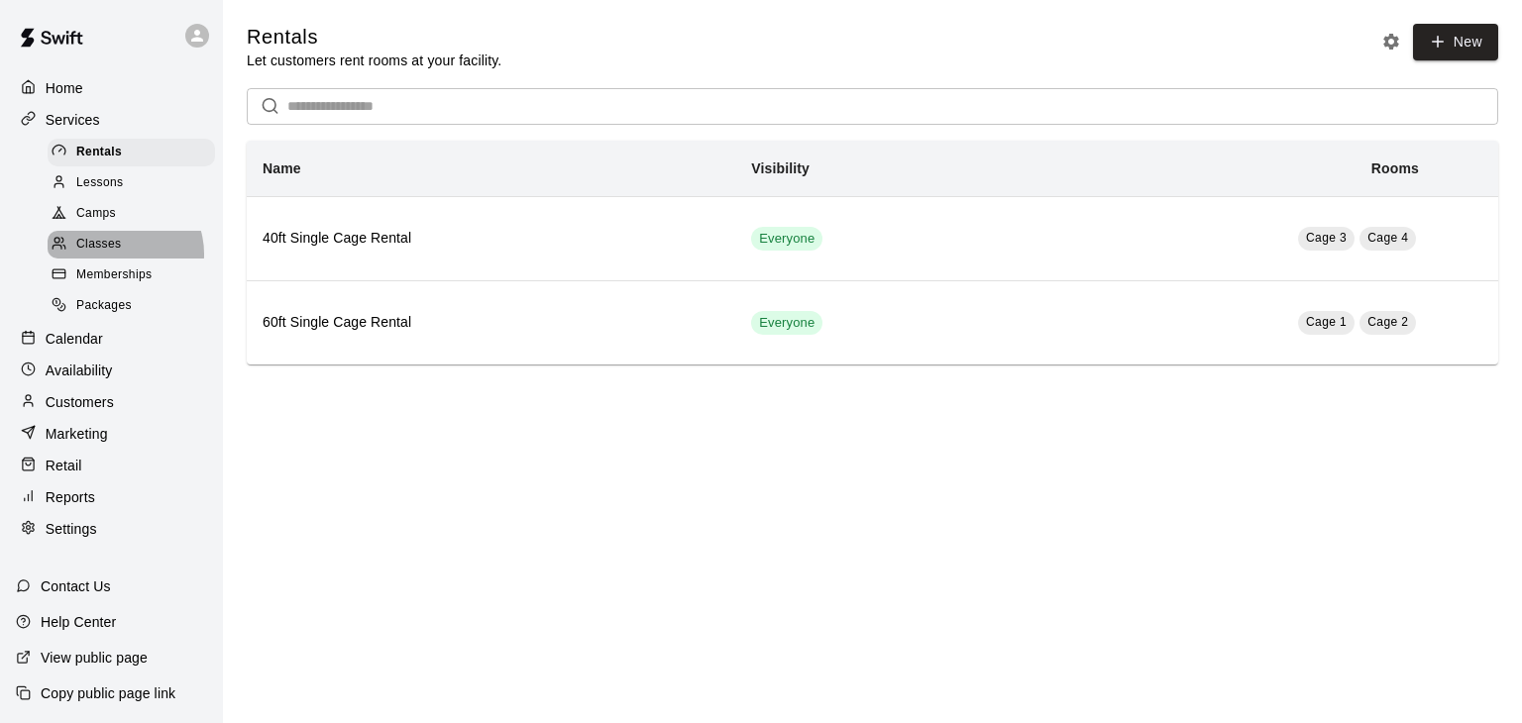
click at [120, 255] on span "Classes" at bounding box center [98, 245] width 45 height 20
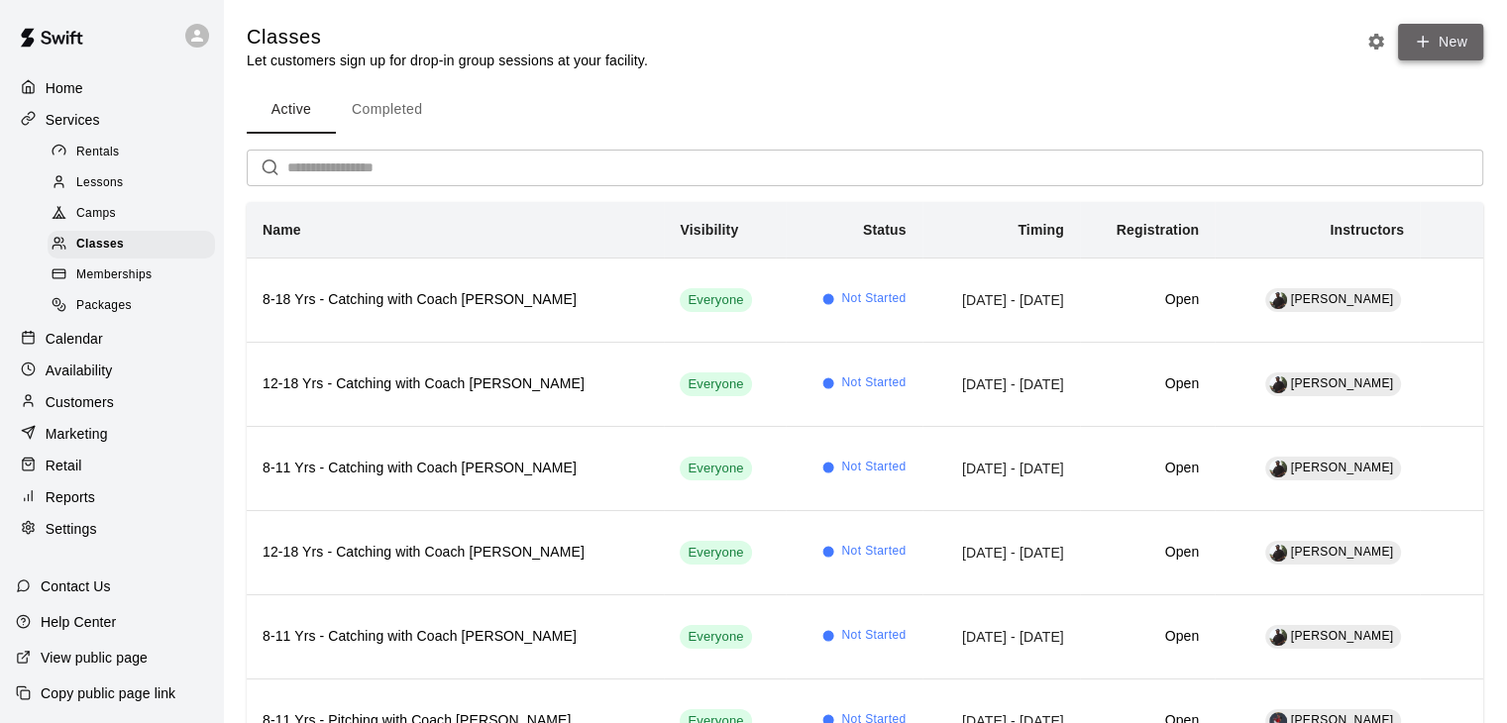
click at [1429, 39] on icon "button" at bounding box center [1423, 42] width 18 height 18
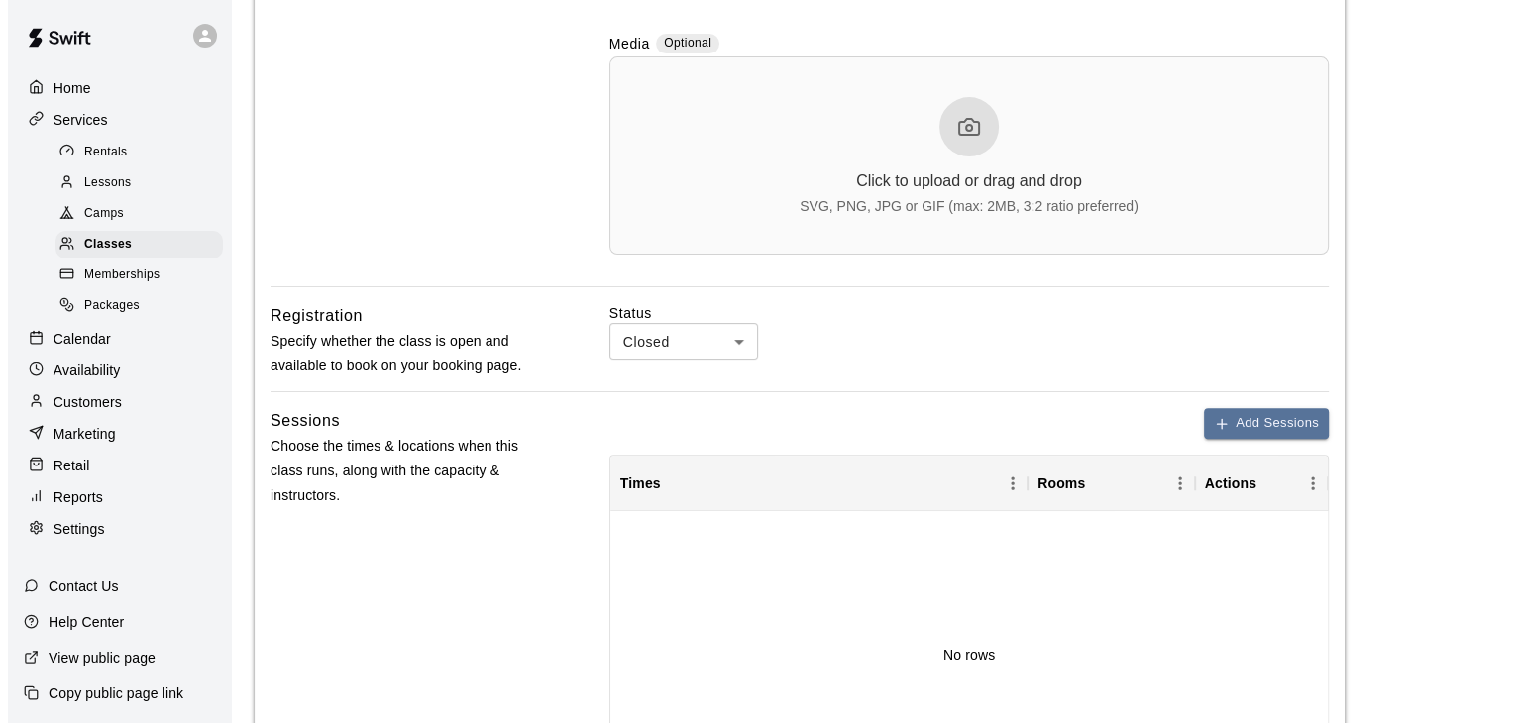
scroll to position [637, 0]
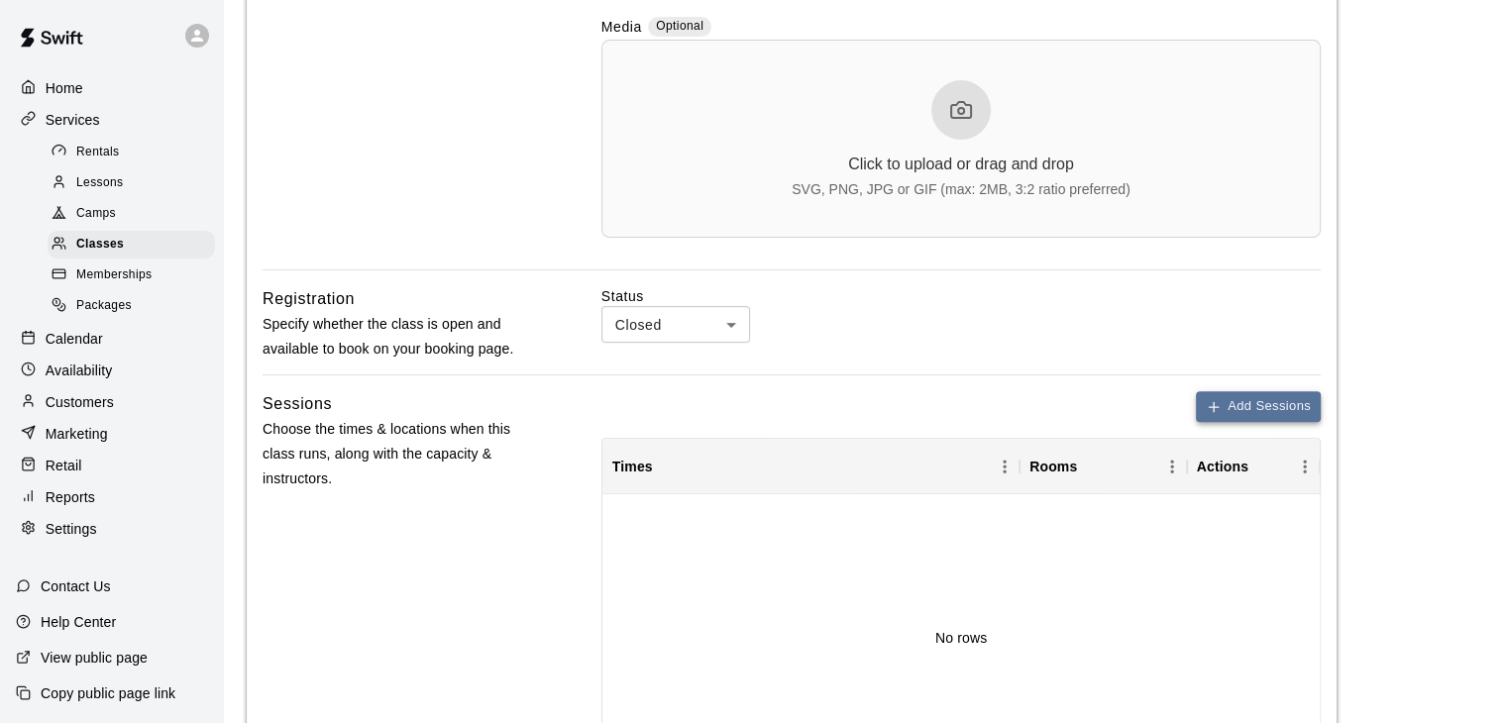
type input "**********"
click at [1255, 416] on button "Add Sessions" at bounding box center [1258, 406] width 125 height 31
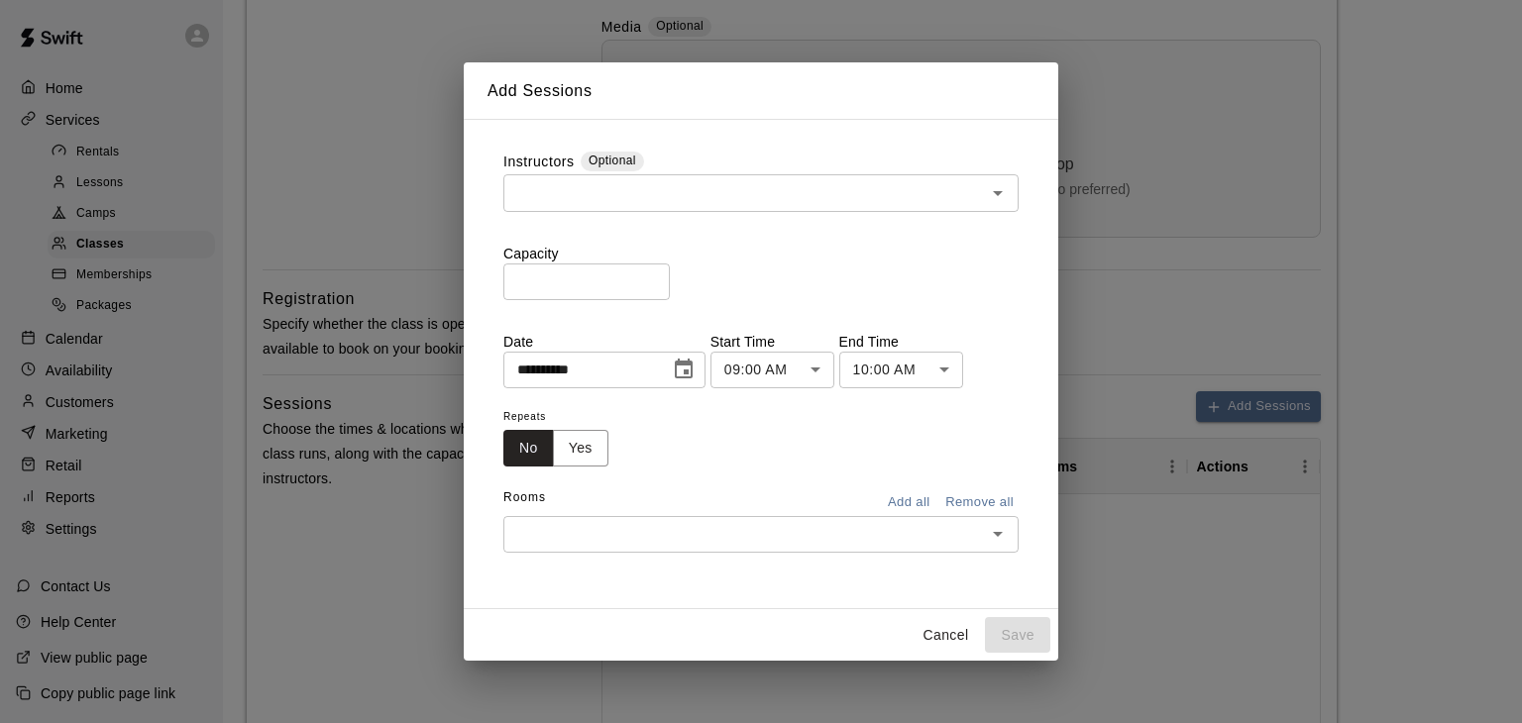
click at [570, 195] on input "text" at bounding box center [744, 192] width 471 height 25
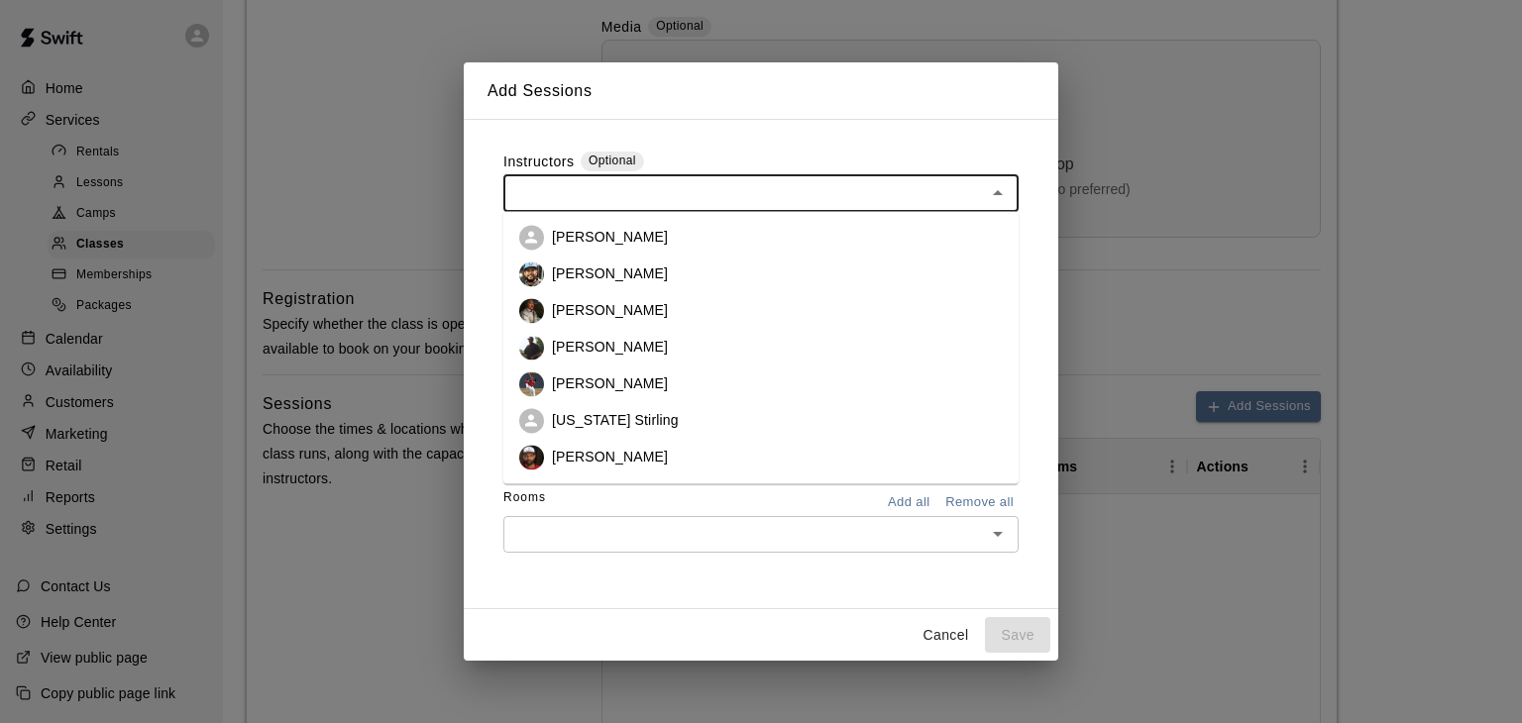
click at [570, 192] on input "text" at bounding box center [744, 192] width 471 height 25
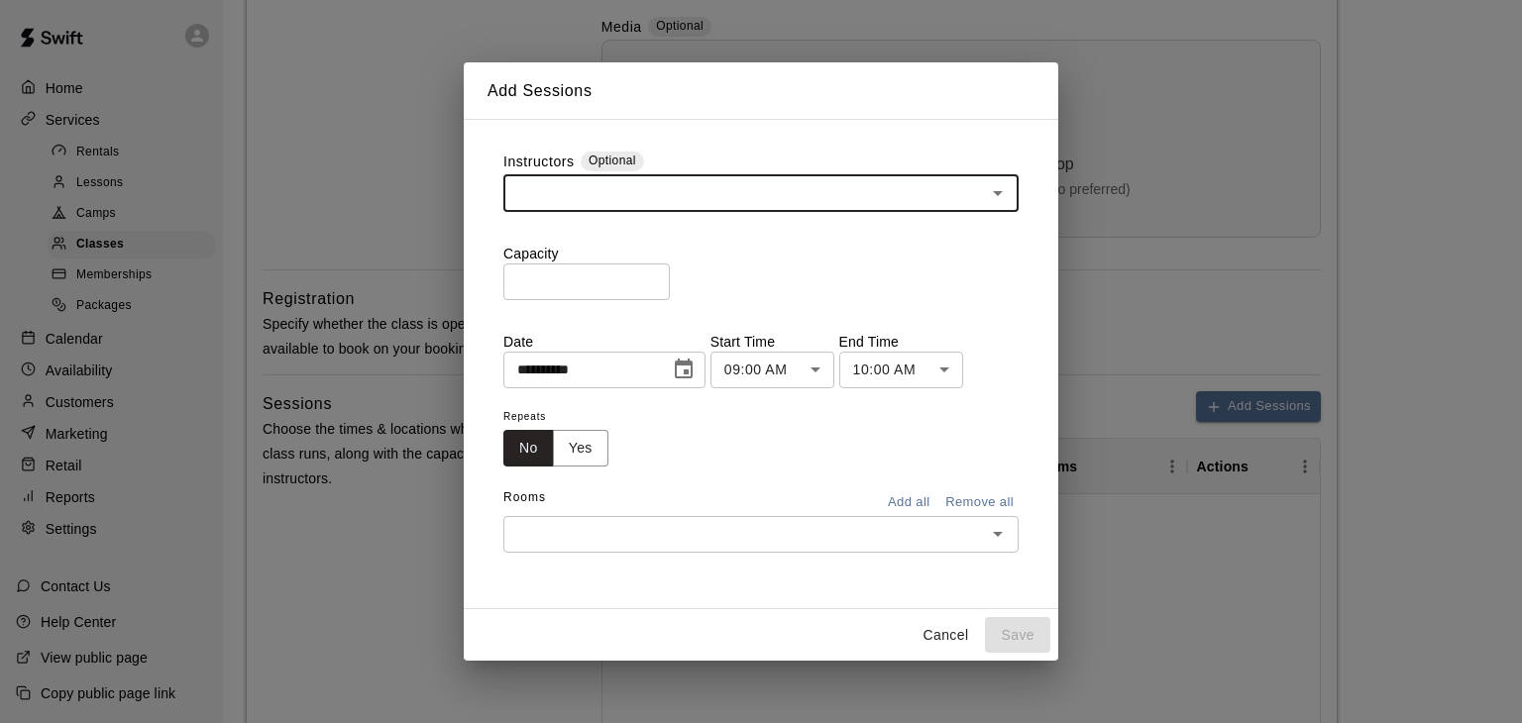
click at [570, 192] on input "text" at bounding box center [744, 192] width 471 height 25
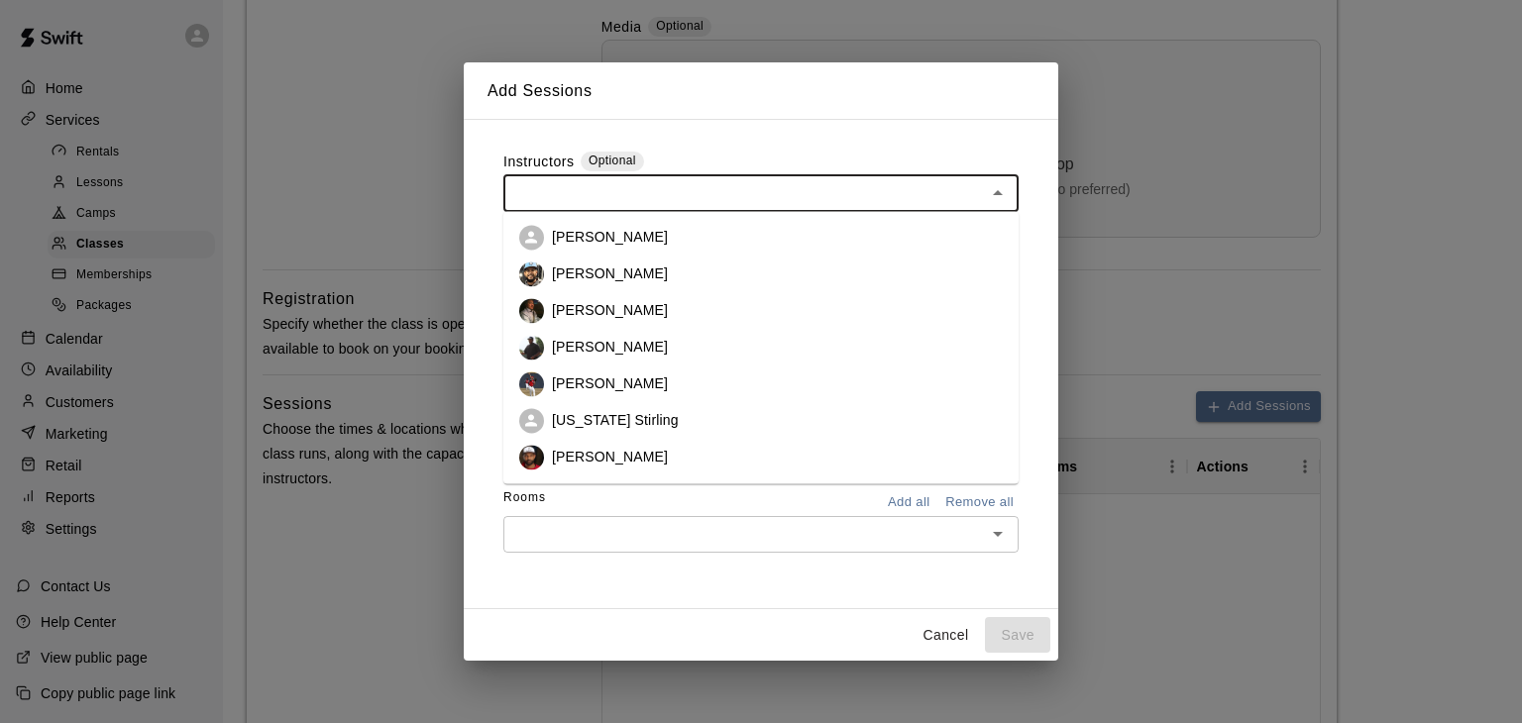
click at [575, 454] on p "[PERSON_NAME]" at bounding box center [610, 457] width 116 height 20
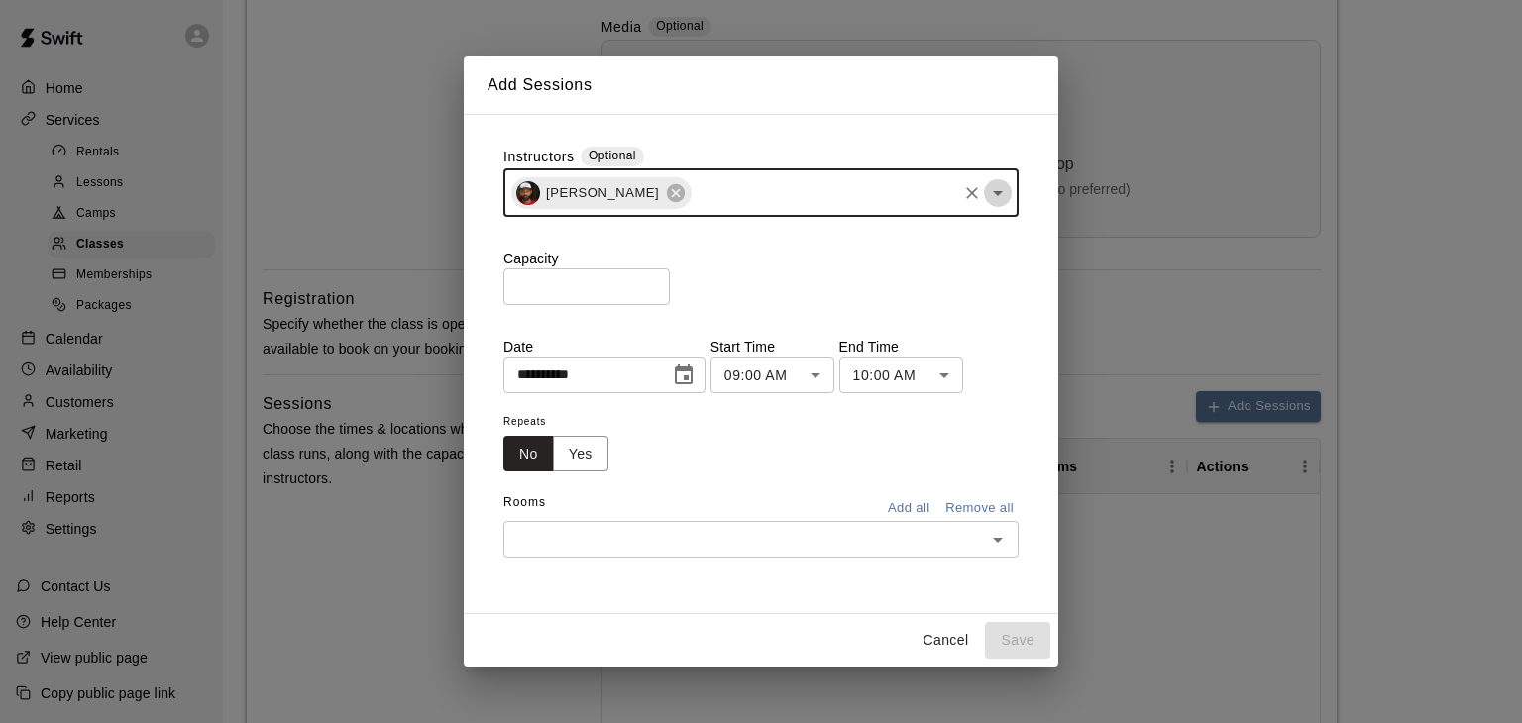
click at [1001, 188] on icon "Open" at bounding box center [998, 193] width 24 height 24
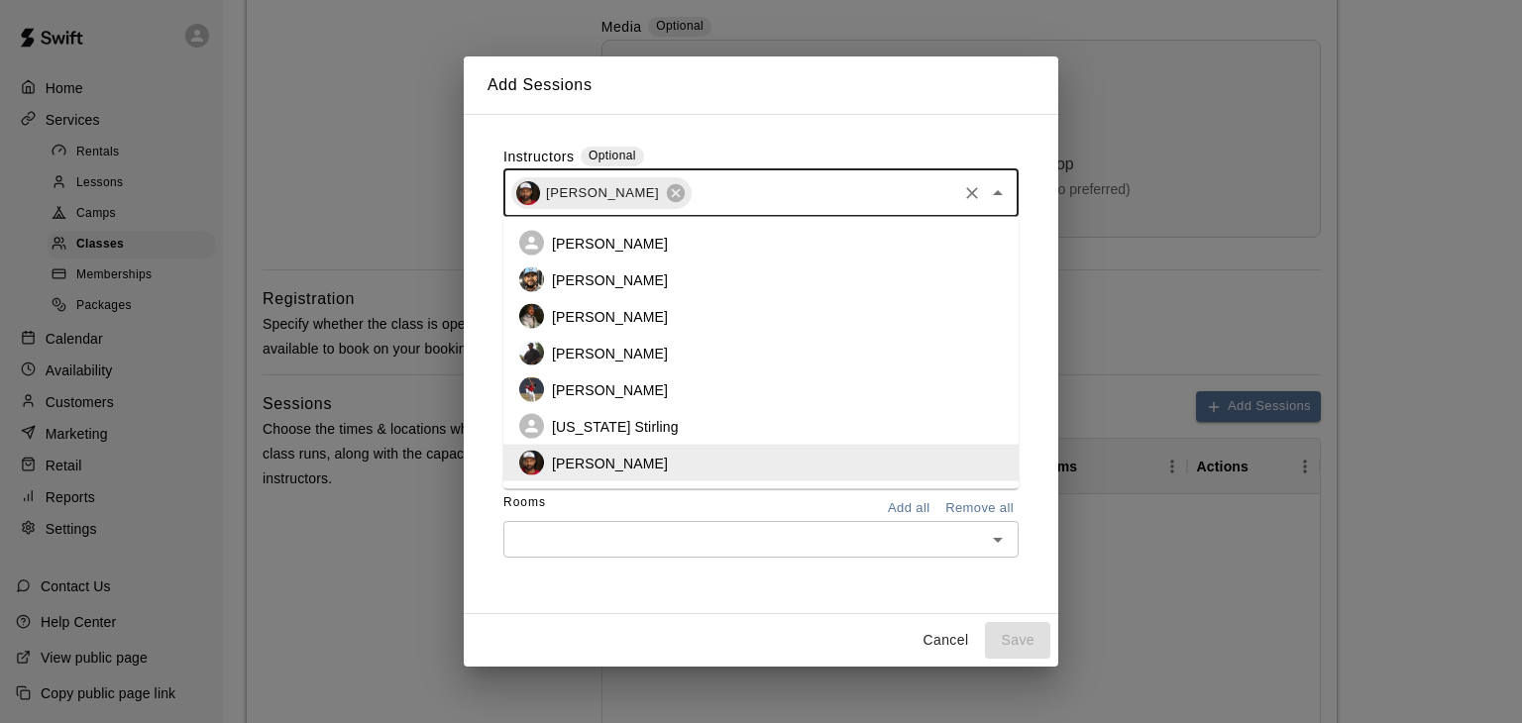
click at [661, 245] on li "[PERSON_NAME]" at bounding box center [760, 243] width 515 height 37
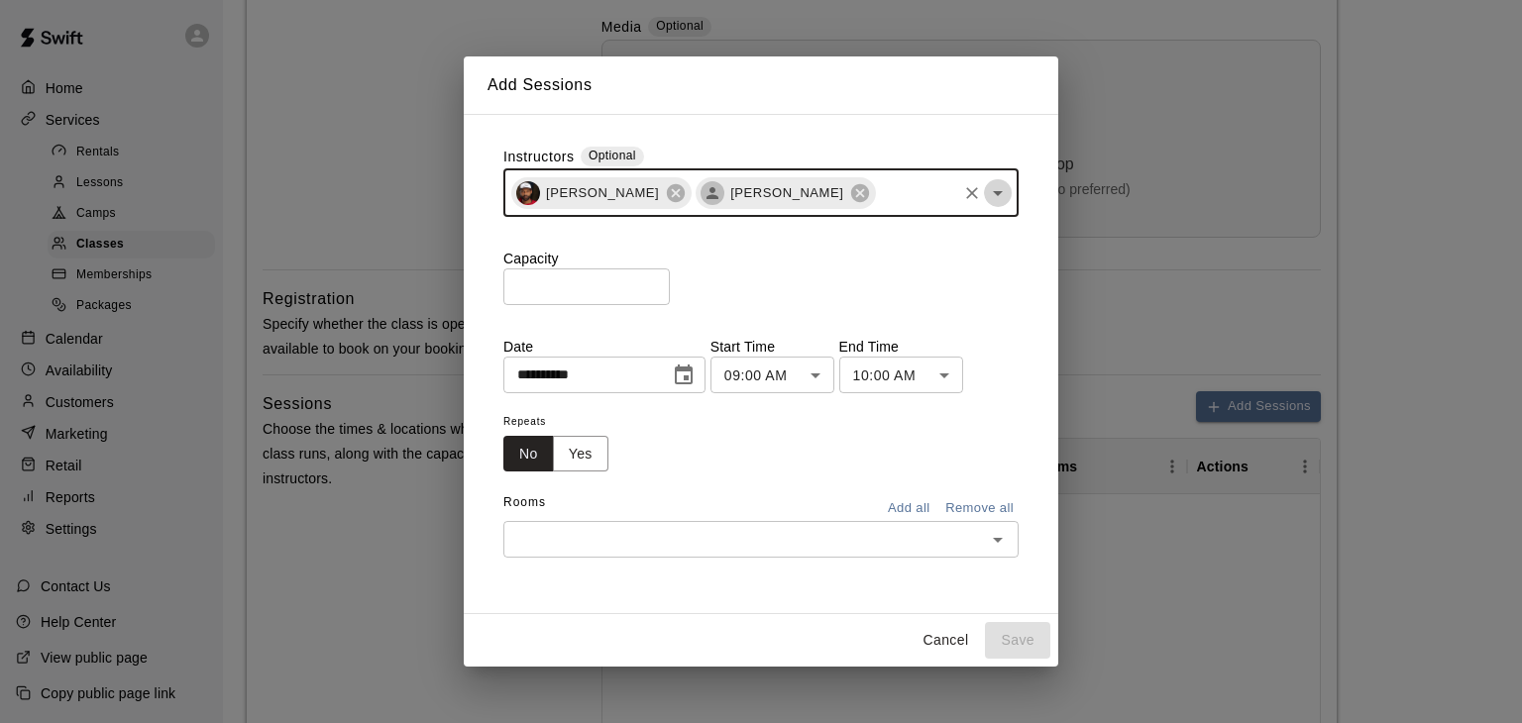
click at [996, 193] on icon "Open" at bounding box center [998, 193] width 10 height 5
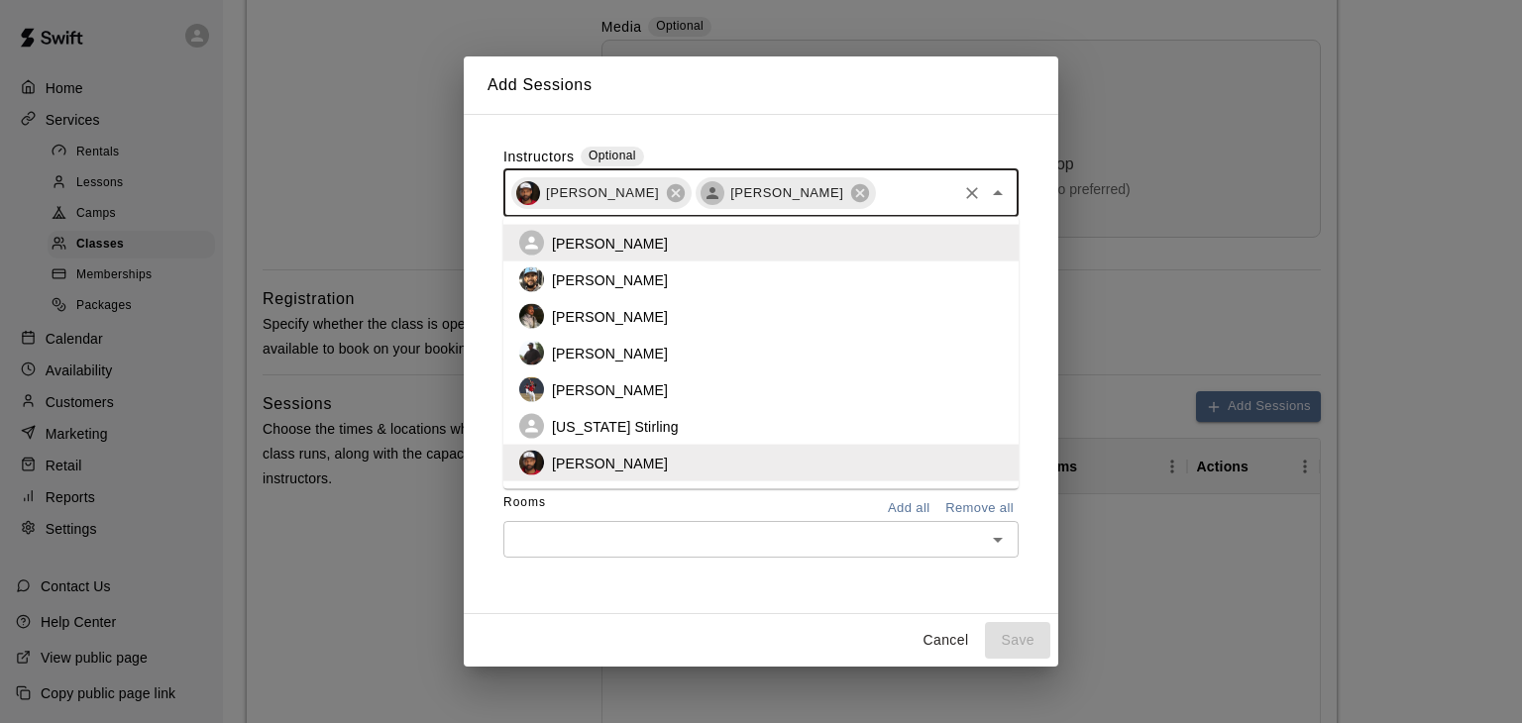
click at [653, 286] on li "[PERSON_NAME]" at bounding box center [760, 280] width 515 height 37
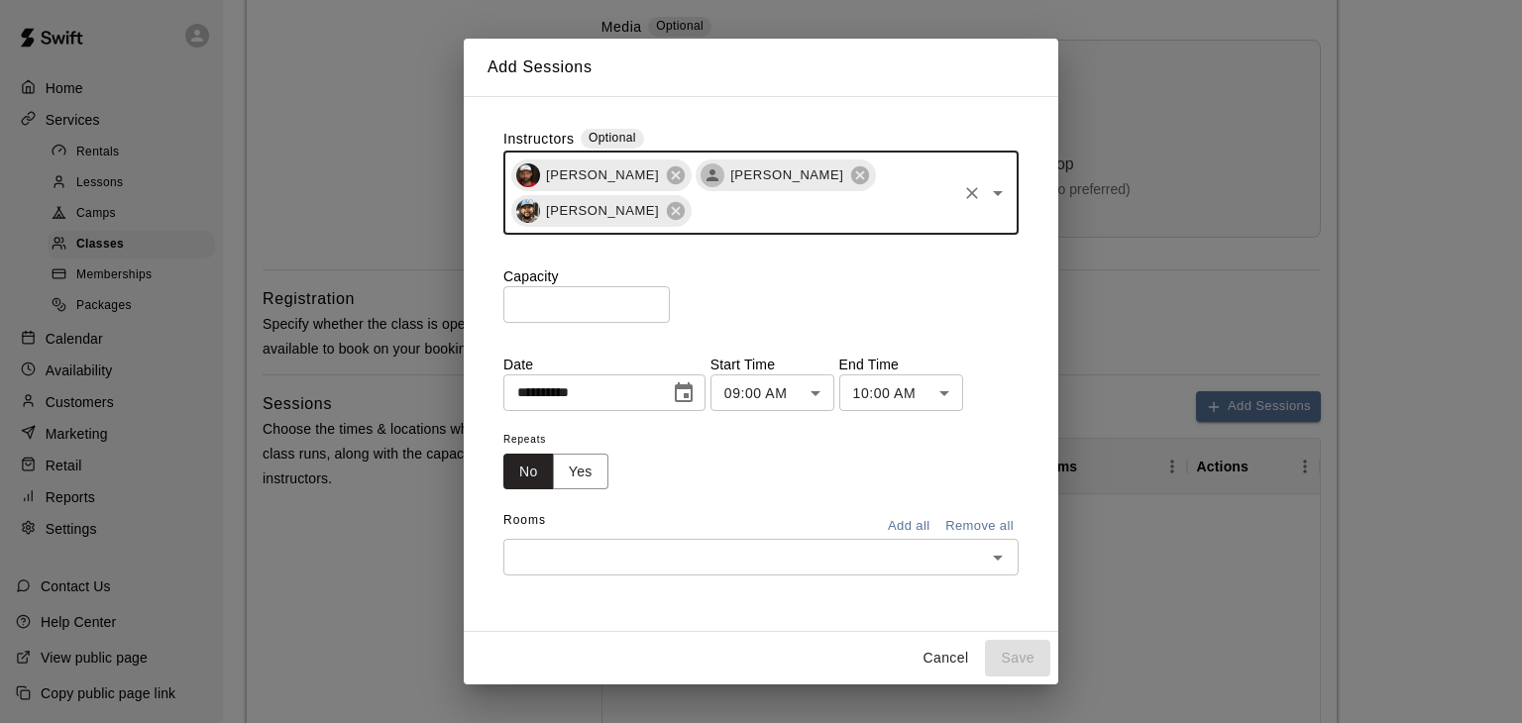
click at [999, 192] on icon "Open" at bounding box center [998, 193] width 10 height 5
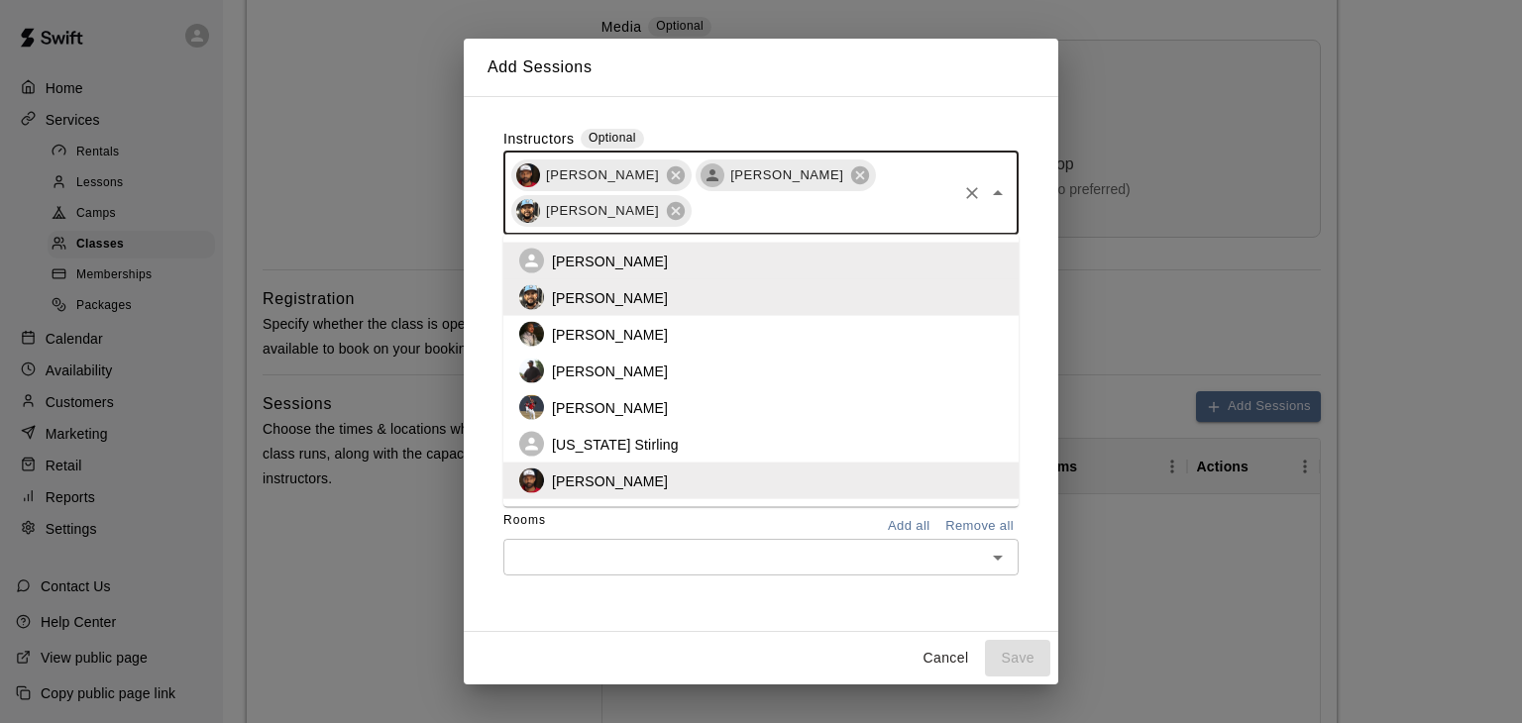
click at [711, 383] on li "[PERSON_NAME]" at bounding box center [760, 371] width 515 height 37
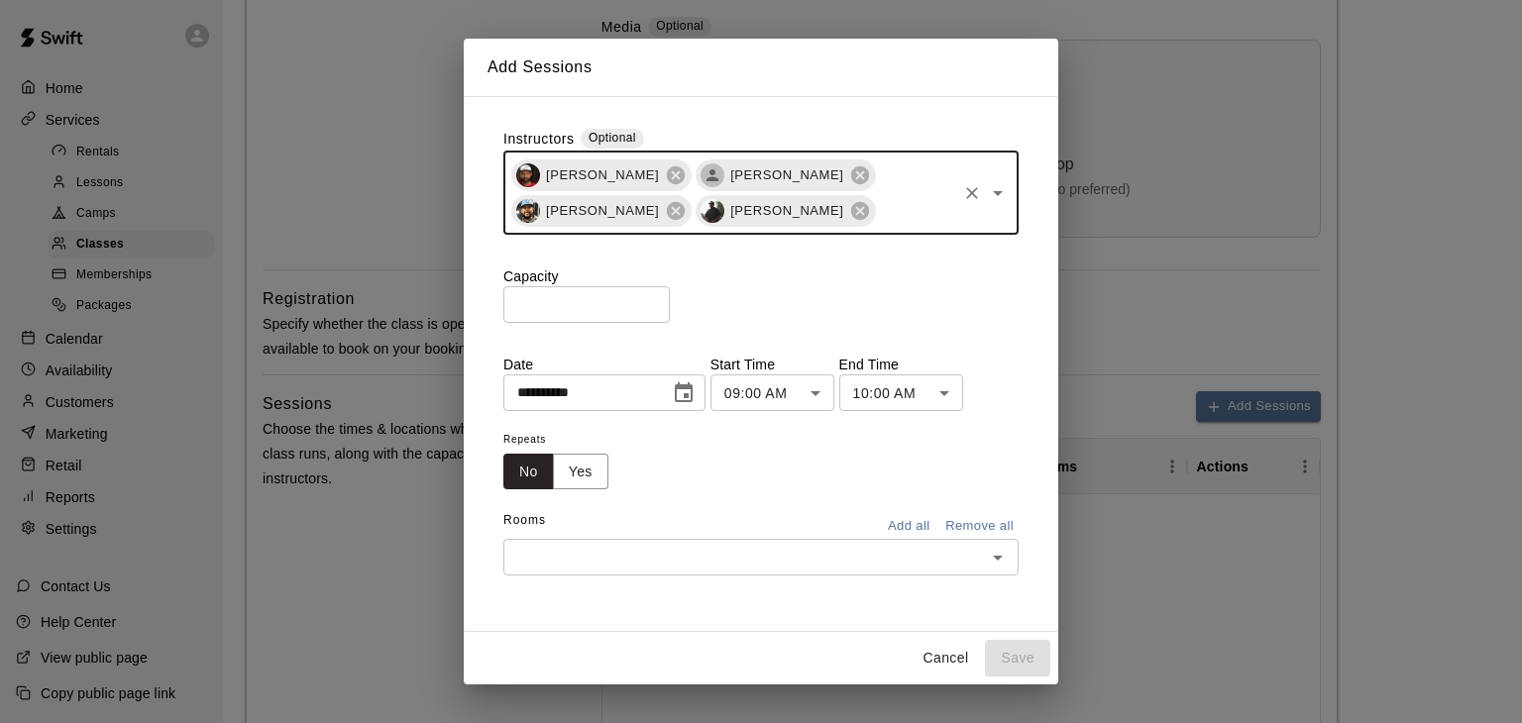
click at [996, 197] on icon "Open" at bounding box center [998, 193] width 24 height 24
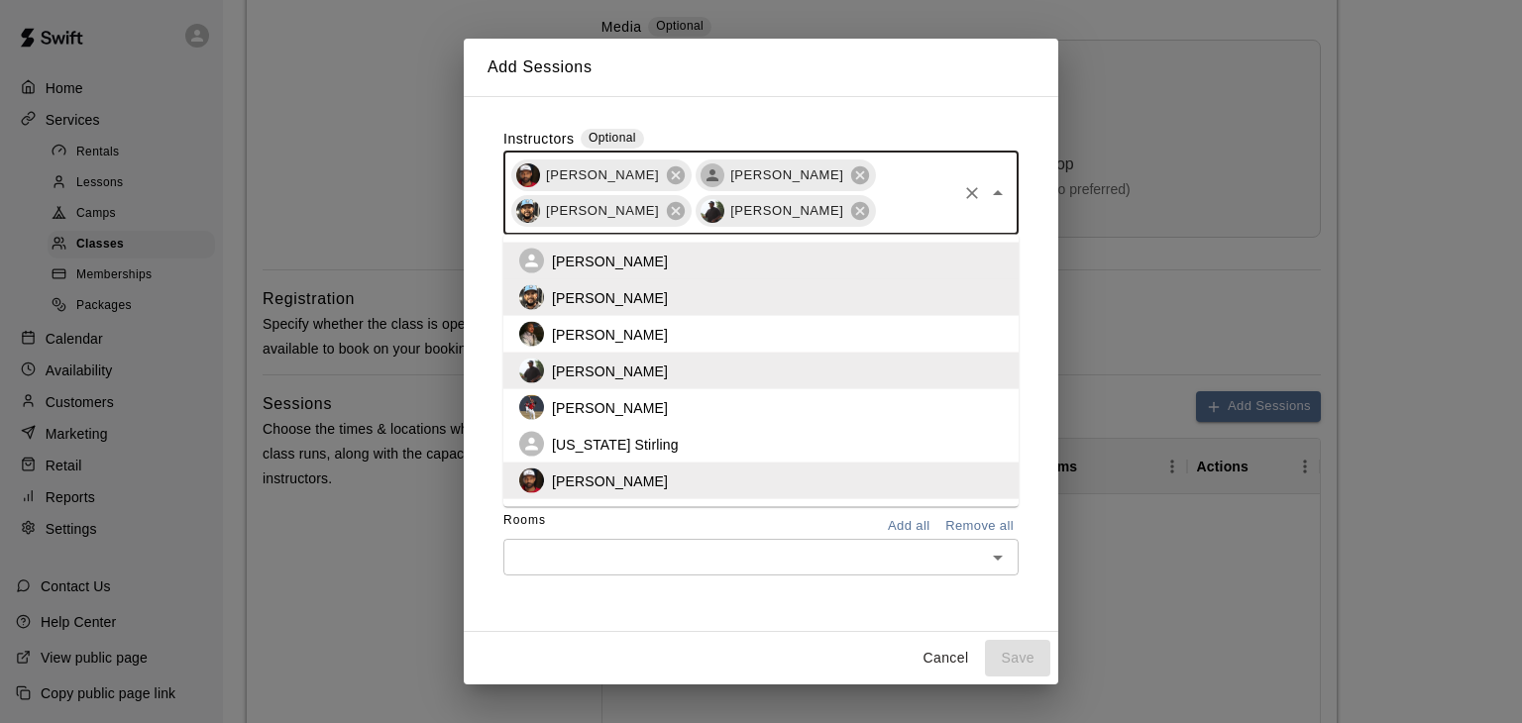
click at [730, 414] on li "[PERSON_NAME]" at bounding box center [760, 407] width 515 height 37
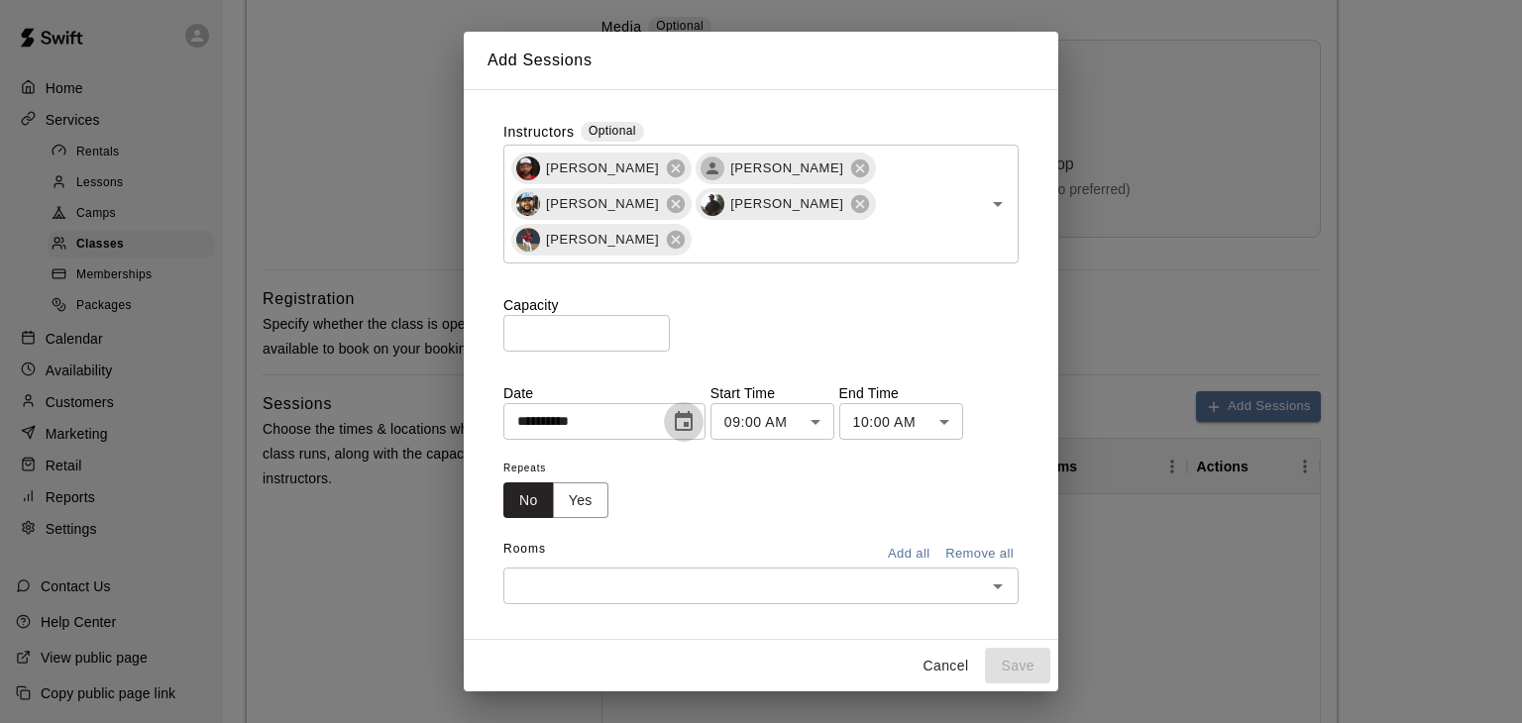
click at [693, 411] on icon "Choose date, selected date is Oct 14, 2025" at bounding box center [684, 421] width 18 height 20
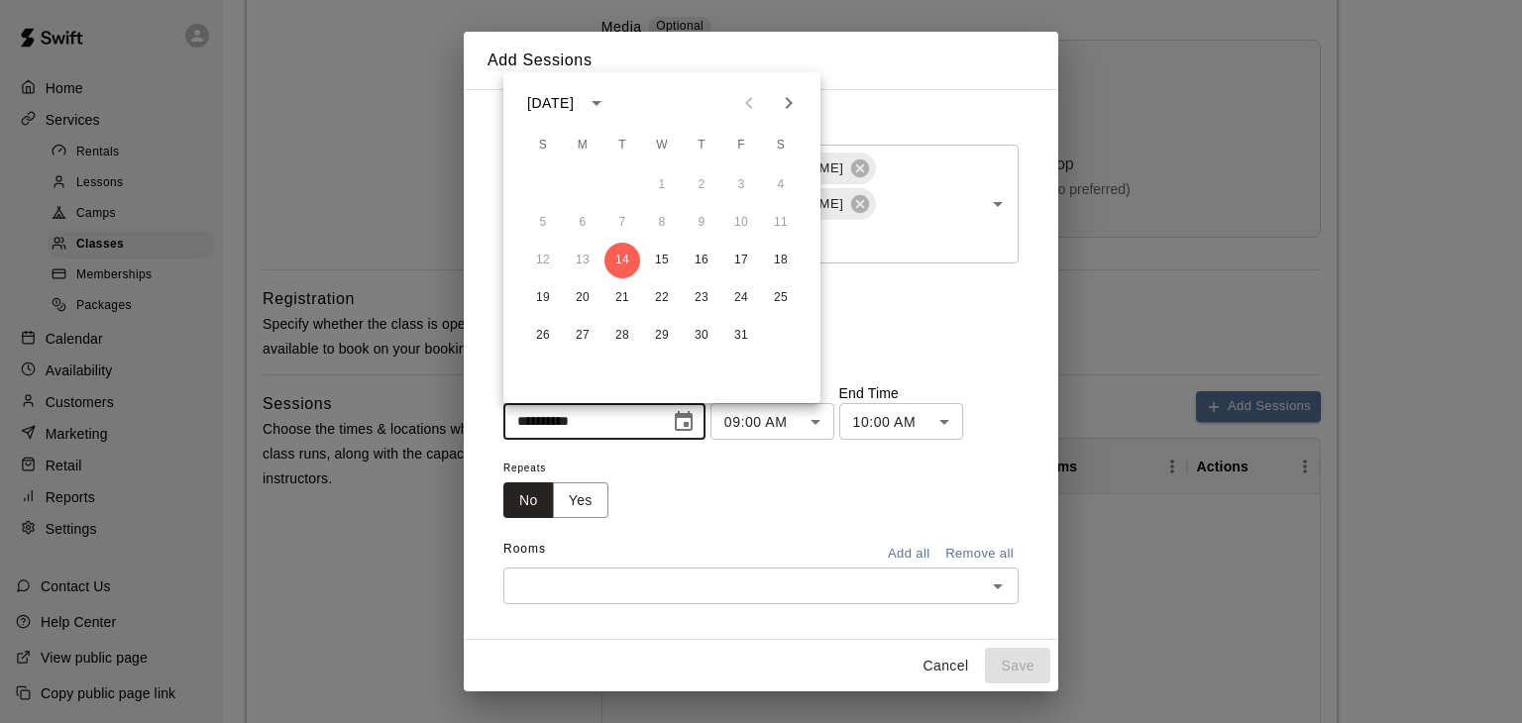
click at [693, 411] on icon "Choose date, selected date is Oct 14, 2025" at bounding box center [684, 421] width 18 height 20
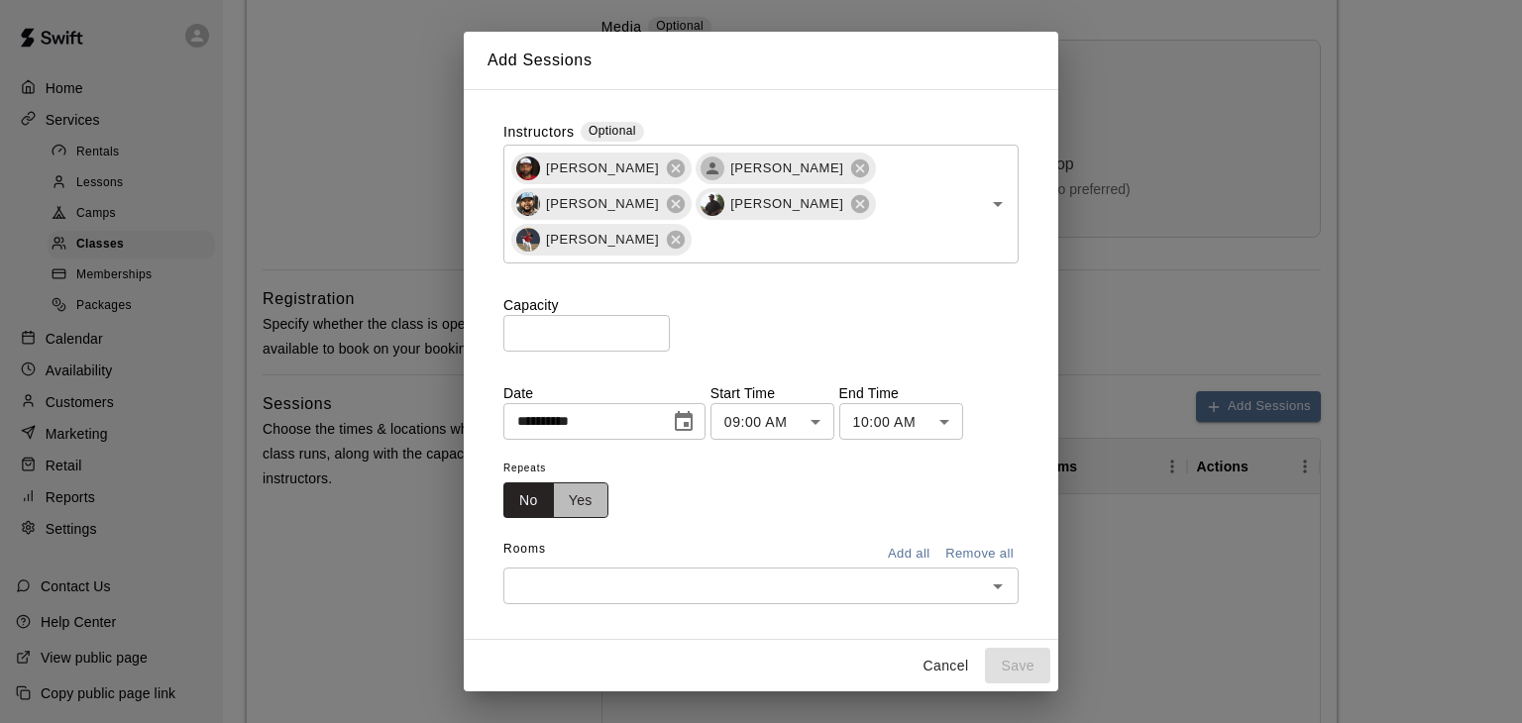
click at [585, 490] on button "Yes" at bounding box center [580, 501] width 55 height 37
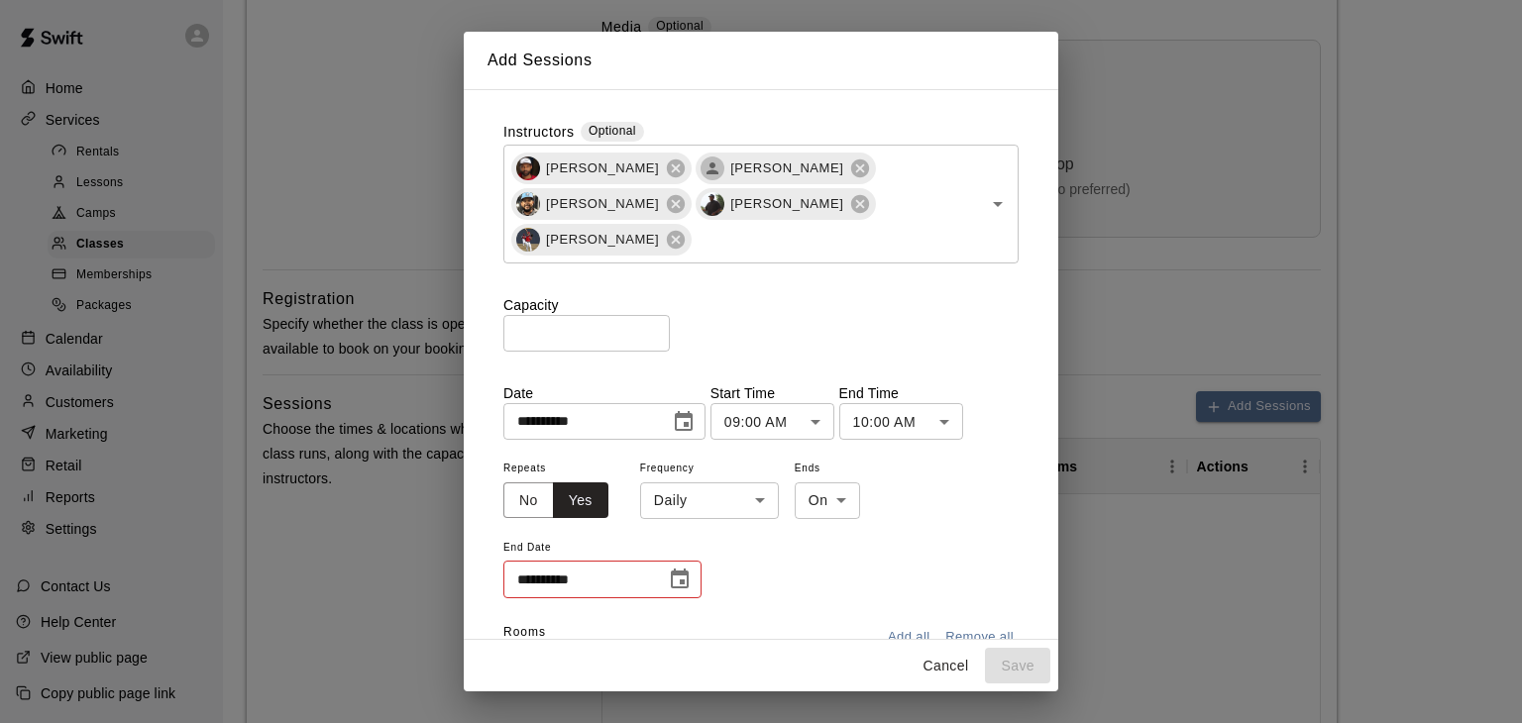
click at [674, 485] on body "**********" at bounding box center [761, 306] width 1522 height 1886
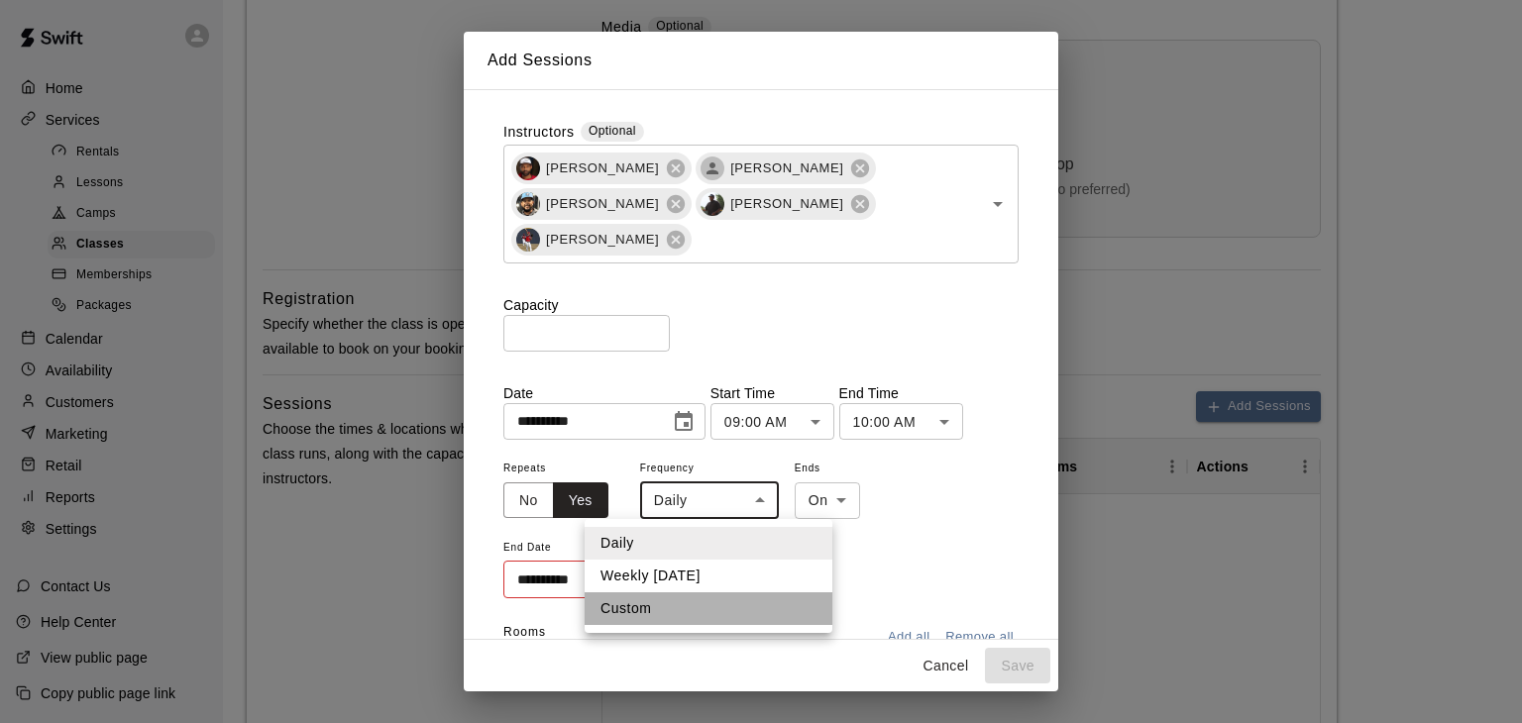
click at [637, 612] on li "Custom" at bounding box center [709, 609] width 248 height 33
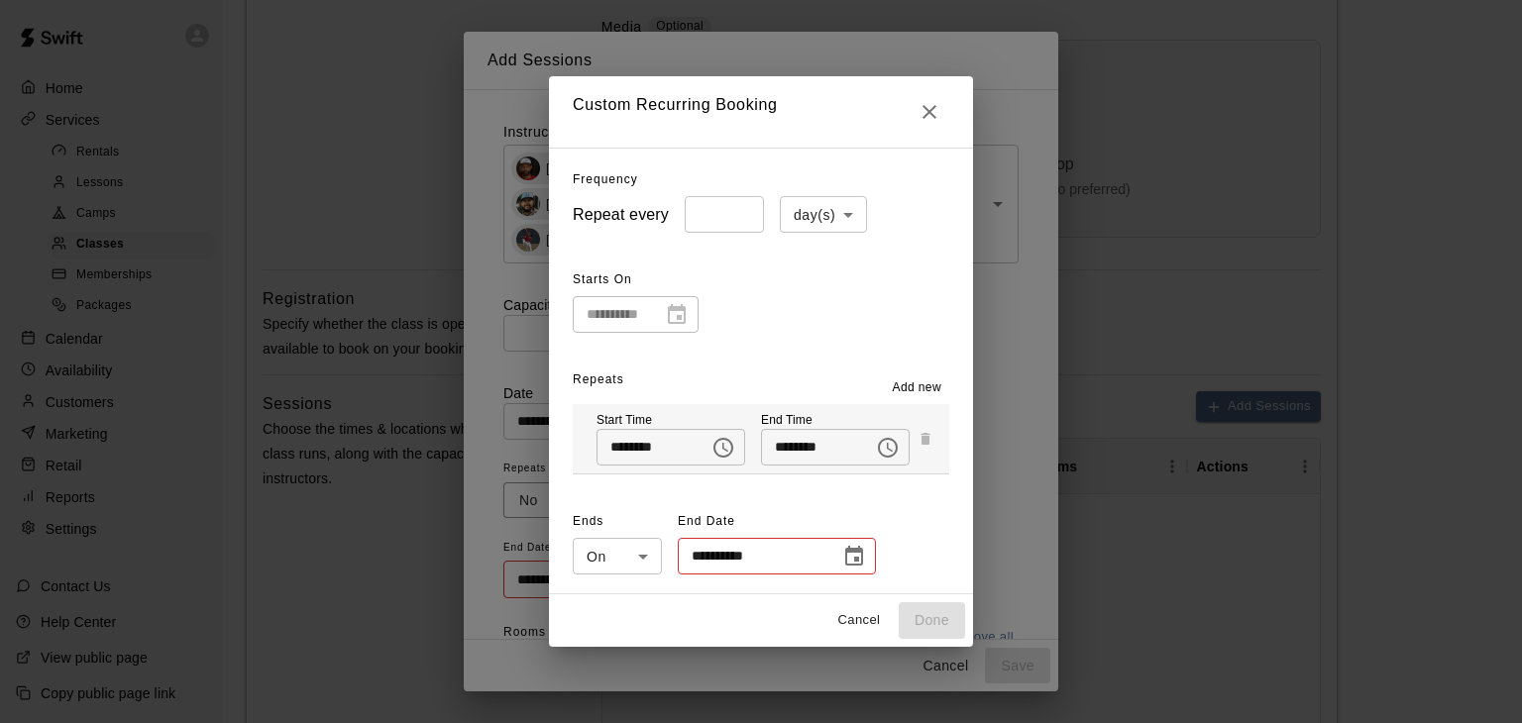
click at [854, 623] on button "Cancel" at bounding box center [858, 620] width 63 height 31
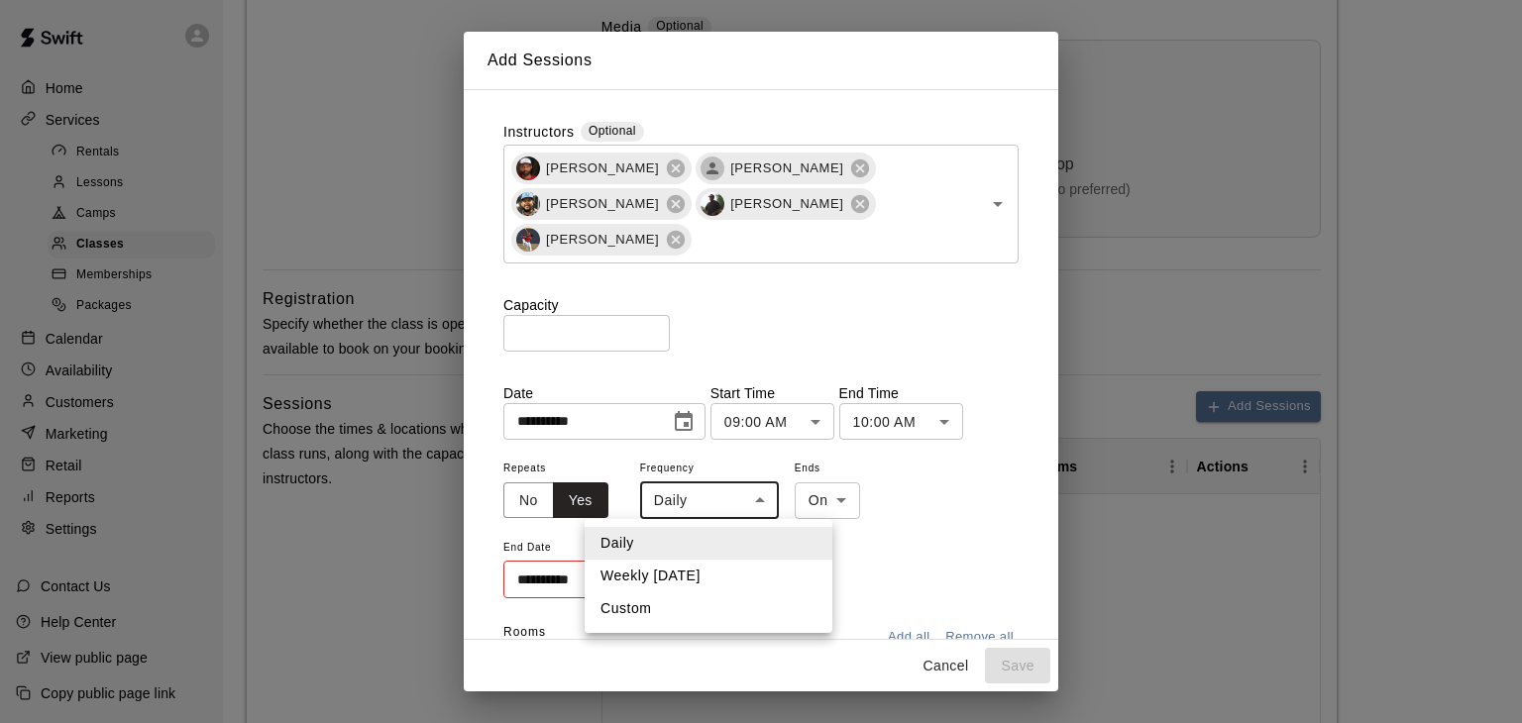
click at [745, 500] on body "**********" at bounding box center [761, 306] width 1522 height 1886
click at [707, 578] on li "Weekly [DATE]" at bounding box center [709, 576] width 248 height 33
type input "******"
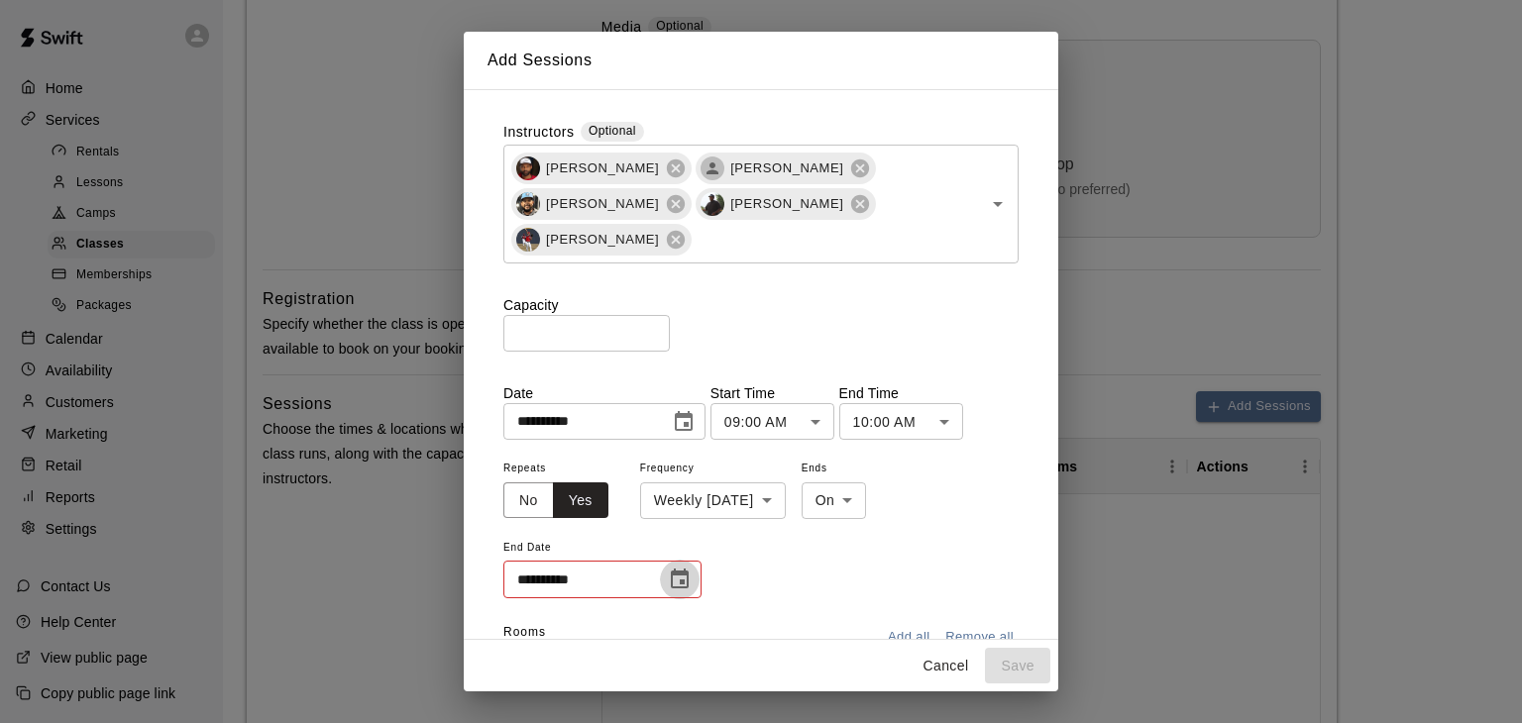
click at [674, 583] on icon "Choose date" at bounding box center [680, 580] width 24 height 24
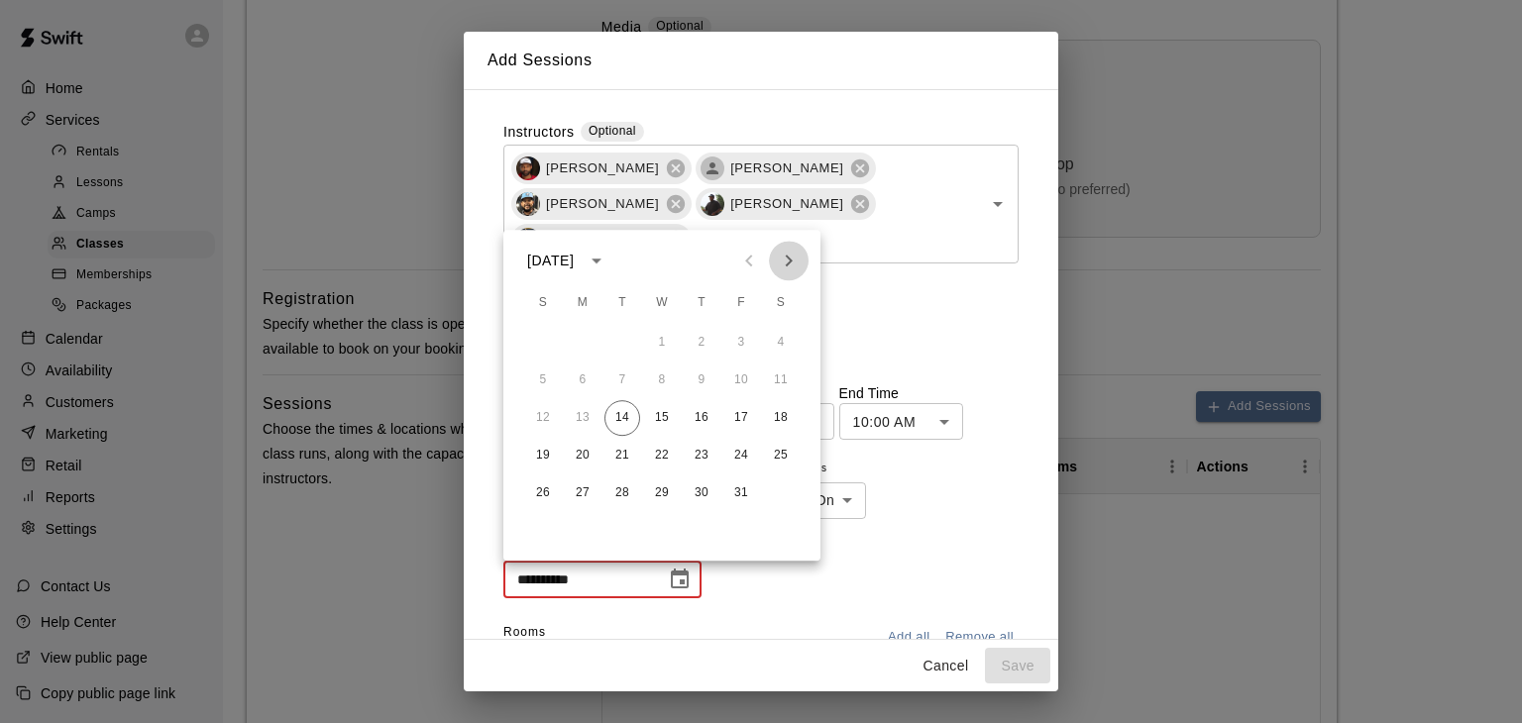
click at [789, 255] on icon "Next month" at bounding box center [789, 261] width 24 height 24
click at [614, 487] on button "30" at bounding box center [622, 494] width 36 height 36
type input "**********"
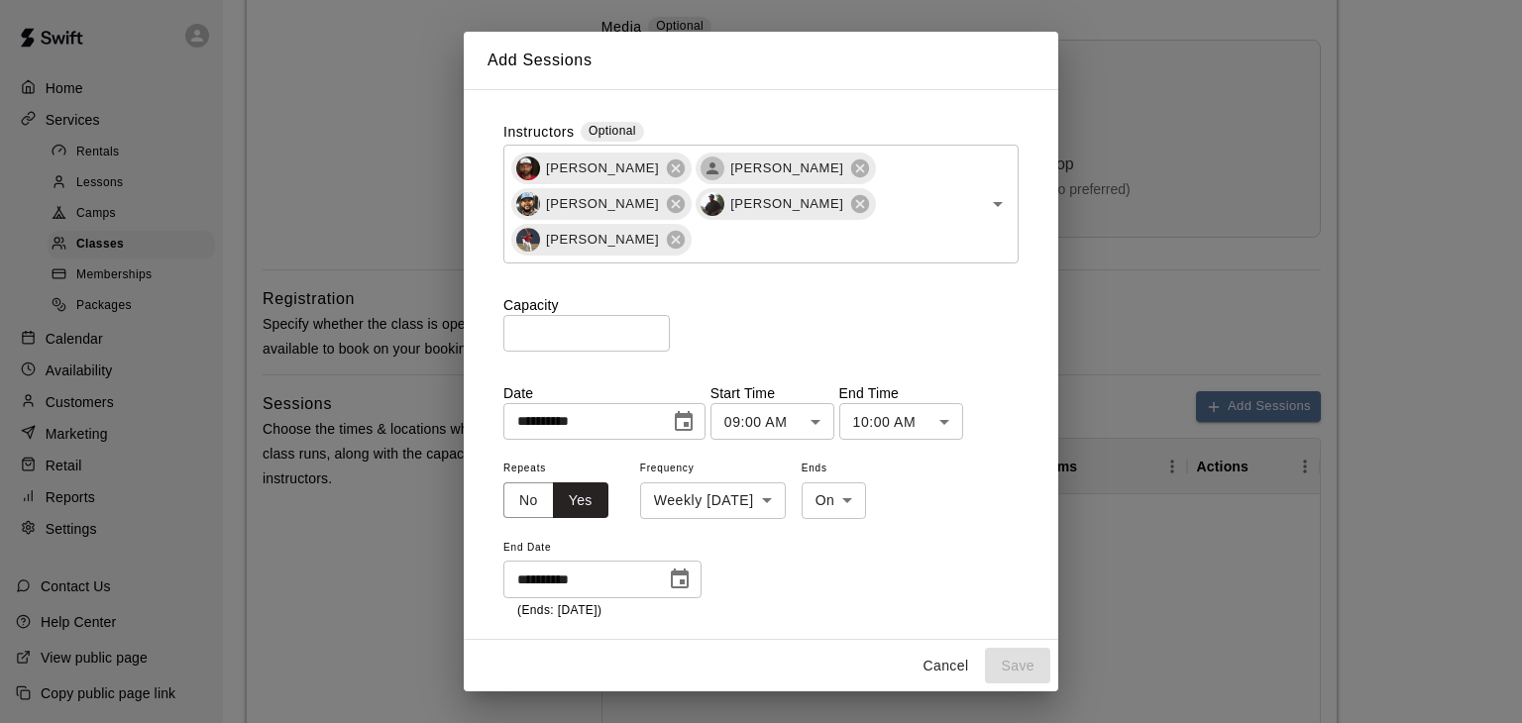
click at [830, 416] on body "**********" at bounding box center [761, 306] width 1522 height 1886
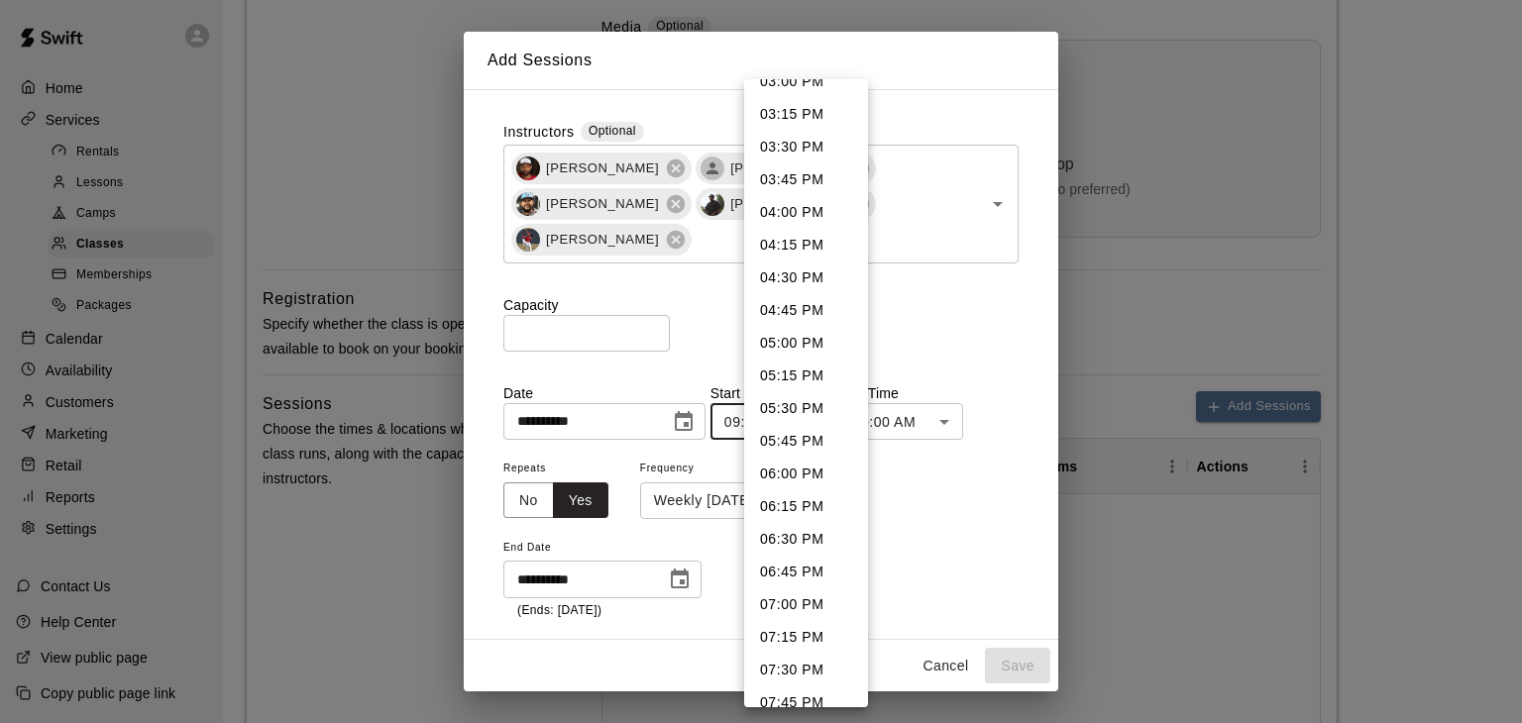
scroll to position [1990, 0]
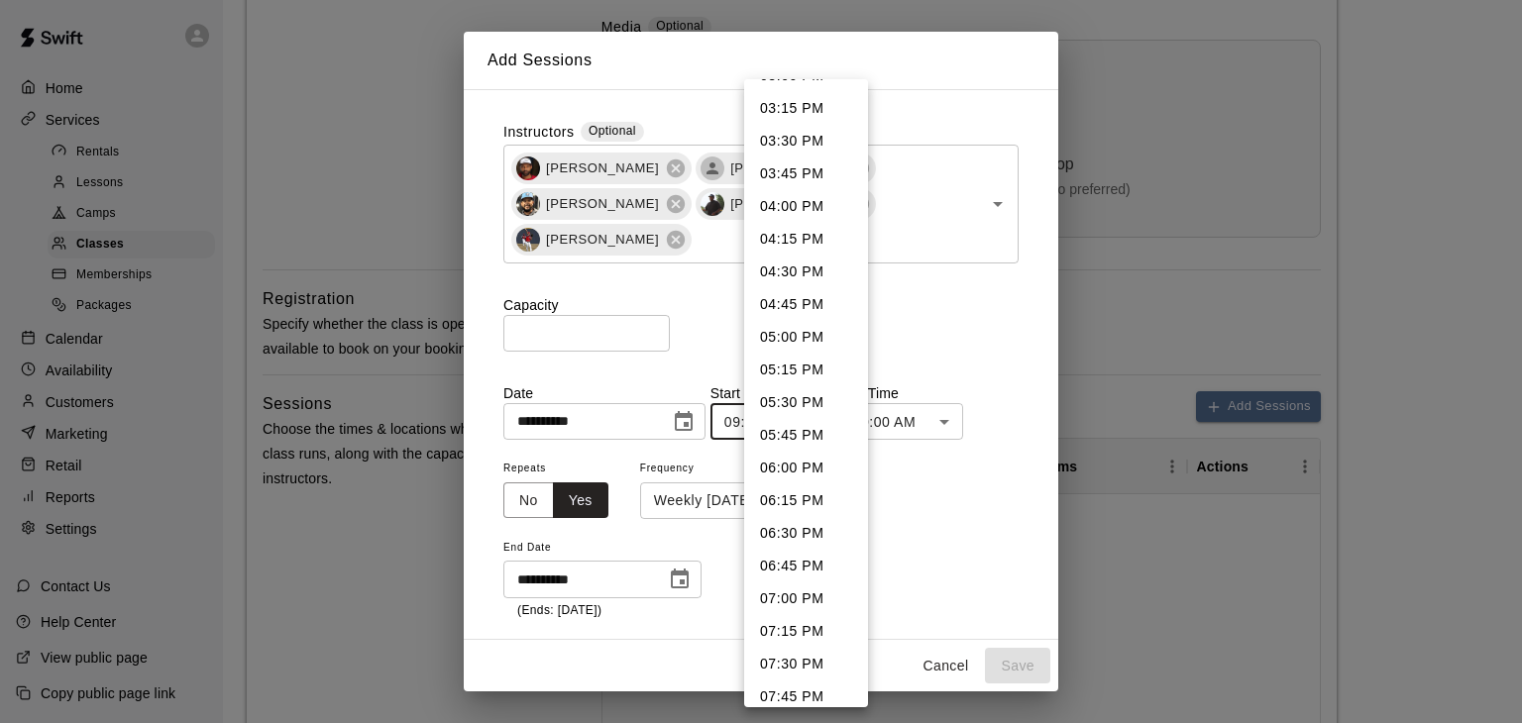
click at [792, 427] on li "05:45 PM" at bounding box center [806, 435] width 124 height 33
type input "********"
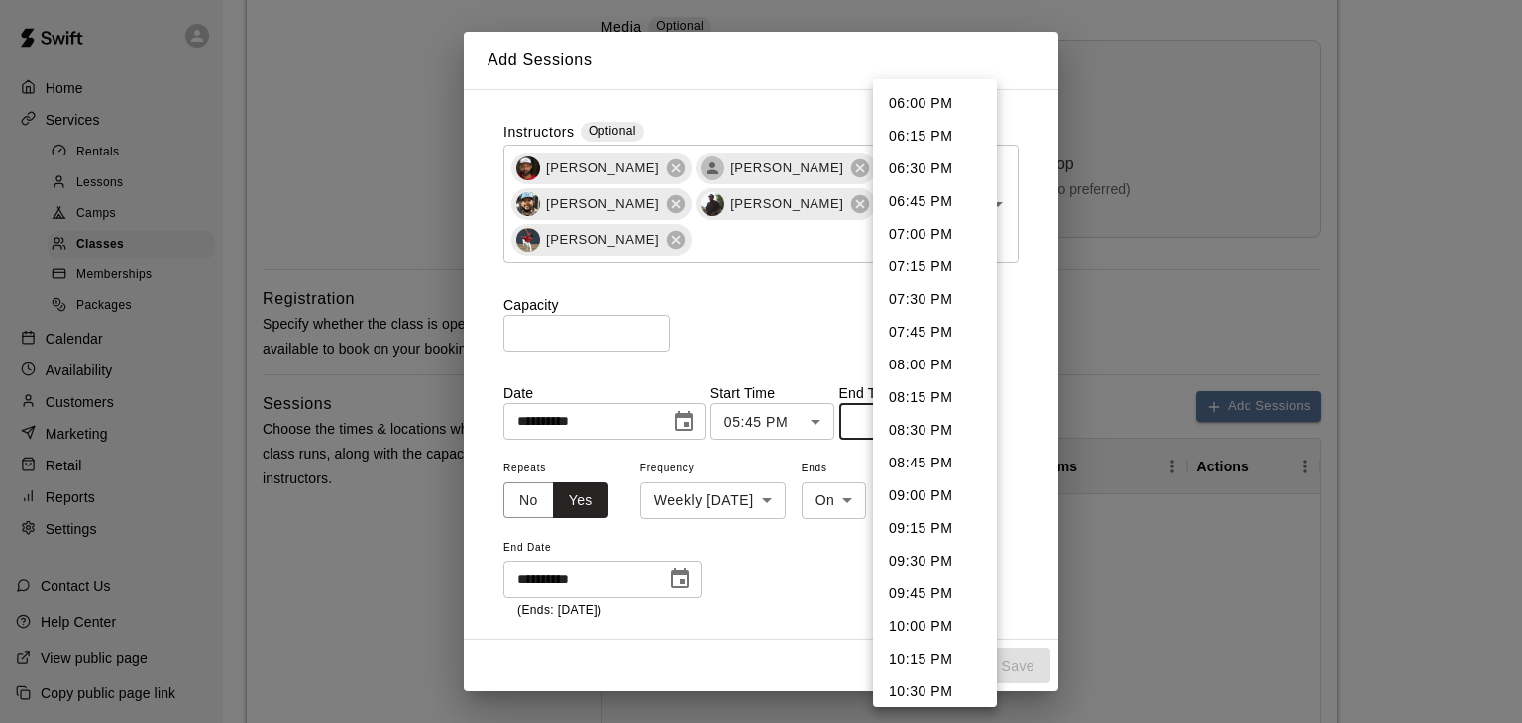
click at [956, 421] on body "**********" at bounding box center [761, 306] width 1522 height 1886
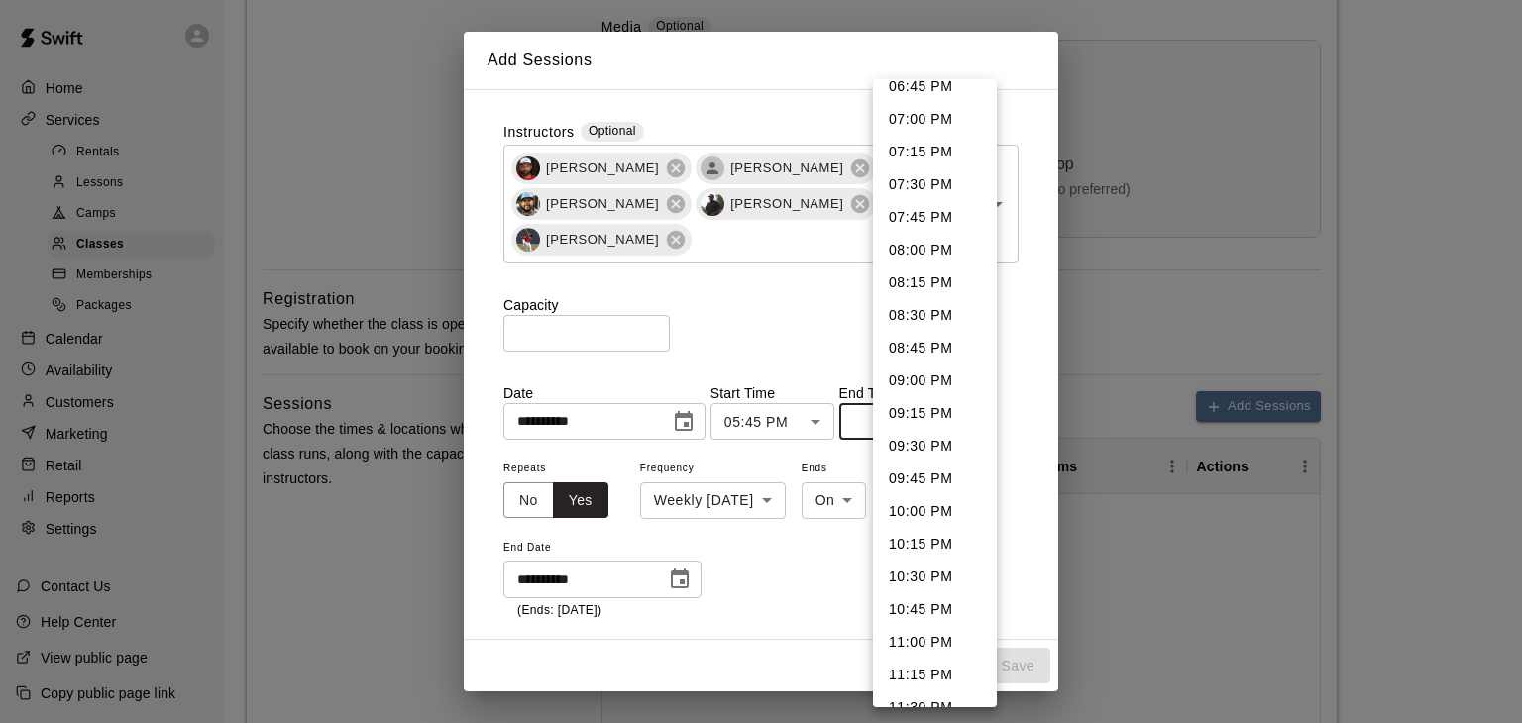
scroll to position [172, 0]
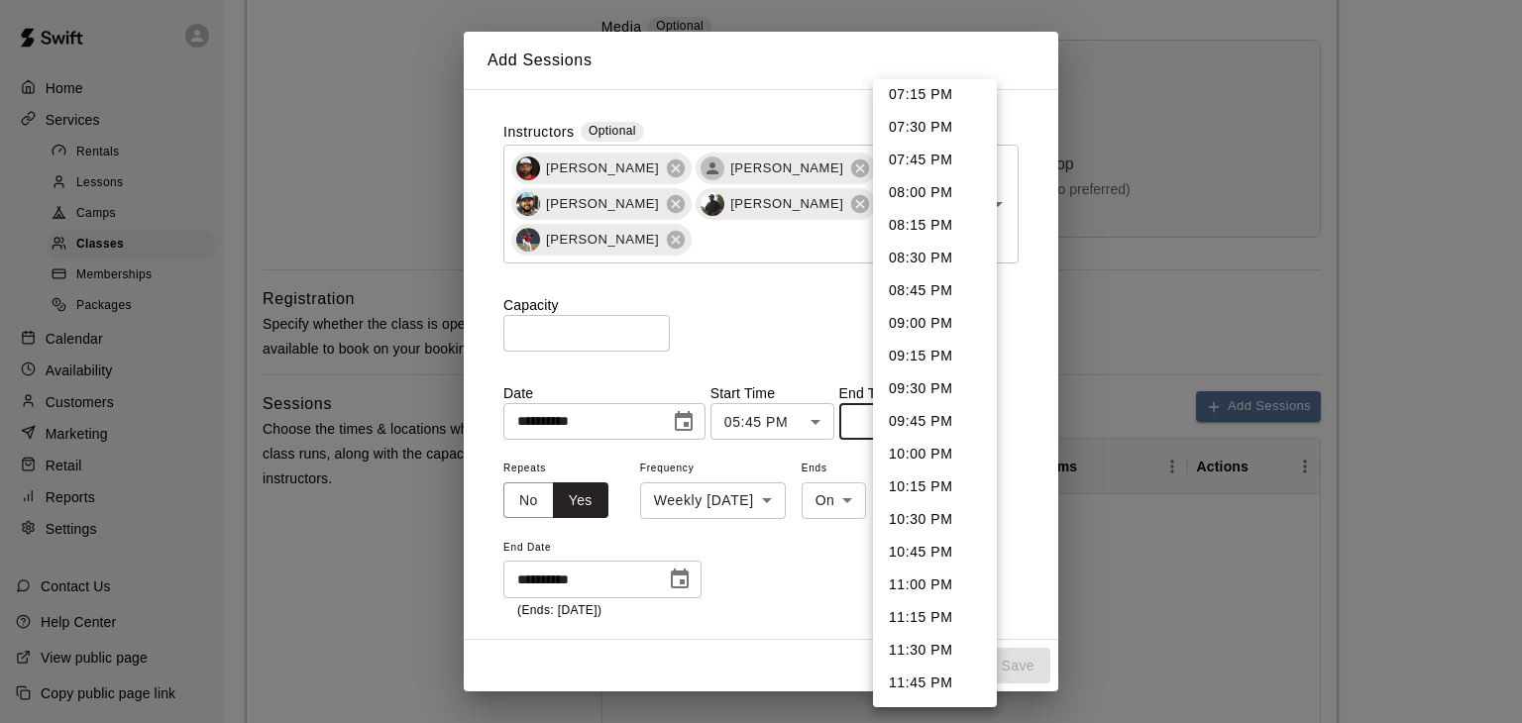
click at [757, 264] on div at bounding box center [761, 361] width 1522 height 723
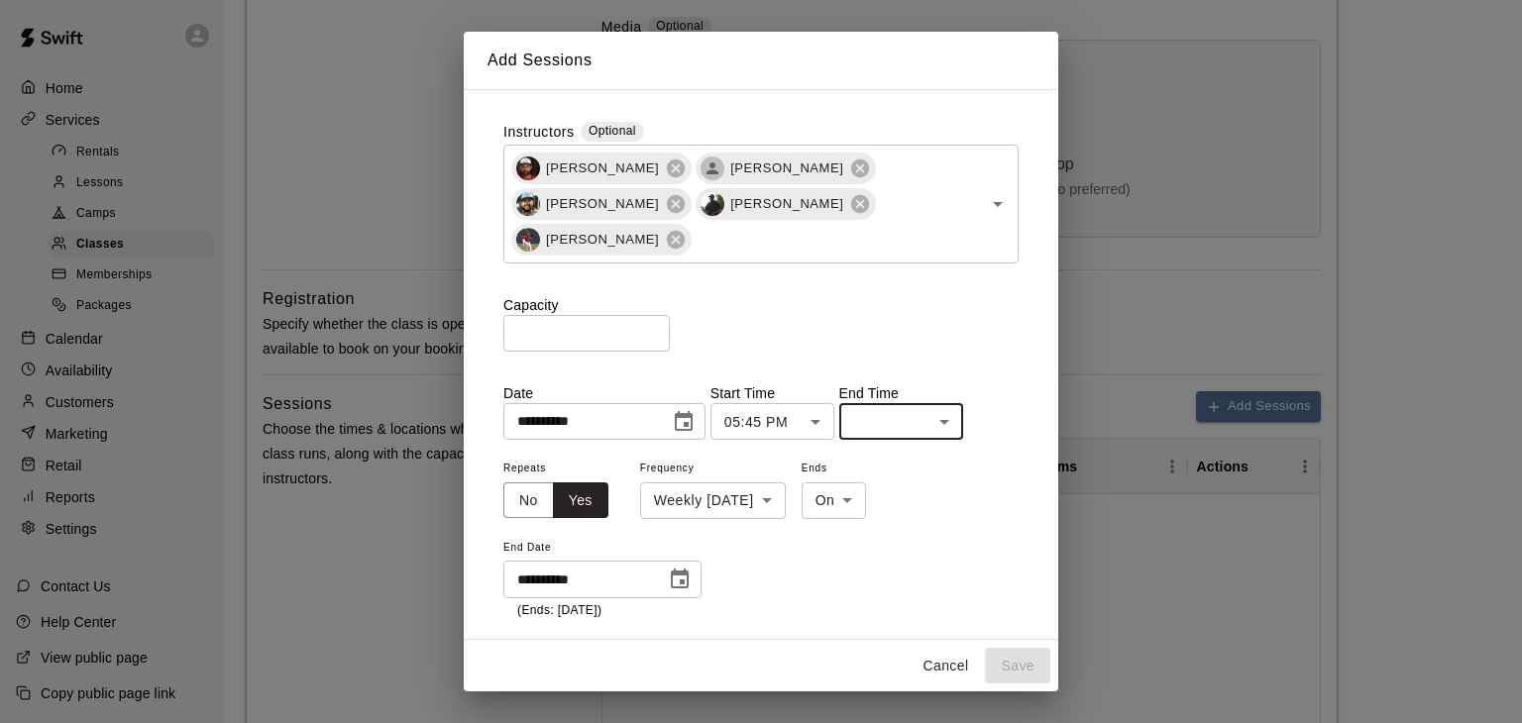
scroll to position [124, 0]
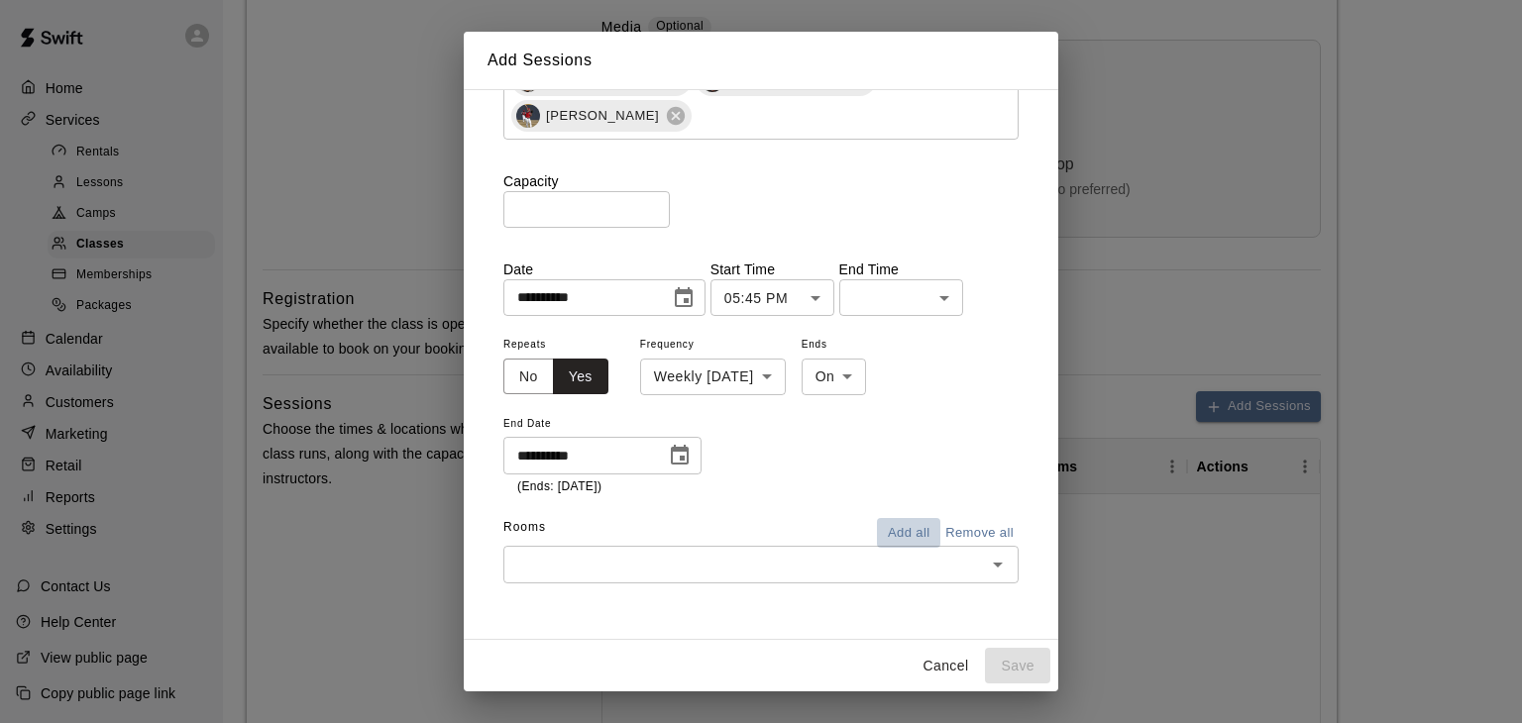
click at [905, 530] on button "Add all" at bounding box center [908, 533] width 63 height 31
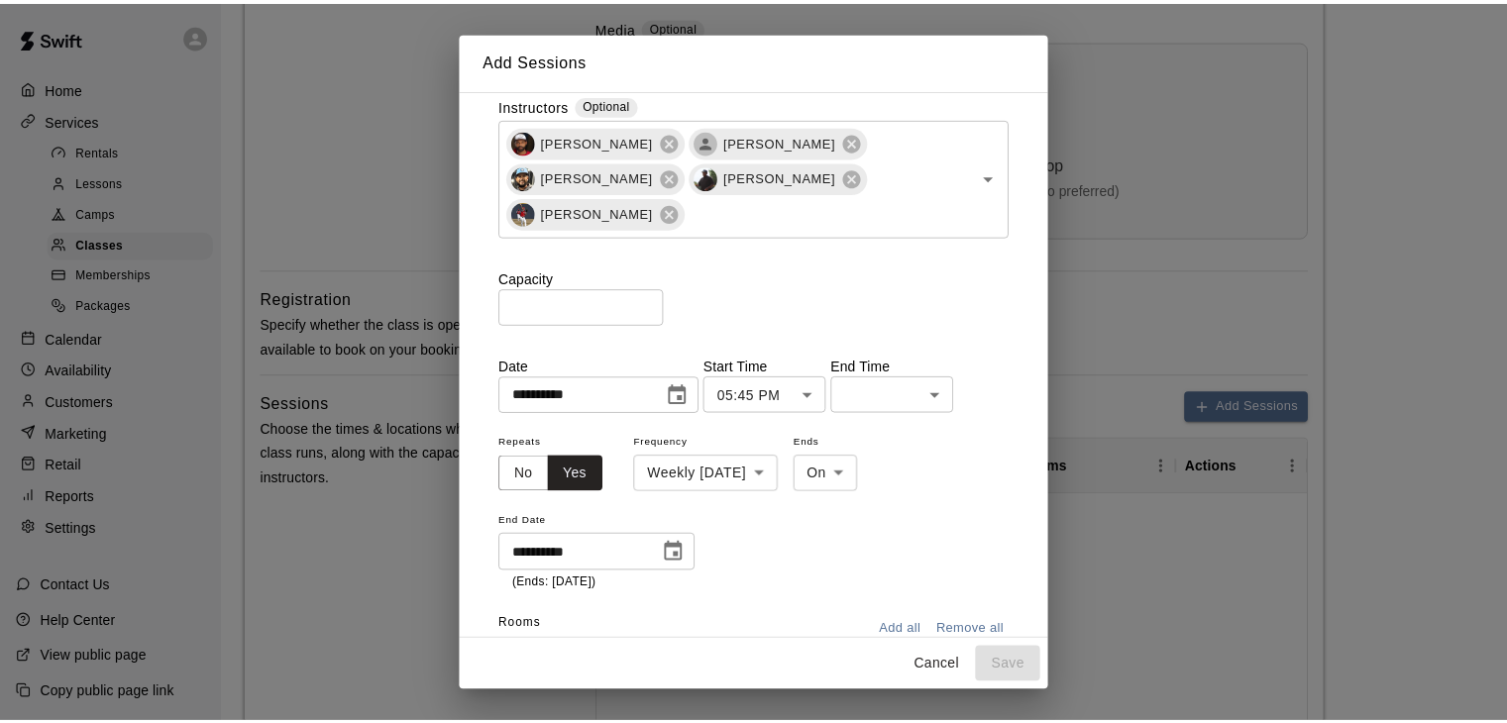
scroll to position [0, 0]
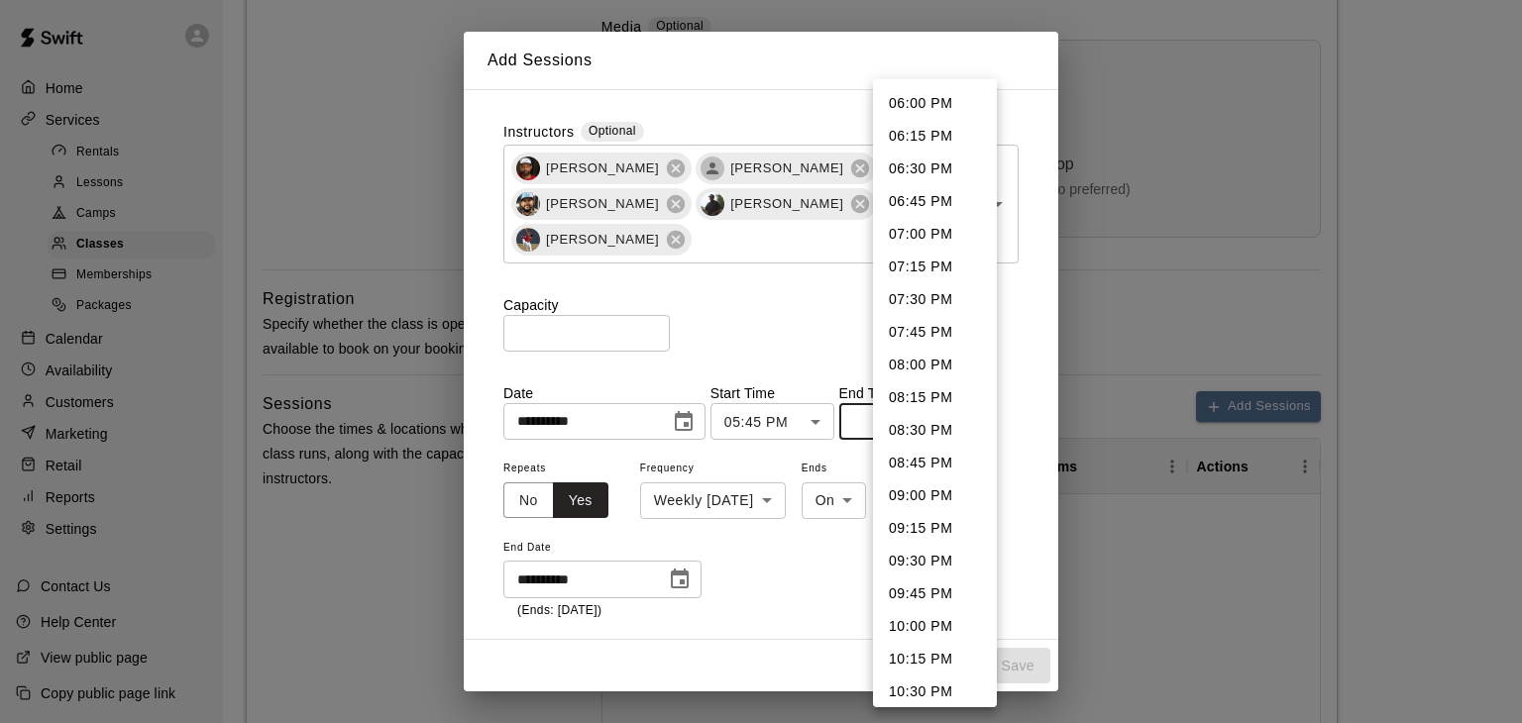
click at [983, 421] on body "**********" at bounding box center [761, 306] width 1522 height 1886
click at [946, 498] on li "09:00 PM" at bounding box center [935, 496] width 124 height 33
type input "********"
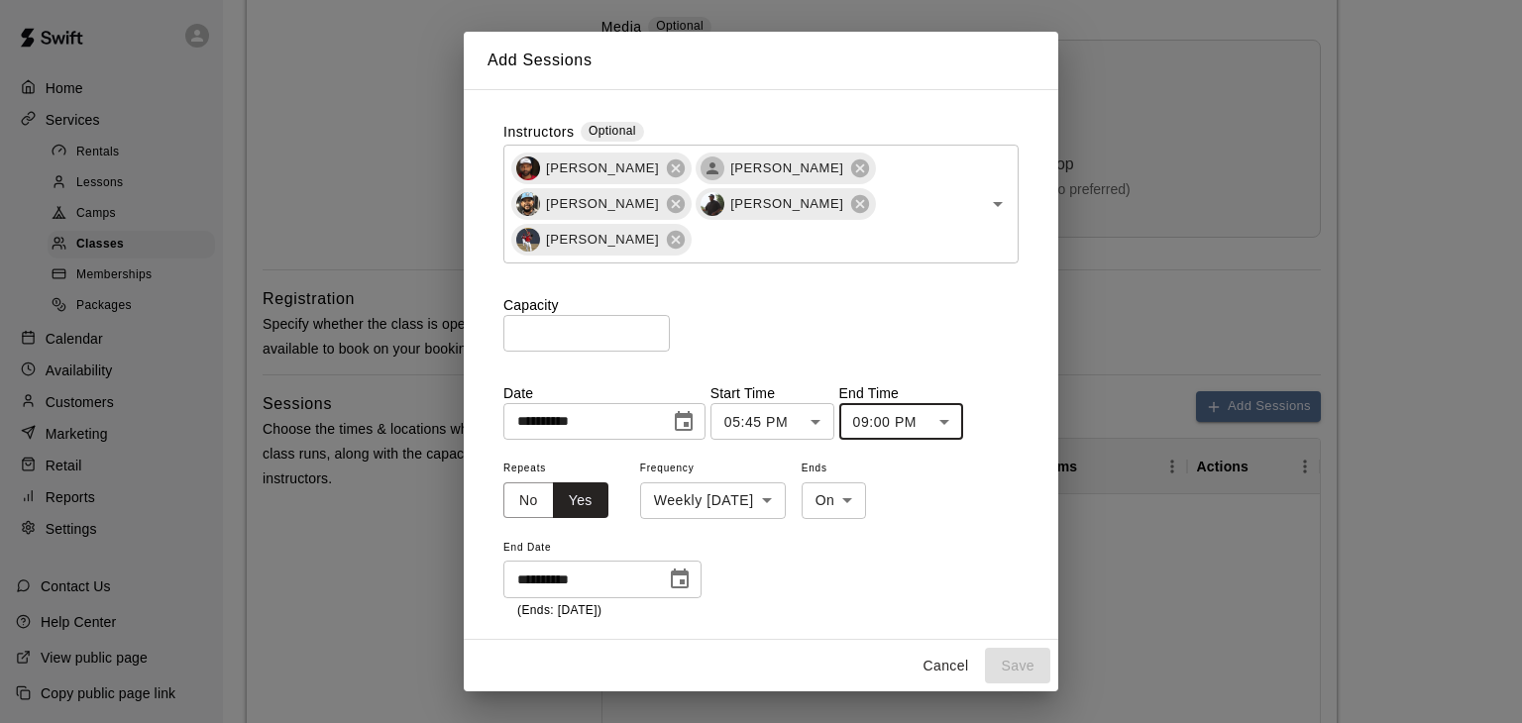
click at [847, 334] on div "Capacity * ​" at bounding box center [760, 323] width 515 height 56
click at [1007, 663] on button "Save" at bounding box center [1017, 666] width 65 height 37
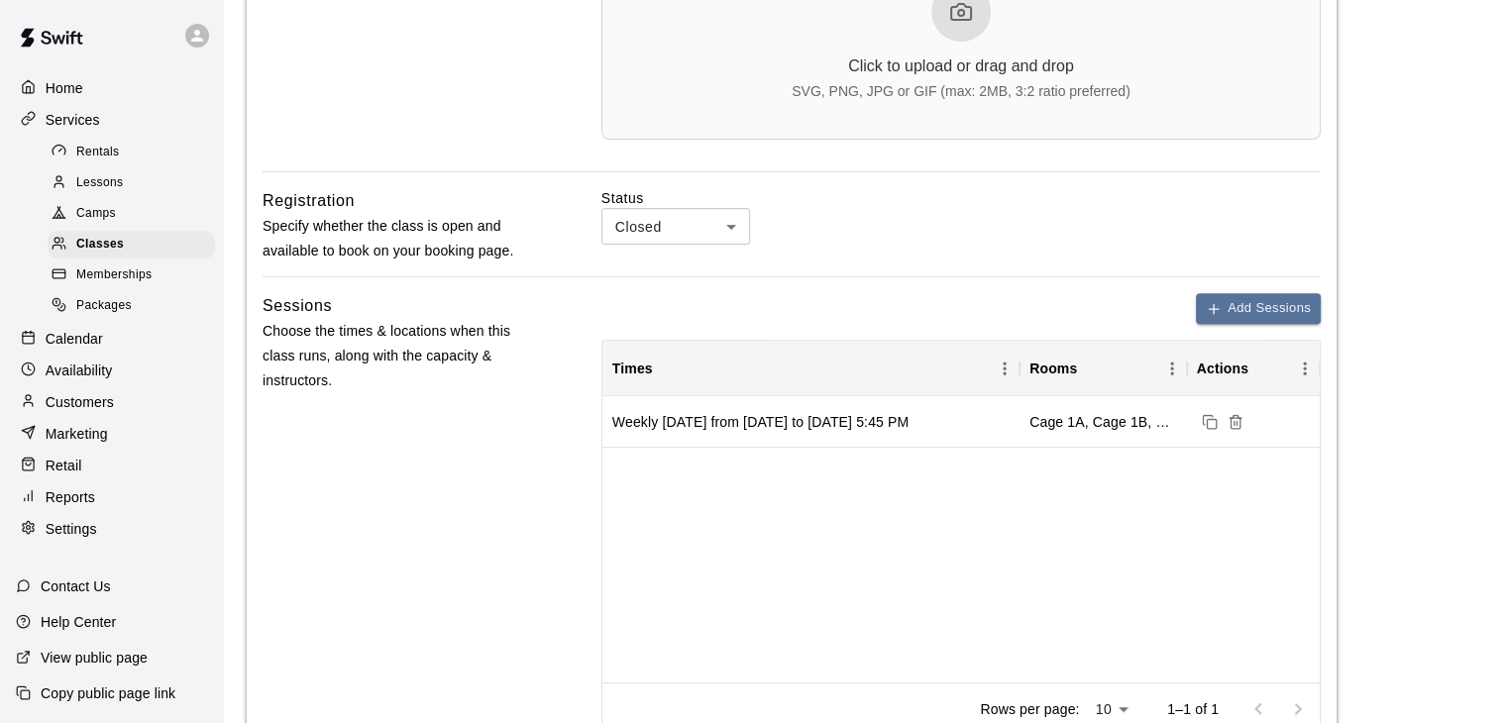
scroll to position [736, 0]
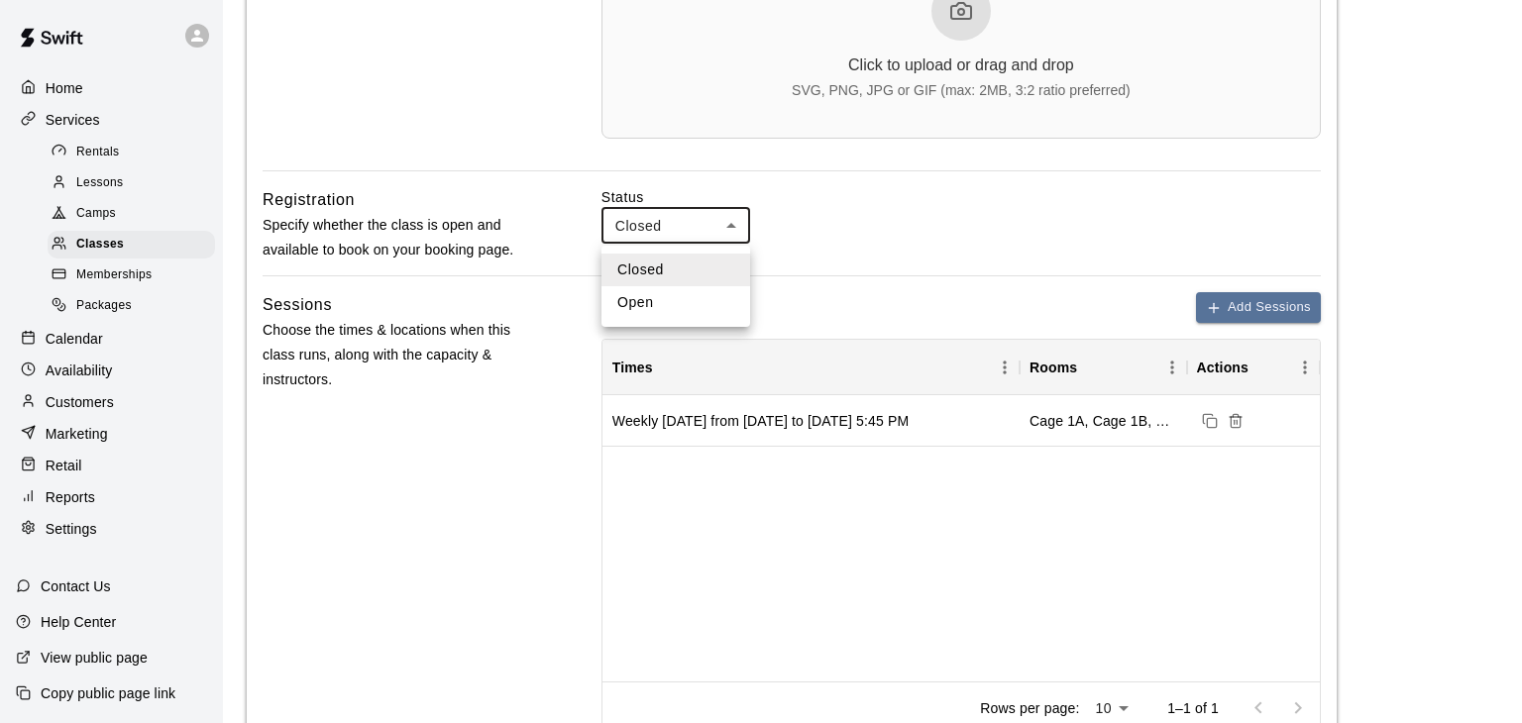
click at [645, 233] on body "**********" at bounding box center [761, 207] width 1522 height 1886
click at [644, 222] on div at bounding box center [761, 361] width 1522 height 723
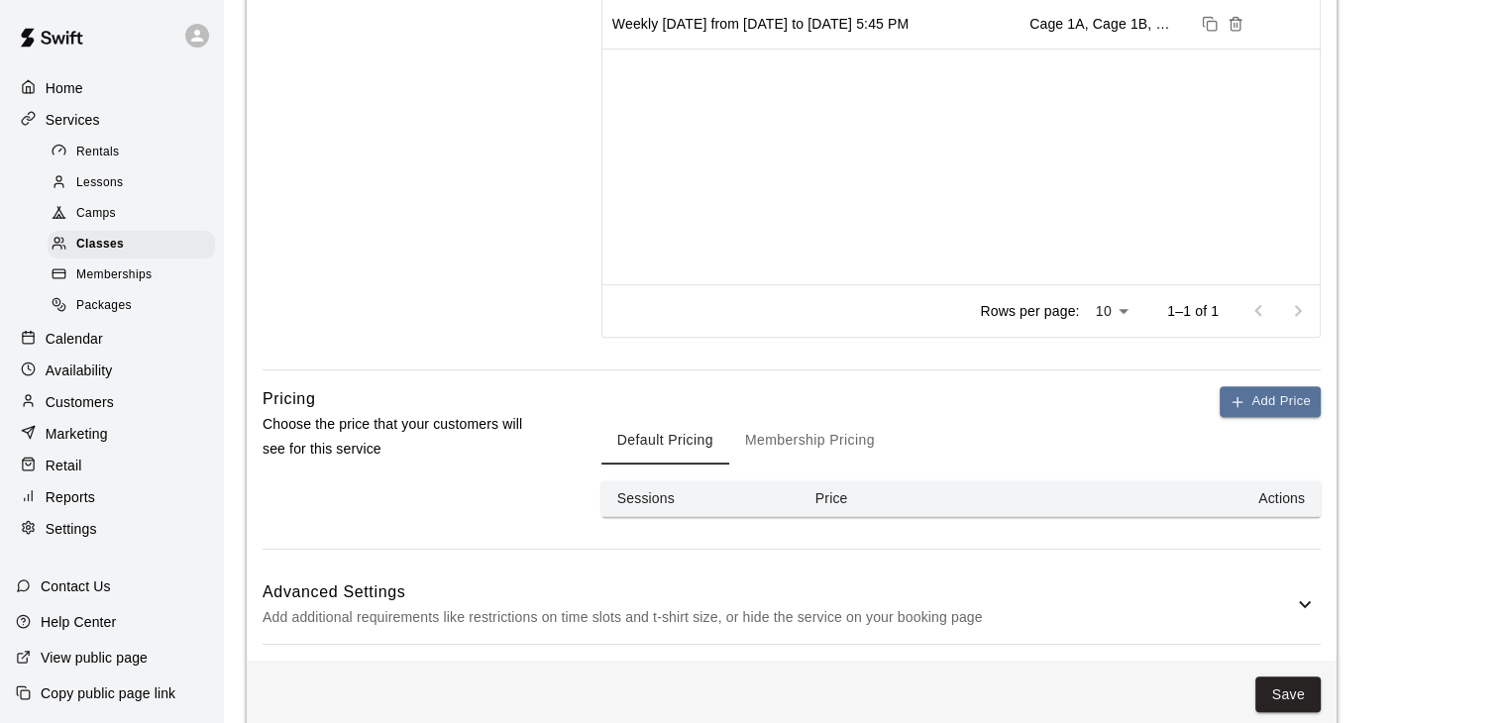
scroll to position [1163, 0]
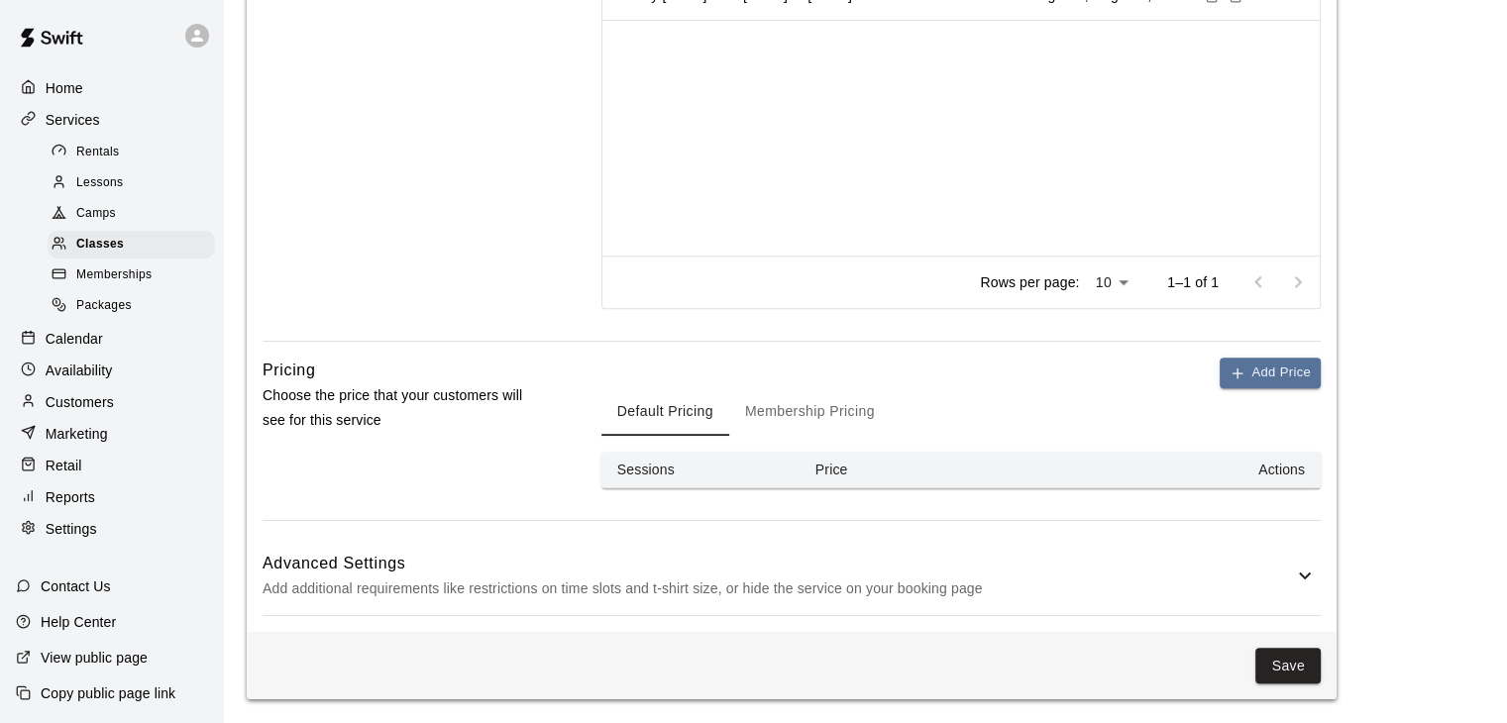
click at [991, 610] on div "Advanced Settings Add additional requirements like restrictions on time slots a…" at bounding box center [792, 576] width 1058 height 78
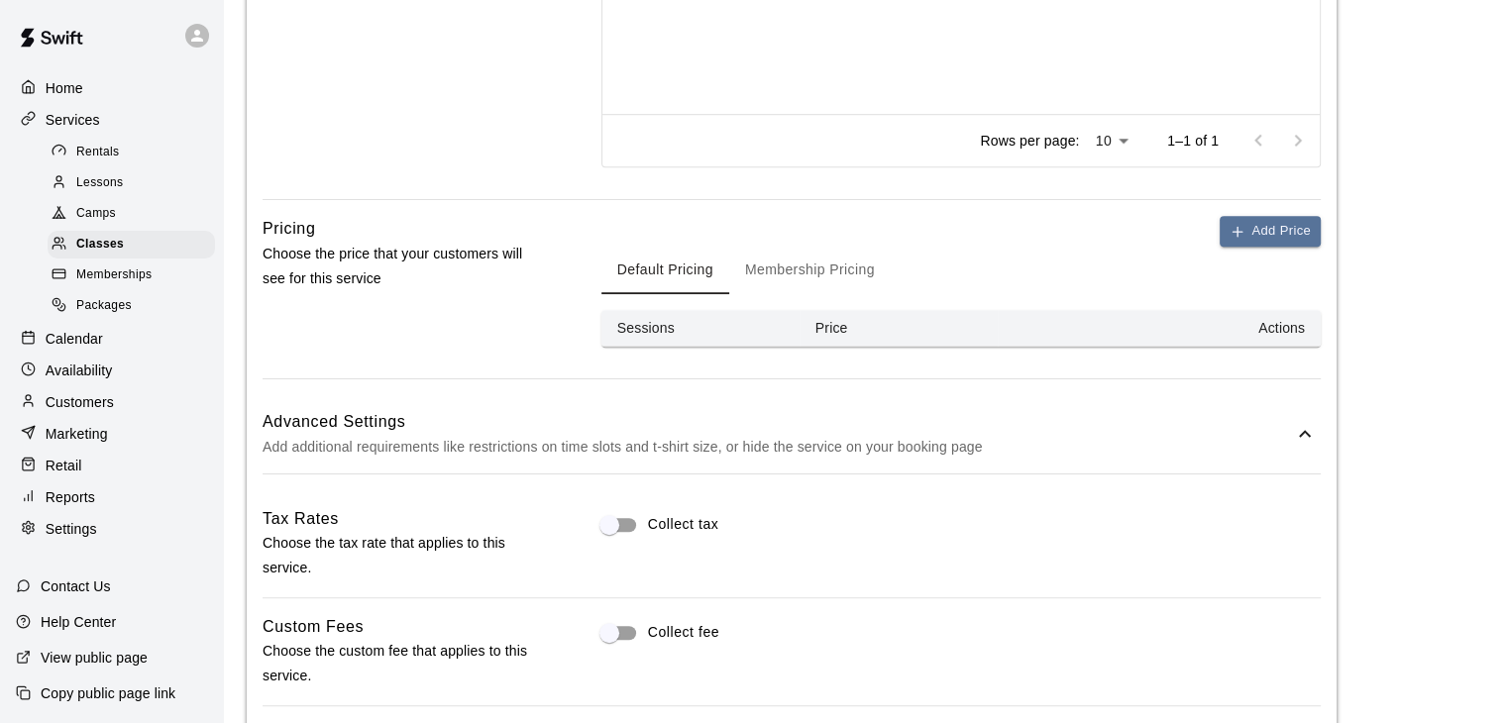
scroll to position [1302, 0]
click at [1230, 238] on icon "button" at bounding box center [1238, 234] width 16 height 16
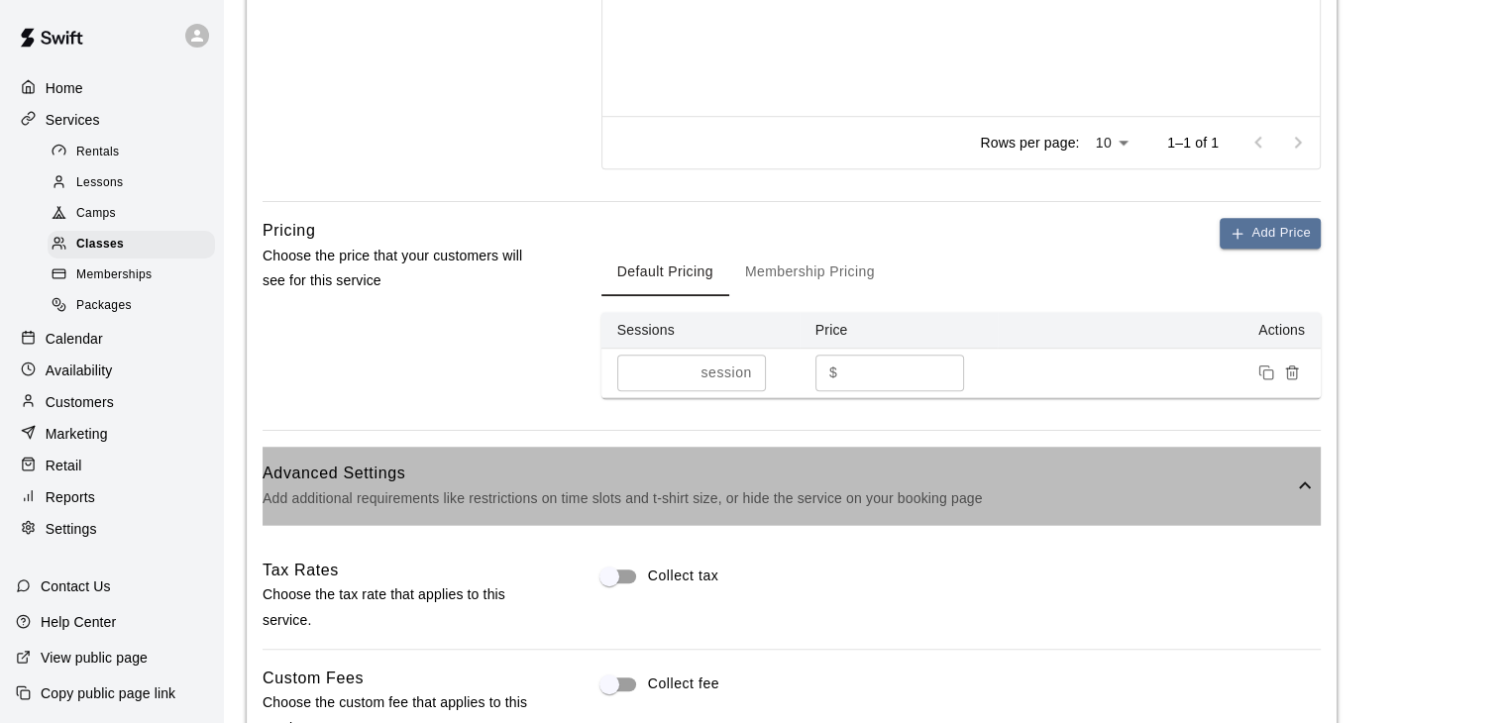
click at [1138, 474] on h6 "Advanced Settings" at bounding box center [778, 474] width 1031 height 26
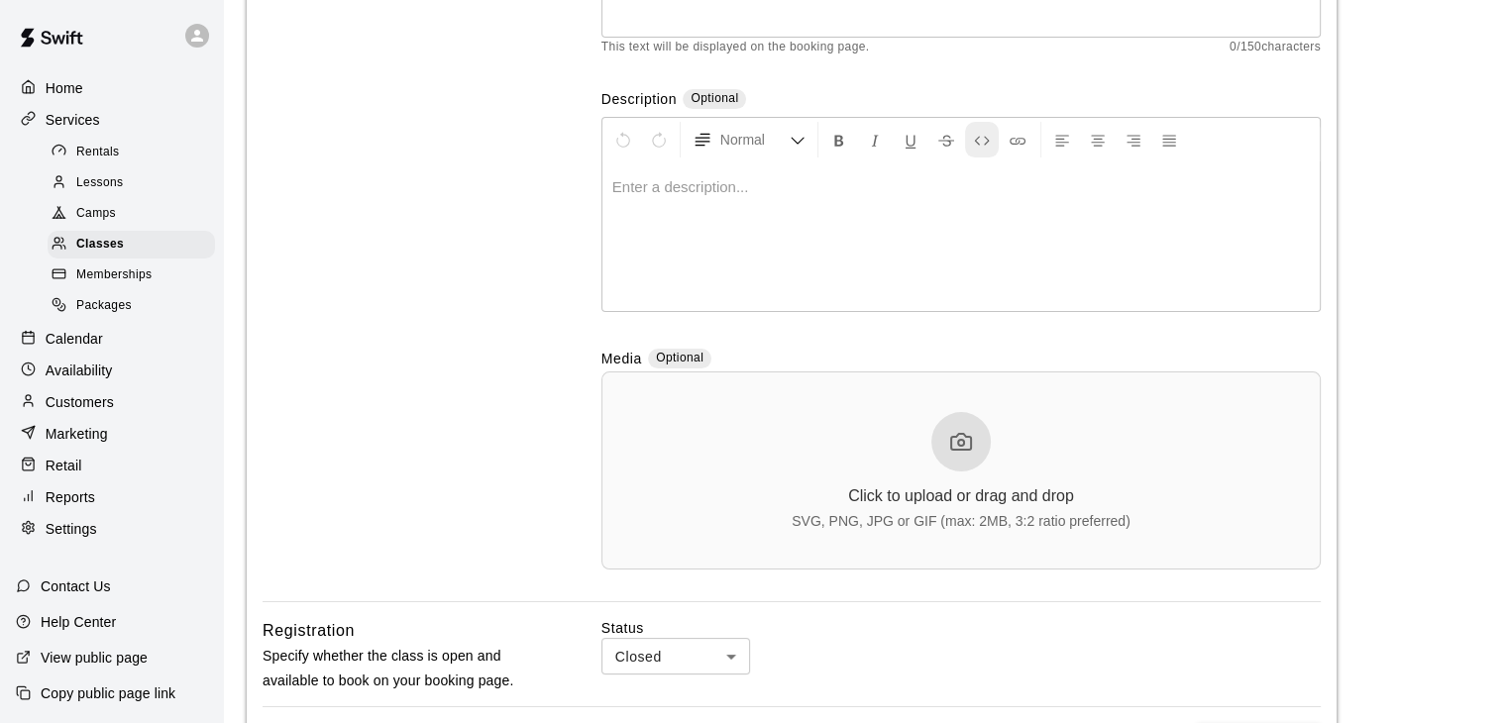
scroll to position [0, 0]
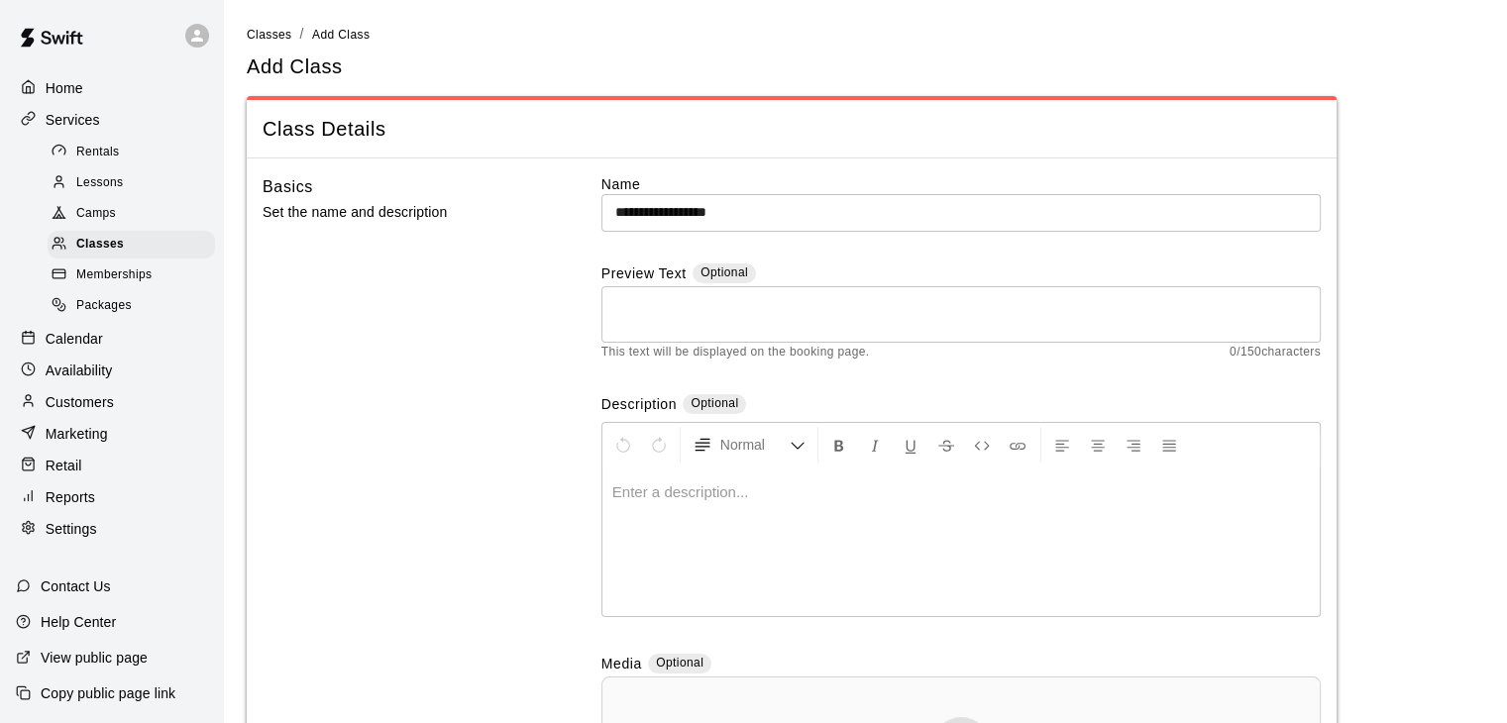
click at [778, 224] on input "**********" at bounding box center [961, 212] width 719 height 37
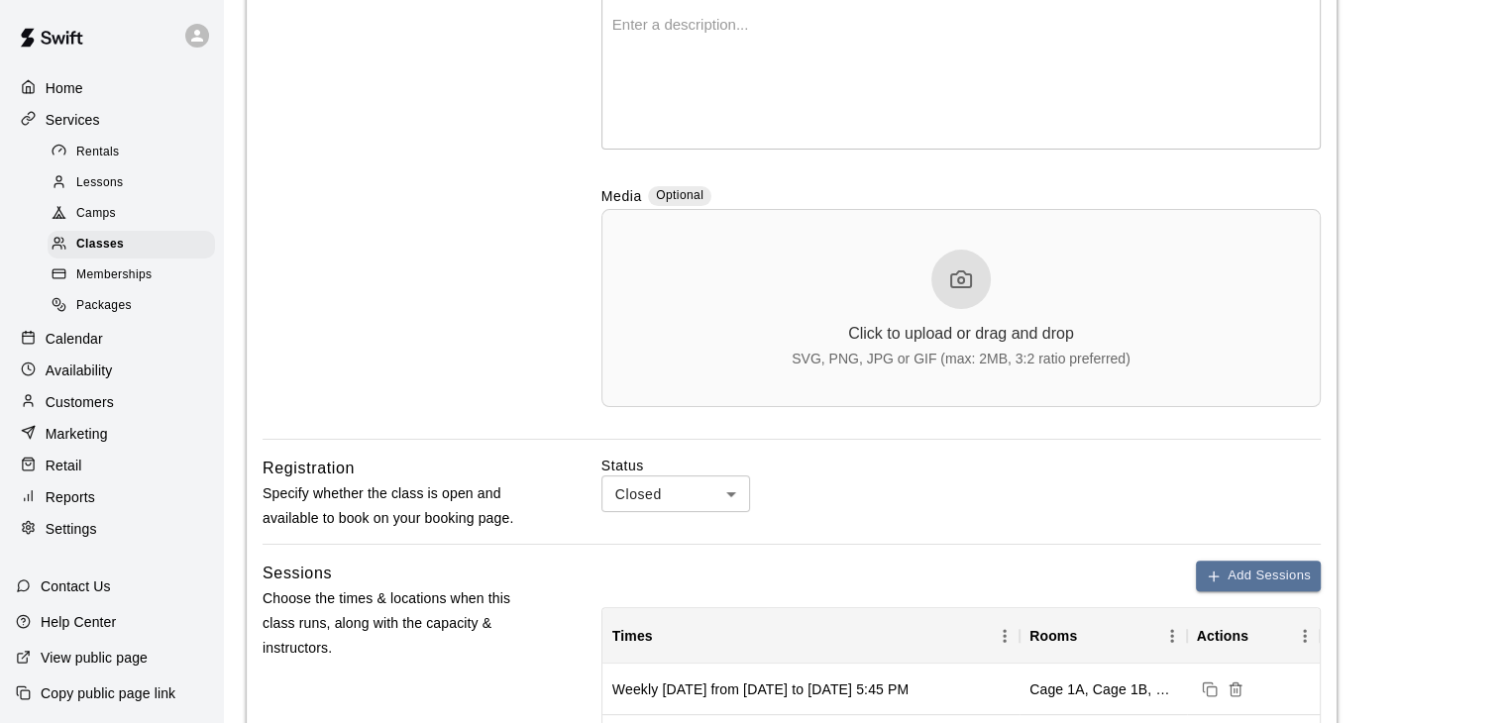
scroll to position [1213, 0]
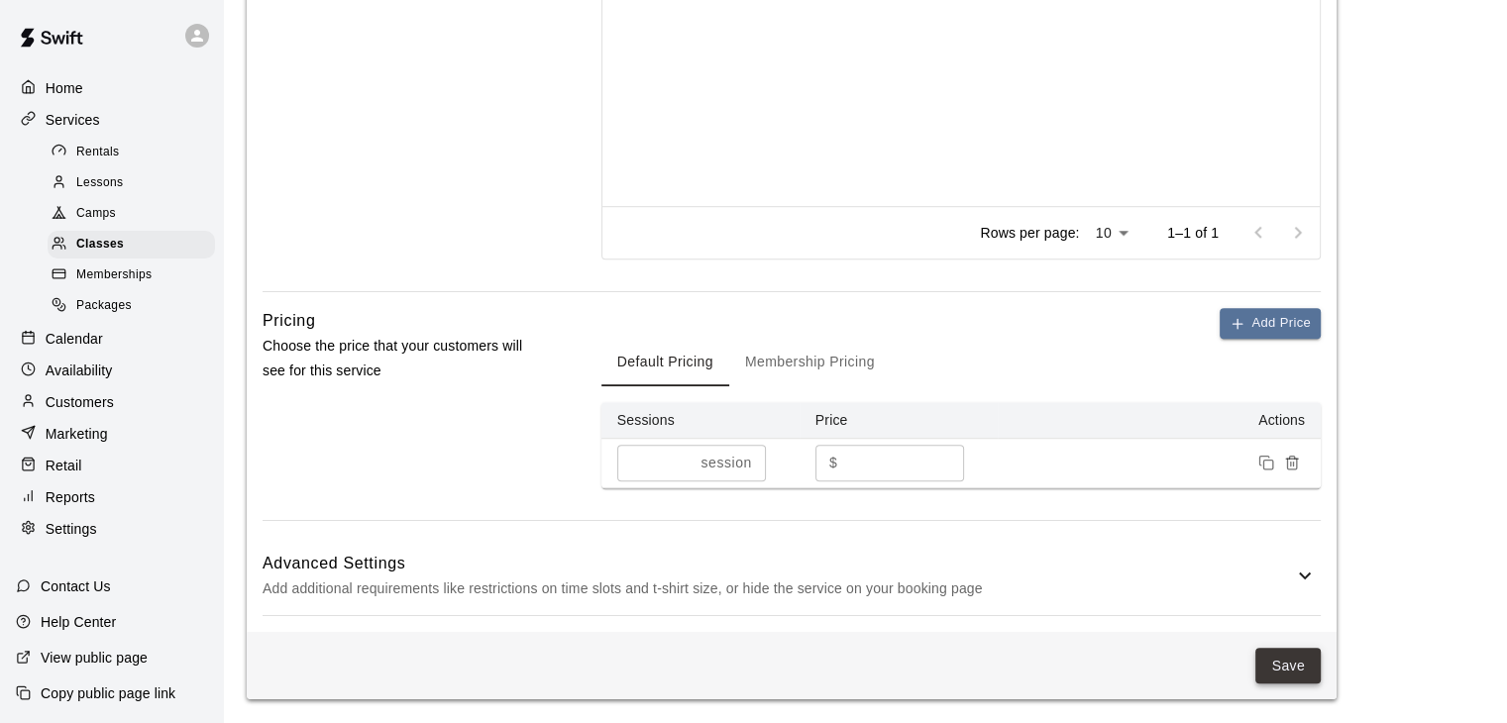
type input "**********"
click at [1293, 676] on button "Save" at bounding box center [1288, 666] width 65 height 37
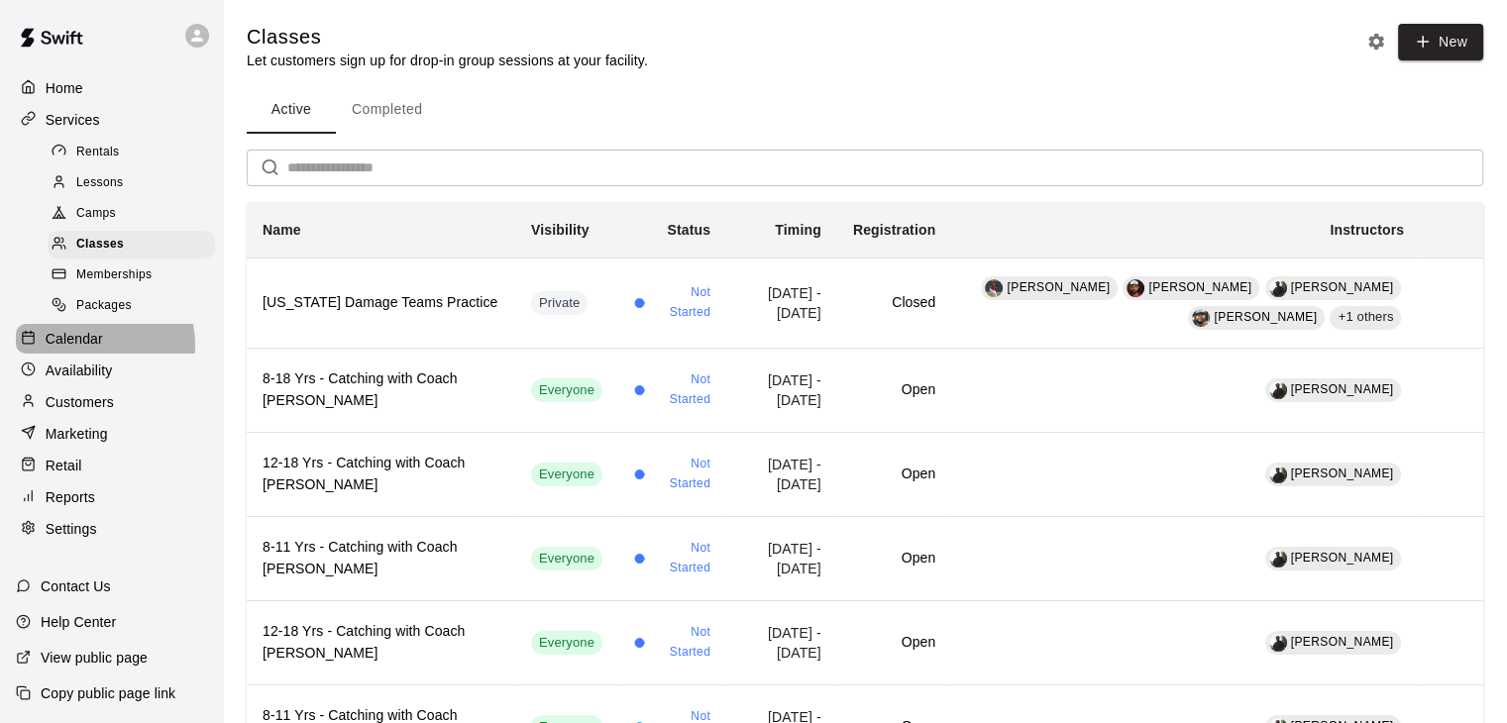
click at [103, 354] on div "Calendar" at bounding box center [111, 339] width 191 height 30
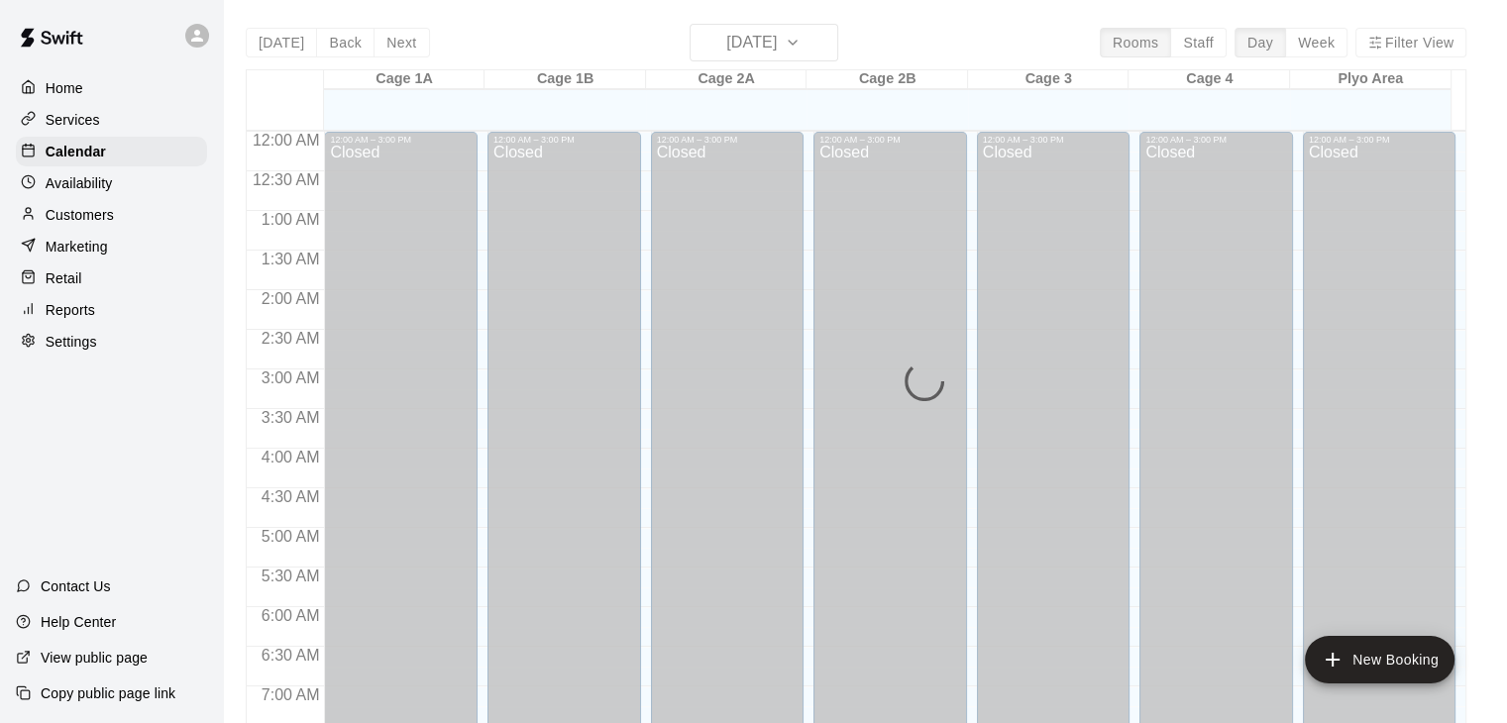
scroll to position [1228, 0]
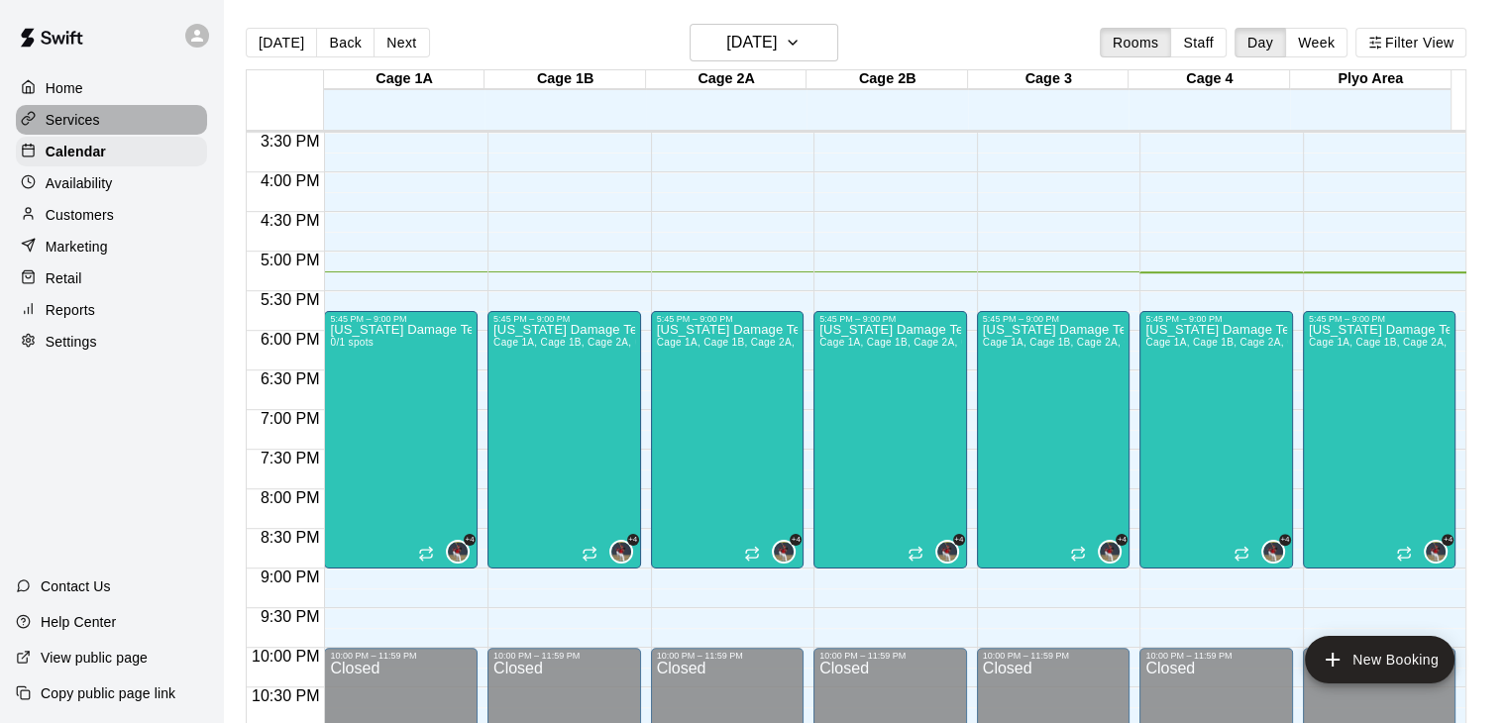
click at [90, 118] on p "Services" at bounding box center [73, 120] width 55 height 20
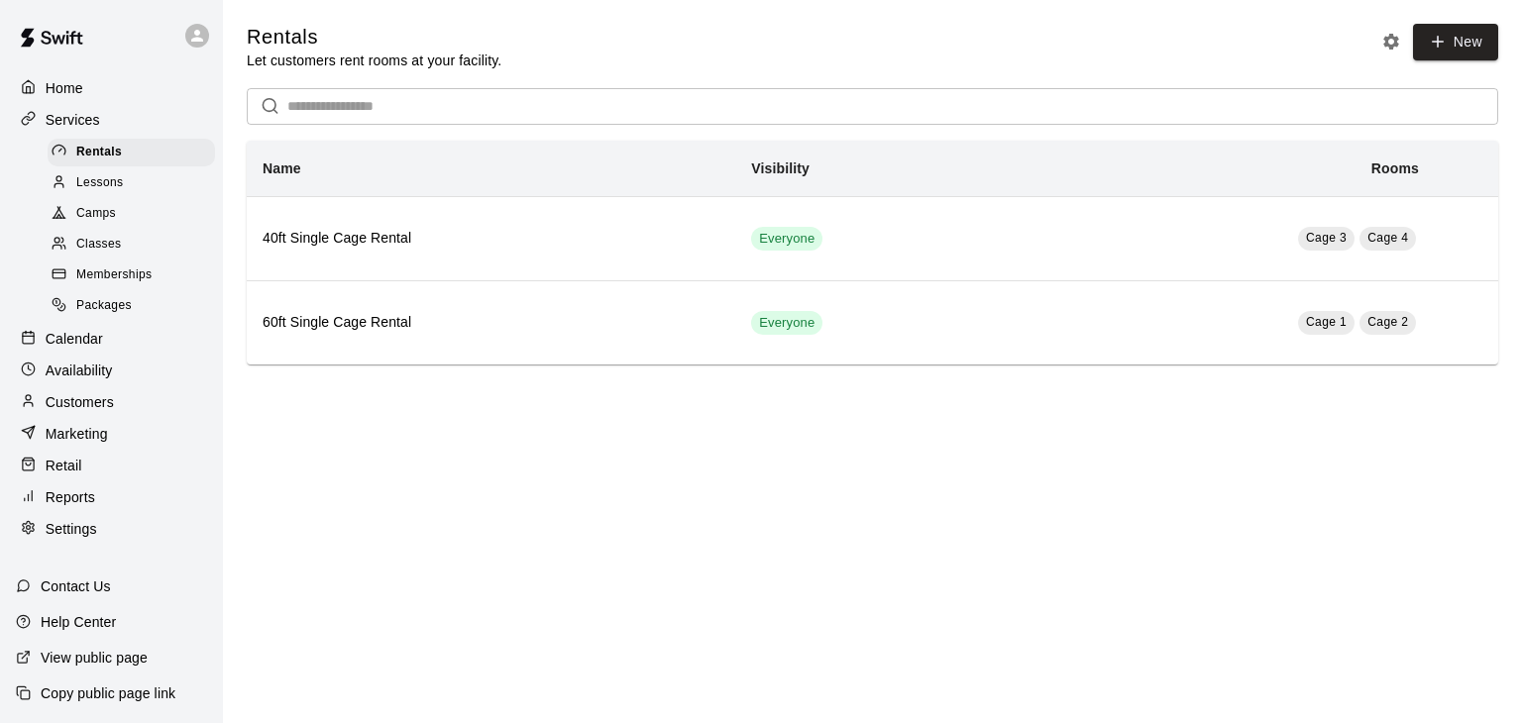
click at [137, 197] on div "Lessons" at bounding box center [131, 183] width 167 height 28
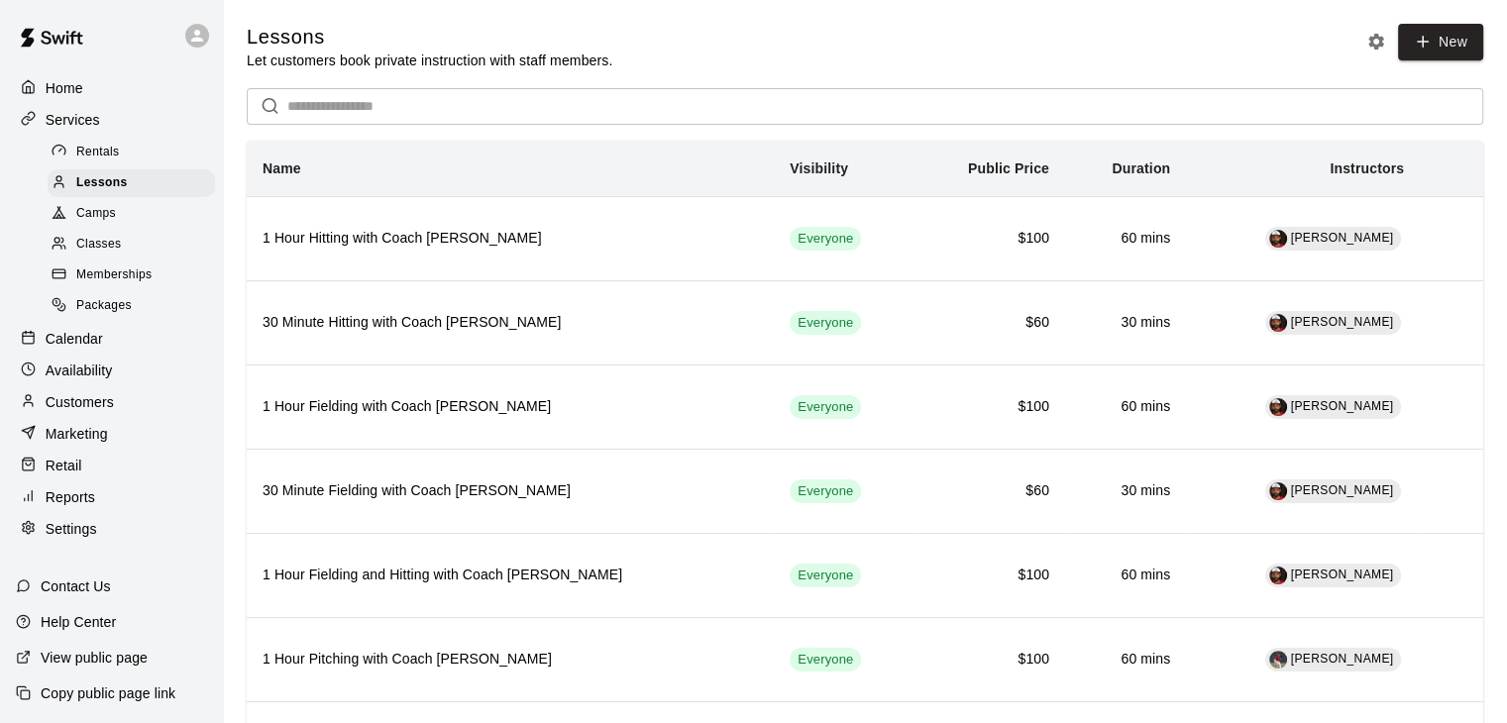
click at [124, 254] on div "Classes" at bounding box center [131, 245] width 167 height 28
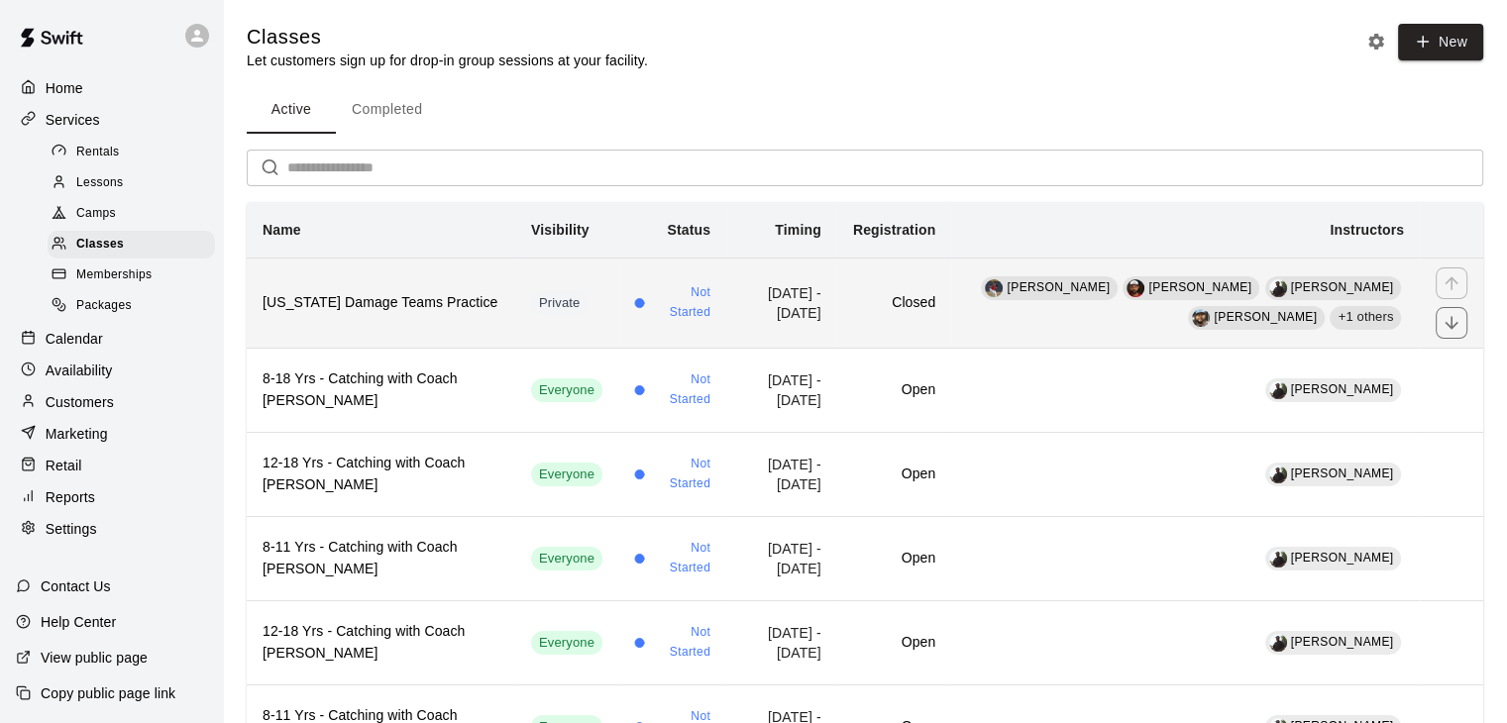
click at [1007, 313] on td "[PERSON_NAME] [PERSON_NAME] [PERSON_NAME] [PERSON_NAME] +1 others" at bounding box center [1185, 303] width 469 height 90
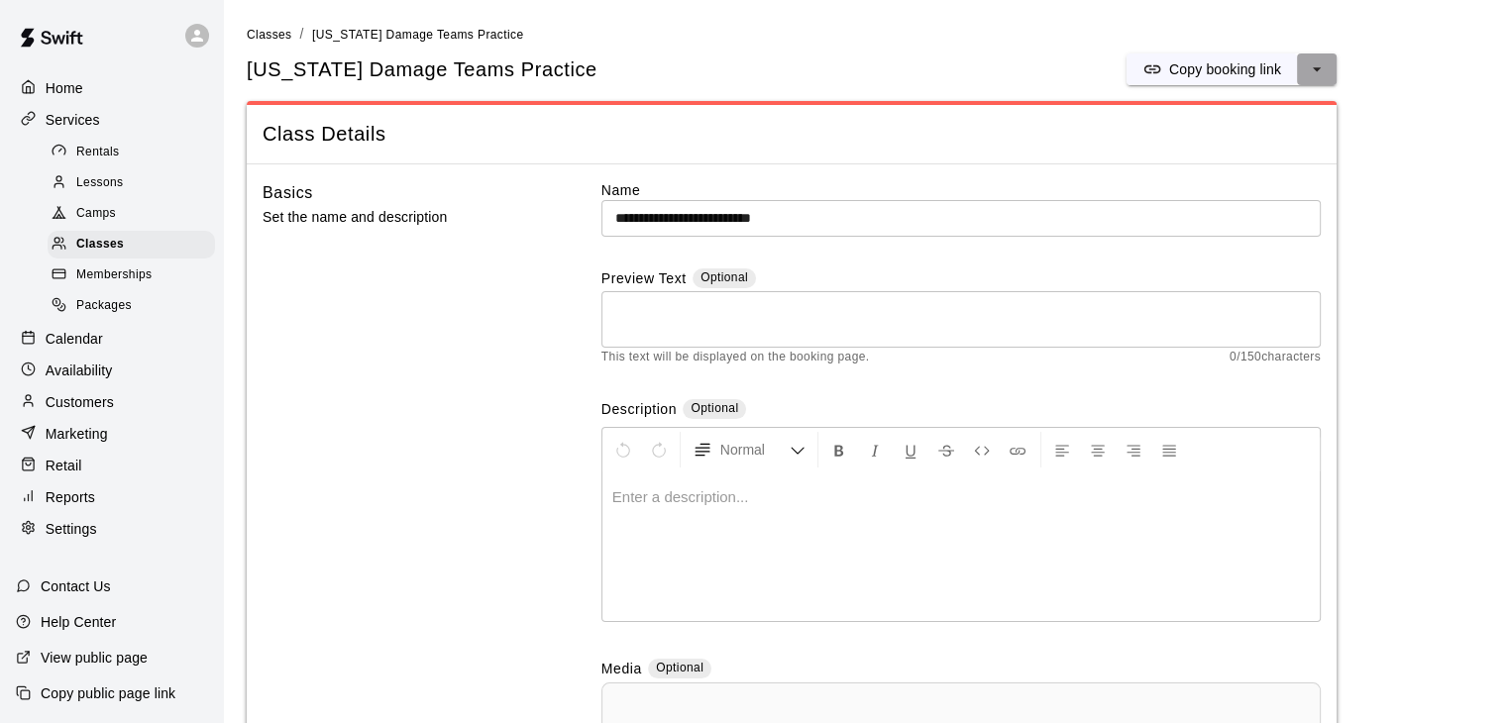
click at [1316, 57] on button "select merge strategy" at bounding box center [1317, 70] width 40 height 32
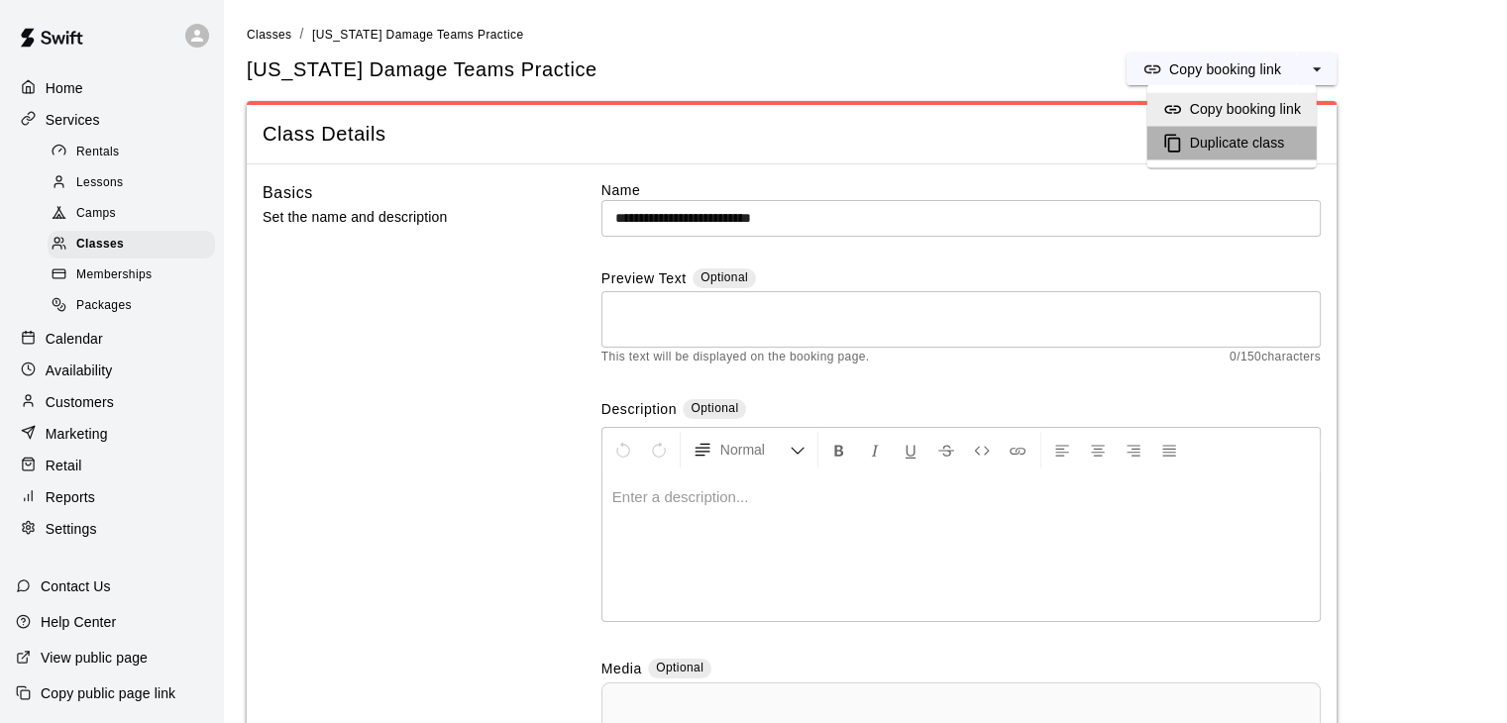
click at [1275, 139] on h6 "Duplicate class" at bounding box center [1237, 144] width 95 height 22
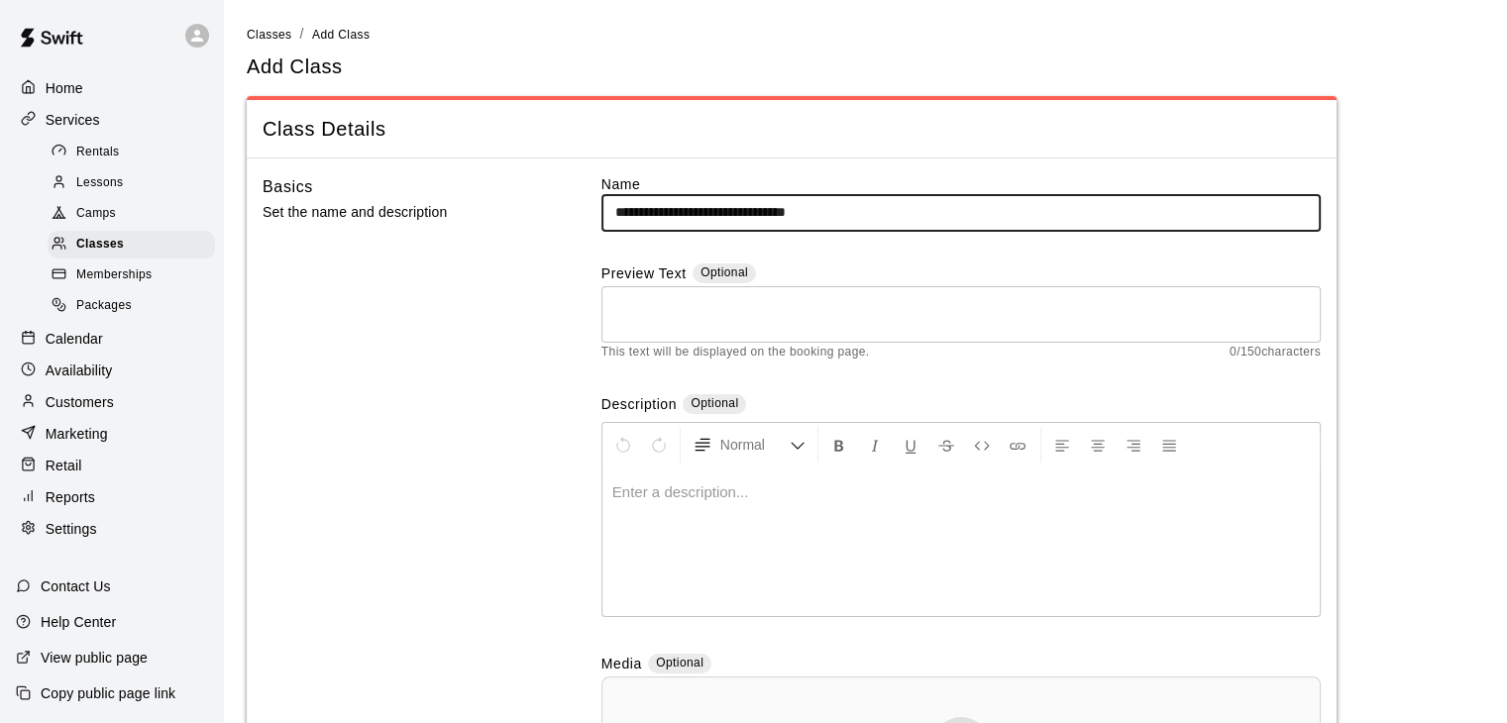
drag, startPoint x: 880, startPoint y: 219, endPoint x: 824, endPoint y: 212, distance: 55.9
click at [824, 212] on input "**********" at bounding box center [961, 212] width 719 height 37
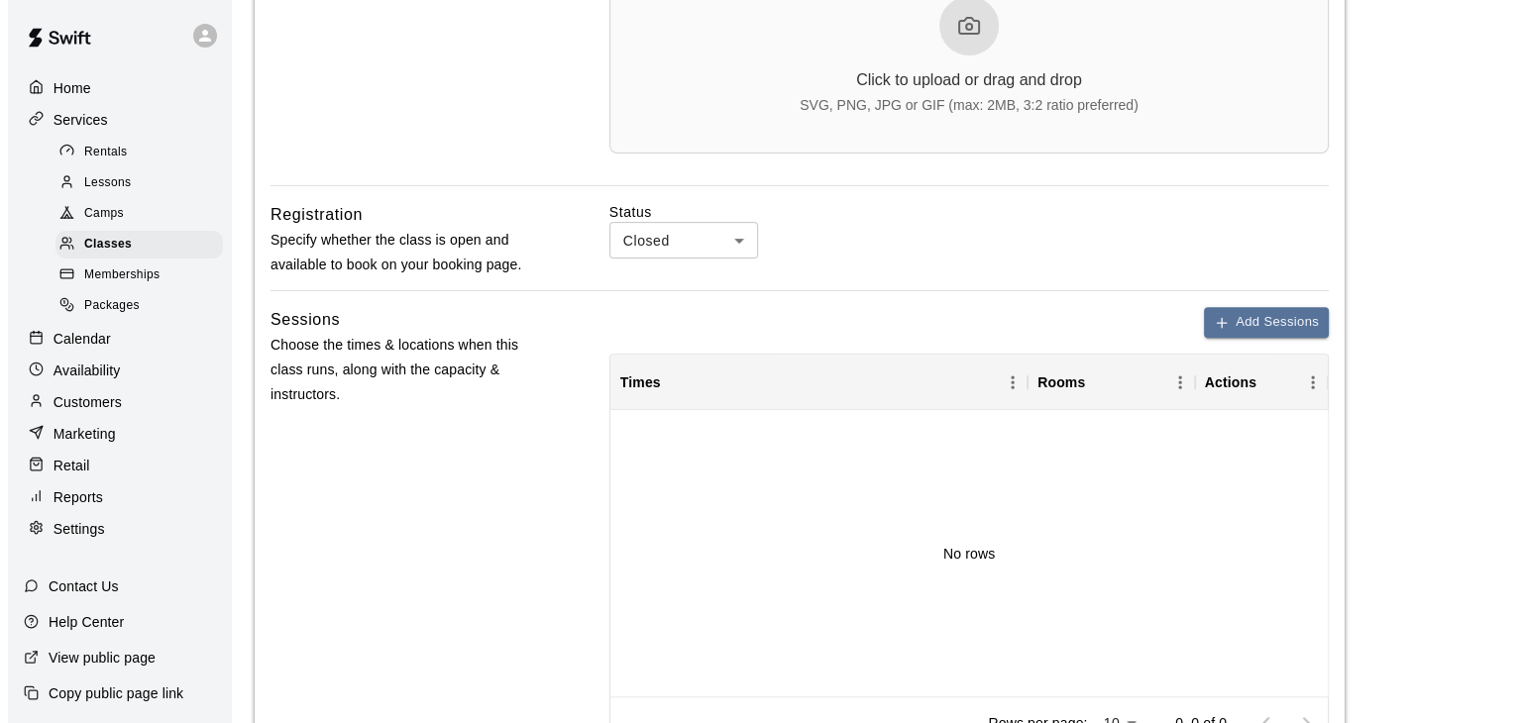
scroll to position [725, 0]
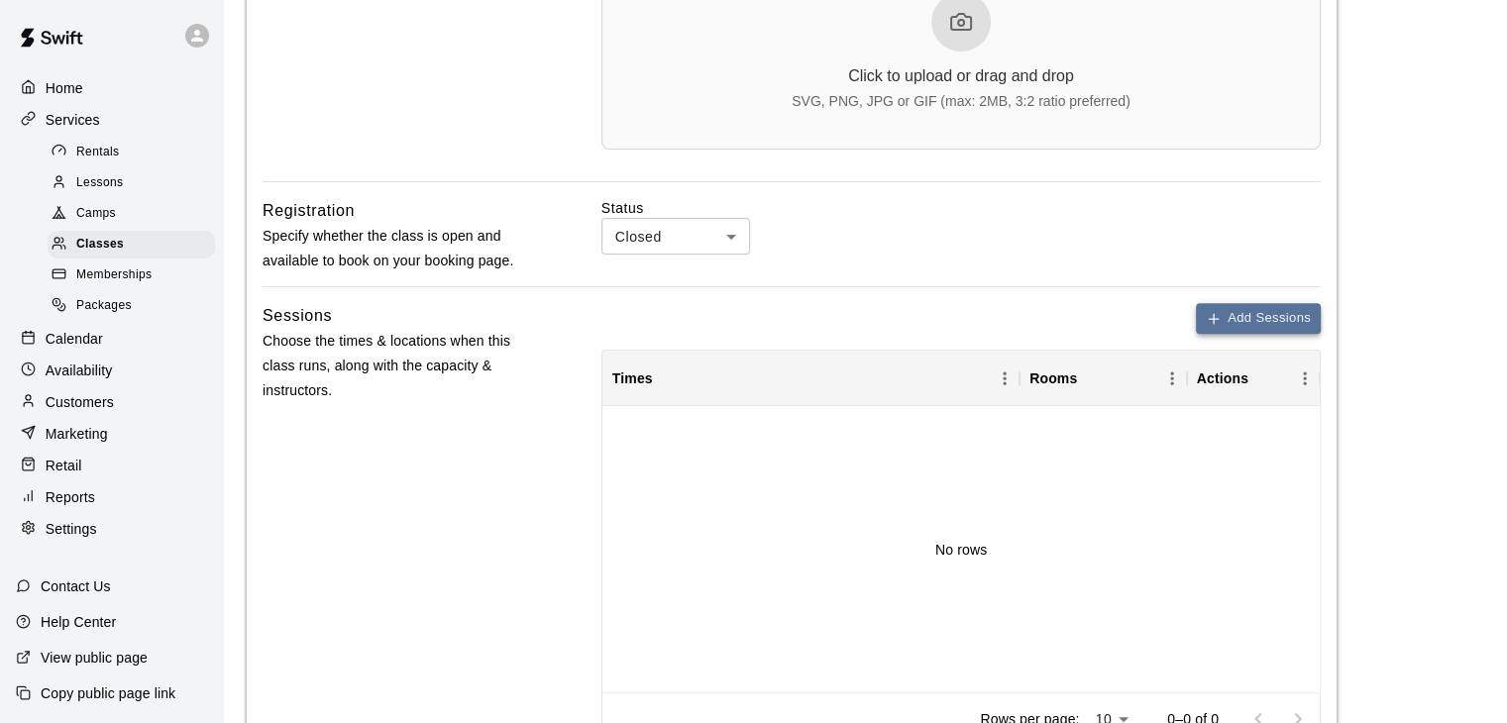
type input "**********"
click at [1210, 319] on icon "button" at bounding box center [1213, 319] width 9 height 0
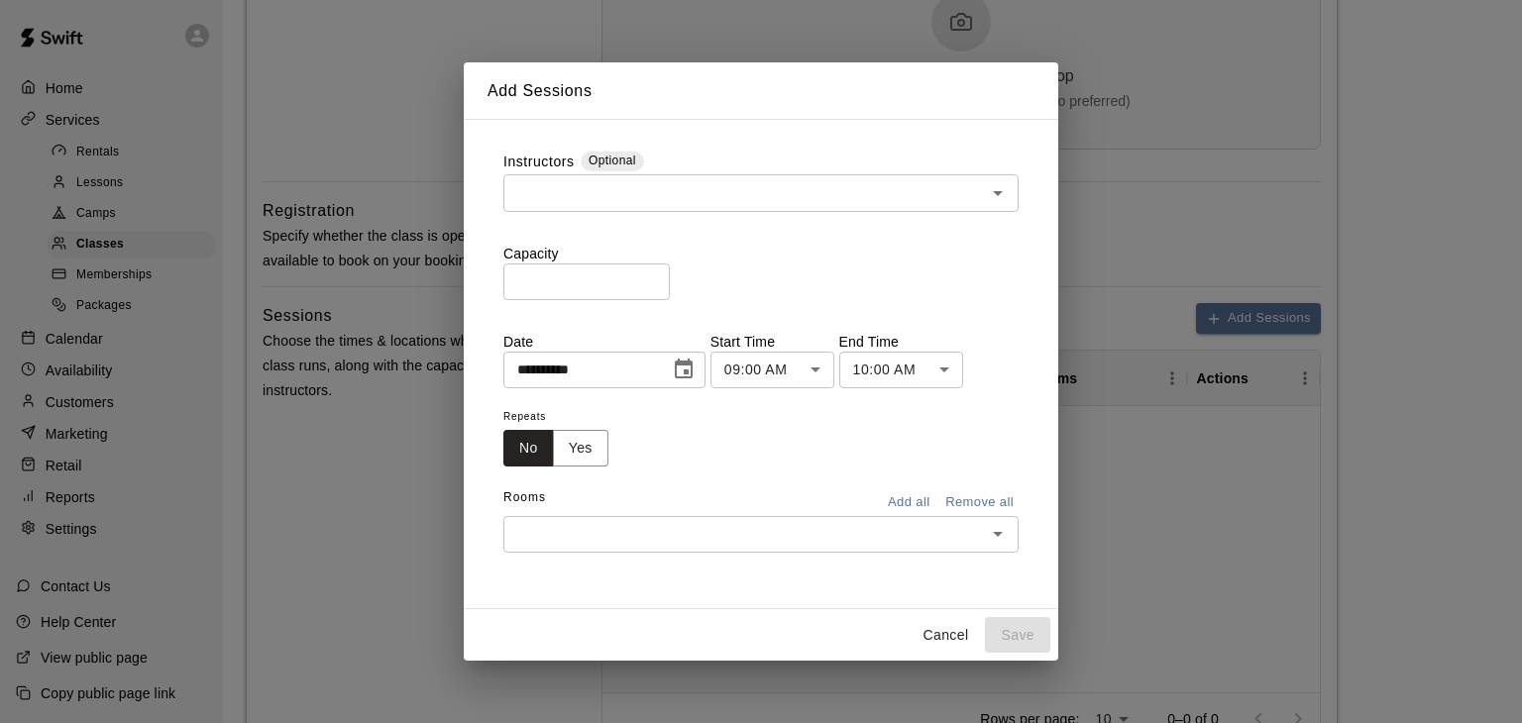
click at [696, 380] on icon "Choose date, selected date is Oct 14, 2025" at bounding box center [684, 370] width 24 height 24
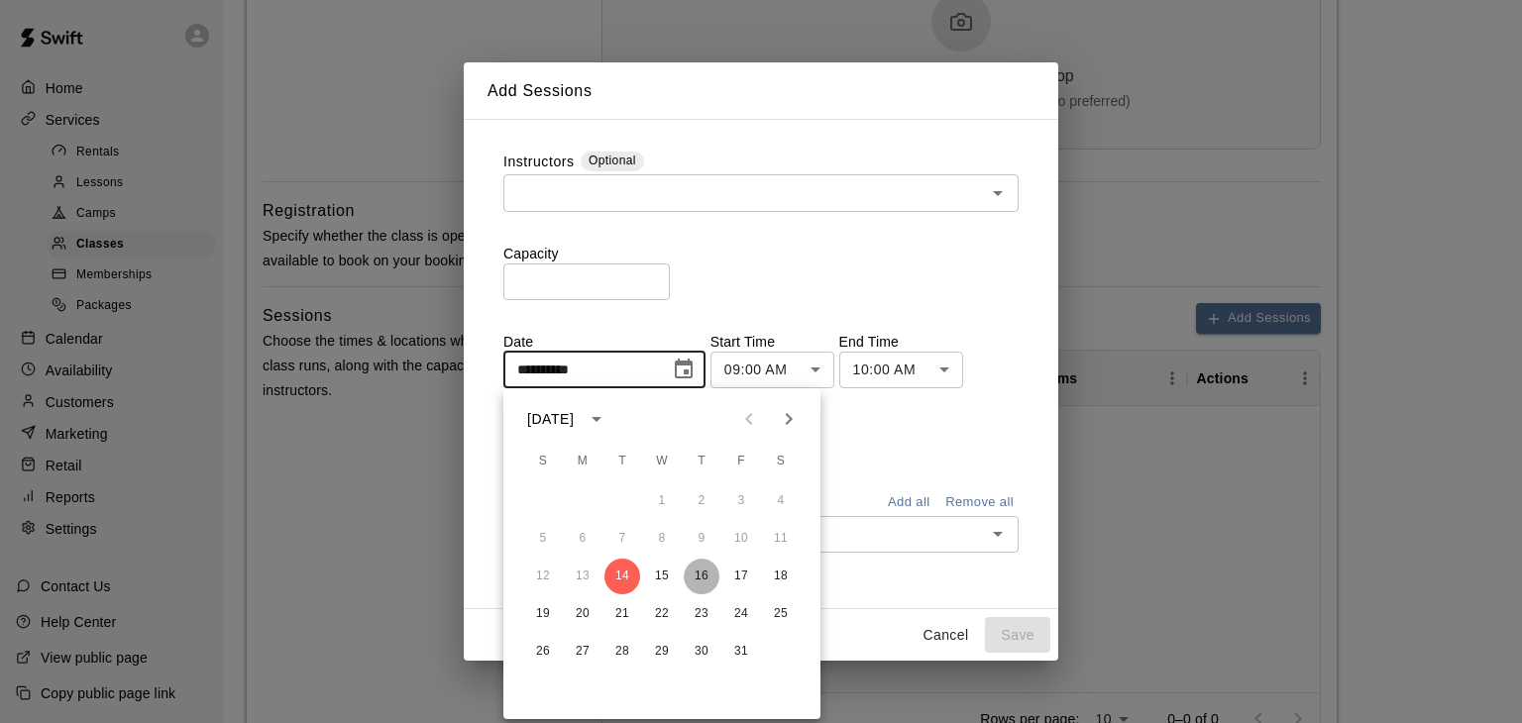
click at [710, 571] on button "16" at bounding box center [702, 577] width 36 height 36
type input "**********"
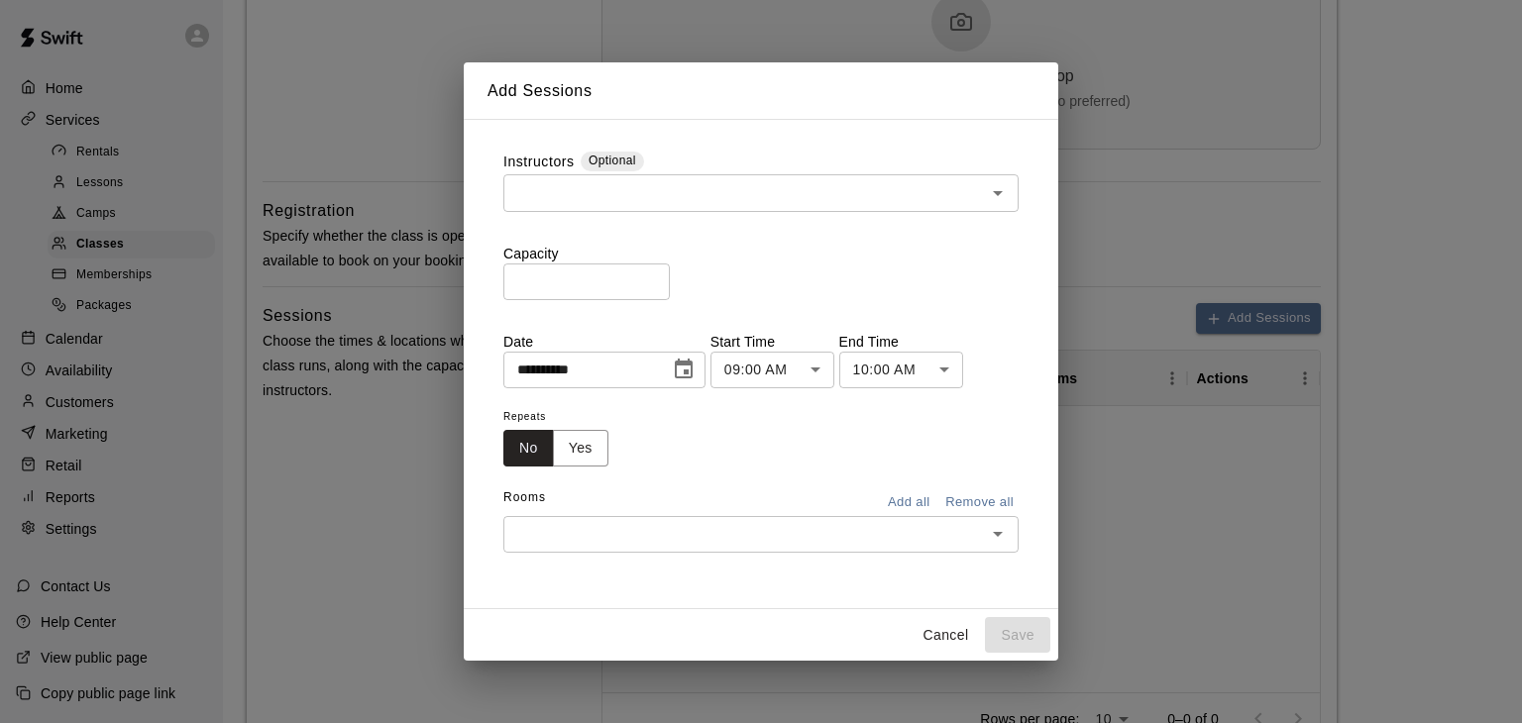
click at [540, 460] on button "No" at bounding box center [528, 448] width 51 height 37
click at [573, 452] on button "Yes" at bounding box center [580, 448] width 55 height 37
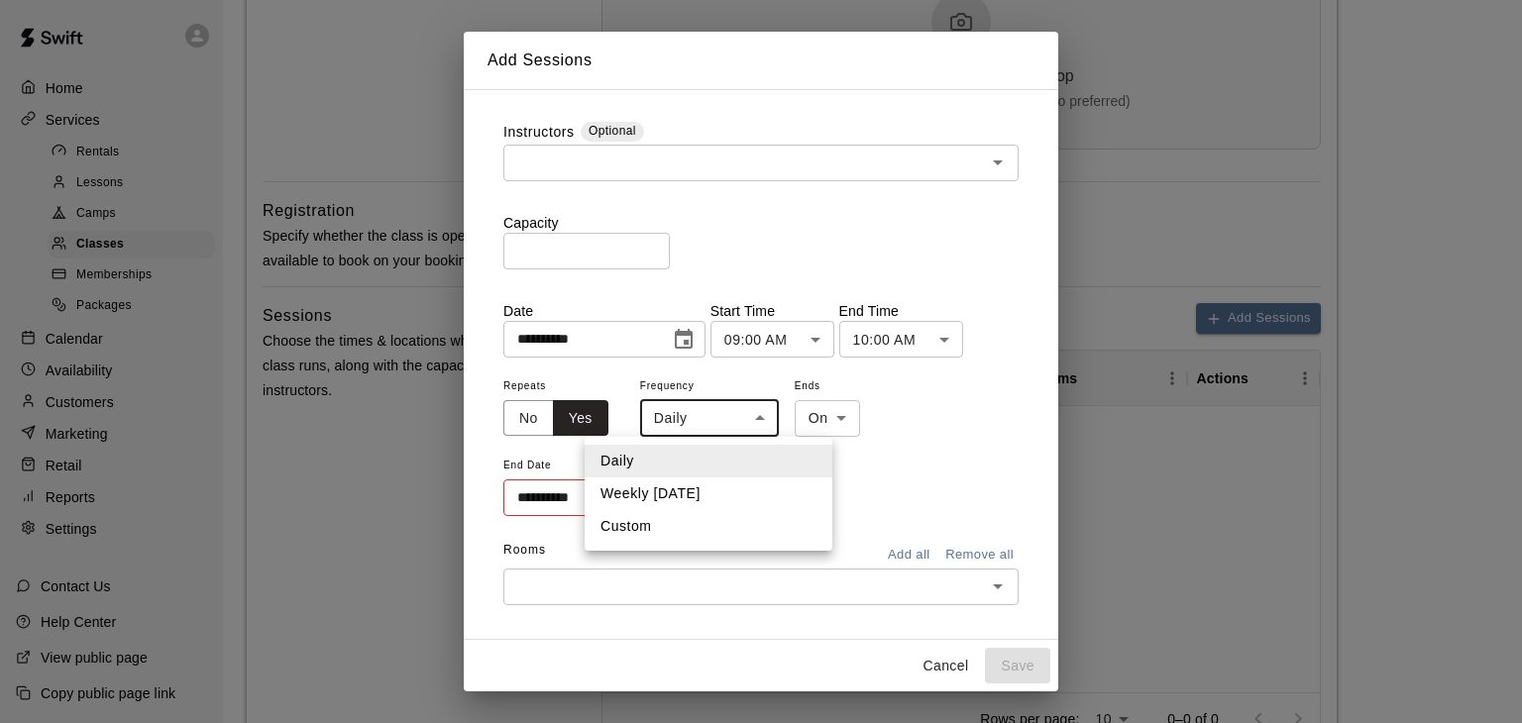
click at [676, 429] on body "**********" at bounding box center [761, 242] width 1522 height 1935
click at [678, 496] on li "Weekly [DATE]" at bounding box center [709, 494] width 248 height 33
type input "******"
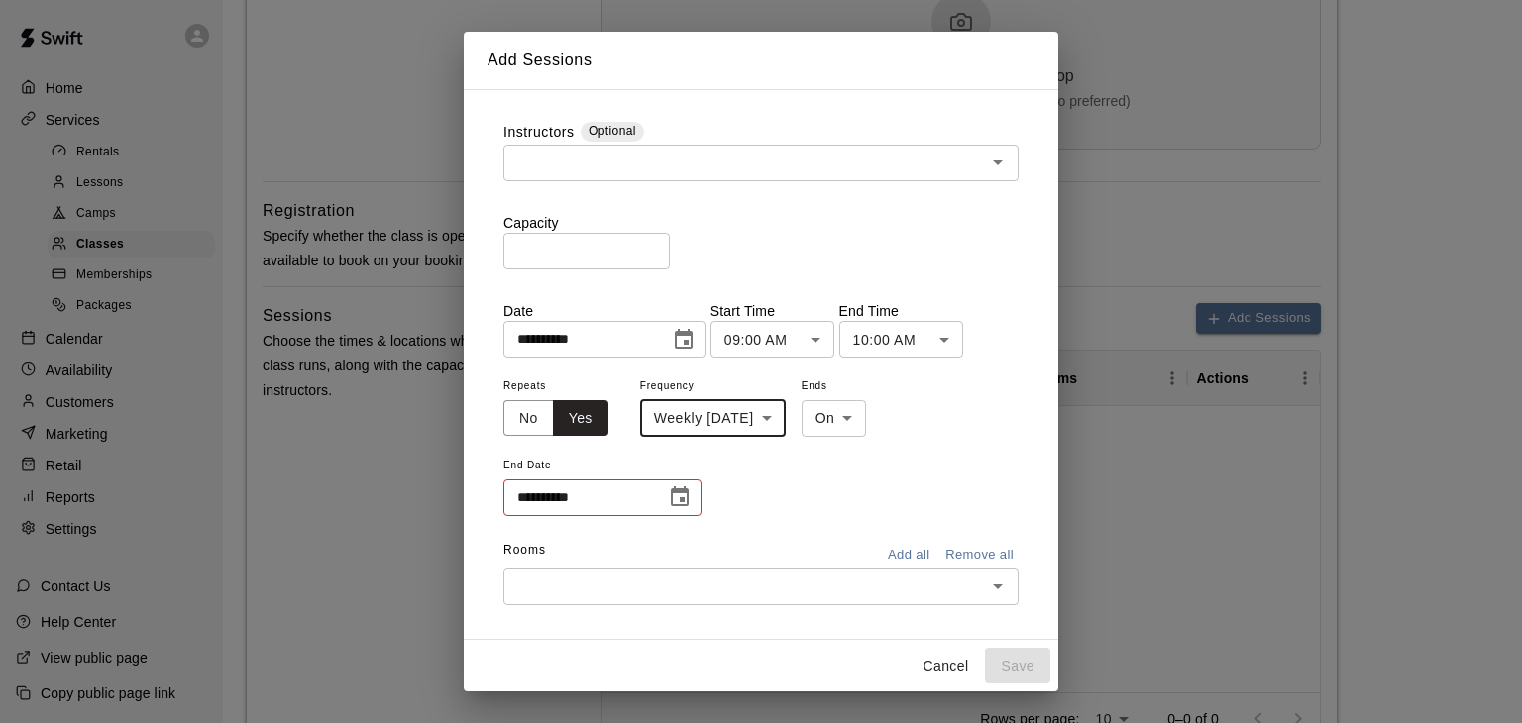
click at [659, 487] on div "**********" at bounding box center [602, 498] width 198 height 37
click at [672, 491] on icon "Choose date" at bounding box center [680, 497] width 18 height 20
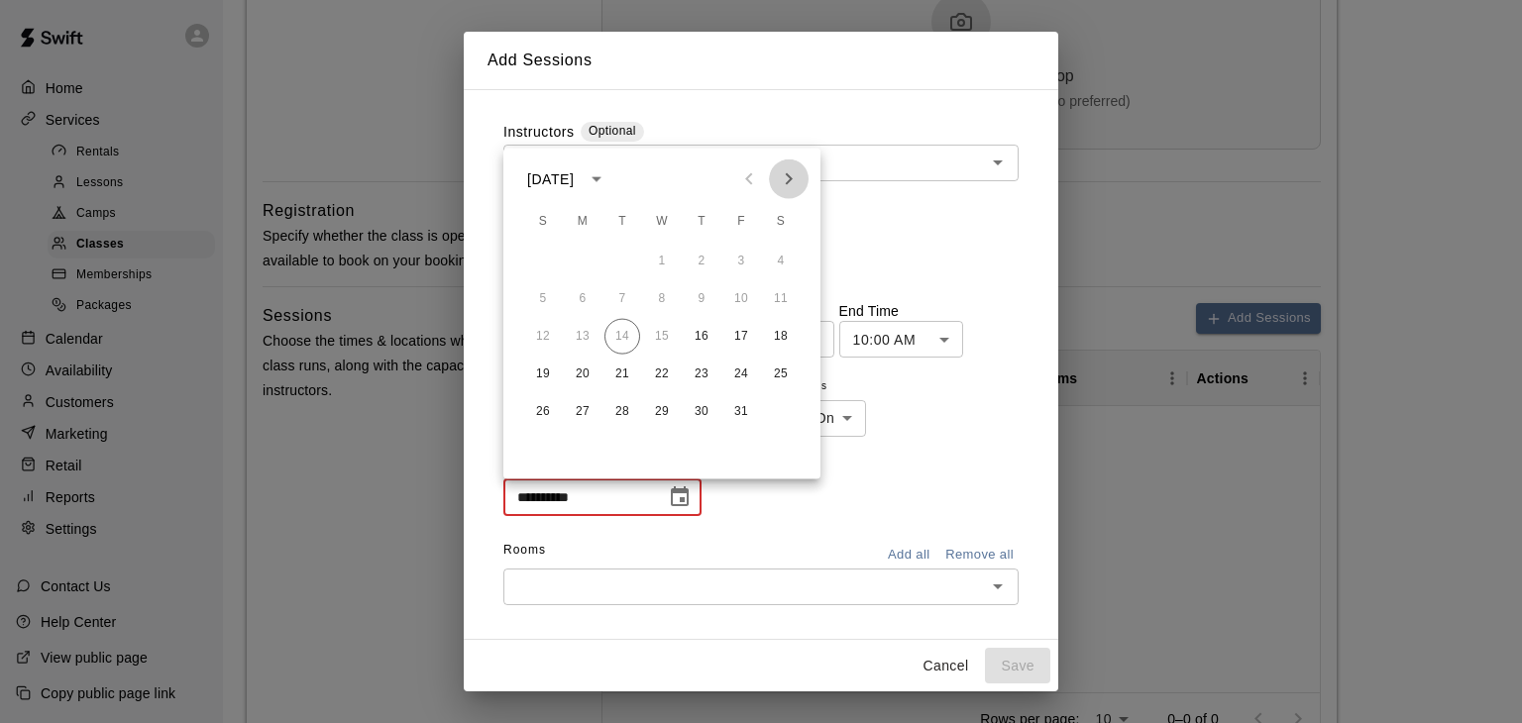
click at [789, 167] on icon "Next month" at bounding box center [789, 179] width 24 height 24
click at [710, 406] on button "29" at bounding box center [702, 412] width 36 height 36
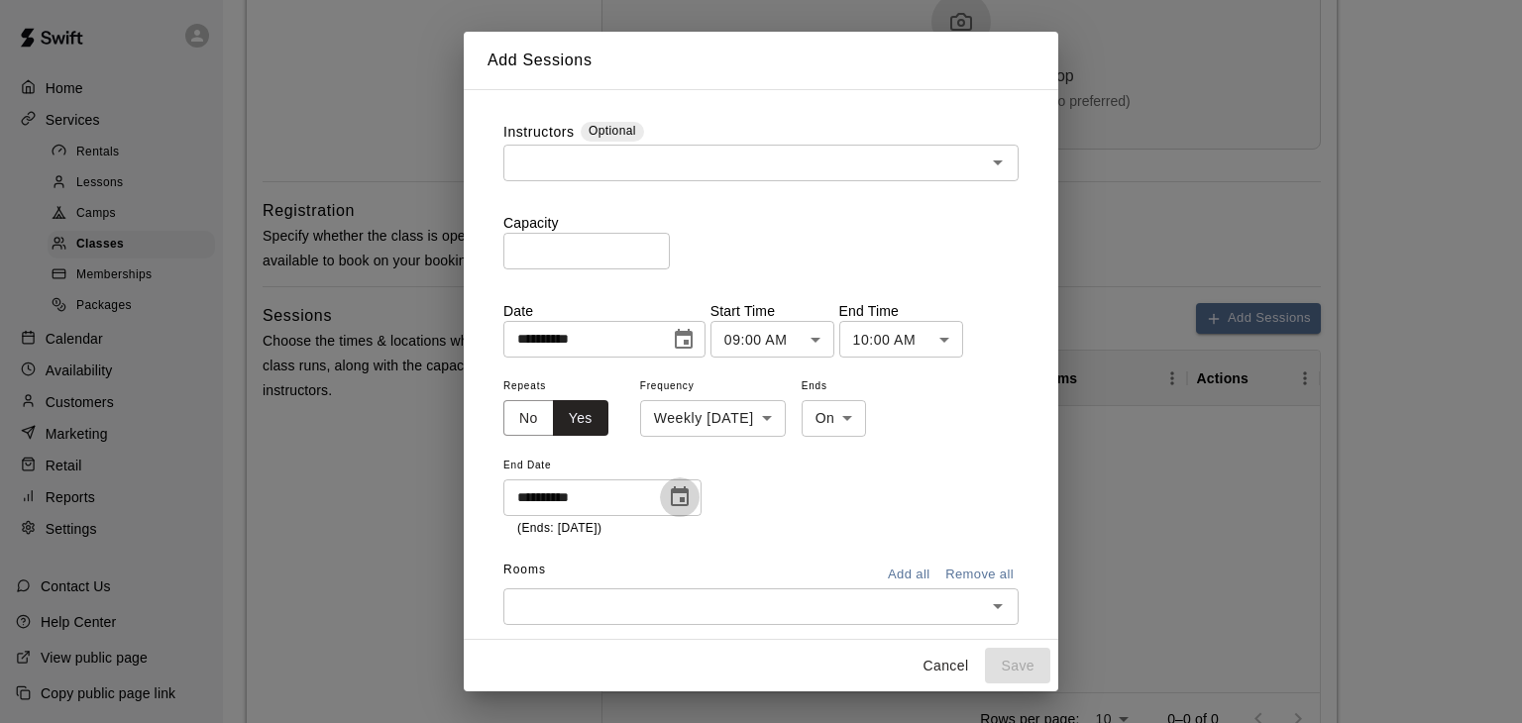
click at [681, 500] on icon "Choose date, selected date is Jan 29, 2026" at bounding box center [680, 497] width 18 height 20
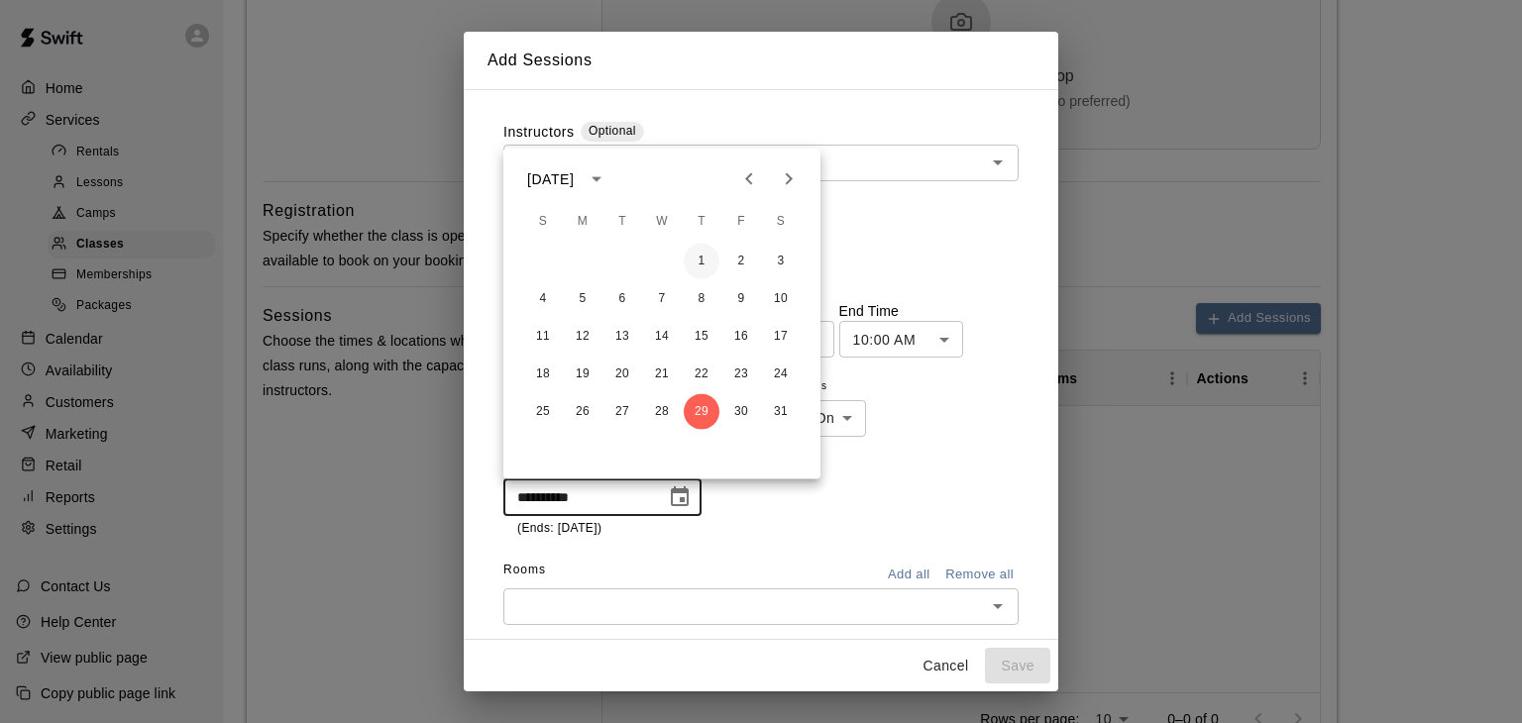
click at [717, 264] on button "1" at bounding box center [702, 262] width 36 height 36
type input "**********"
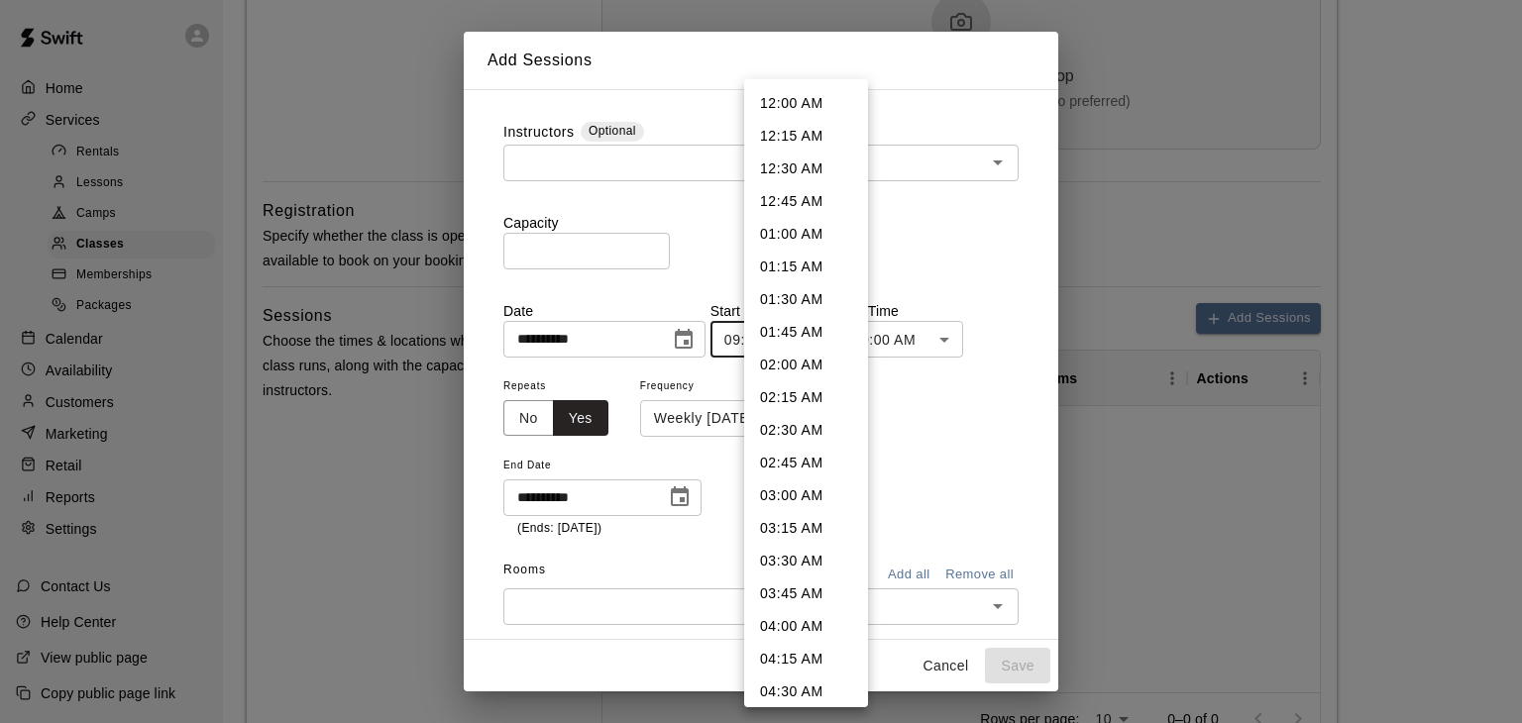
click at [825, 346] on body "**********" at bounding box center [761, 242] width 1522 height 1935
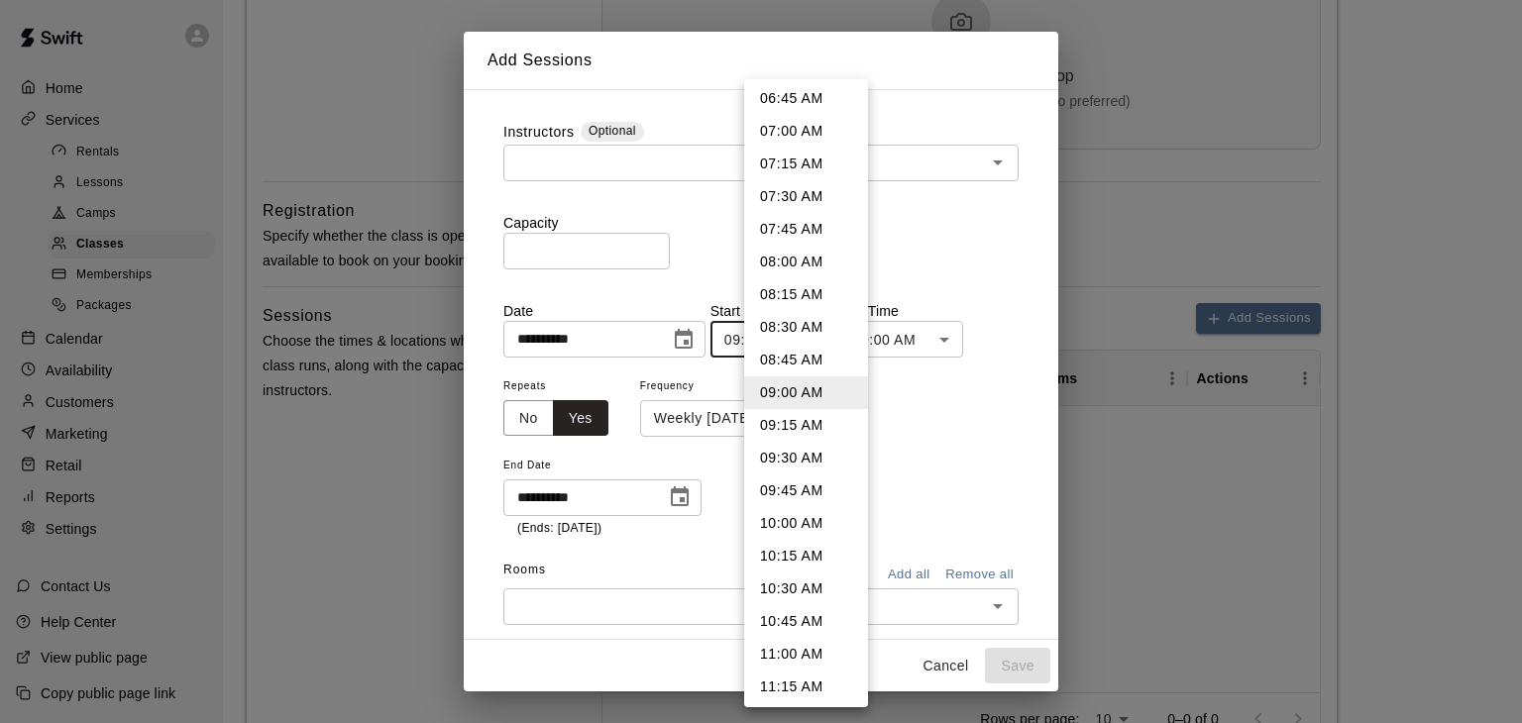
click at [806, 485] on li "09:45 AM" at bounding box center [806, 491] width 124 height 33
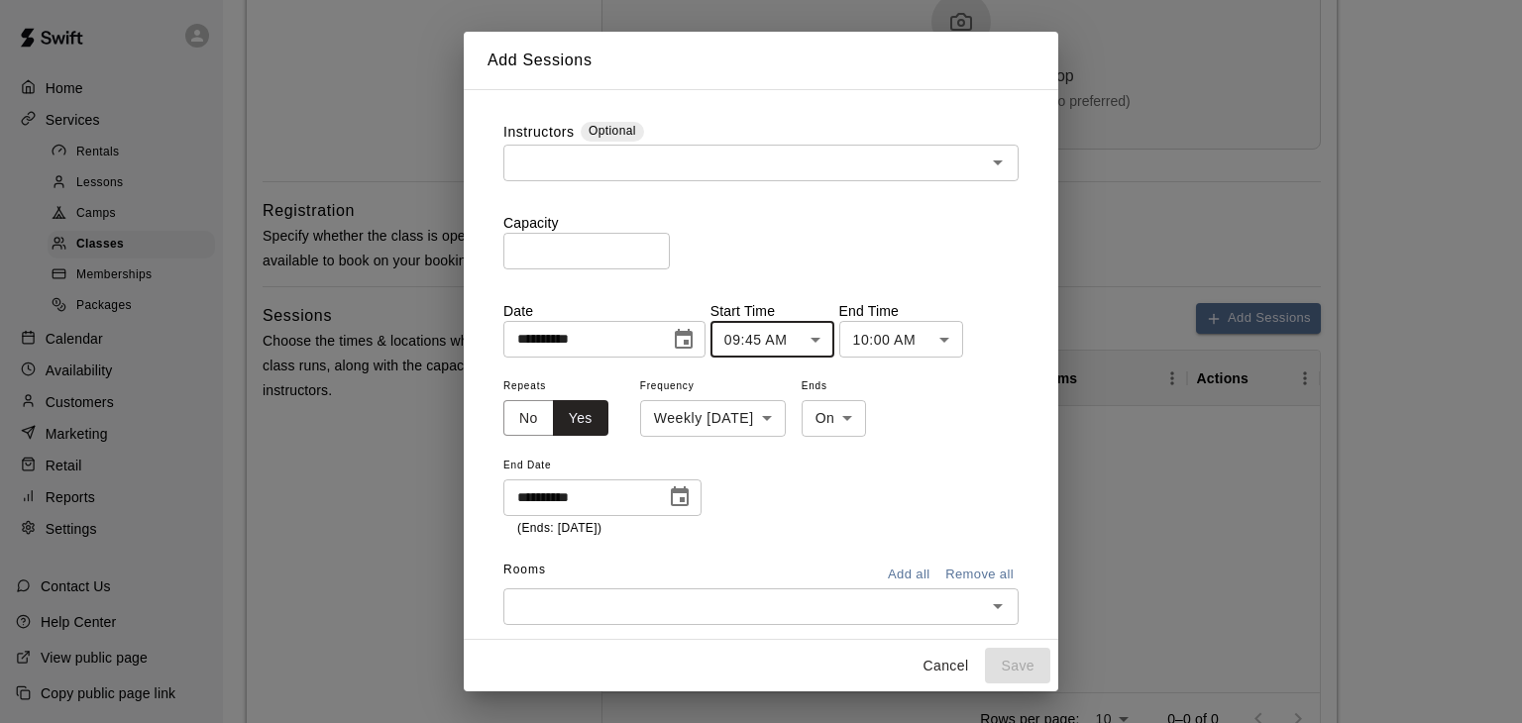
click at [826, 337] on body "**********" at bounding box center [761, 242] width 1522 height 1935
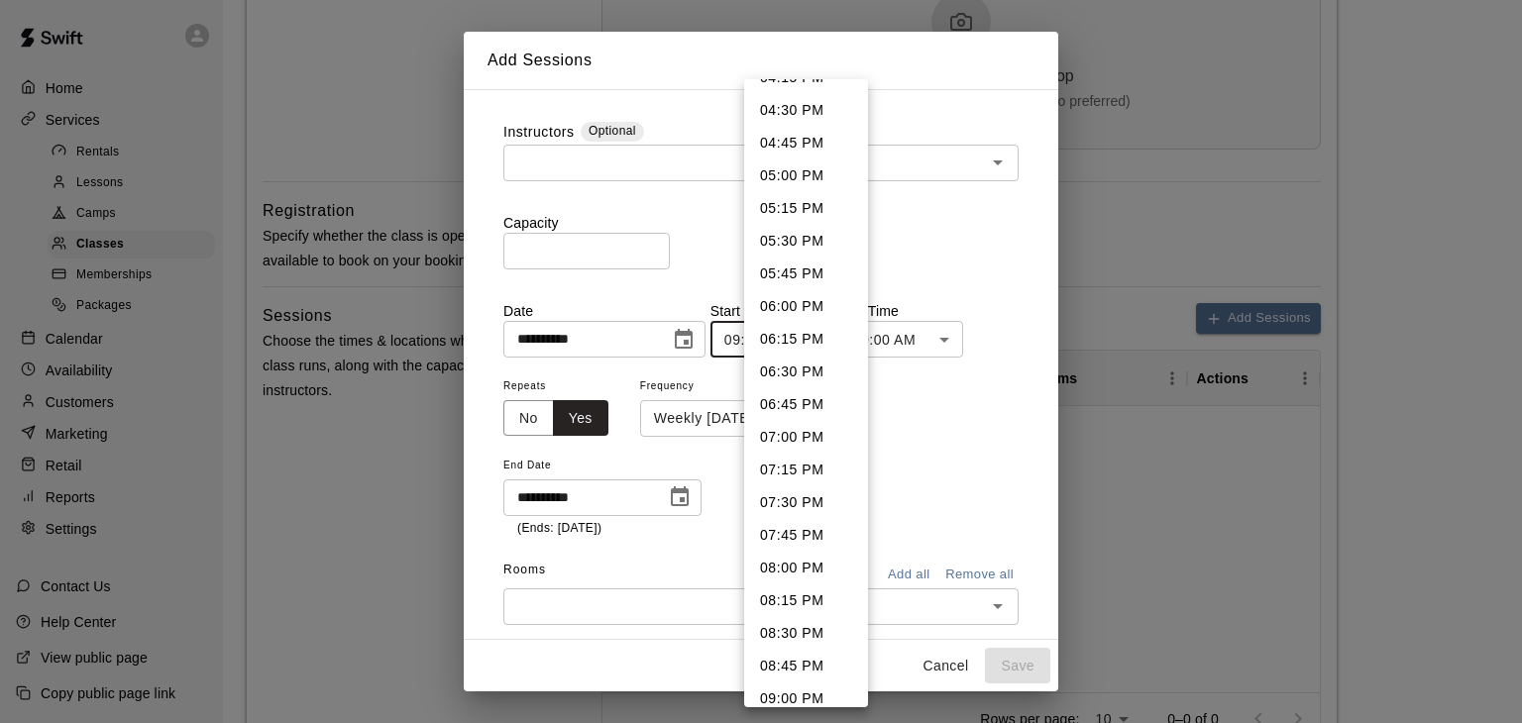
scroll to position [2149, 0]
click at [813, 269] on li "05:45 PM" at bounding box center [806, 276] width 124 height 33
type input "********"
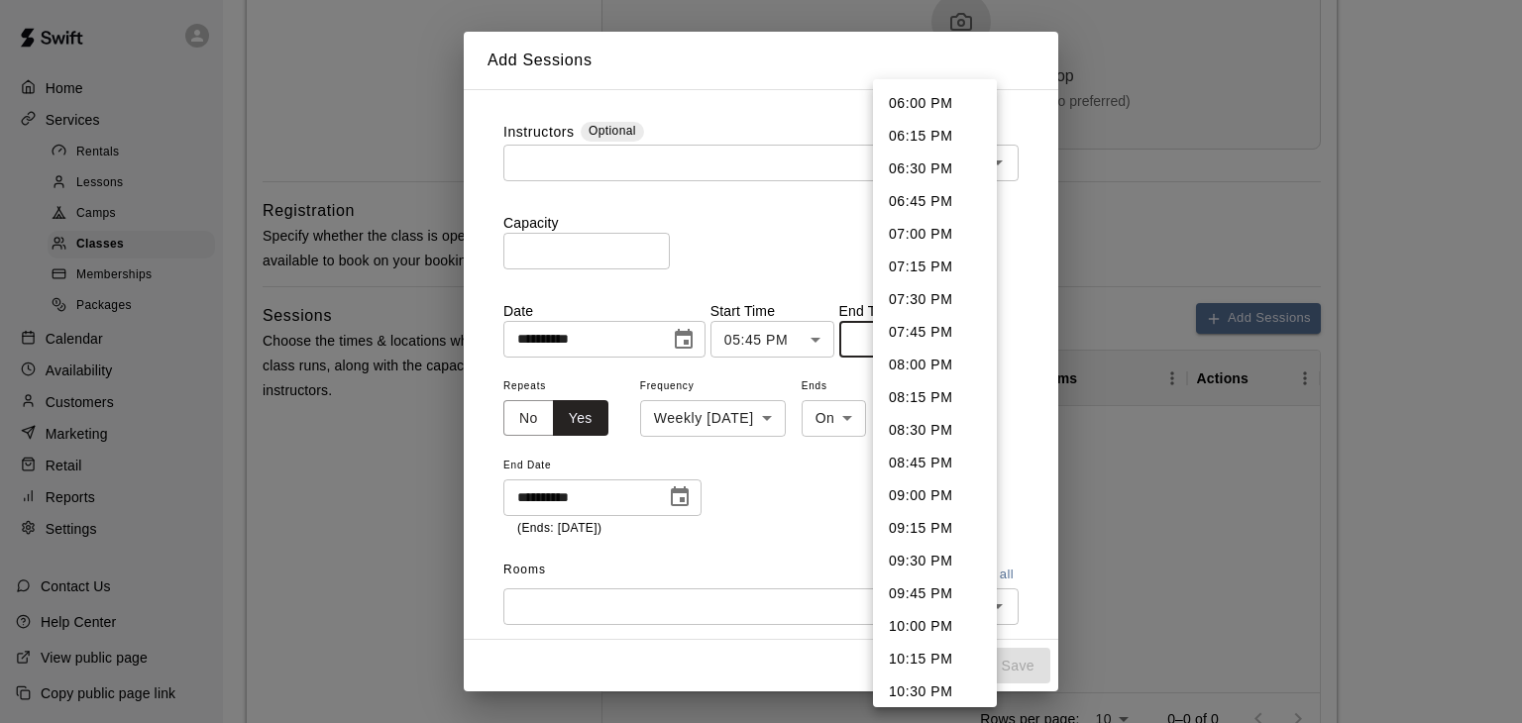
click at [933, 346] on body "**********" at bounding box center [761, 242] width 1522 height 1935
click at [925, 492] on li "09:00 PM" at bounding box center [935, 496] width 124 height 33
type input "********"
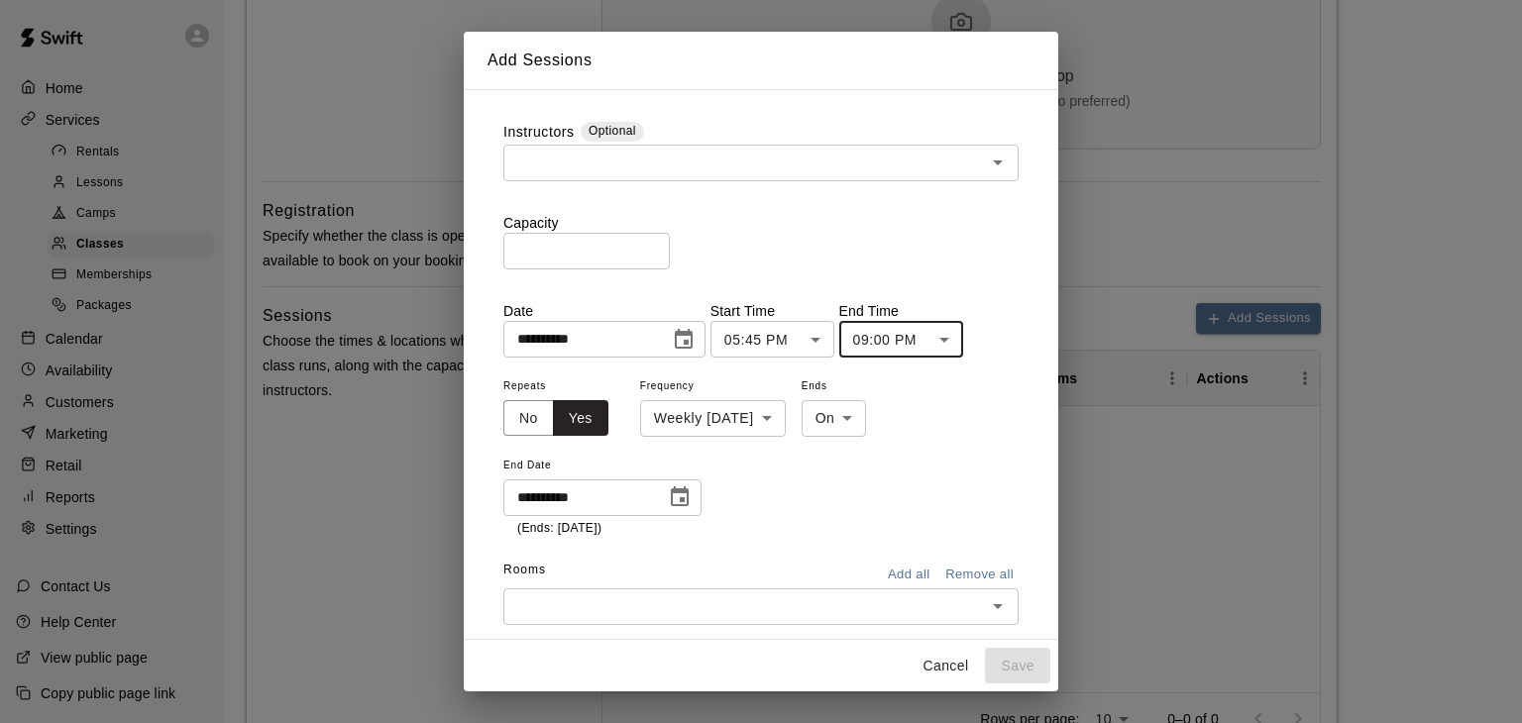
click at [614, 152] on input "text" at bounding box center [744, 163] width 471 height 25
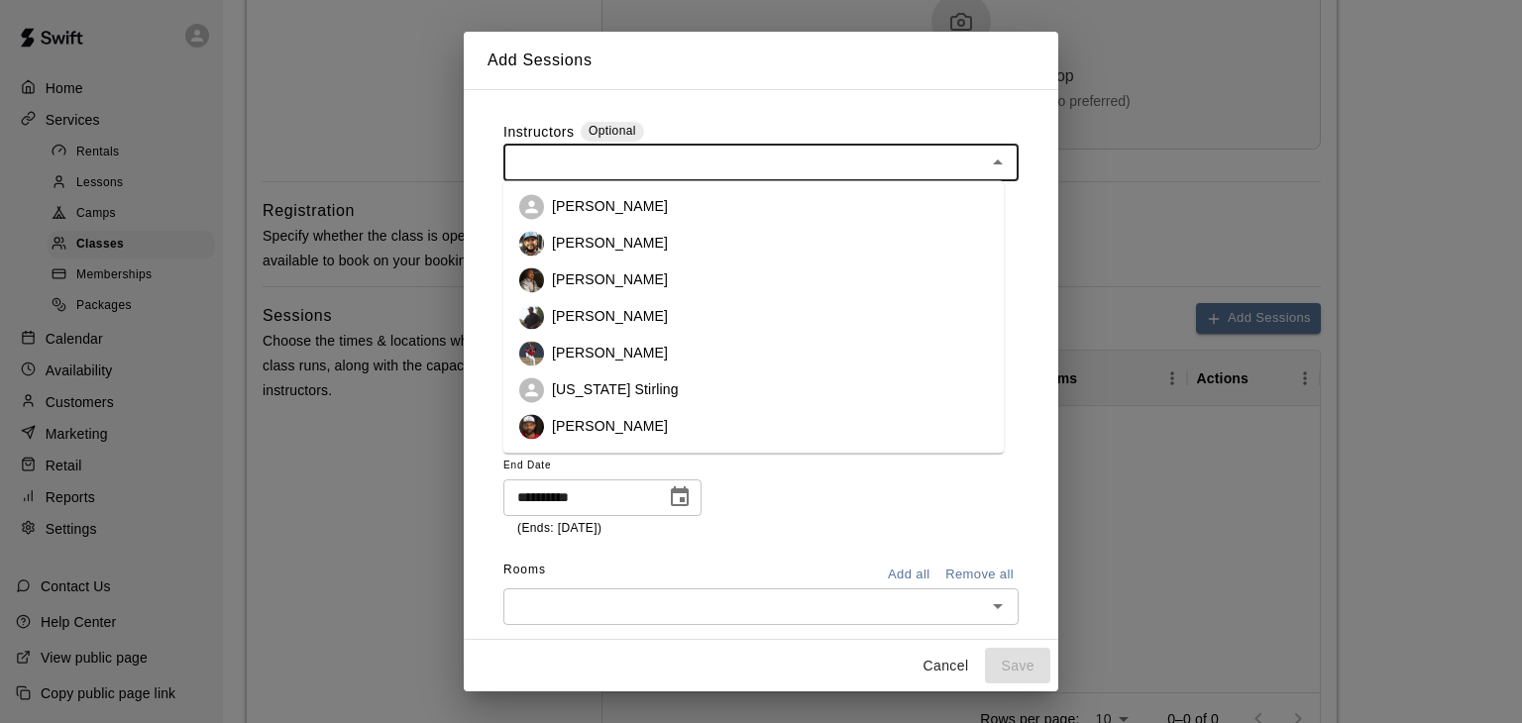
click at [590, 215] on p "[PERSON_NAME]" at bounding box center [610, 207] width 116 height 20
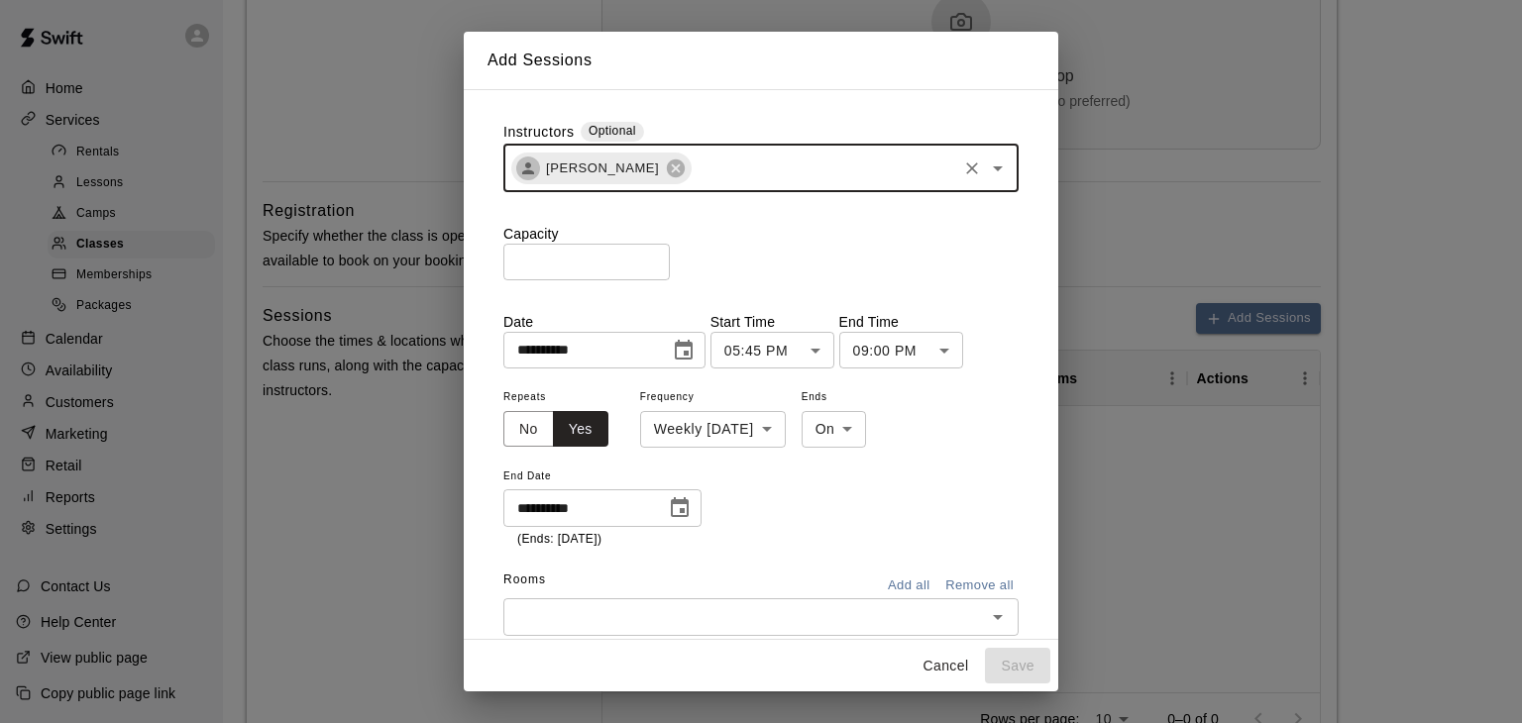
click at [719, 172] on input "text" at bounding box center [824, 168] width 261 height 25
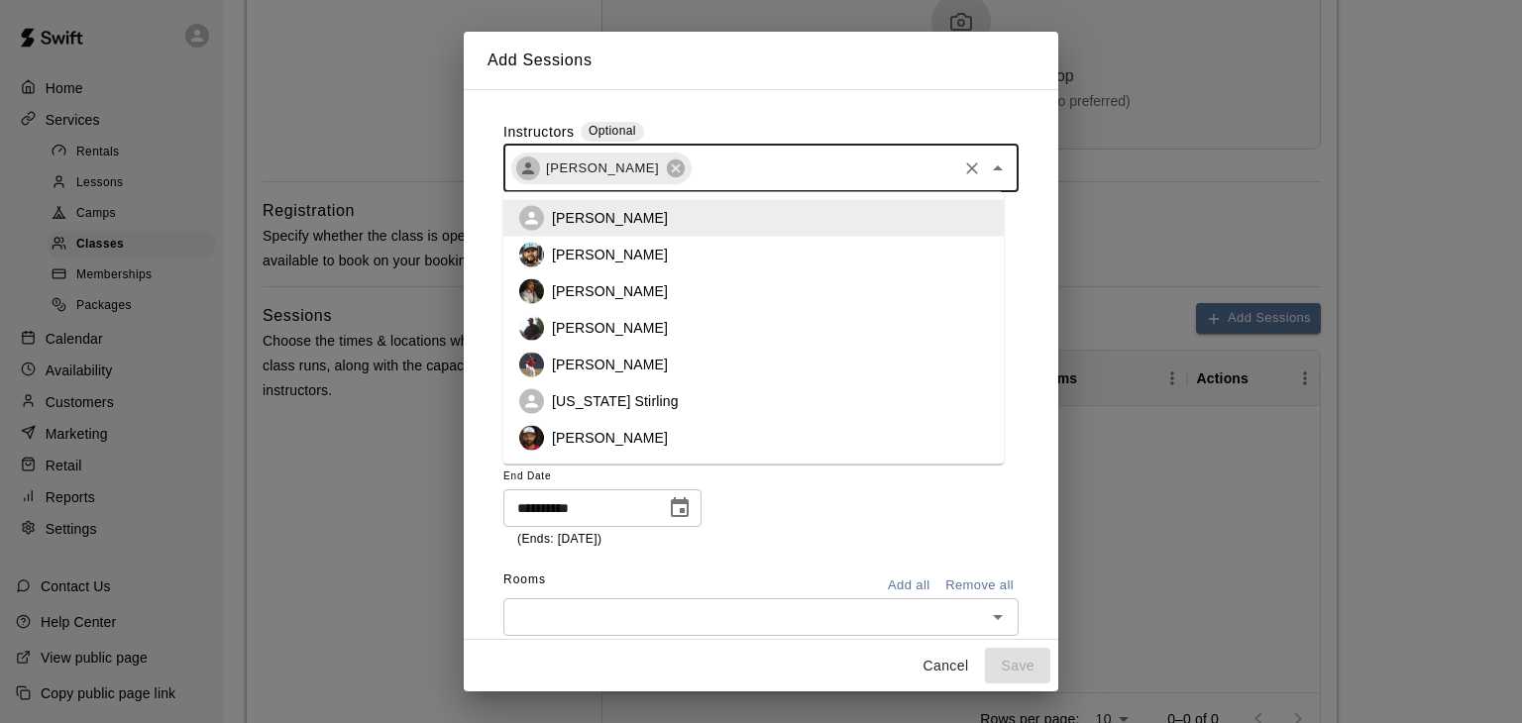
click at [651, 250] on p "[PERSON_NAME]" at bounding box center [610, 255] width 116 height 20
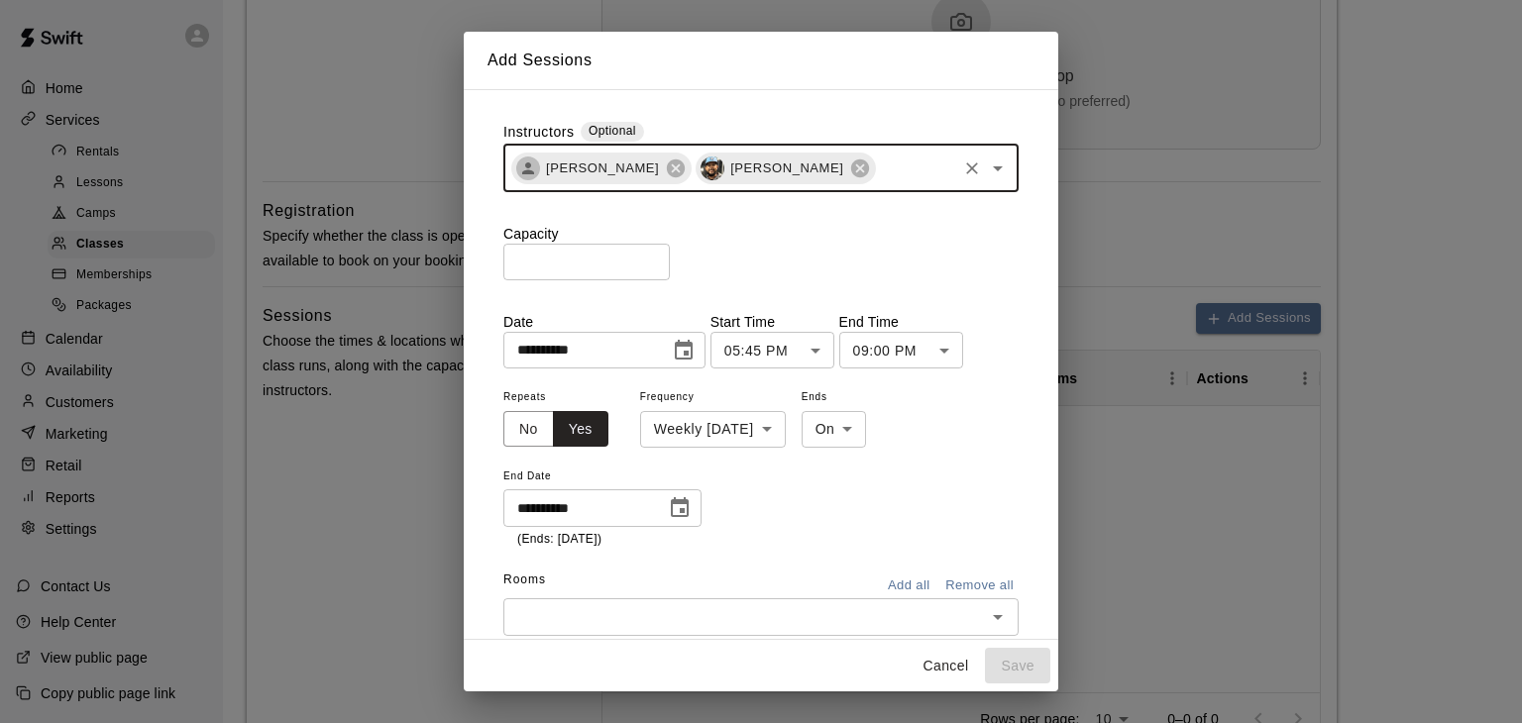
click at [878, 176] on input "text" at bounding box center [916, 168] width 76 height 25
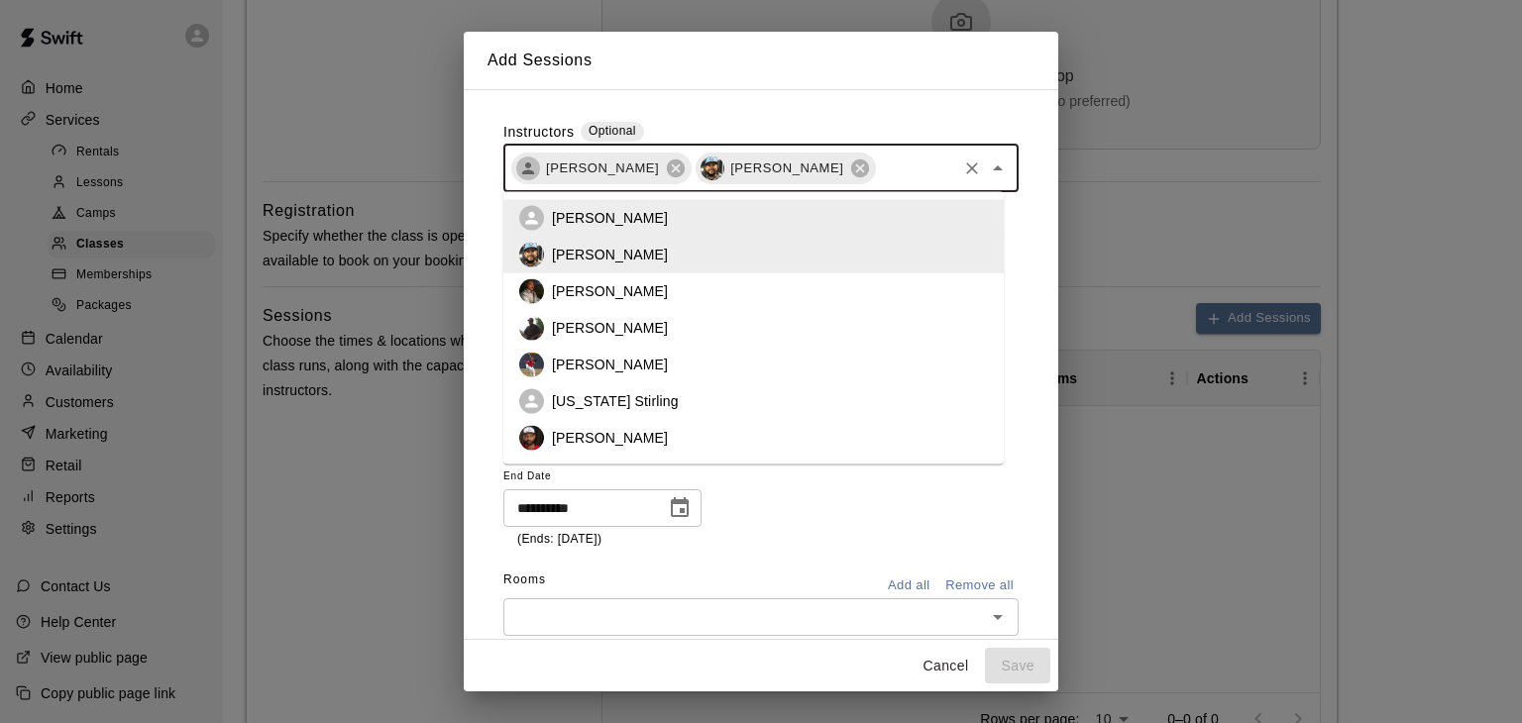
click at [641, 329] on li "[PERSON_NAME]" at bounding box center [753, 328] width 500 height 37
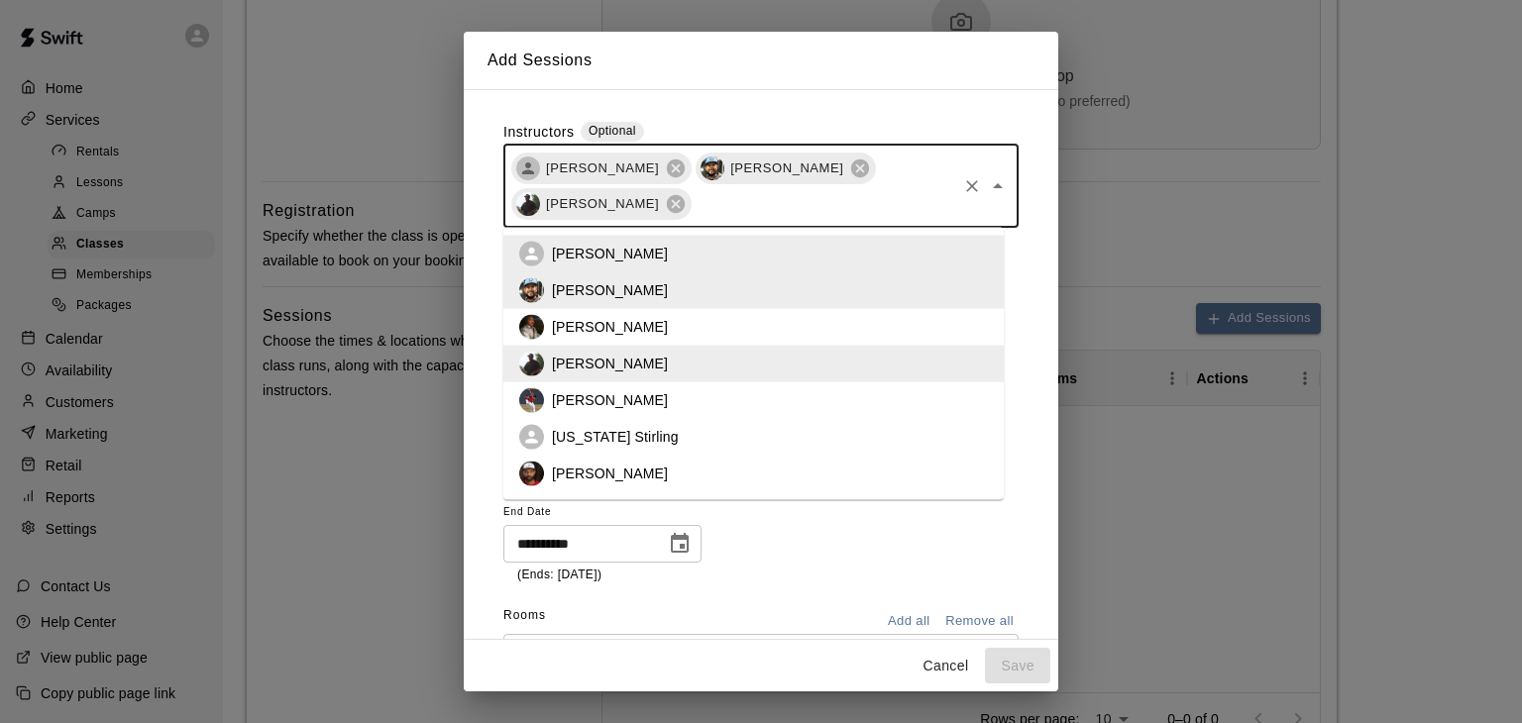
click at [777, 204] on input "text" at bounding box center [824, 203] width 261 height 25
click at [656, 398] on li "[PERSON_NAME]" at bounding box center [753, 401] width 500 height 37
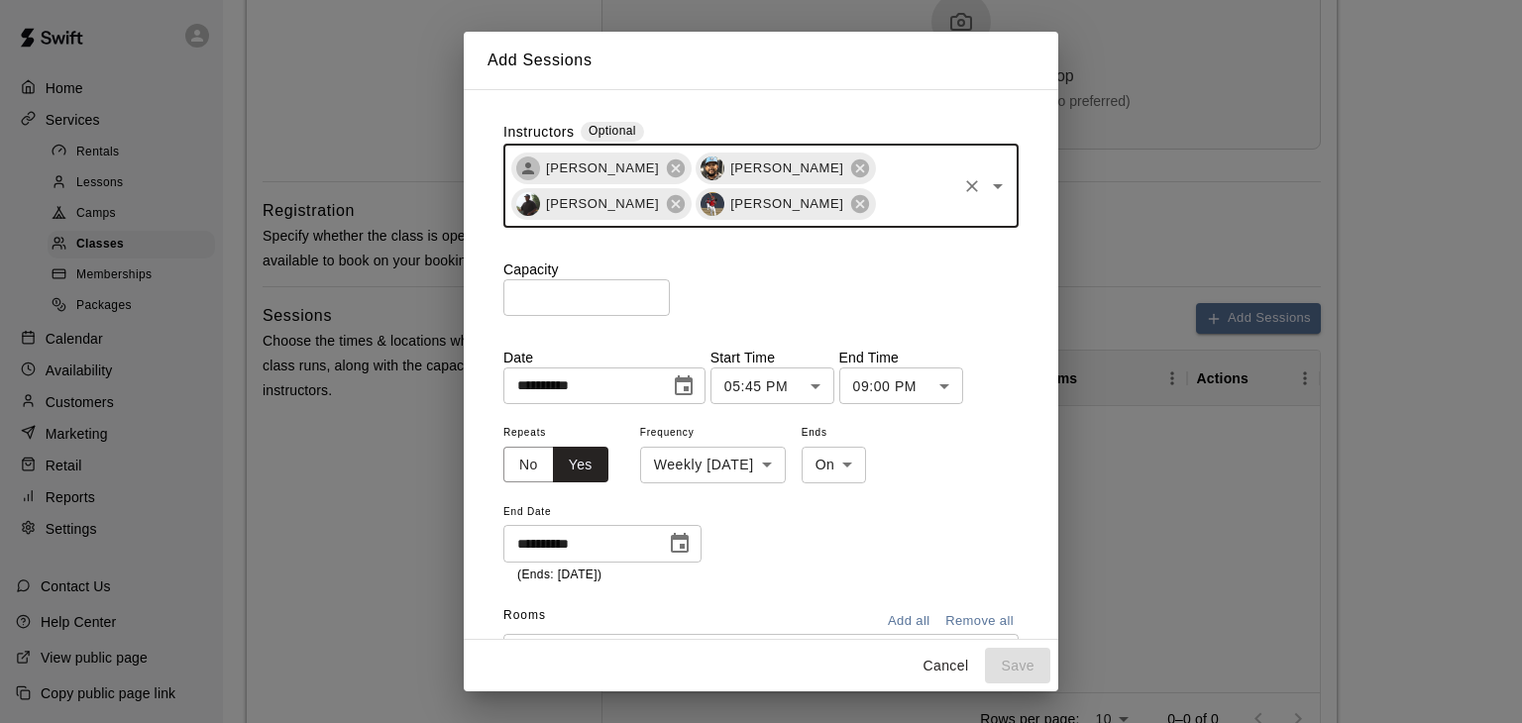
click at [878, 191] on input "text" at bounding box center [916, 203] width 76 height 25
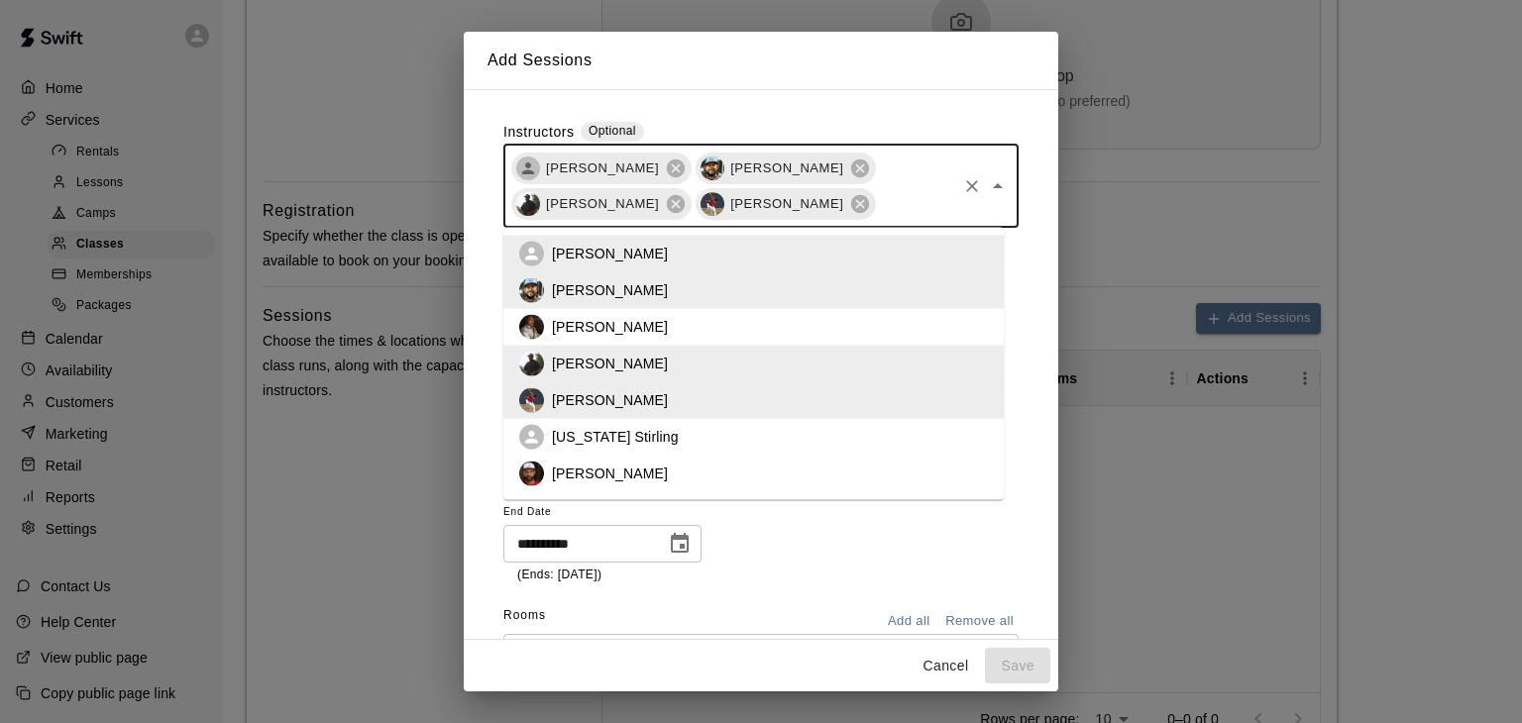
click at [667, 465] on li "[PERSON_NAME]" at bounding box center [753, 474] width 500 height 37
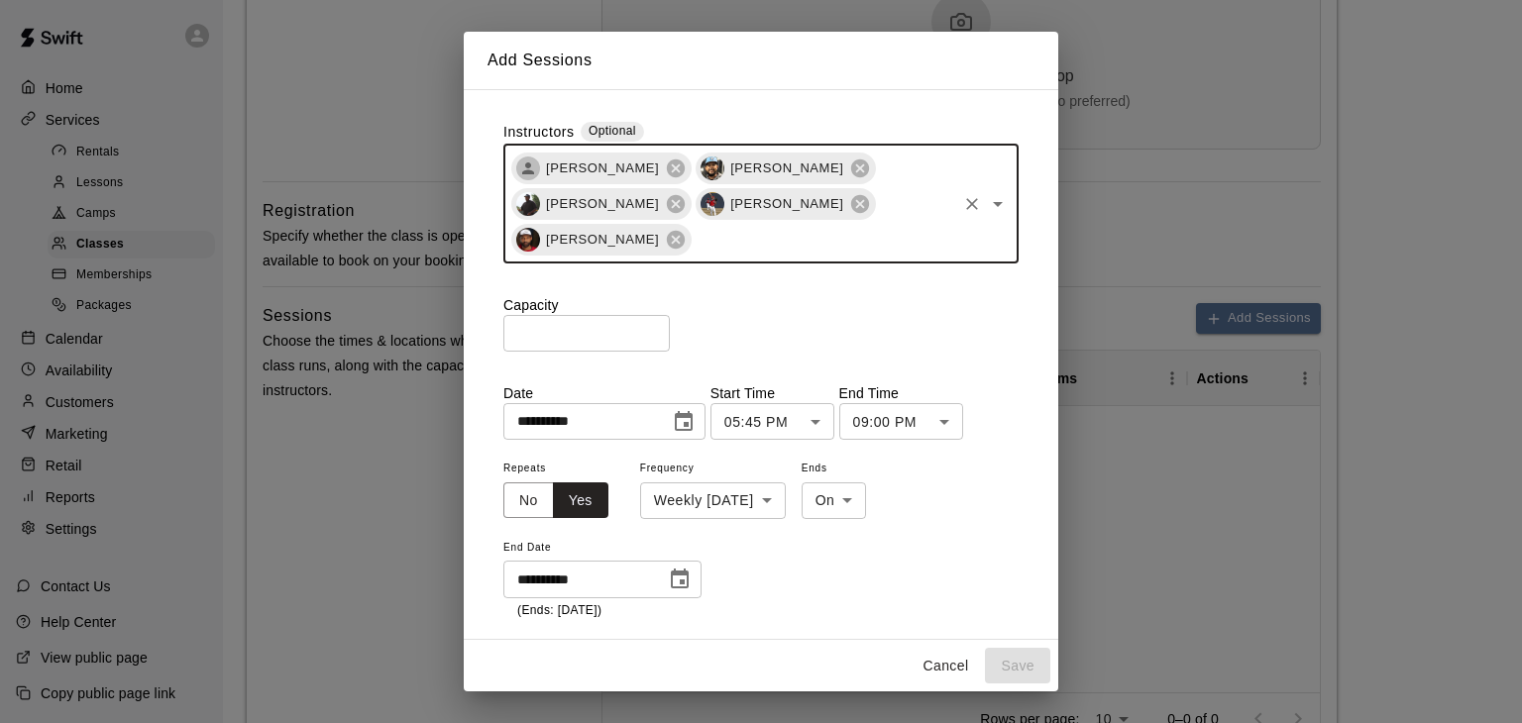
scroll to position [124, 0]
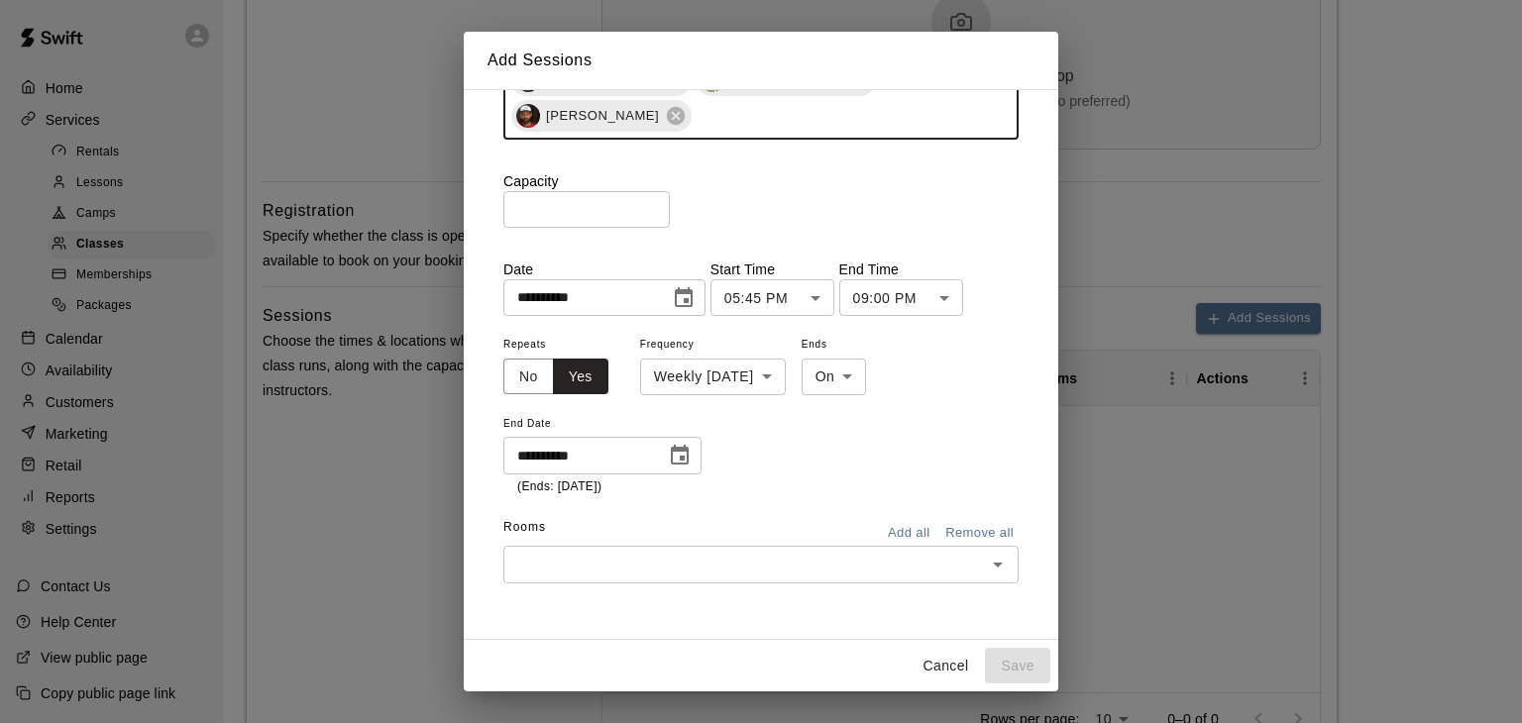
click at [877, 537] on button "Add all" at bounding box center [908, 533] width 63 height 31
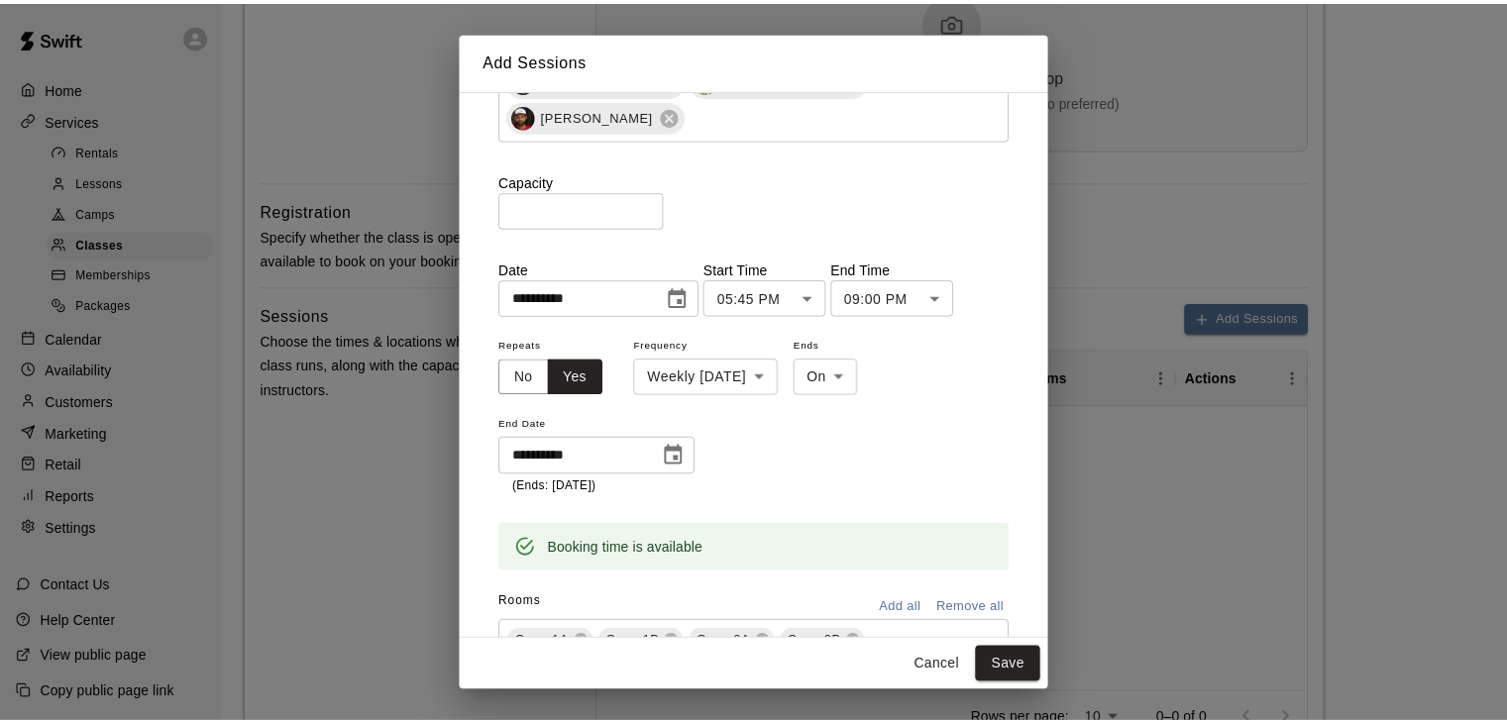
scroll to position [234, 0]
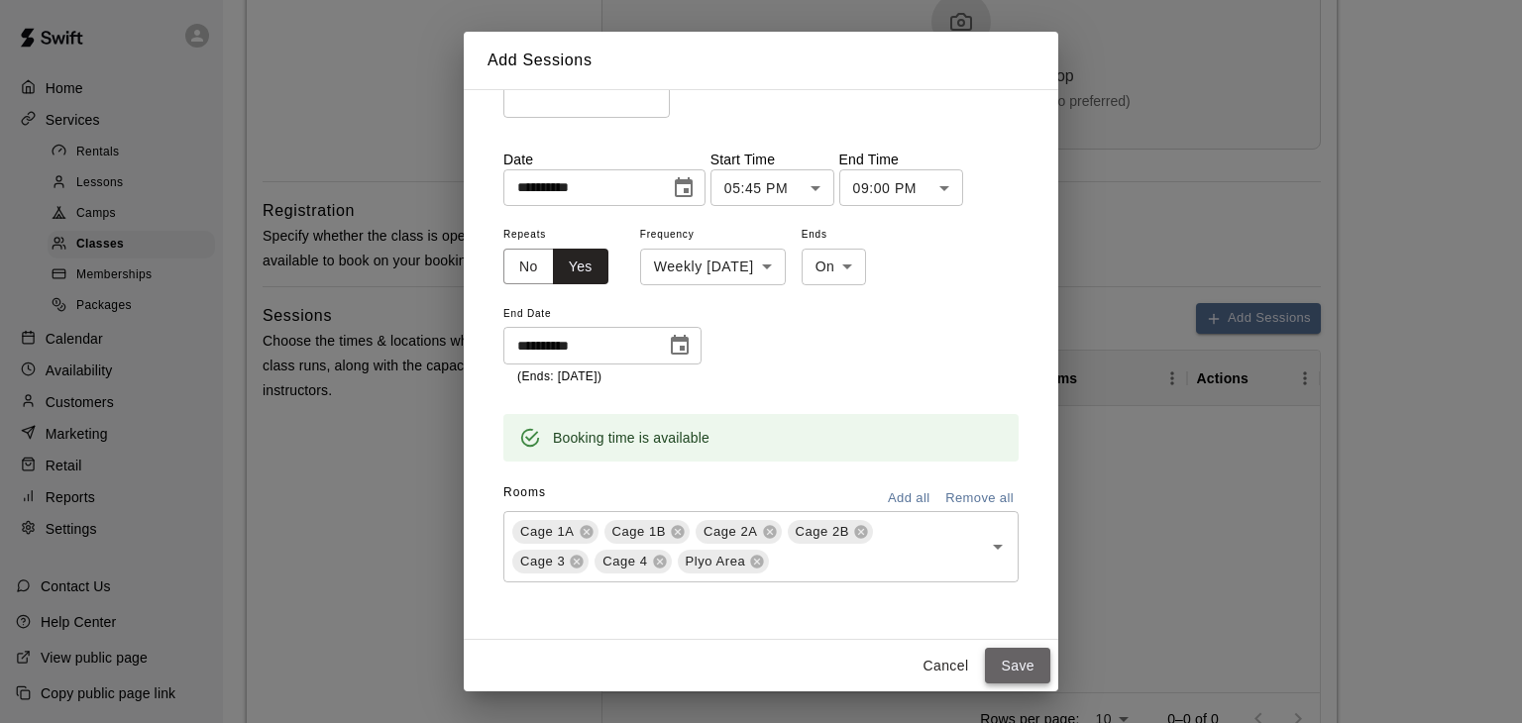
click at [1039, 673] on button "Save" at bounding box center [1017, 666] width 65 height 37
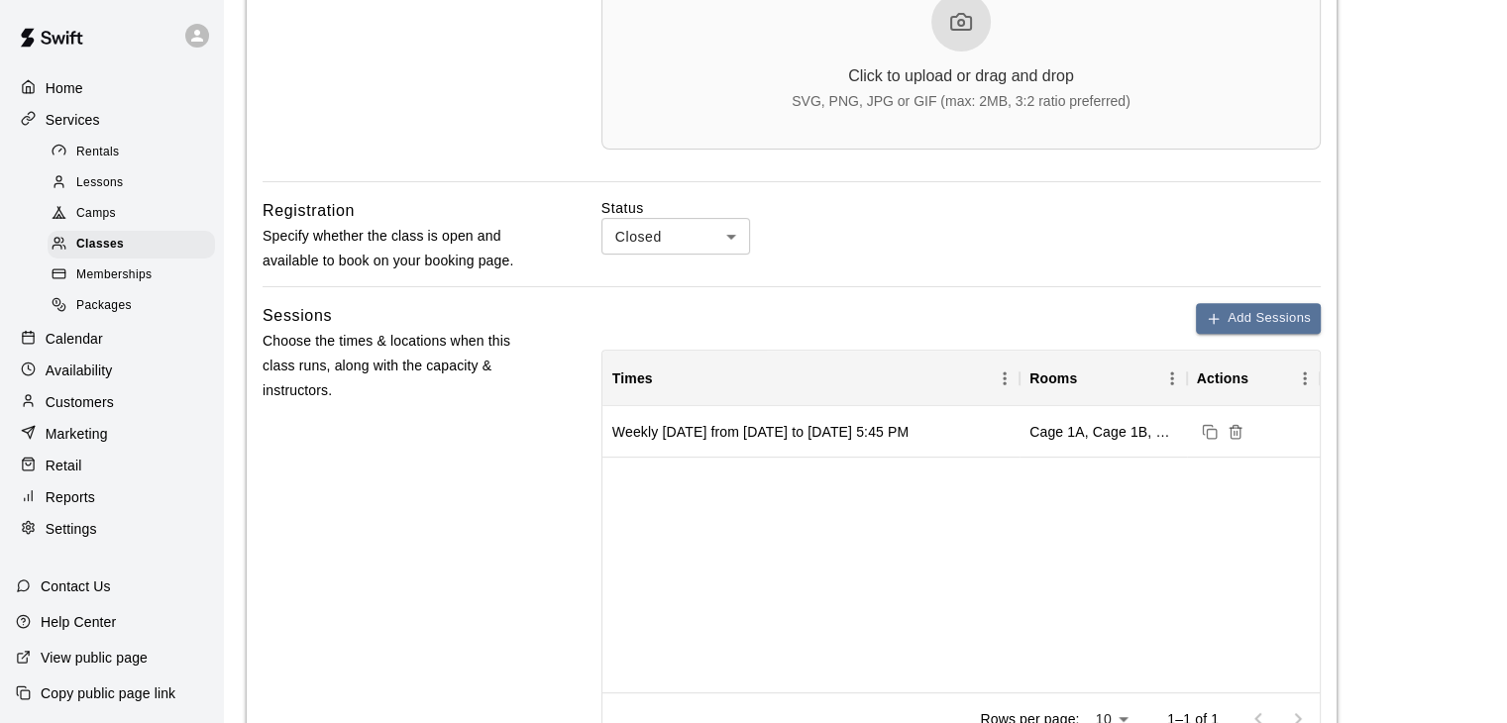
scroll to position [1213, 0]
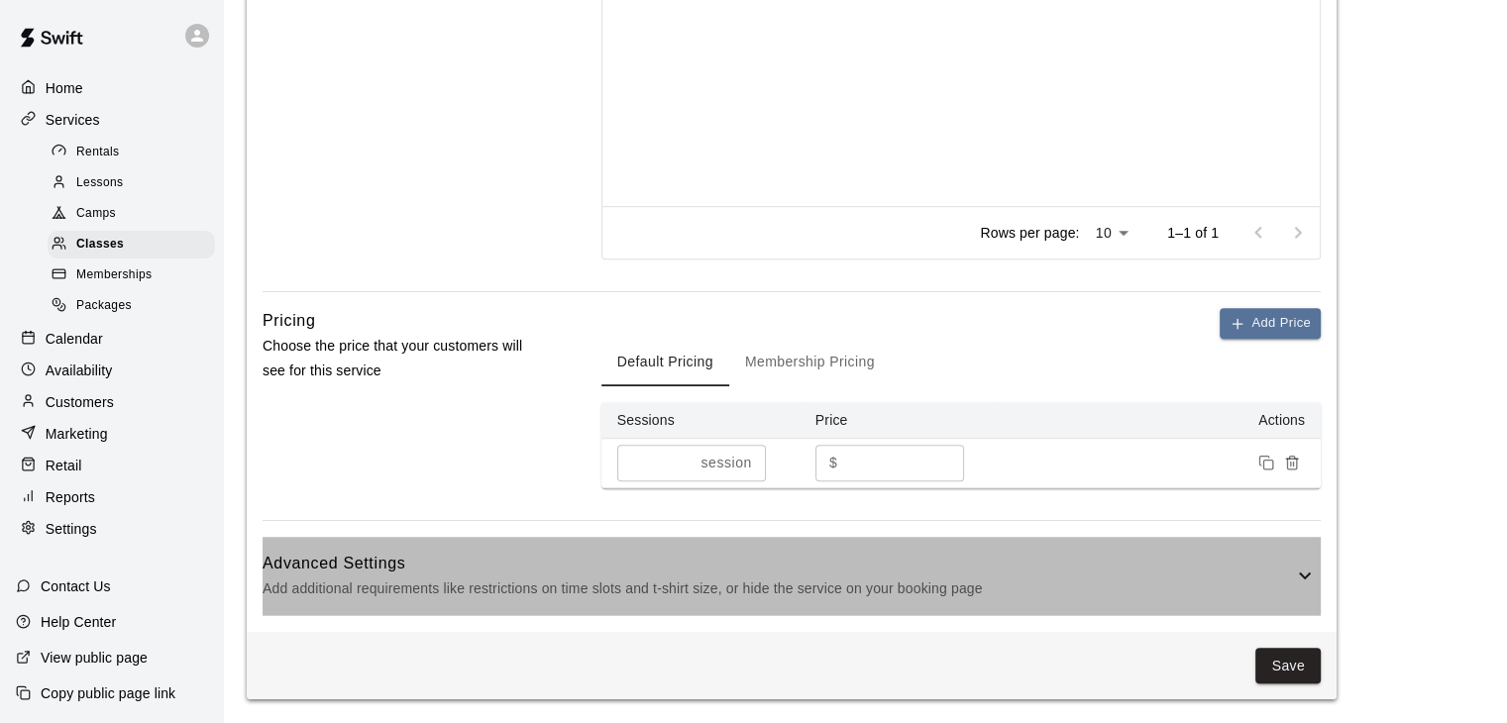
click at [1006, 558] on h6 "Advanced Settings" at bounding box center [778, 564] width 1031 height 26
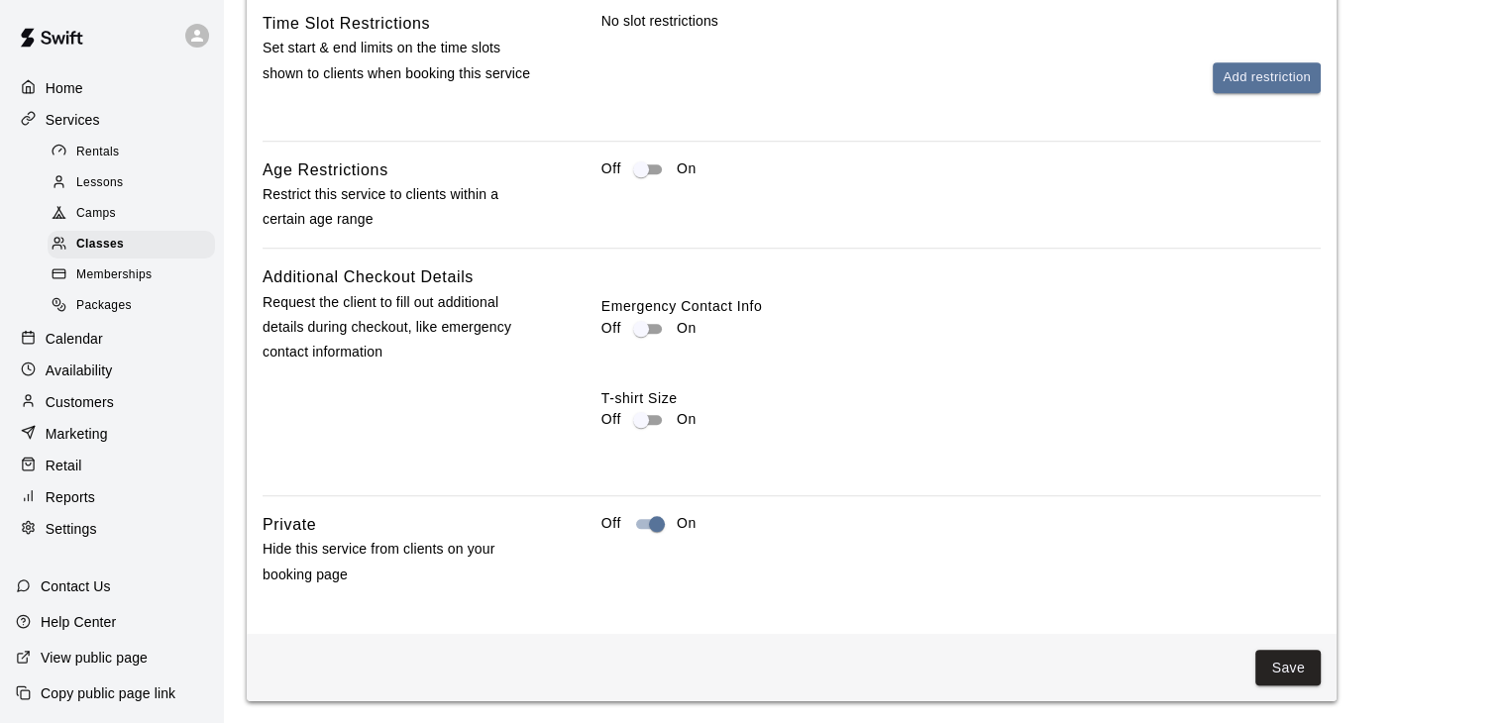
scroll to position [2068, 0]
click at [1307, 658] on button "Save" at bounding box center [1288, 666] width 65 height 37
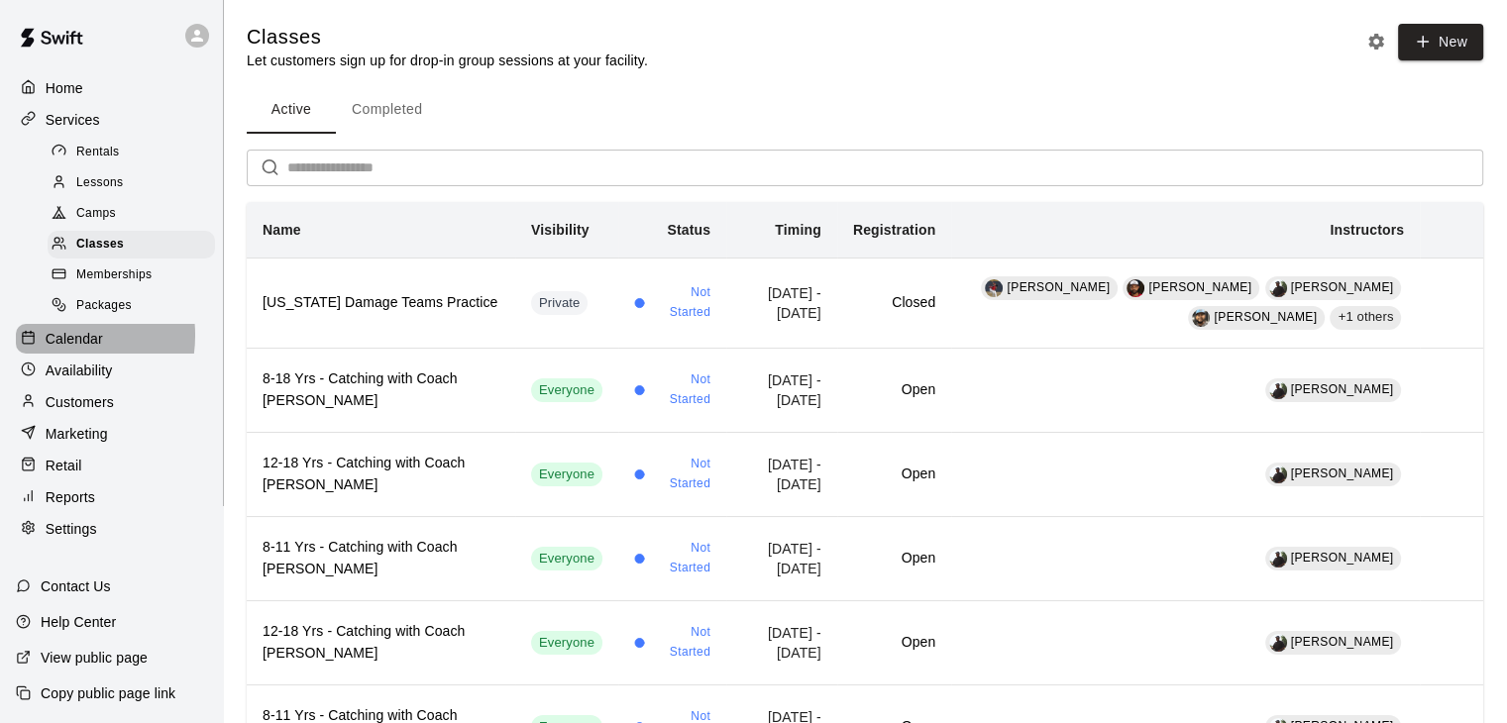
click at [50, 349] on p "Calendar" at bounding box center [74, 339] width 57 height 20
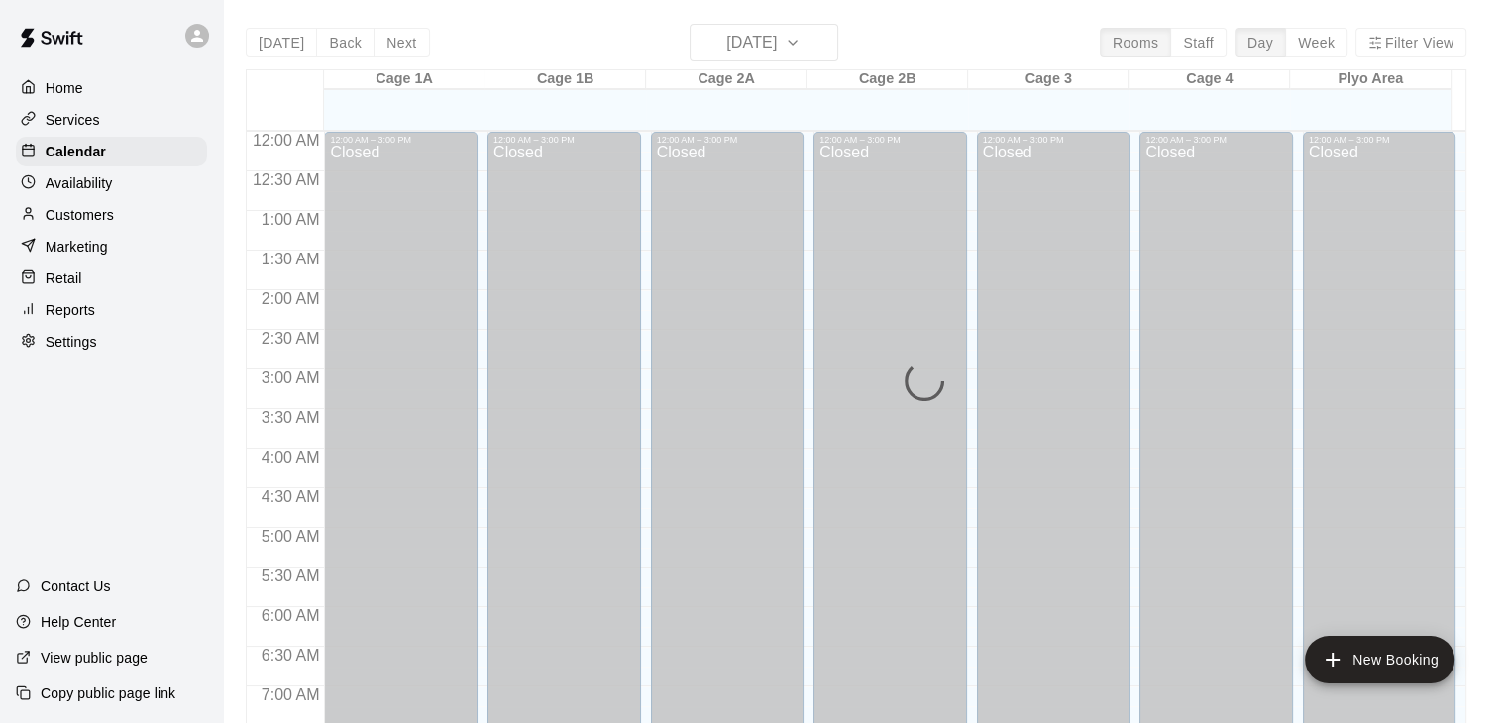
scroll to position [1228, 0]
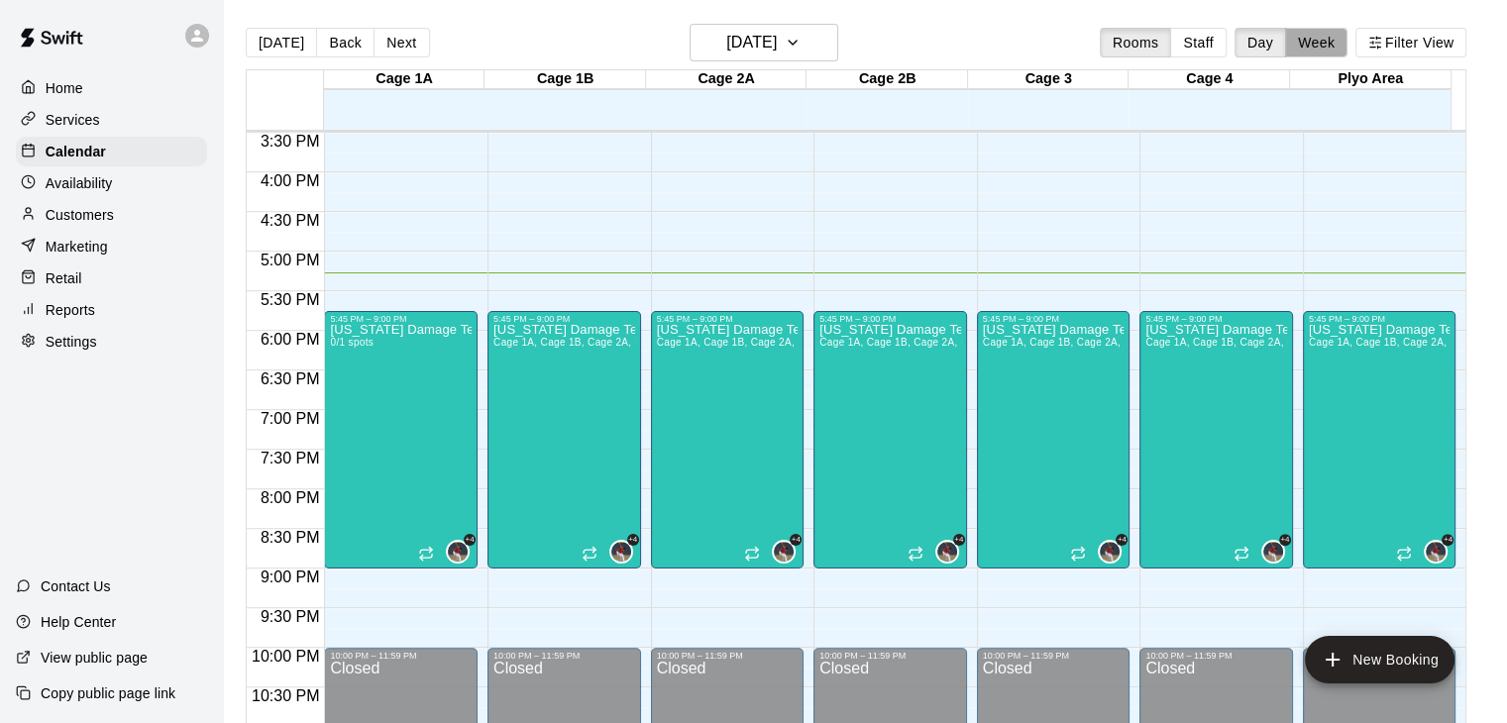
click at [1306, 36] on button "Week" at bounding box center [1316, 43] width 62 height 30
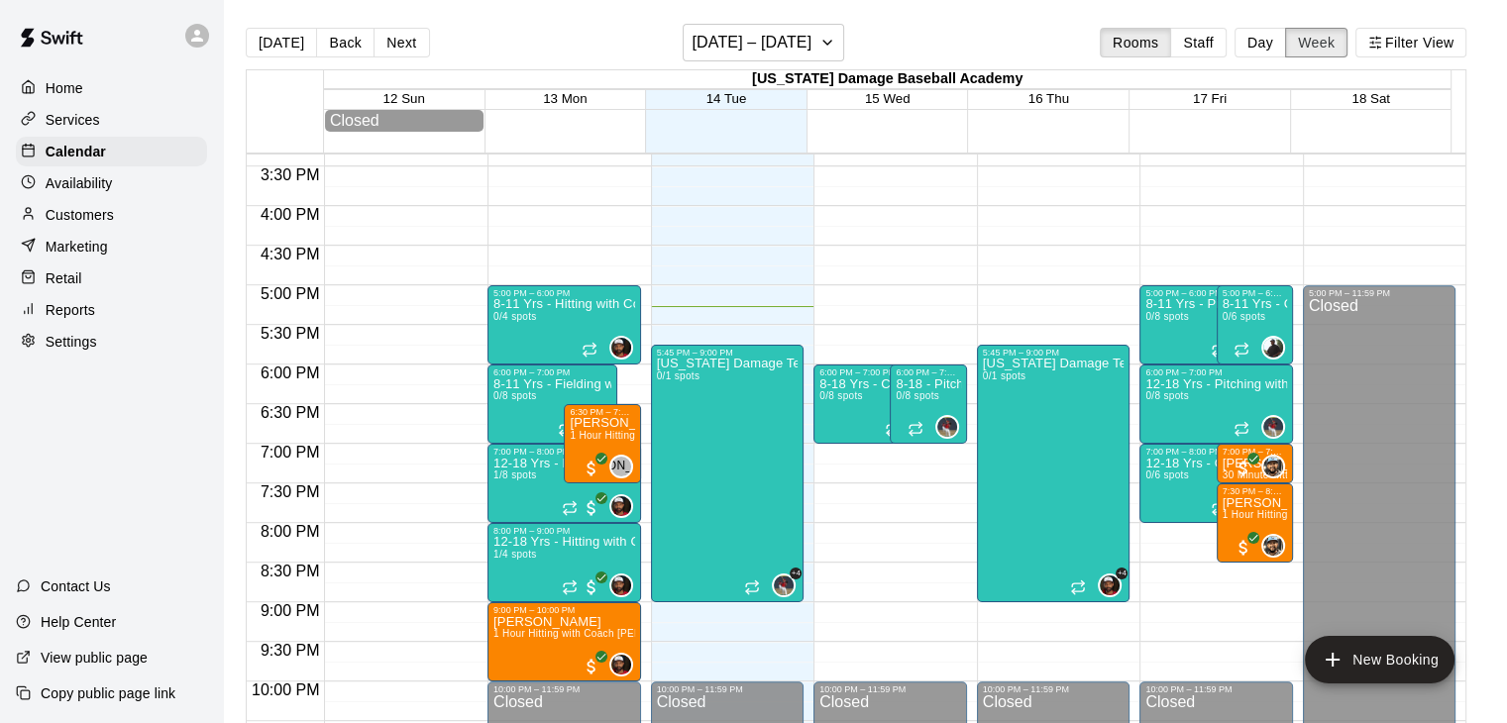
scroll to position [1219, 0]
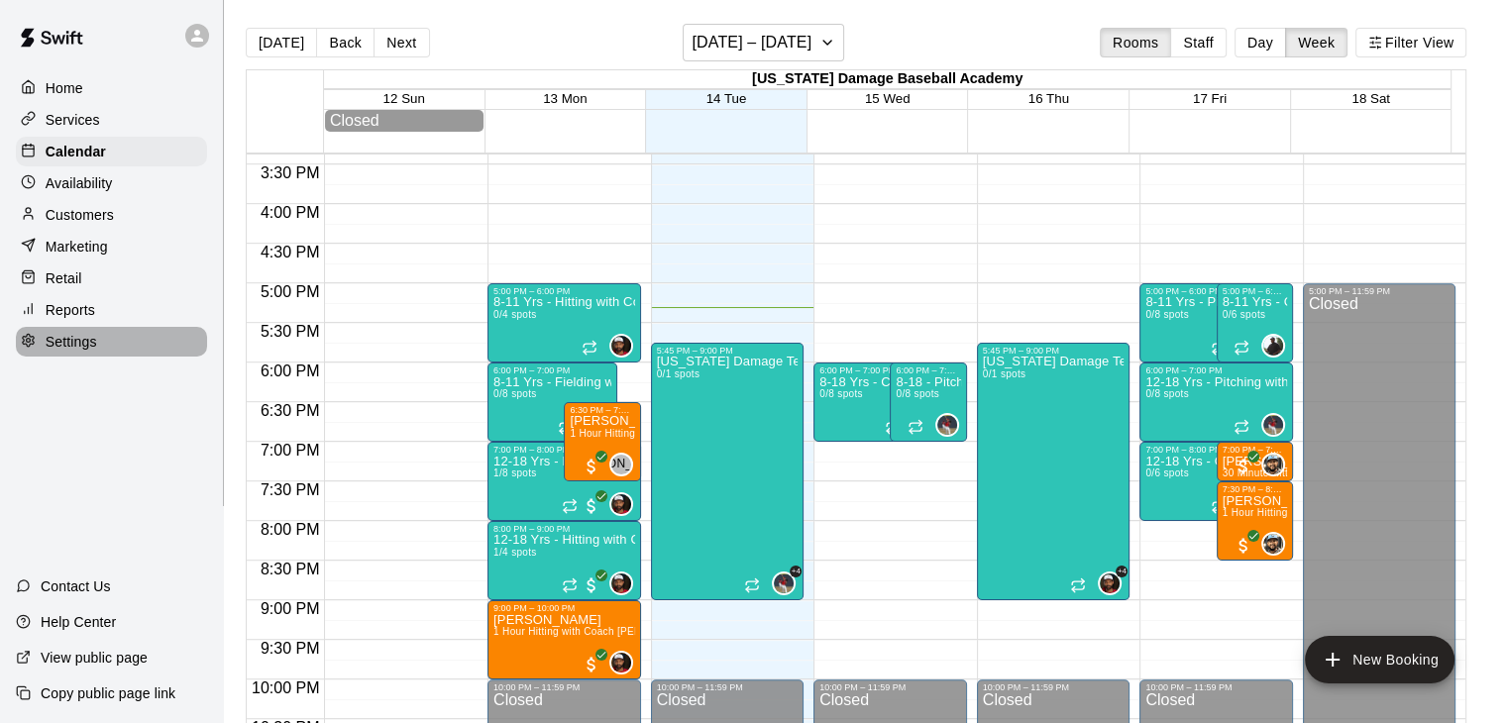
click at [53, 352] on p "Settings" at bounding box center [72, 342] width 52 height 20
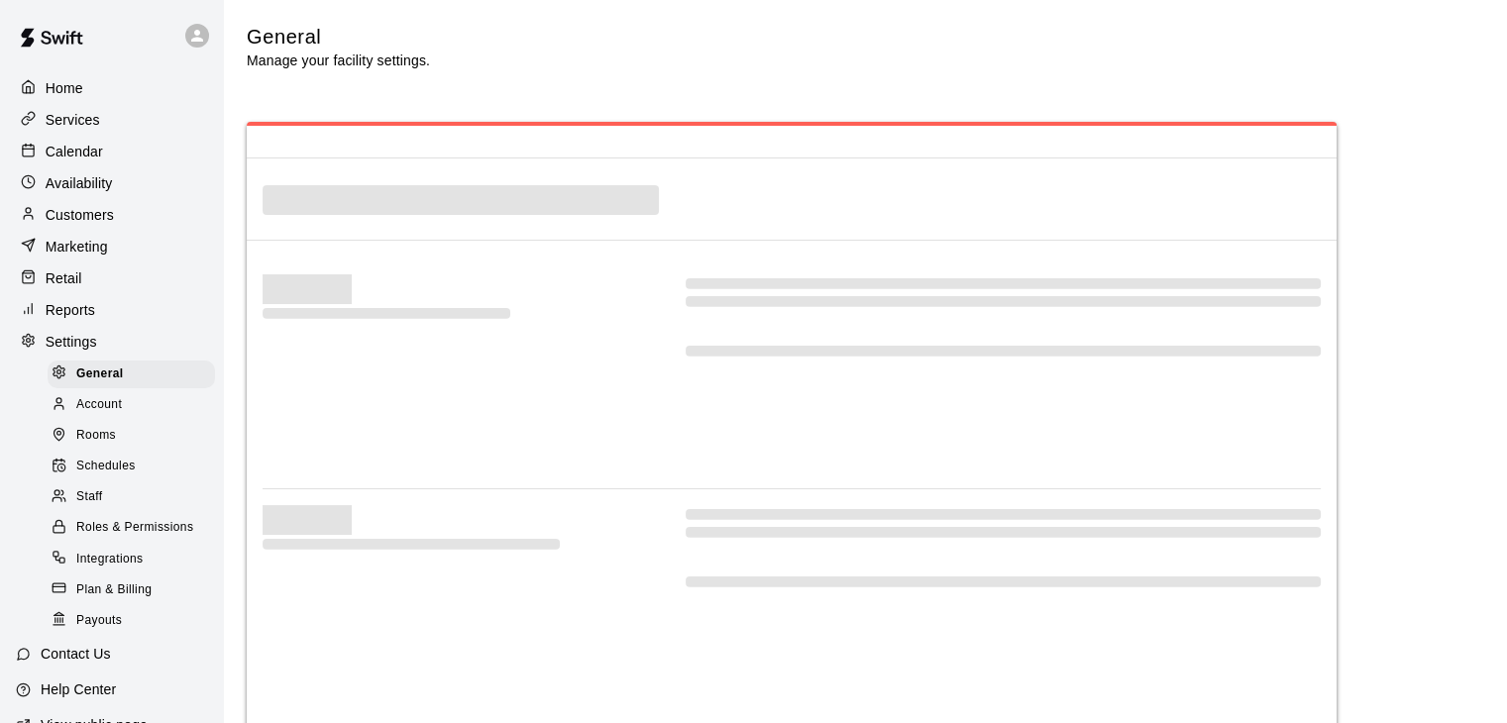
select select "**"
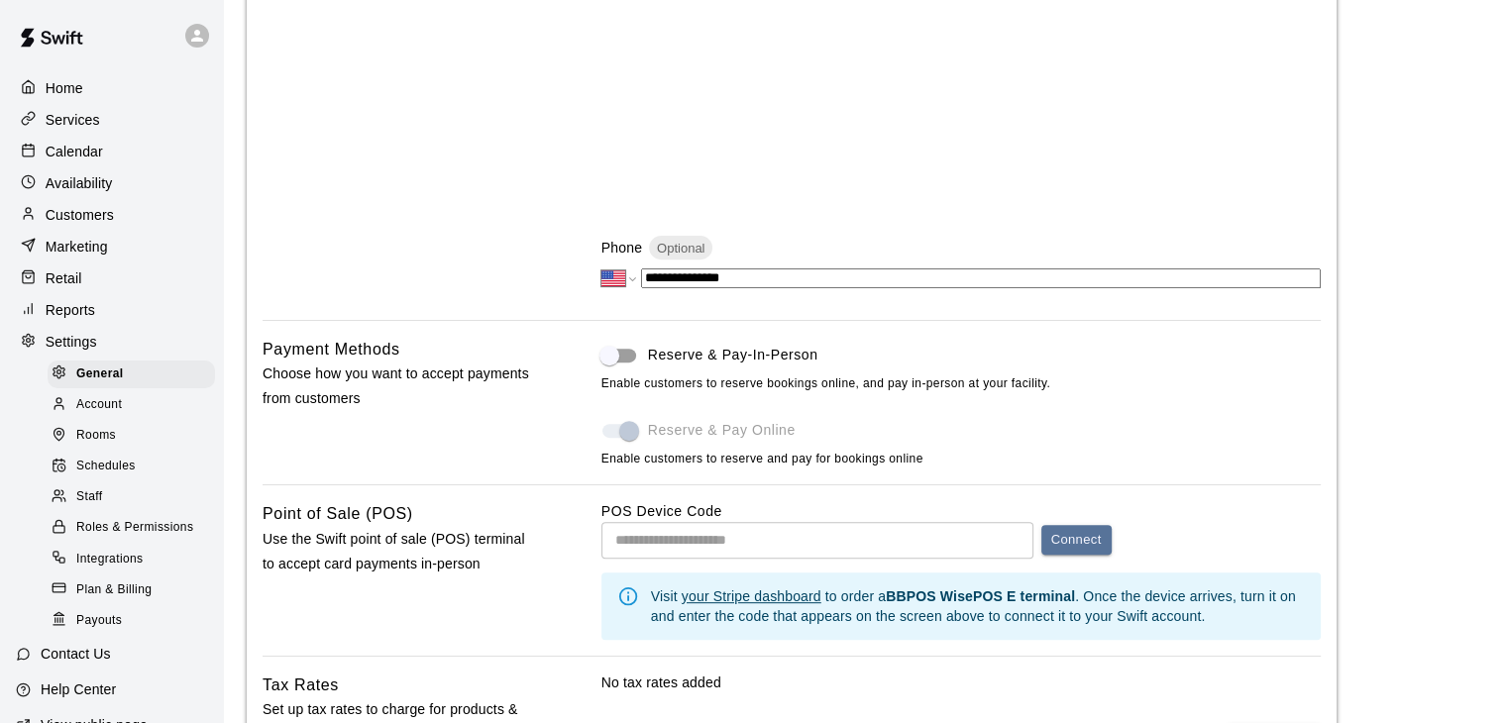
scroll to position [690, 0]
click at [133, 129] on div "Services" at bounding box center [111, 120] width 191 height 30
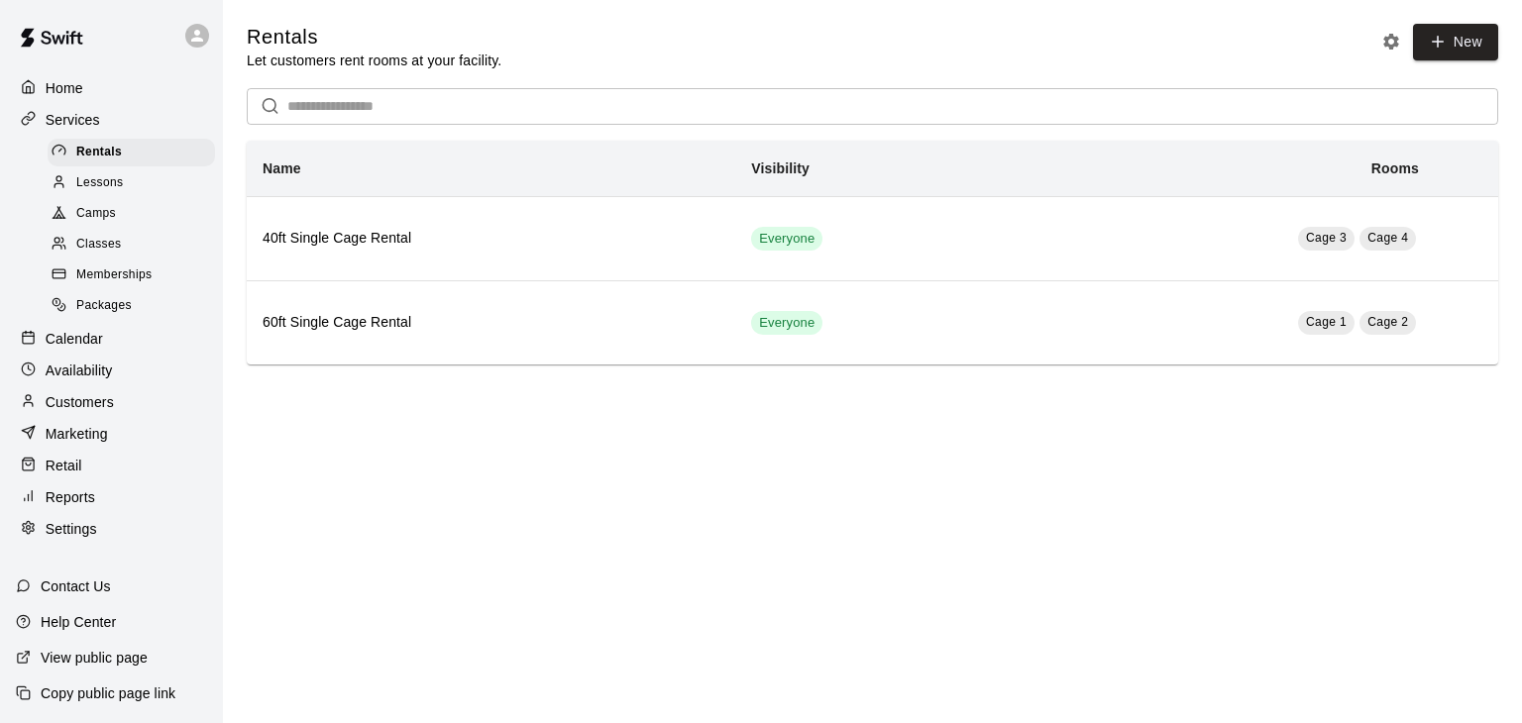
click at [101, 282] on span "Memberships" at bounding box center [113, 276] width 75 height 20
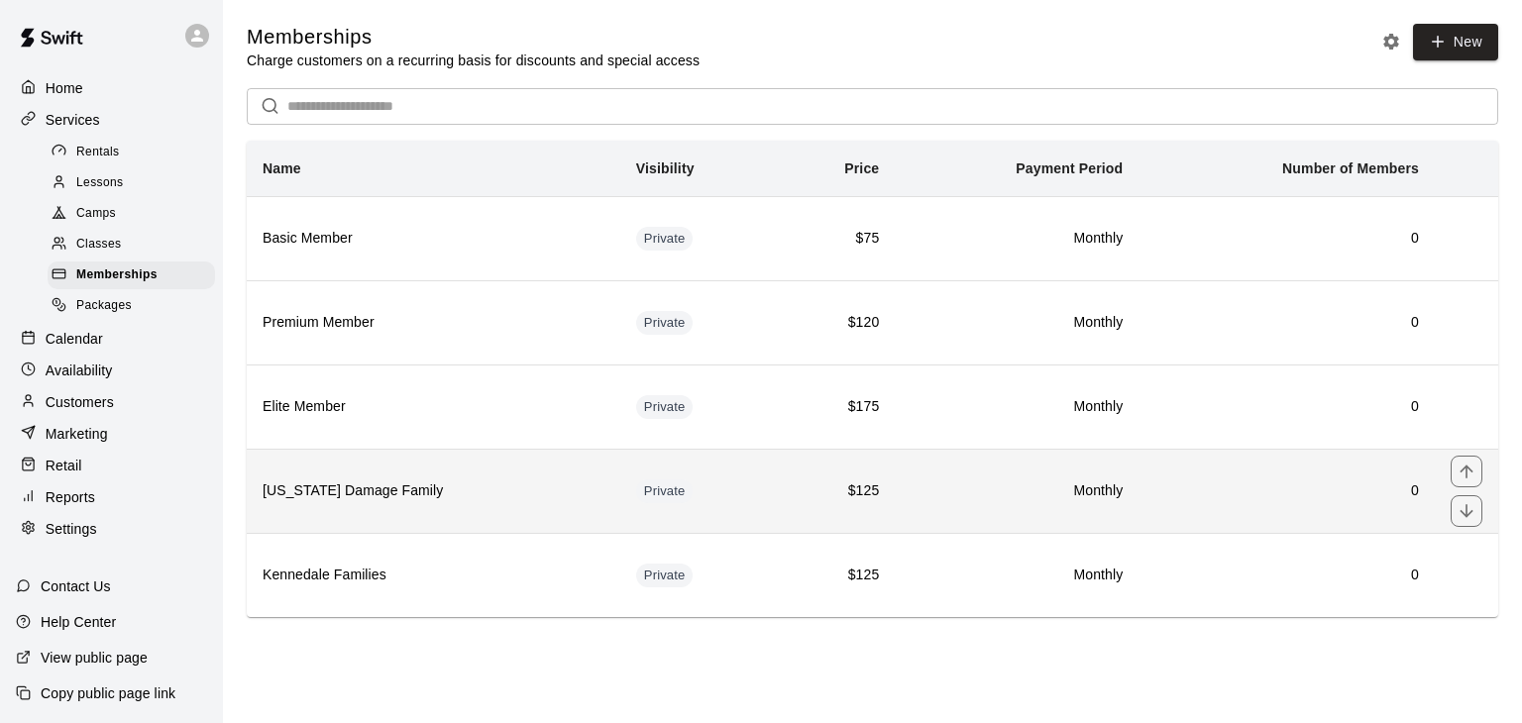
click at [353, 516] on th "[US_STATE] Damage Family" at bounding box center [434, 491] width 374 height 84
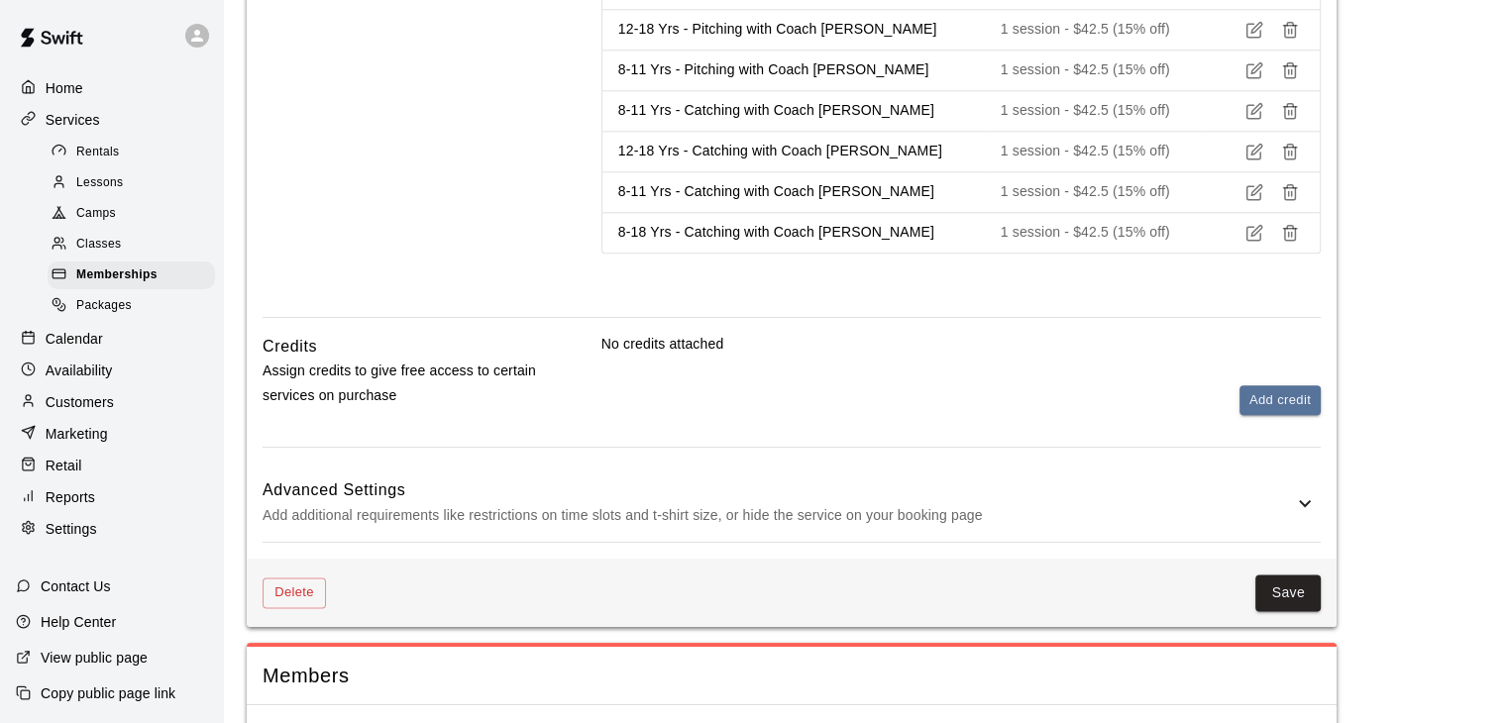
scroll to position [2360, 0]
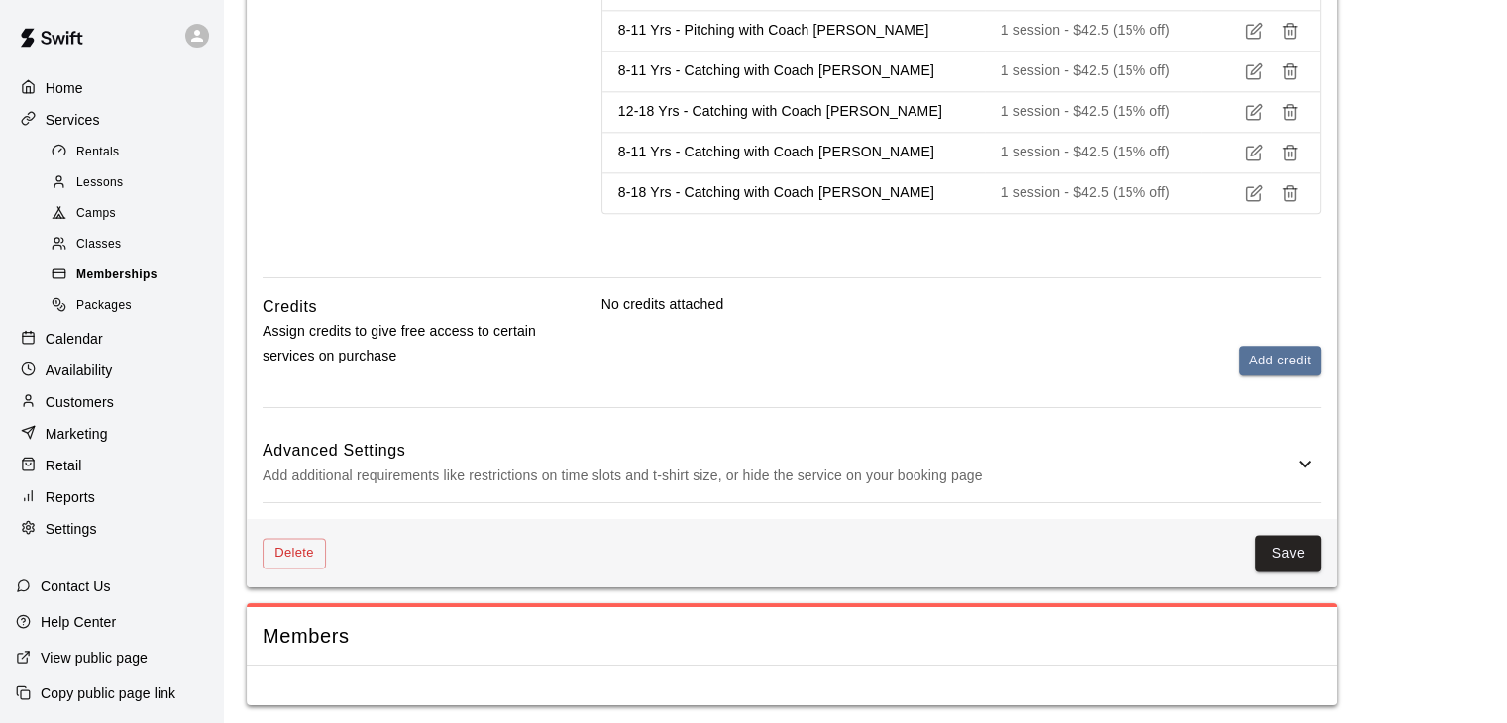
click at [85, 285] on span "Memberships" at bounding box center [116, 276] width 81 height 20
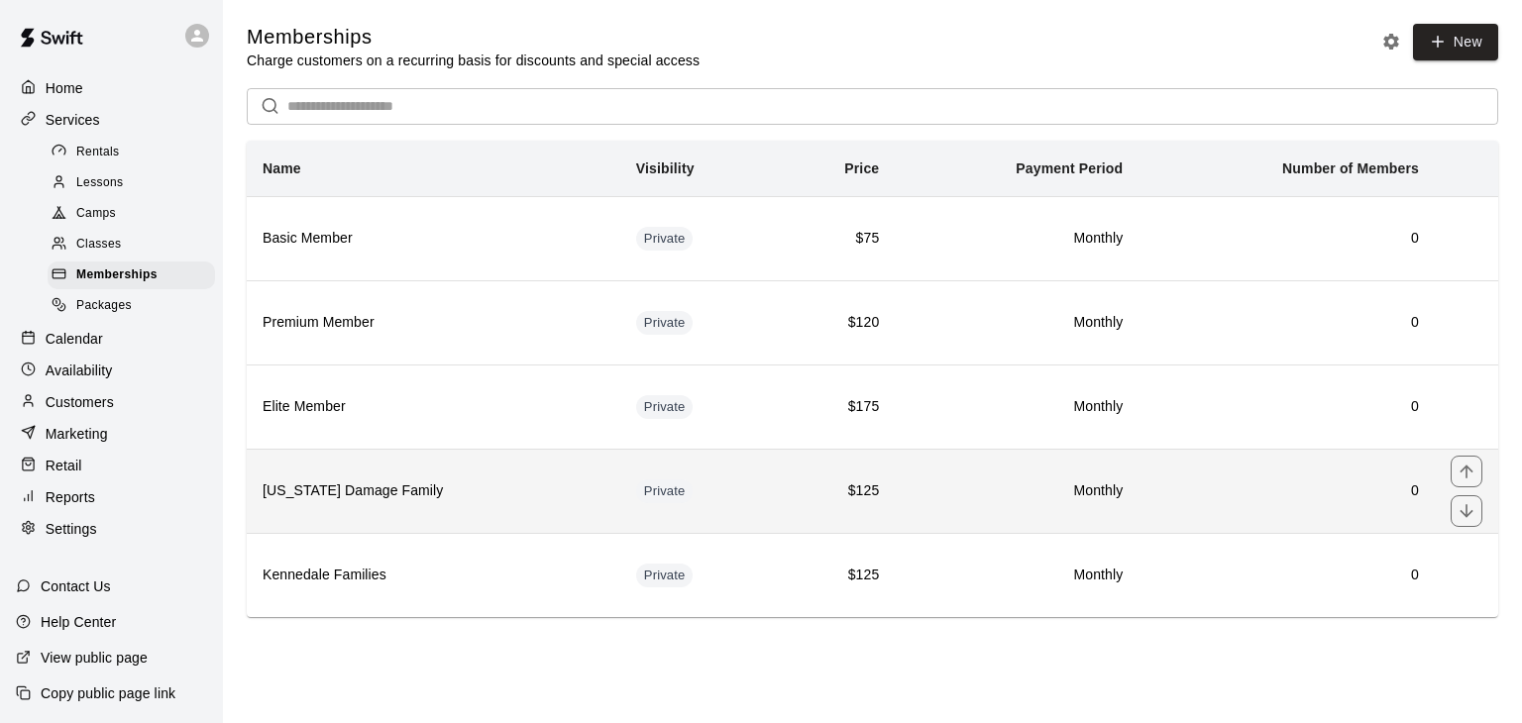
click at [331, 503] on th "[US_STATE] Damage Family" at bounding box center [434, 491] width 374 height 84
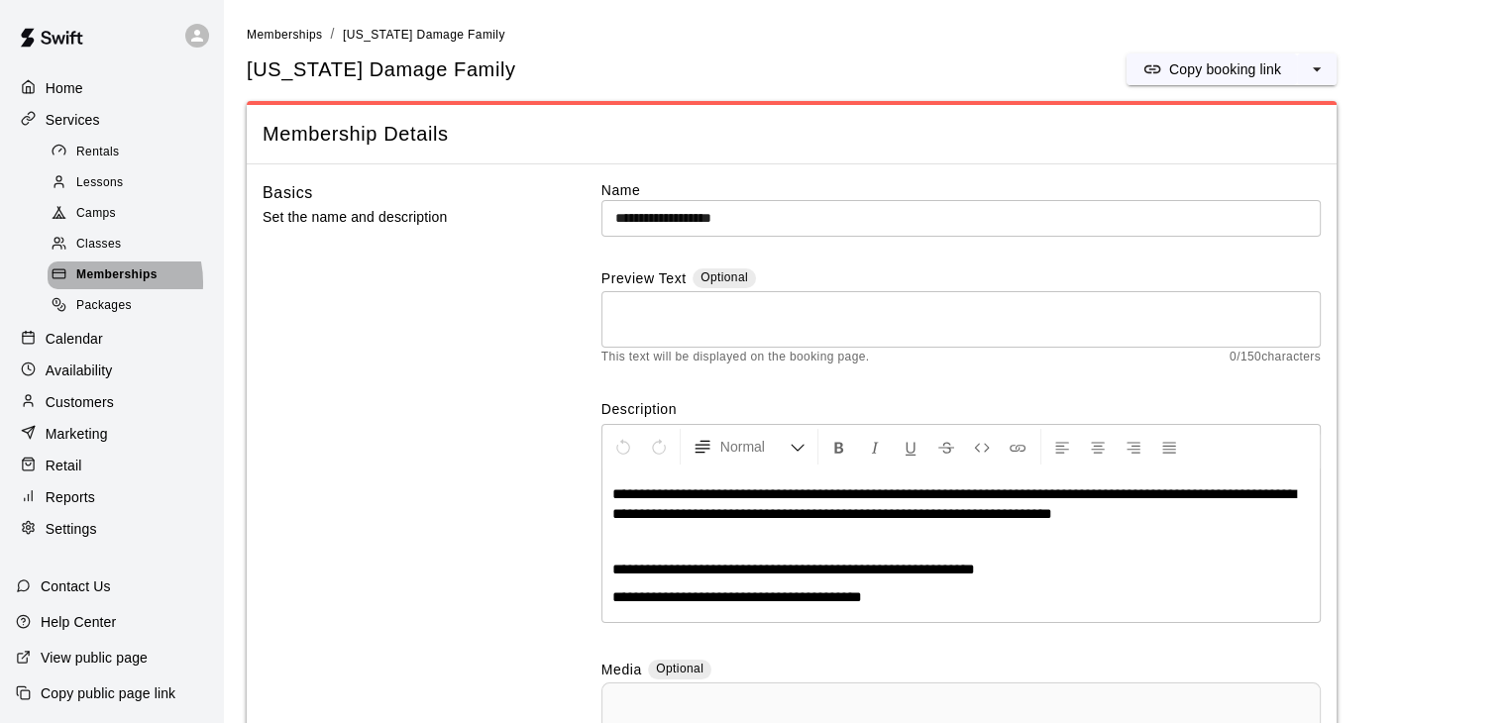
click at [99, 285] on span "Memberships" at bounding box center [116, 276] width 81 height 20
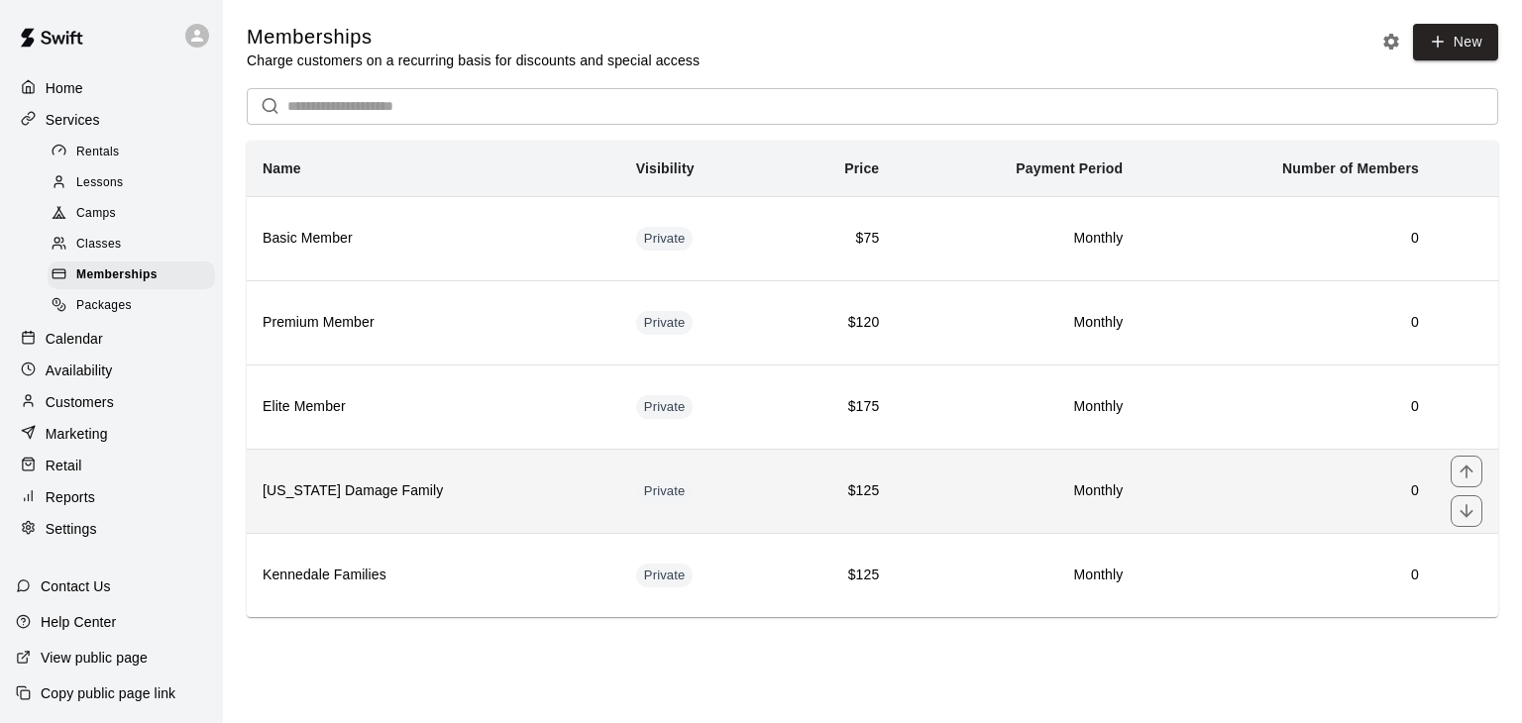
click at [1397, 493] on h6 "0" at bounding box center [1286, 492] width 265 height 22
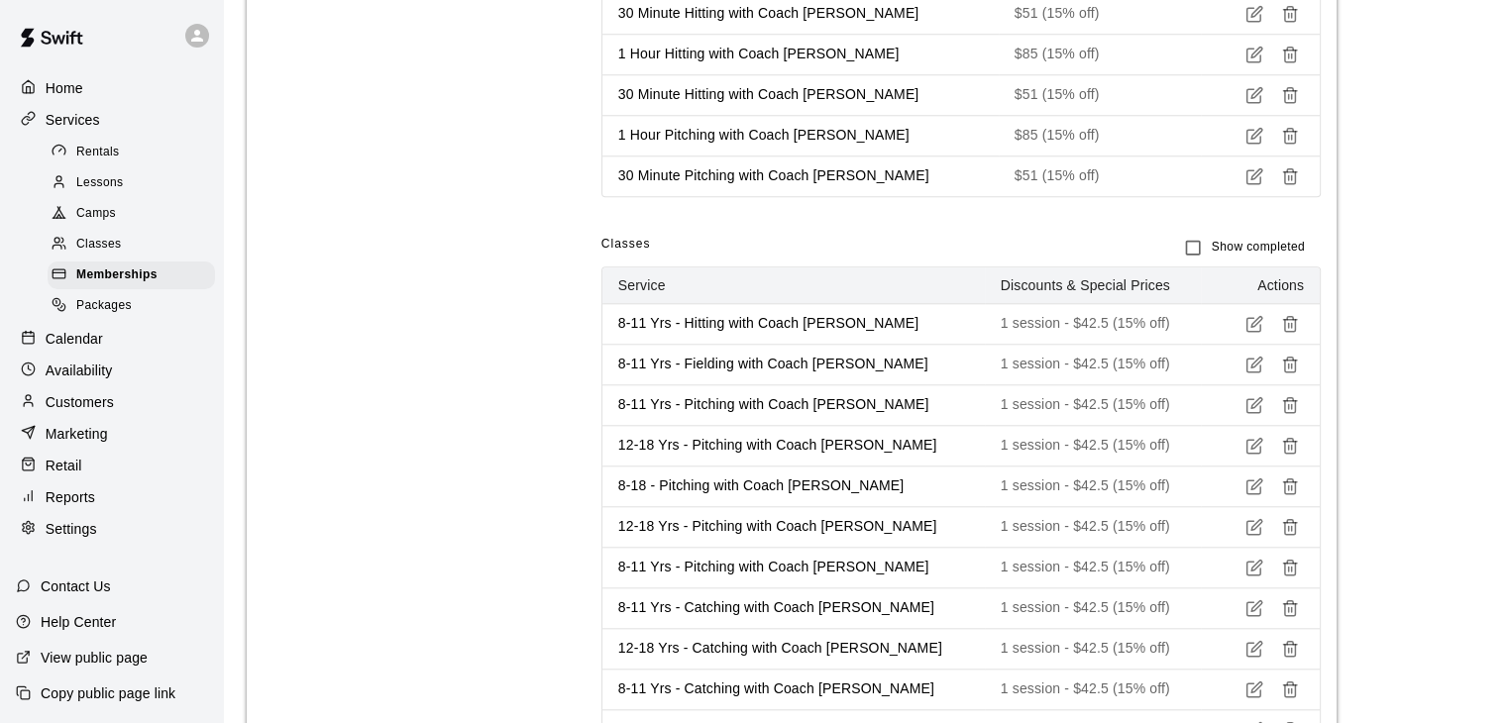
scroll to position [2360, 0]
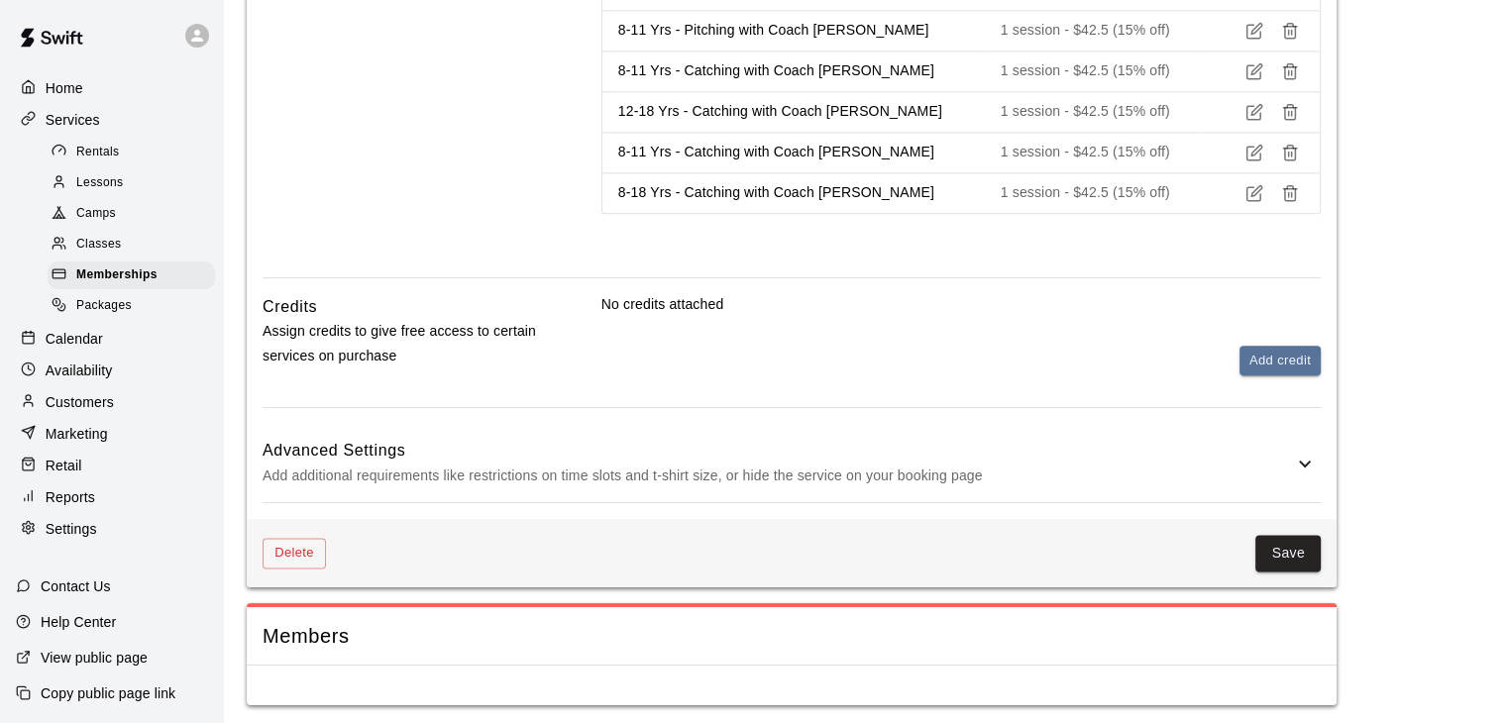
click at [99, 187] on span "Lessons" at bounding box center [100, 183] width 48 height 20
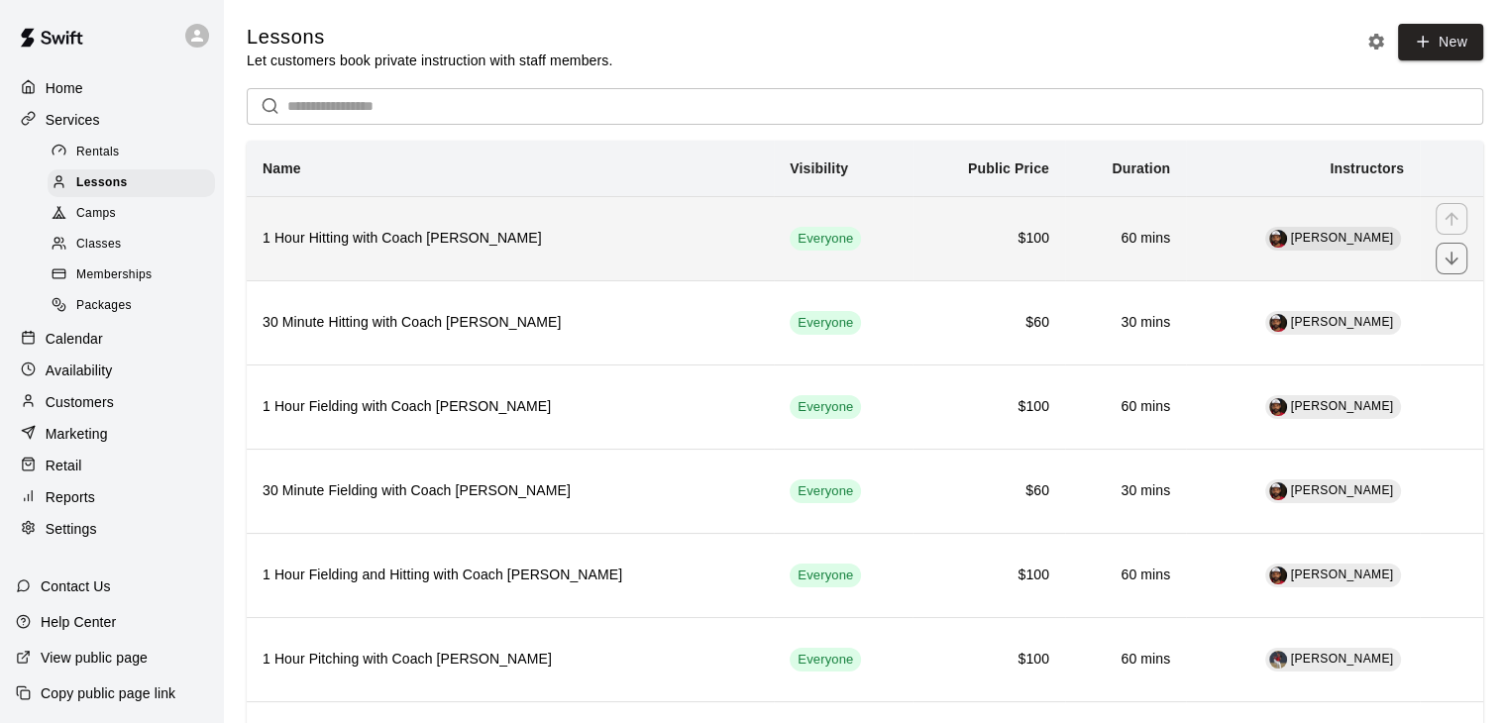
click at [437, 258] on th "1 Hour Hitting with Coach [PERSON_NAME]" at bounding box center [510, 238] width 527 height 84
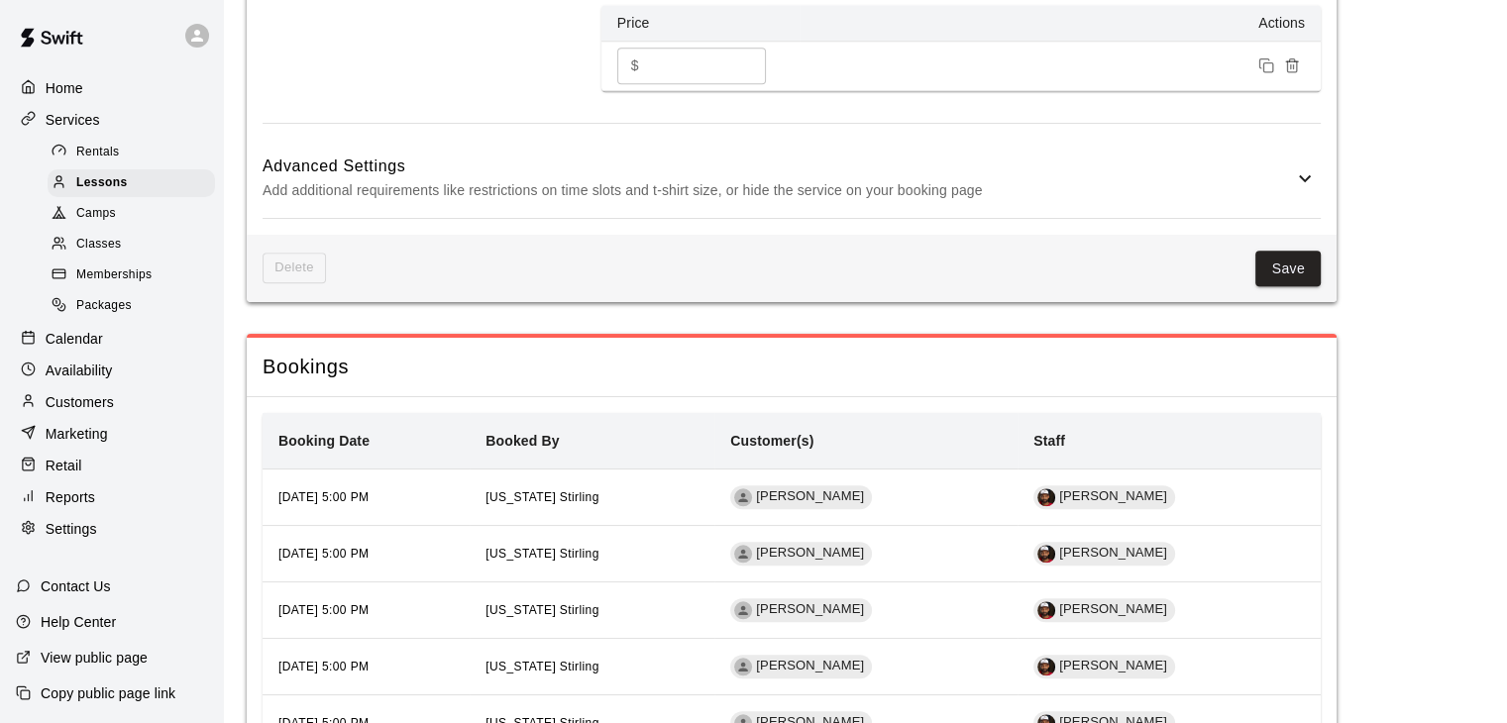
scroll to position [2042, 0]
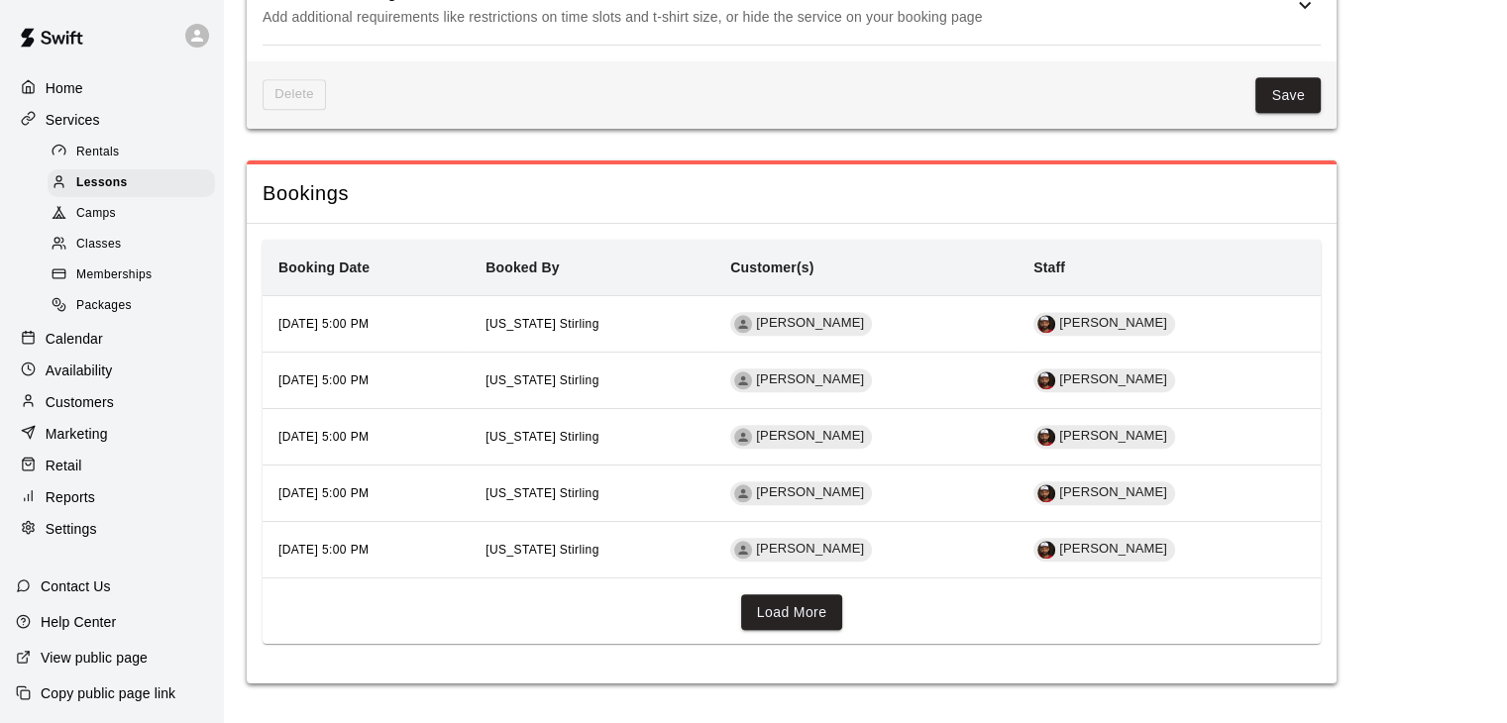
click at [49, 128] on p "Services" at bounding box center [73, 120] width 55 height 20
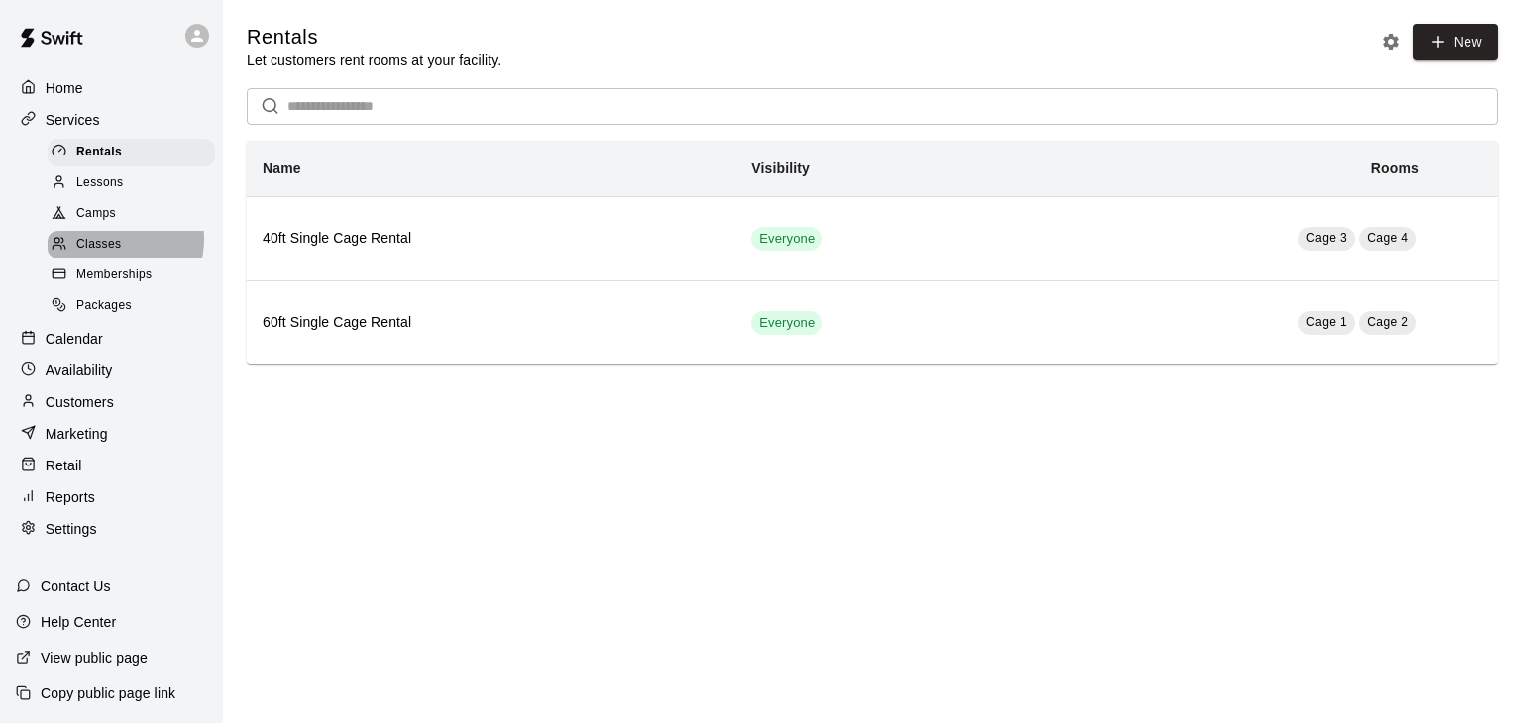
click at [109, 248] on span "Classes" at bounding box center [98, 245] width 45 height 20
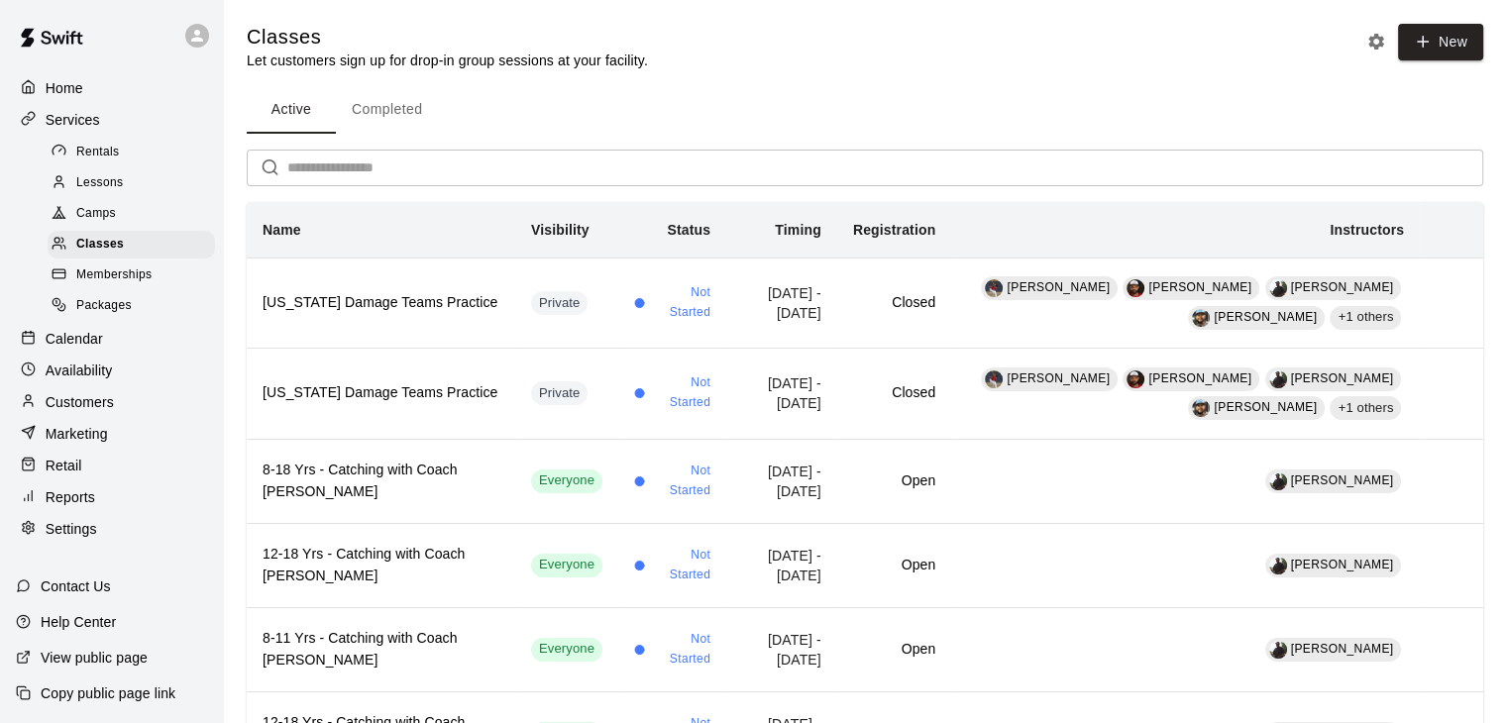
click at [103, 654] on p "View public page" at bounding box center [94, 658] width 107 height 20
click at [87, 539] on p "Settings" at bounding box center [72, 529] width 52 height 20
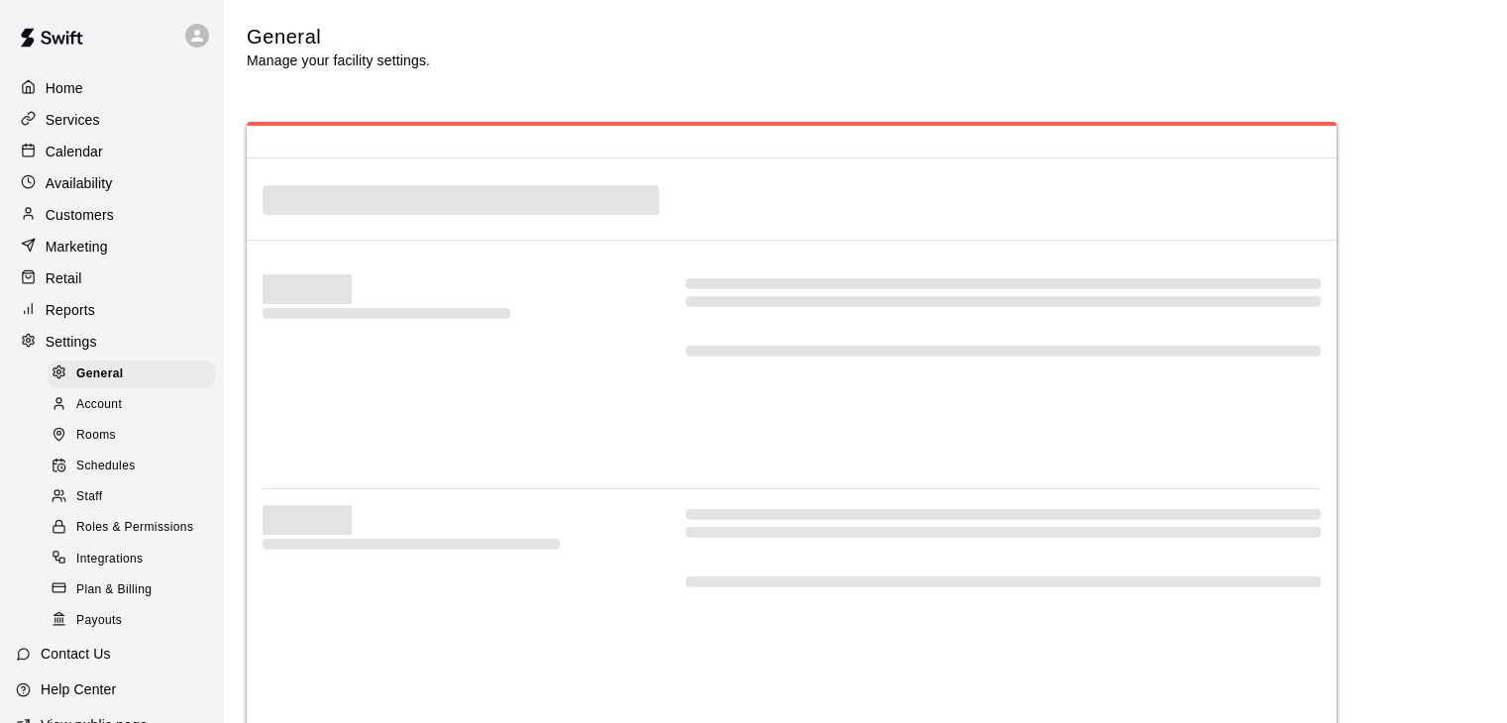
select select "**"
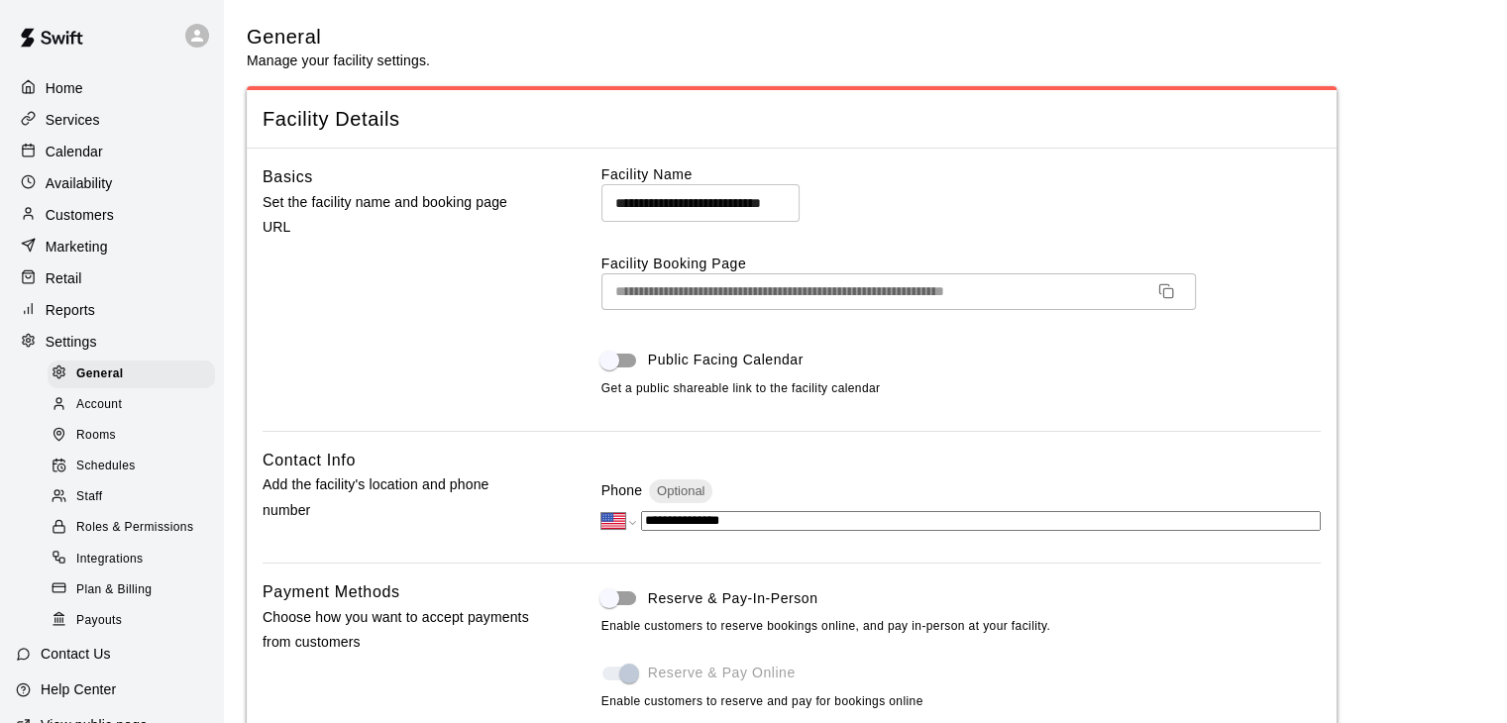
click at [99, 507] on span "Staff" at bounding box center [89, 498] width 26 height 20
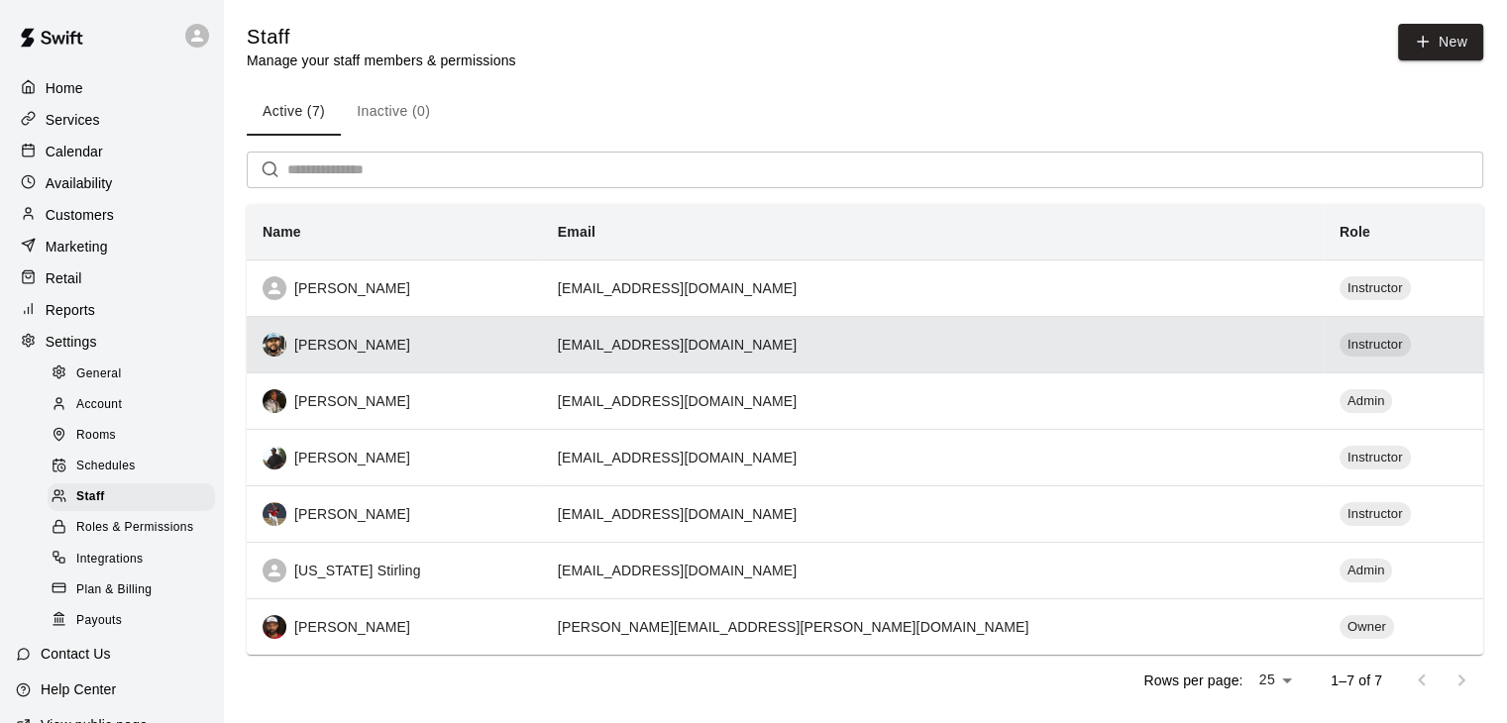
click at [449, 343] on div "[PERSON_NAME]" at bounding box center [395, 345] width 264 height 24
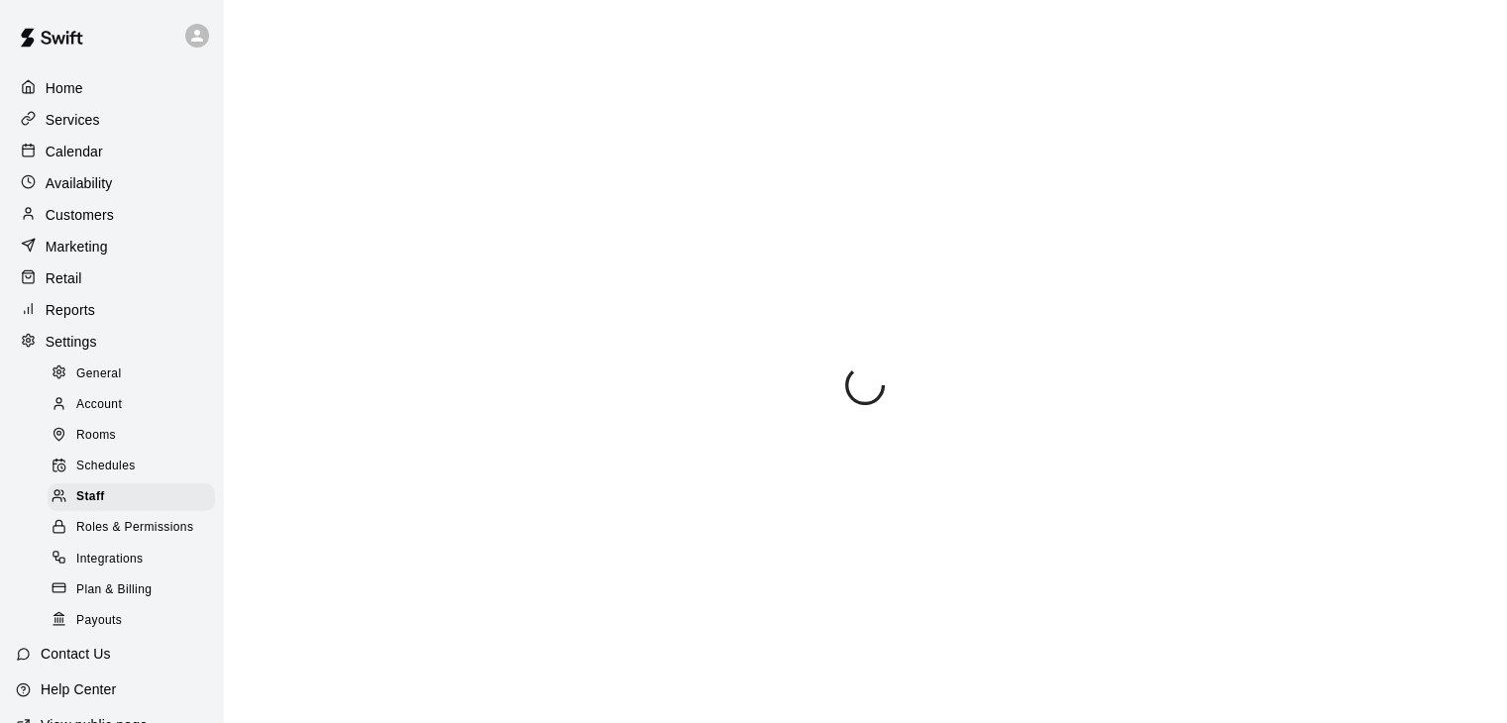
select select "**"
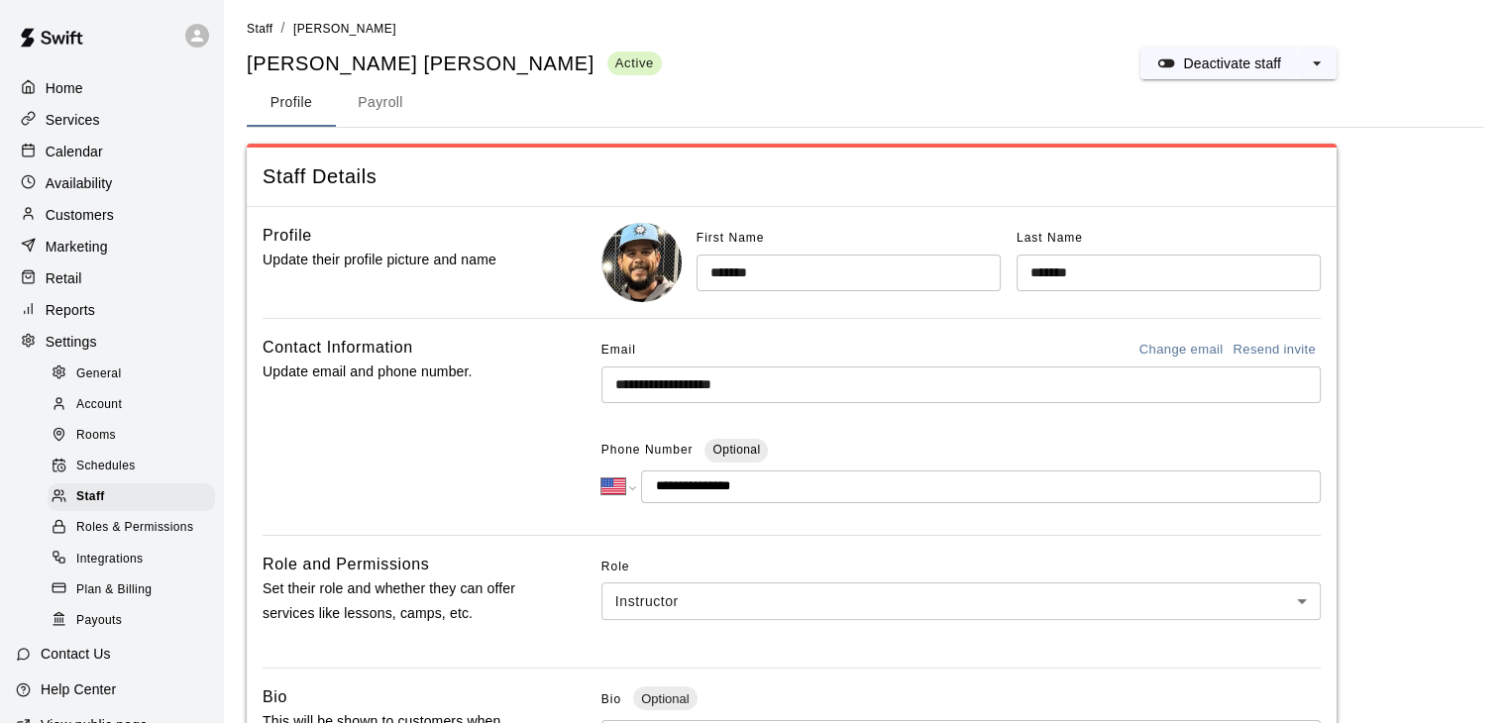
scroll to position [7, 0]
click at [262, 19] on link "Staff" at bounding box center [260, 27] width 26 height 16
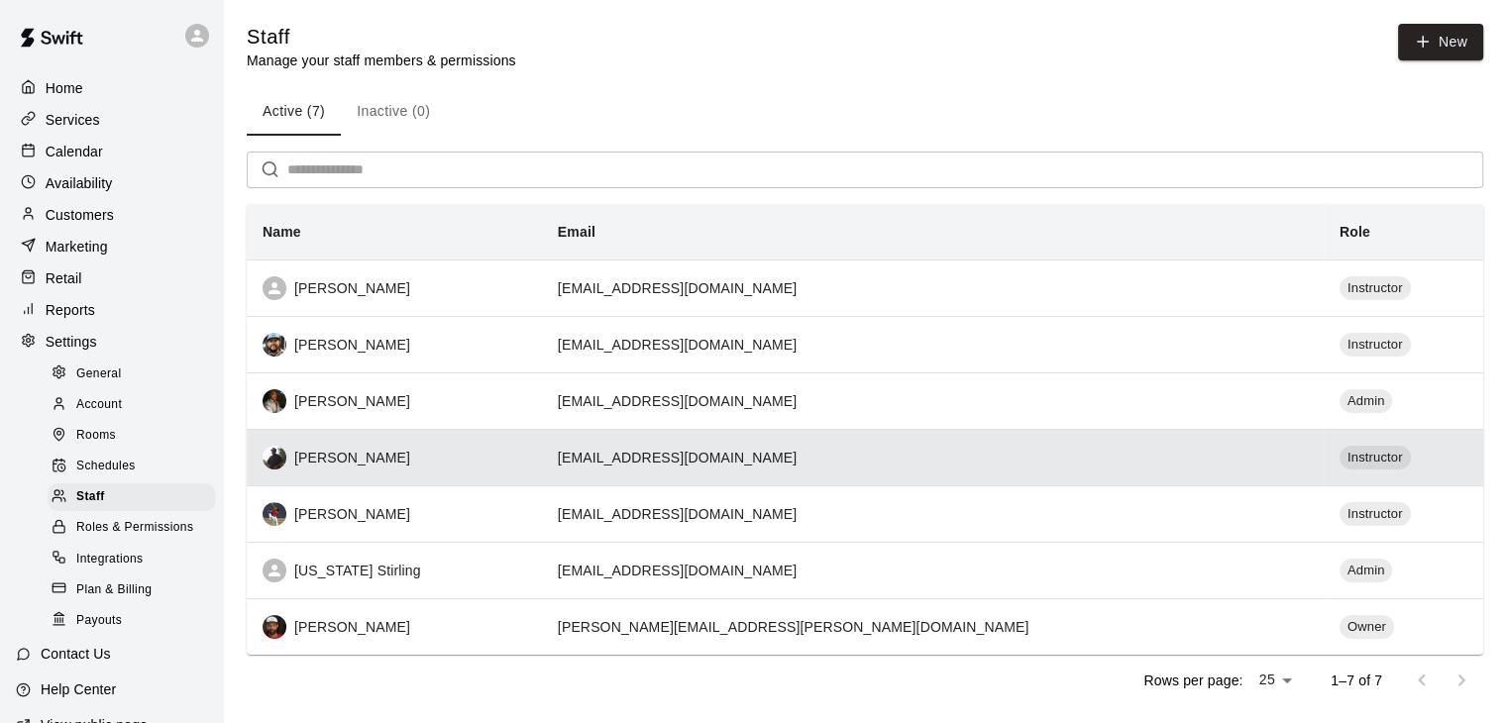
click at [487, 451] on div "[PERSON_NAME]" at bounding box center [395, 458] width 264 height 24
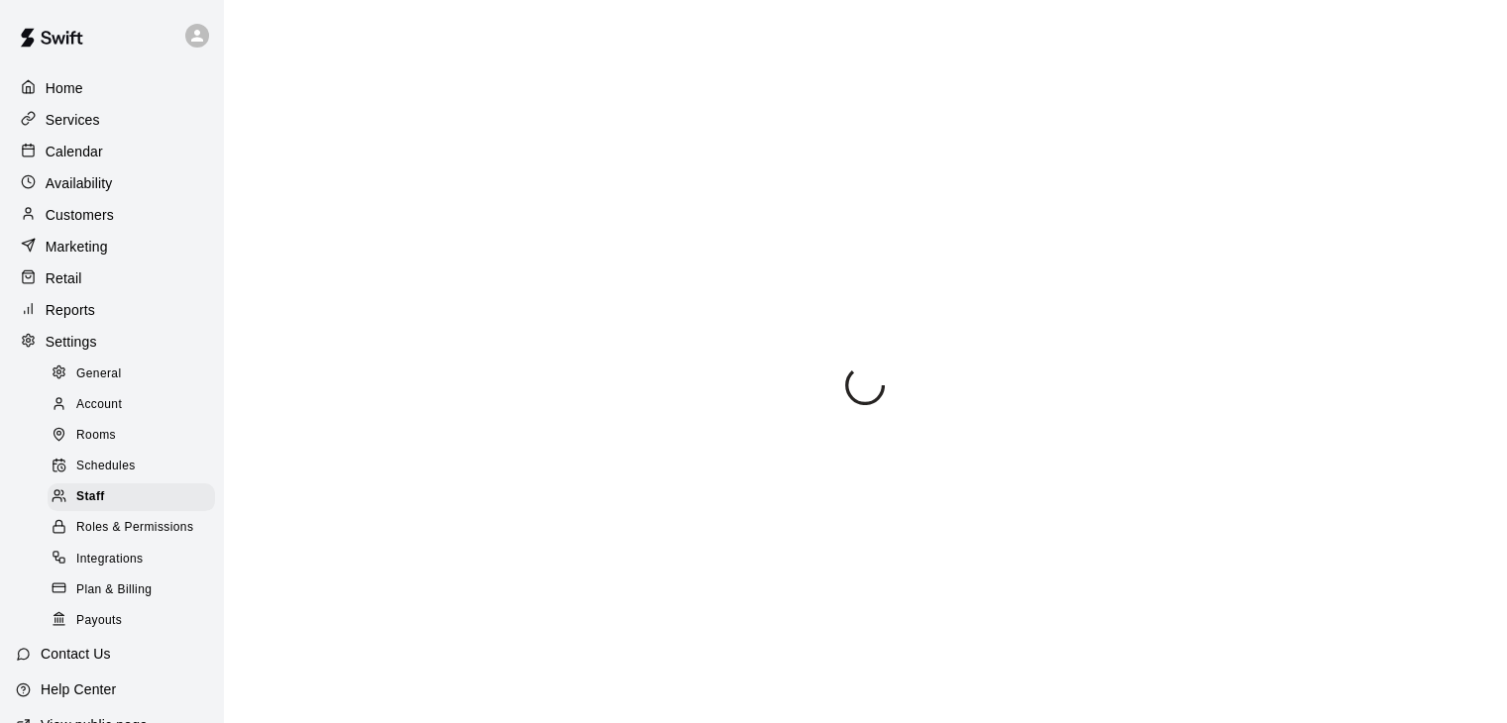
select select "**"
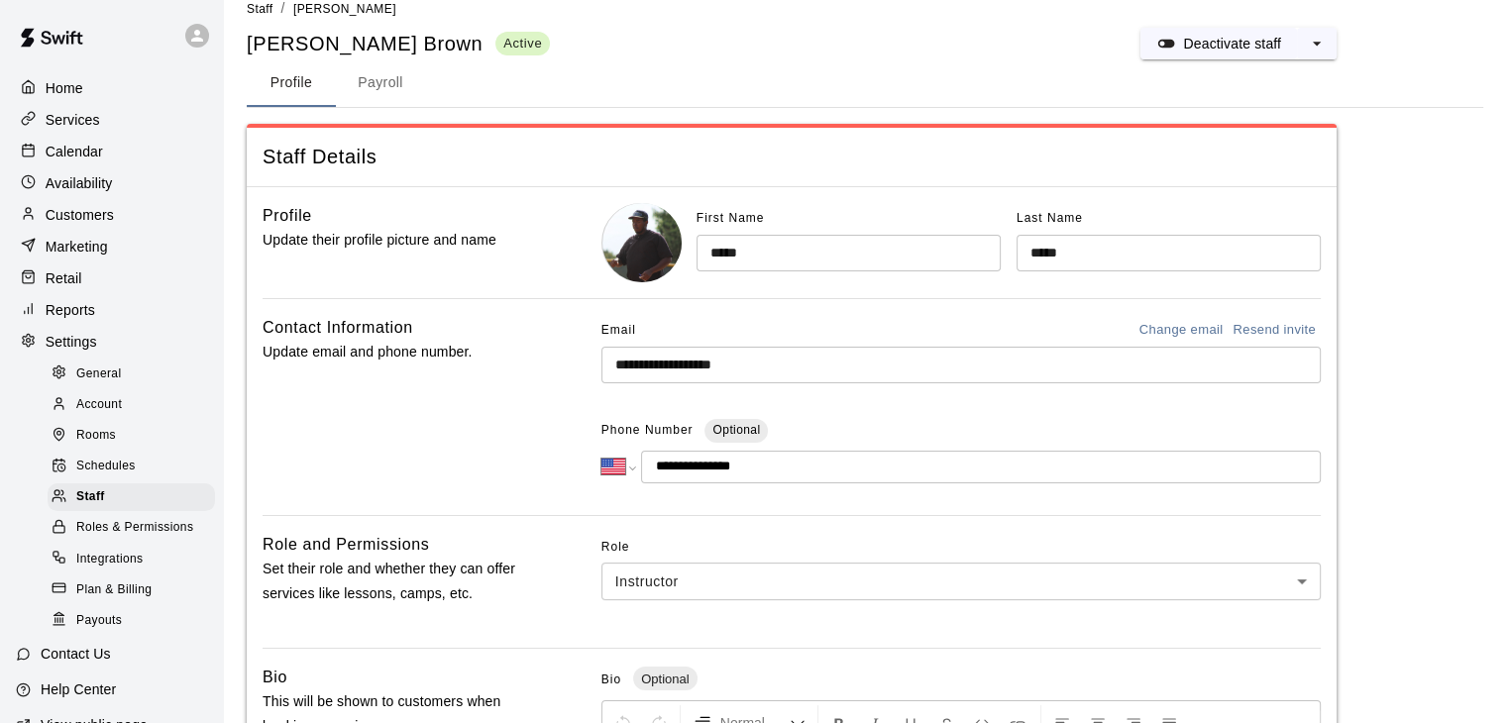
scroll to position [27, 0]
click at [265, 7] on span "Staff" at bounding box center [260, 8] width 26 height 14
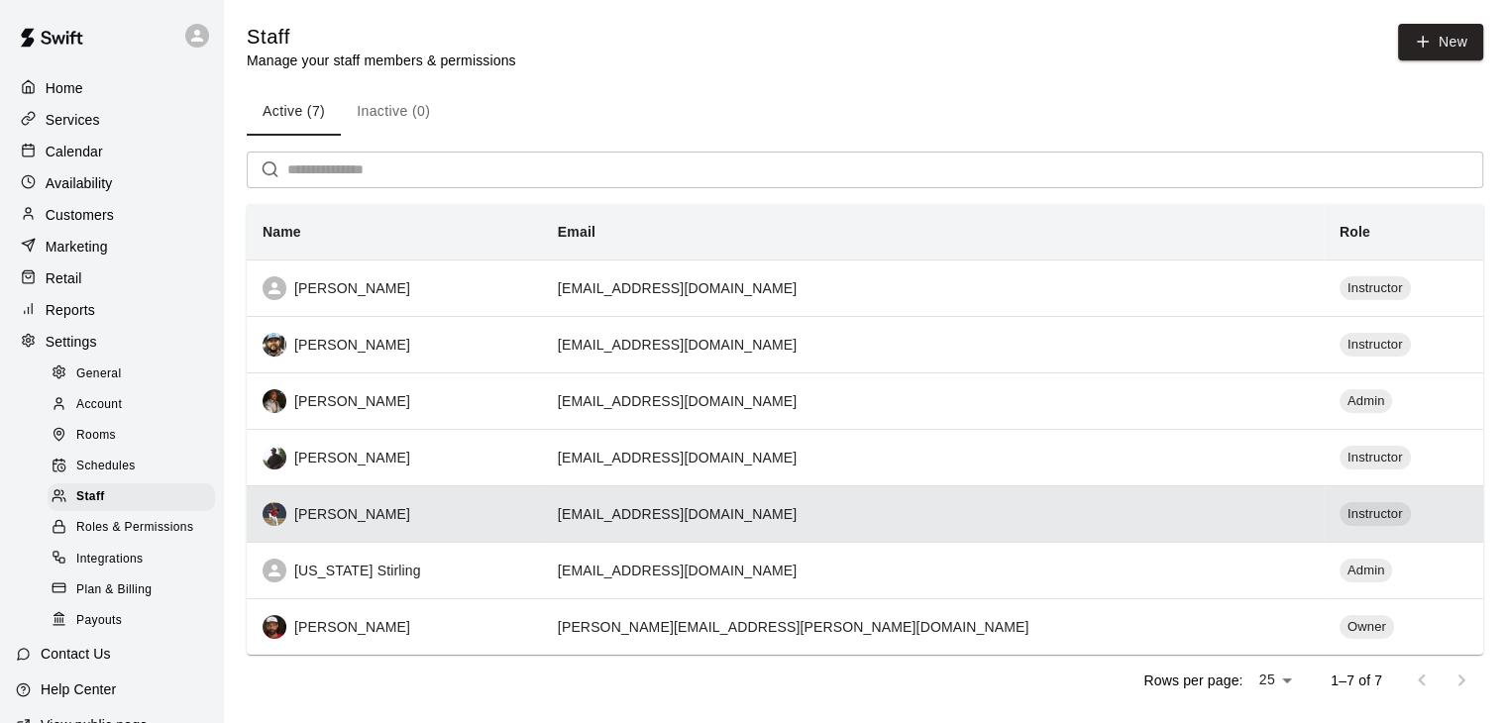
click at [439, 505] on div "[PERSON_NAME]" at bounding box center [395, 514] width 264 height 24
select select "**"
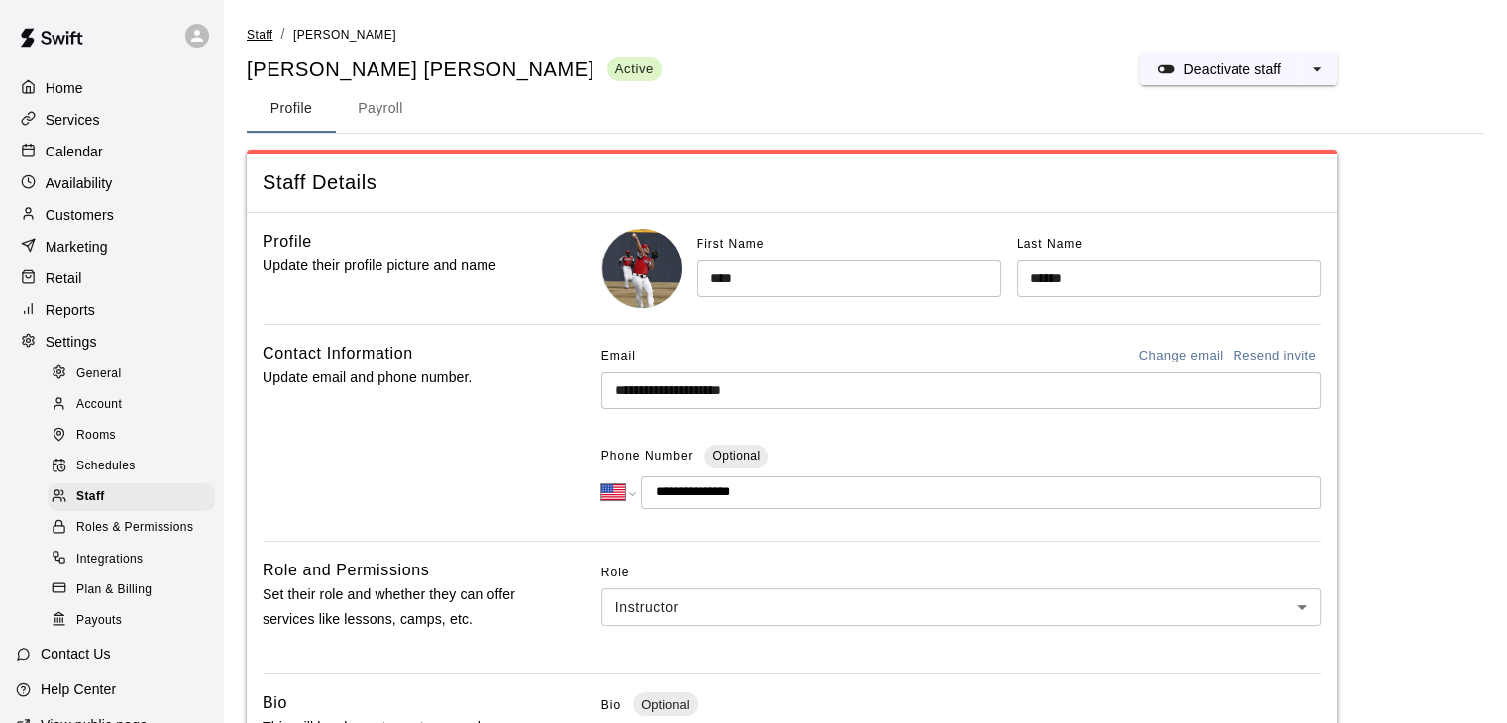
click at [247, 40] on span "Staff" at bounding box center [260, 35] width 26 height 14
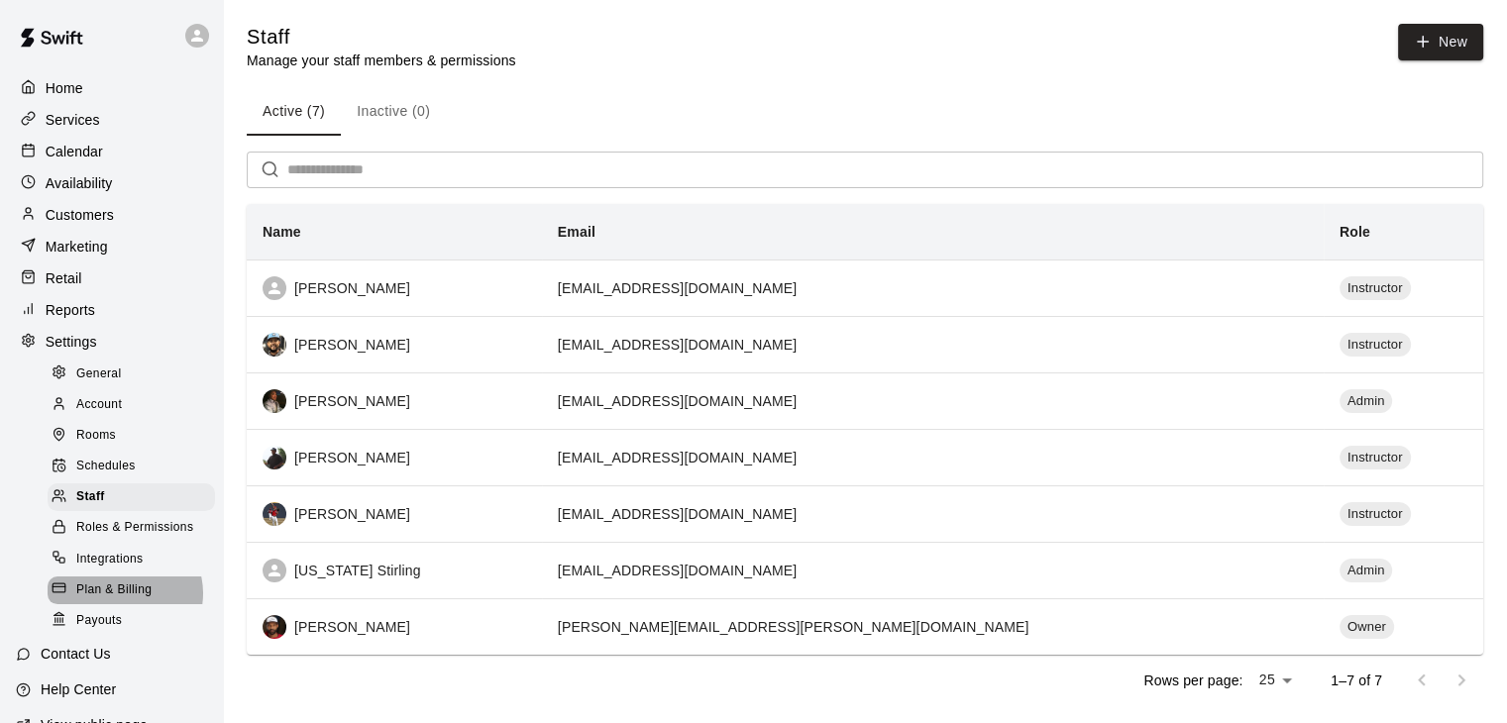
click at [124, 601] on span "Plan & Billing" at bounding box center [113, 591] width 75 height 20
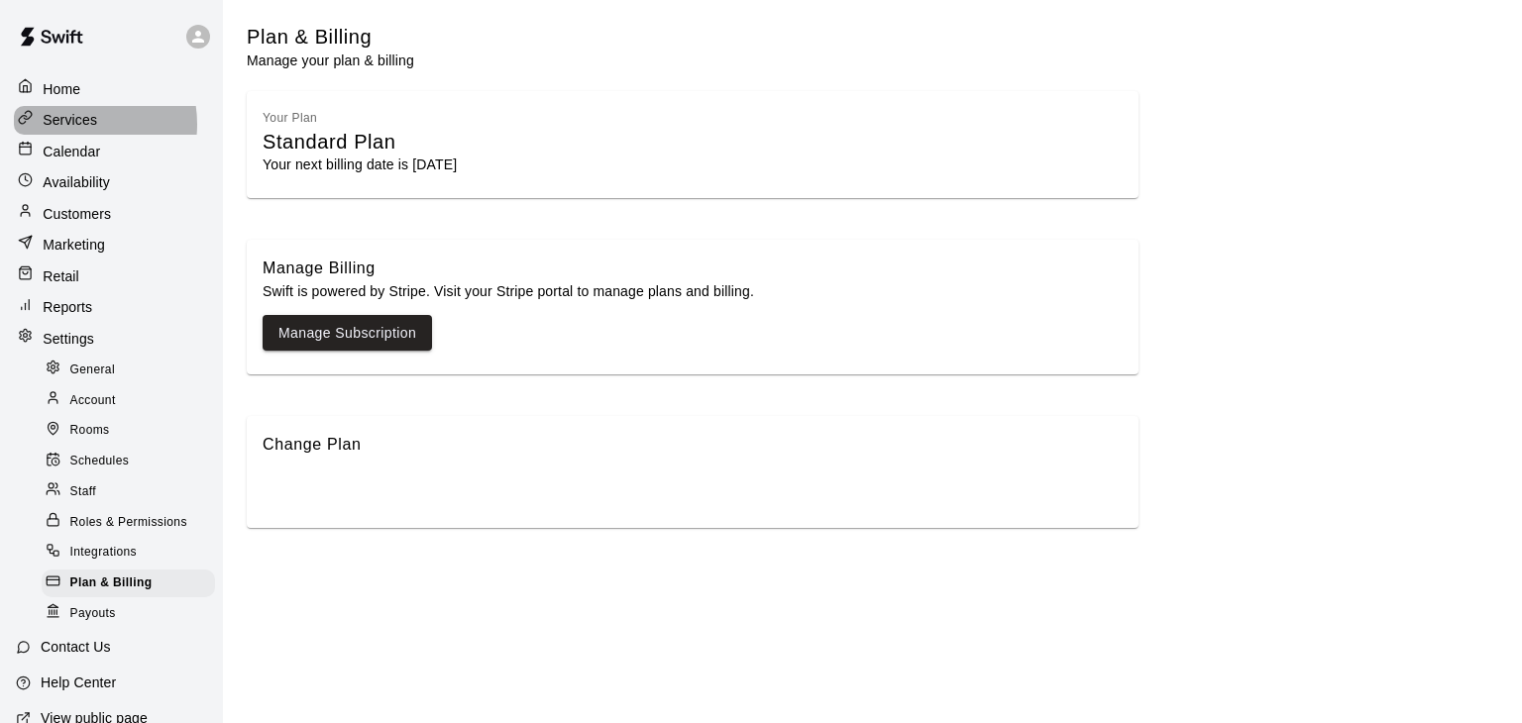
click at [67, 124] on p "Services" at bounding box center [70, 120] width 55 height 20
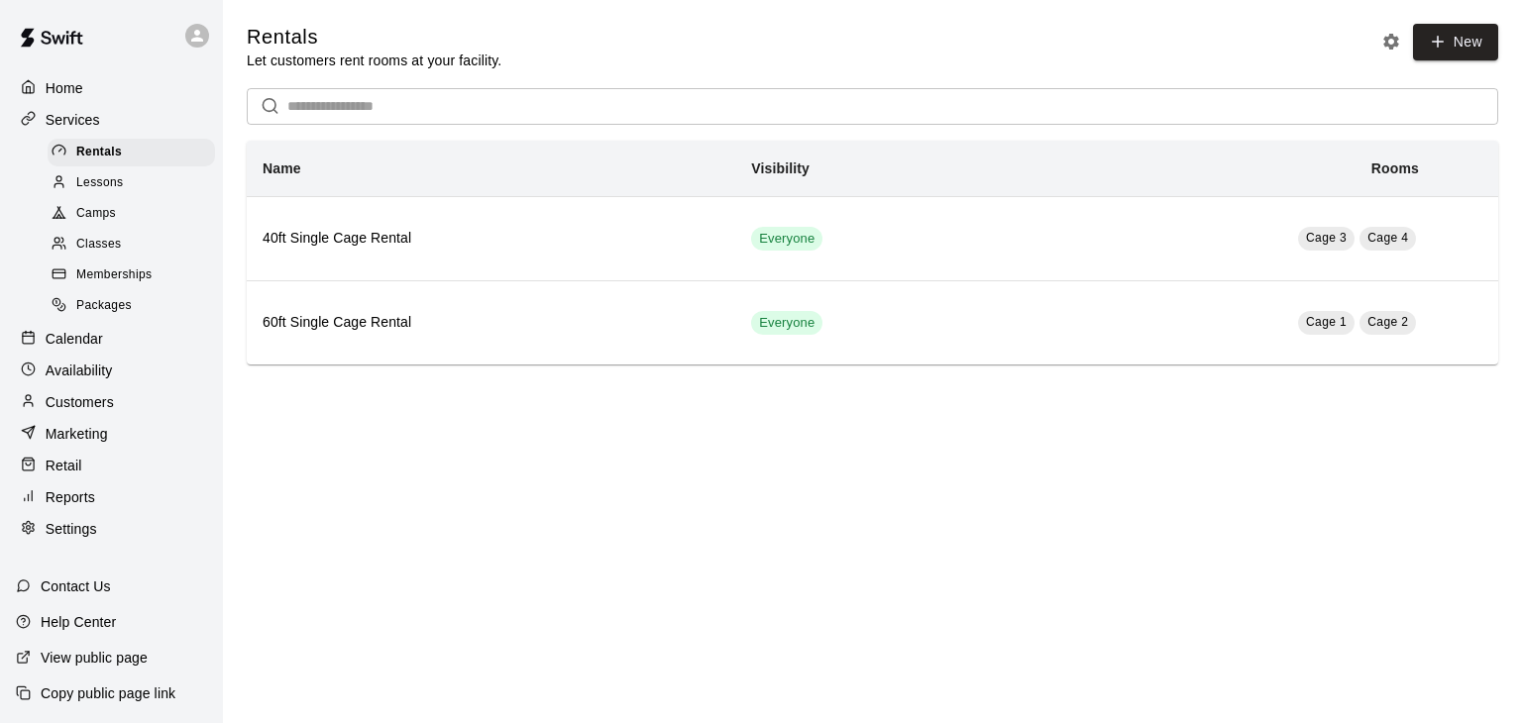
click at [106, 280] on span "Memberships" at bounding box center [113, 276] width 75 height 20
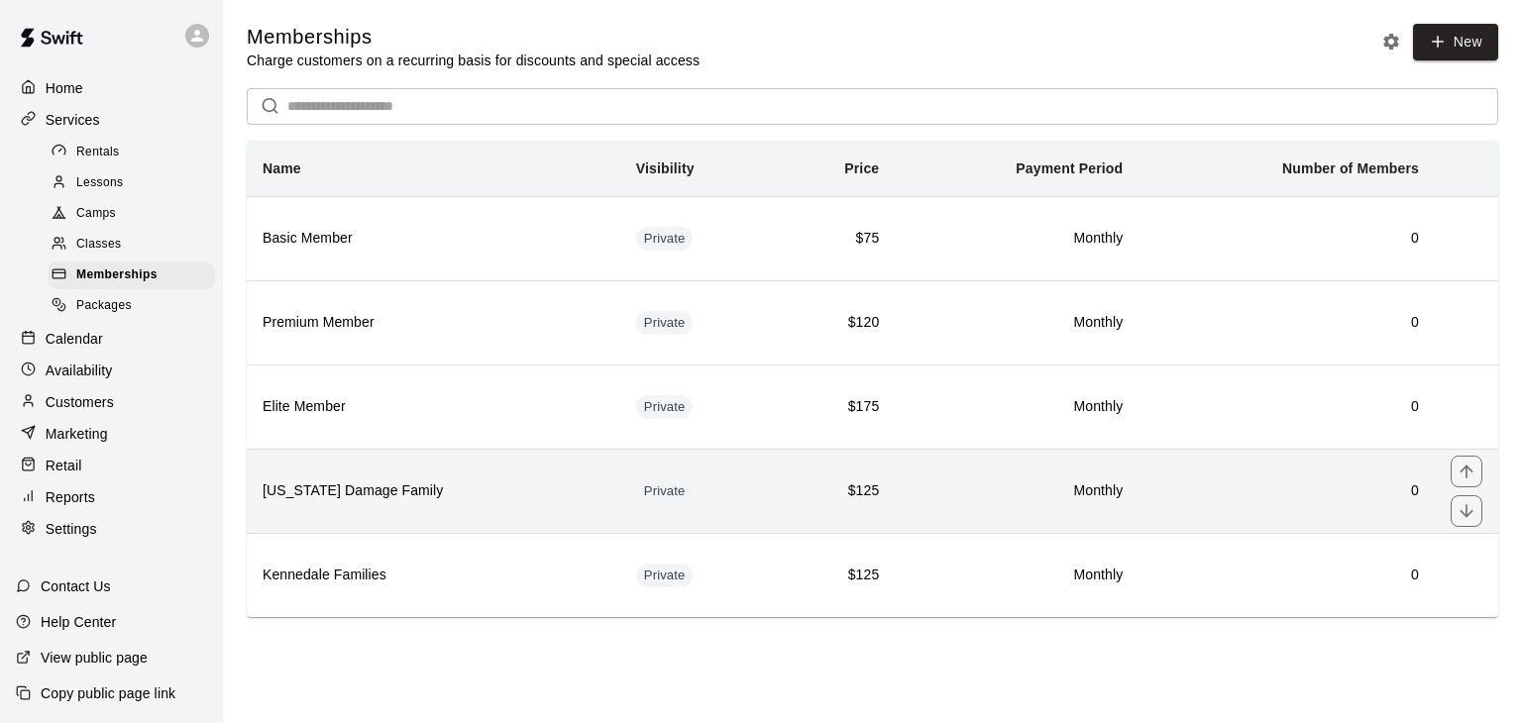
click at [429, 505] on th "[US_STATE] Damage Family" at bounding box center [434, 491] width 374 height 84
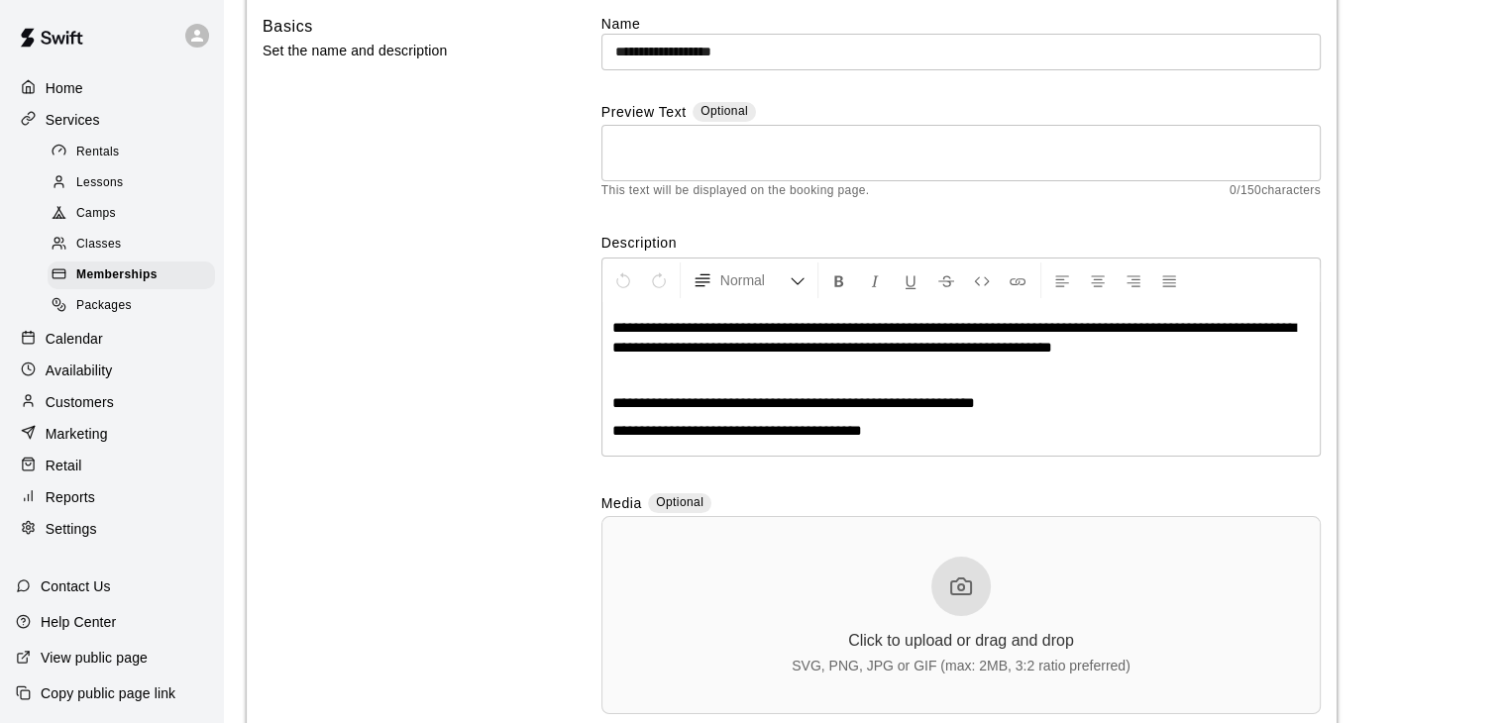
scroll to position [178, 0]
